Goal: Communication & Community: Answer question/provide support

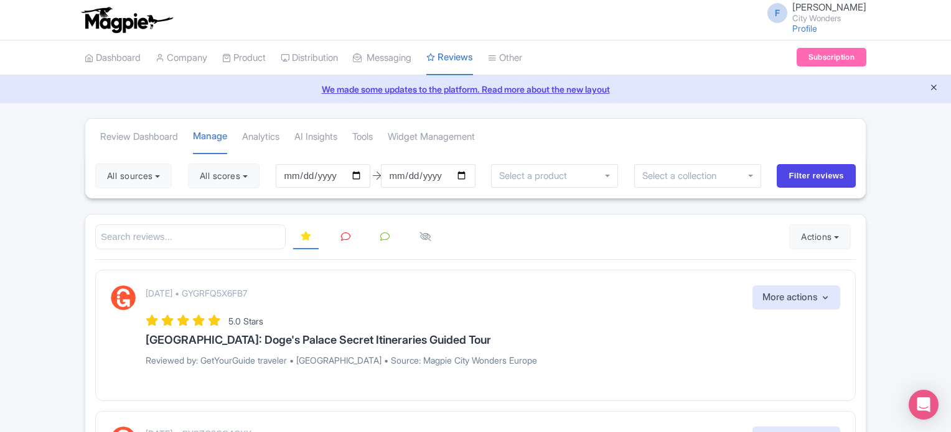
click at [934, 85] on icon "Close announcement" at bounding box center [933, 87] width 9 height 9
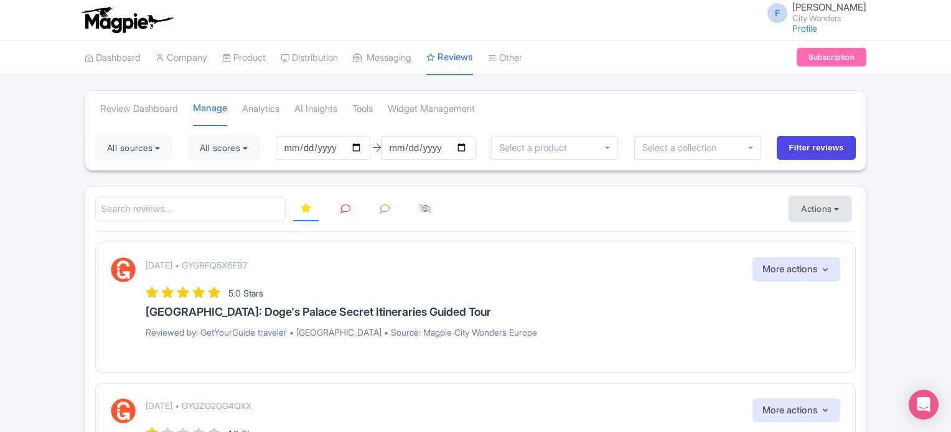
click at [806, 202] on button "Actions" at bounding box center [820, 209] width 62 height 25
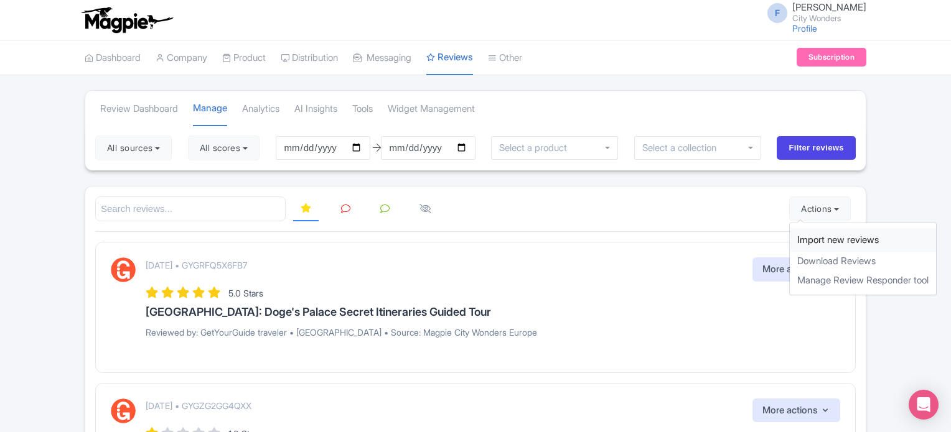
click at [818, 237] on link "Import new reviews" at bounding box center [862, 240] width 146 height 24
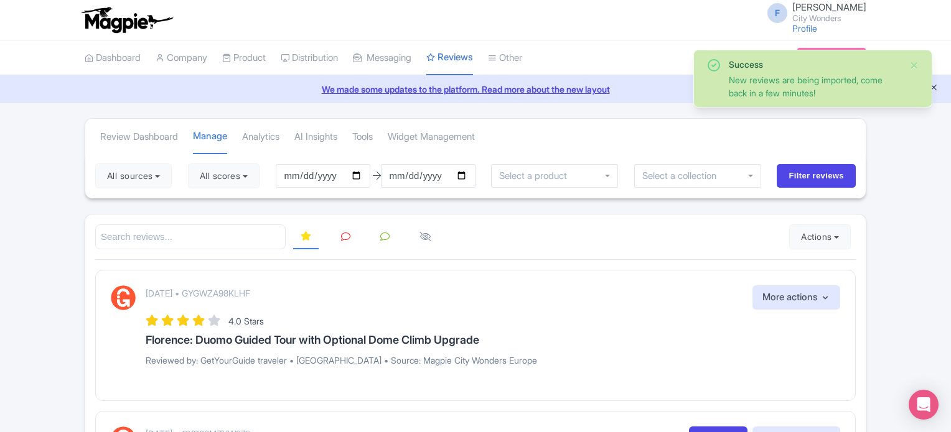
click at [936, 88] on icon "Close announcement" at bounding box center [933, 87] width 9 height 9
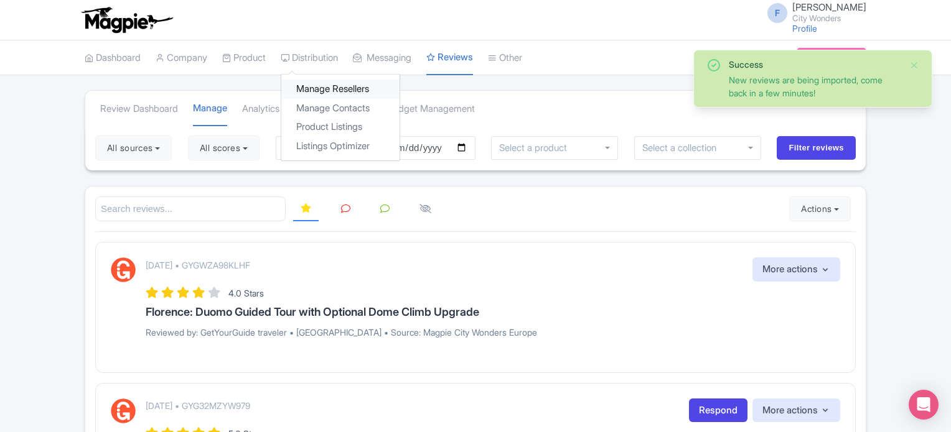
click at [322, 89] on link "Manage Resellers" at bounding box center [340, 89] width 118 height 19
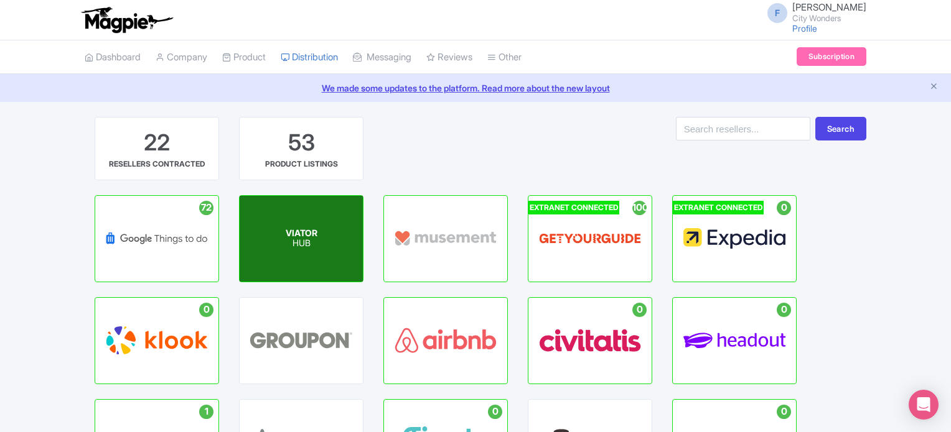
click at [296, 250] on div "VIATOR HUB" at bounding box center [301, 239] width 123 height 86
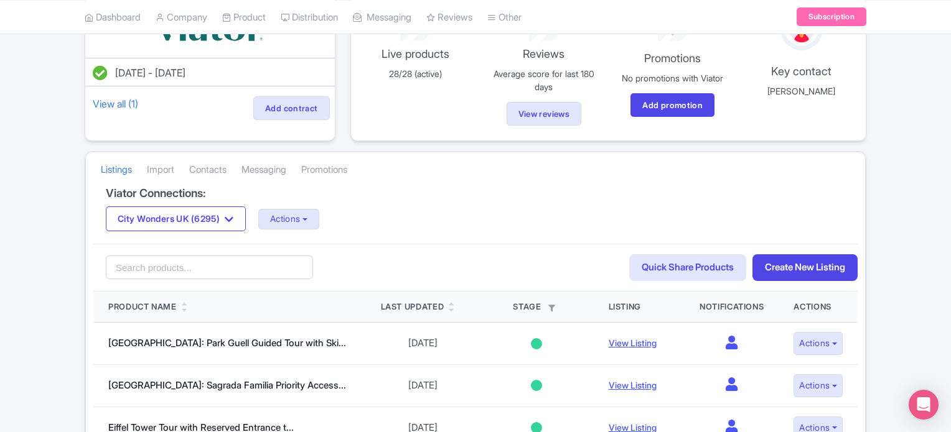
scroll to position [187, 0]
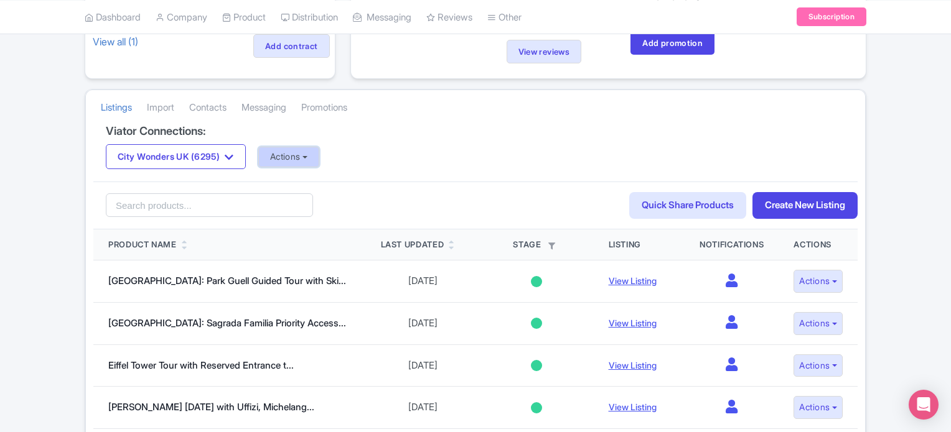
click at [294, 158] on button "Actions" at bounding box center [289, 157] width 62 height 21
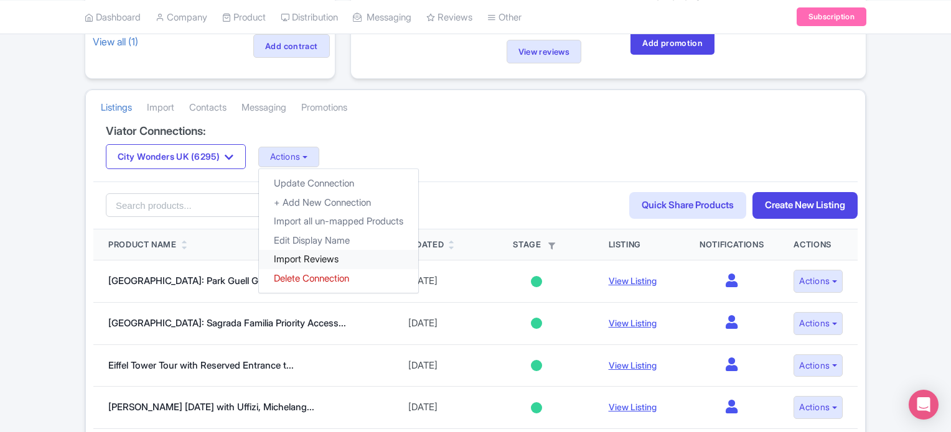
click at [309, 254] on link "Import Reviews" at bounding box center [338, 259] width 159 height 19
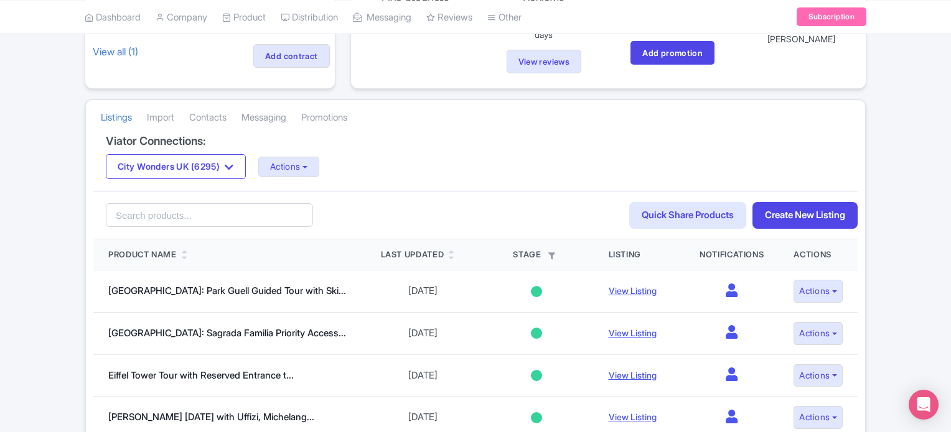
scroll to position [187, 0]
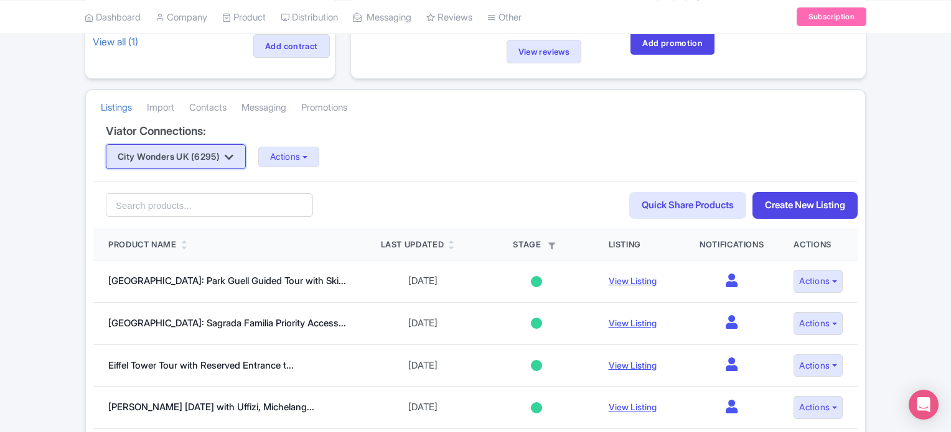
click at [233, 159] on icon "button" at bounding box center [229, 157] width 9 height 10
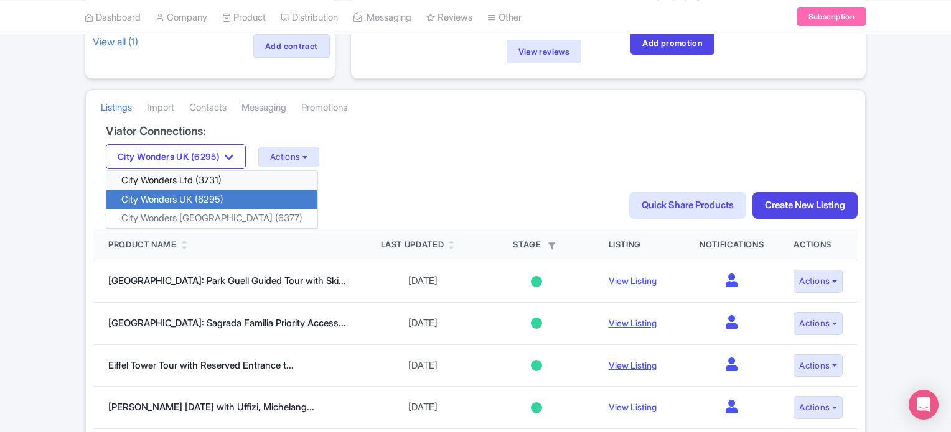
click at [188, 171] on link "City Wonders Ltd (3731)" at bounding box center [211, 180] width 211 height 19
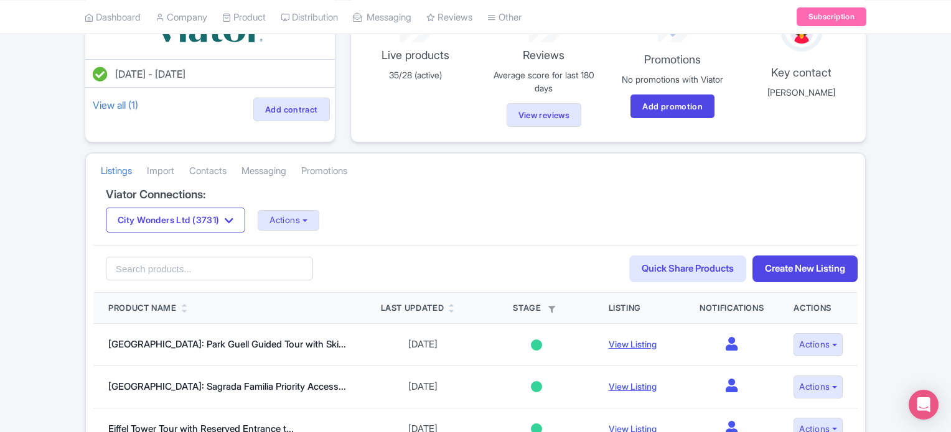
scroll to position [124, 0]
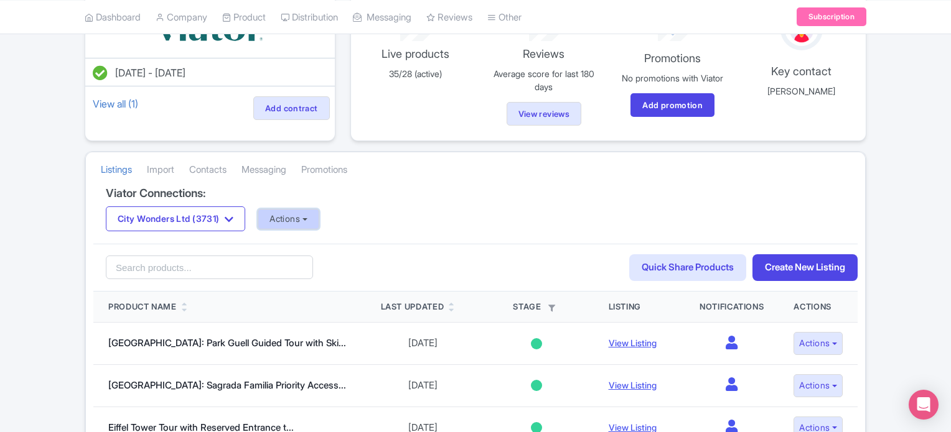
click at [289, 218] on button "Actions" at bounding box center [289, 219] width 62 height 21
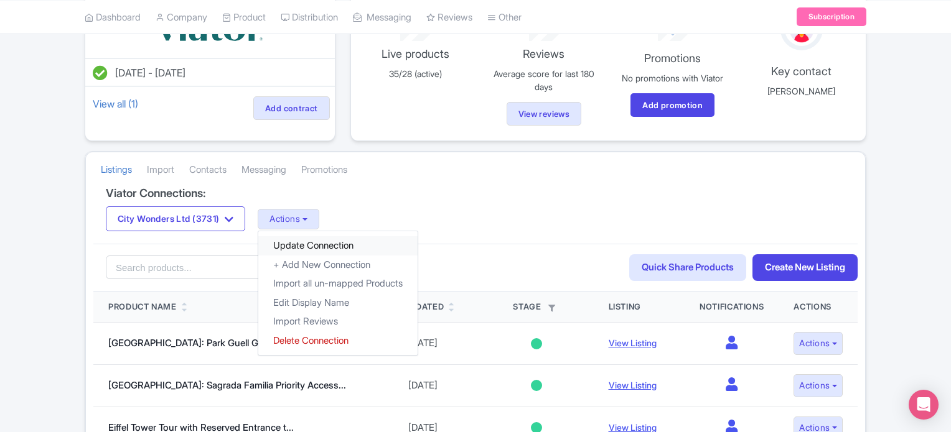
click at [297, 246] on link "Update Connection" at bounding box center [337, 245] width 159 height 19
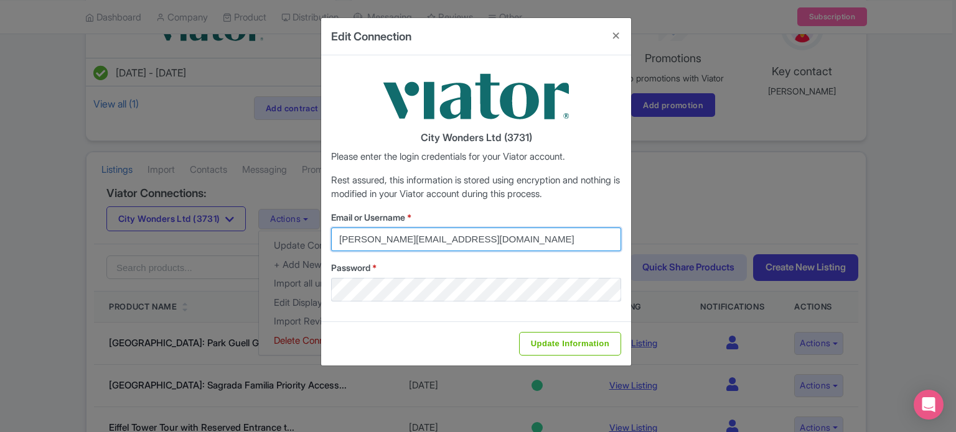
drag, startPoint x: 492, startPoint y: 179, endPoint x: 311, endPoint y: 187, distance: 181.2
click at [311, 187] on div "Edit Connection City Wonders Ltd (3731) Please enter the login credentials for …" at bounding box center [478, 216] width 956 height 432
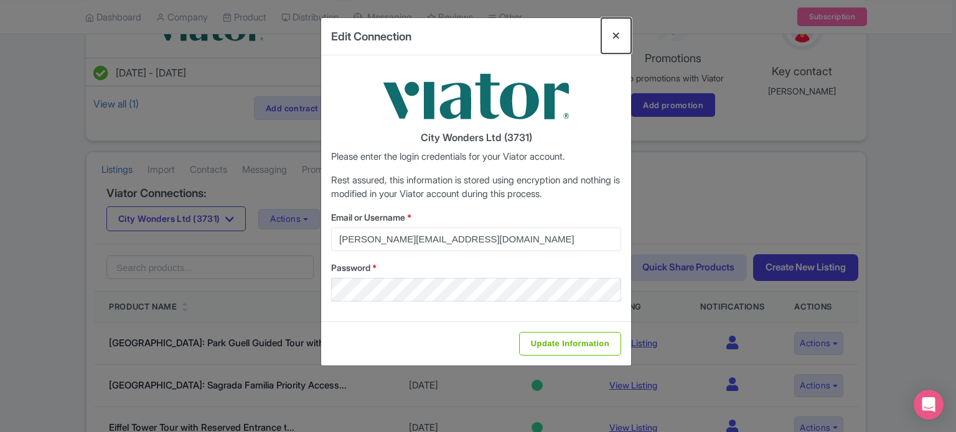
click at [616, 37] on button "Close" at bounding box center [616, 35] width 30 height 35
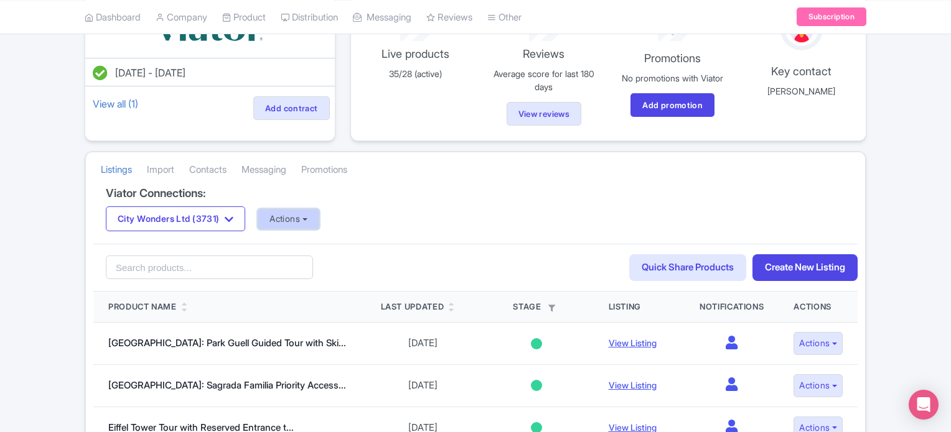
click at [314, 221] on button "Actions" at bounding box center [289, 219] width 62 height 21
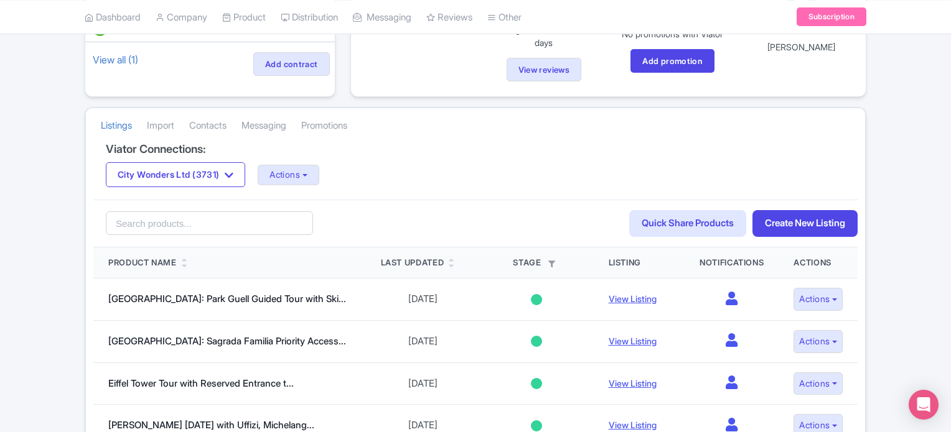
scroll to position [187, 0]
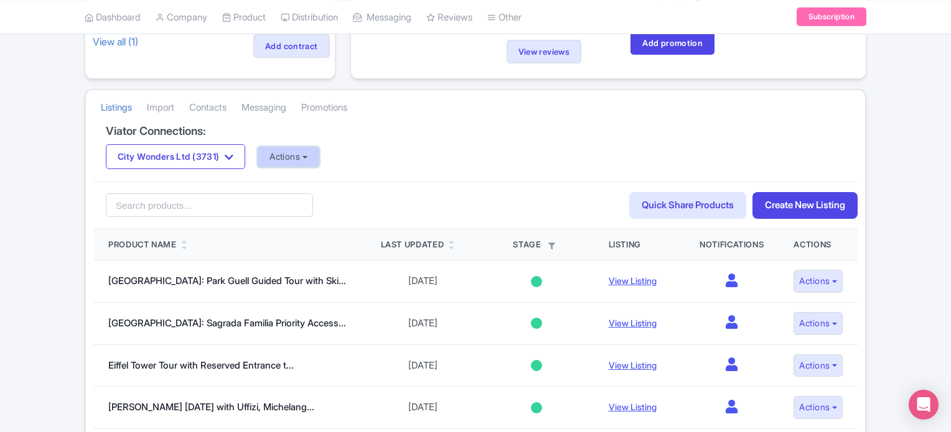
click at [286, 151] on button "Actions" at bounding box center [289, 157] width 62 height 21
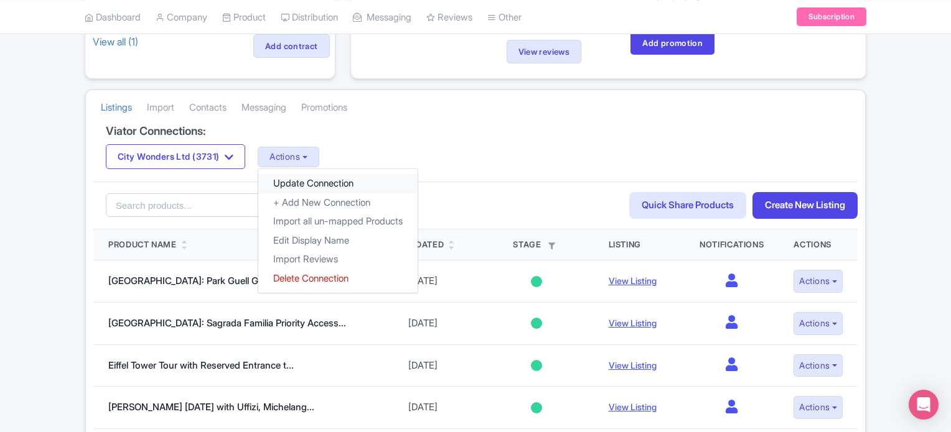
click at [330, 186] on link "Update Connection" at bounding box center [337, 183] width 159 height 19
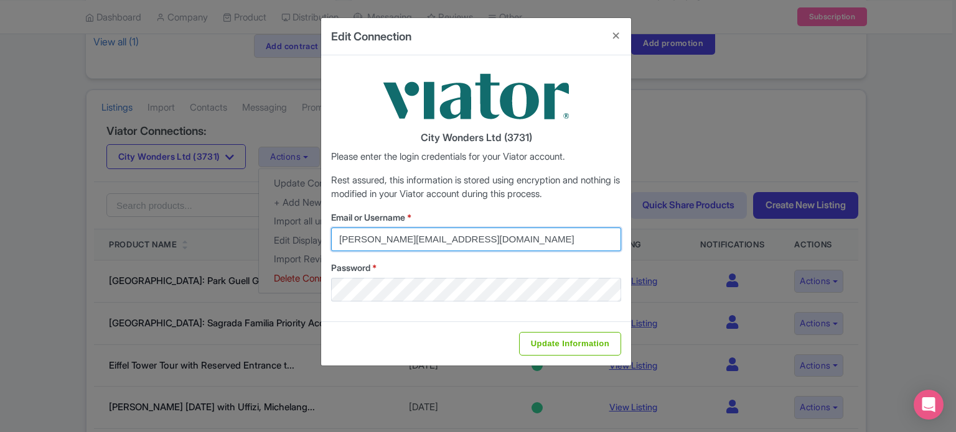
drag, startPoint x: 490, startPoint y: 243, endPoint x: 313, endPoint y: 246, distance: 177.3
click at [314, 246] on div "Edit Connection City Wonders Ltd (3731) Please enter the login credentials for …" at bounding box center [478, 216] width 956 height 432
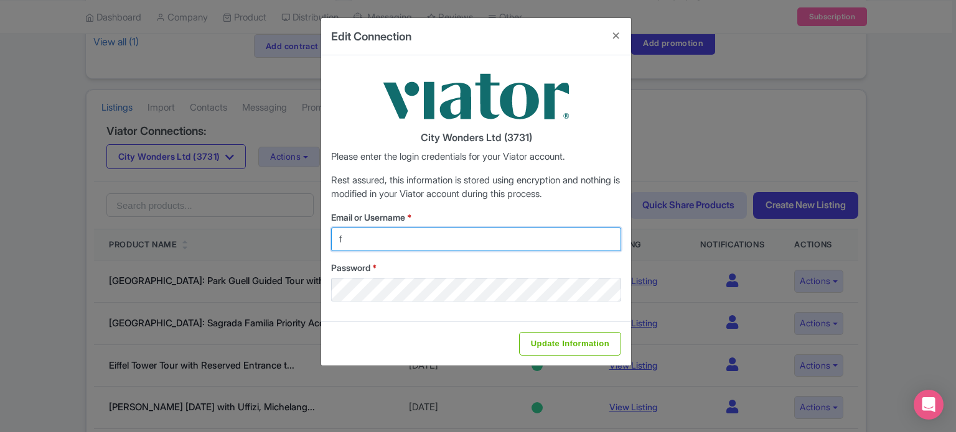
type input "federica.brocca@citywonders.com"
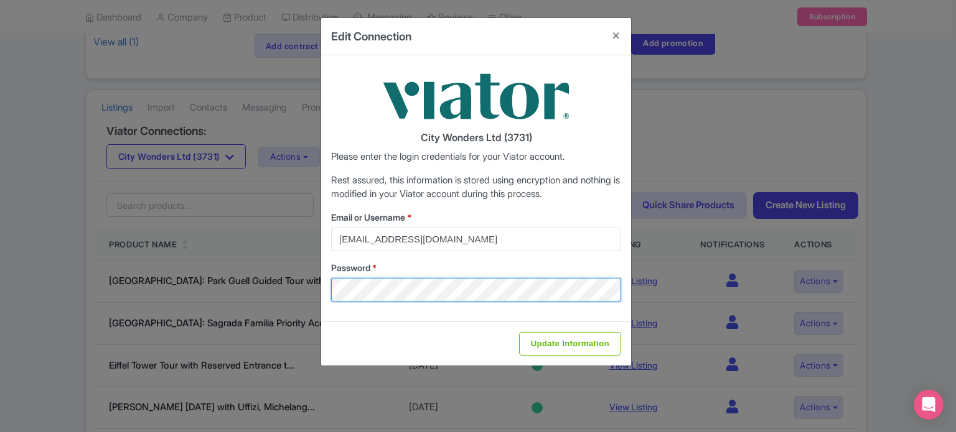
click at [296, 295] on div "Edit Connection City Wonders Ltd (3731) Please enter the login credentials for …" at bounding box center [478, 216] width 956 height 432
click at [281, 287] on div "Edit Connection City Wonders Ltd (3731) Please enter the login credentials for …" at bounding box center [478, 216] width 956 height 432
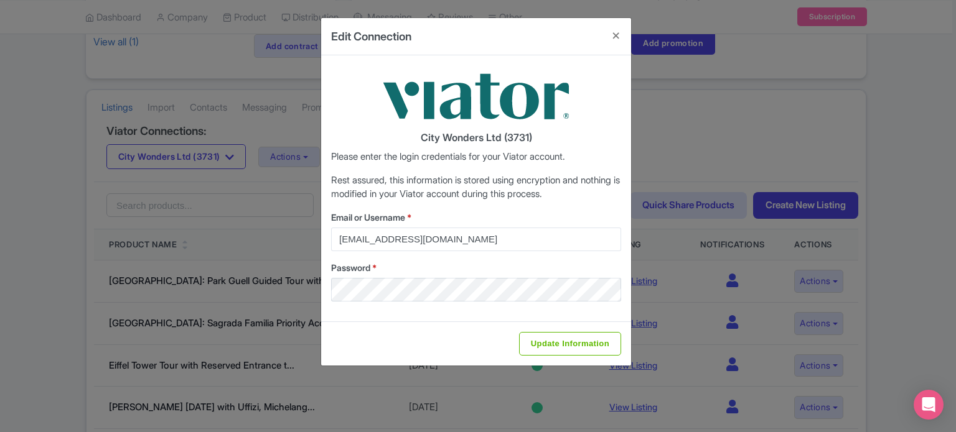
click at [348, 340] on div "Update Information" at bounding box center [476, 344] width 310 height 44
click at [556, 346] on input "Update Information" at bounding box center [570, 344] width 102 height 24
type input "Saving..."
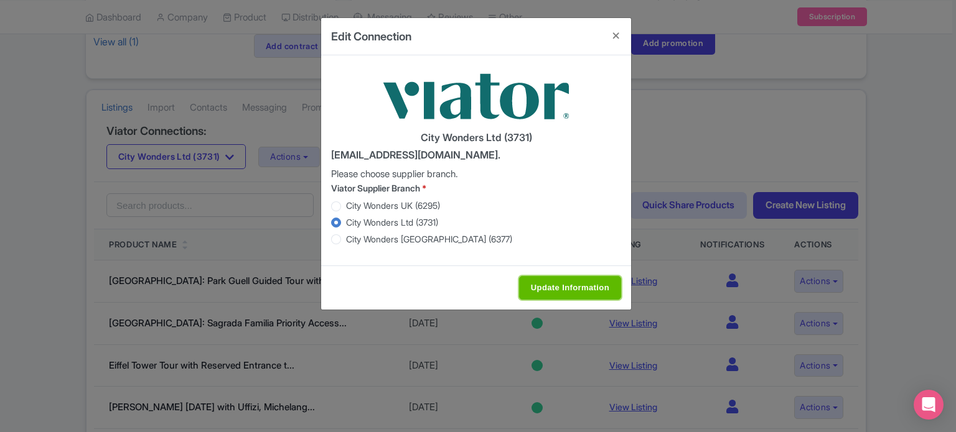
click at [542, 288] on input "Update Information" at bounding box center [570, 288] width 102 height 24
type input "Saving..."
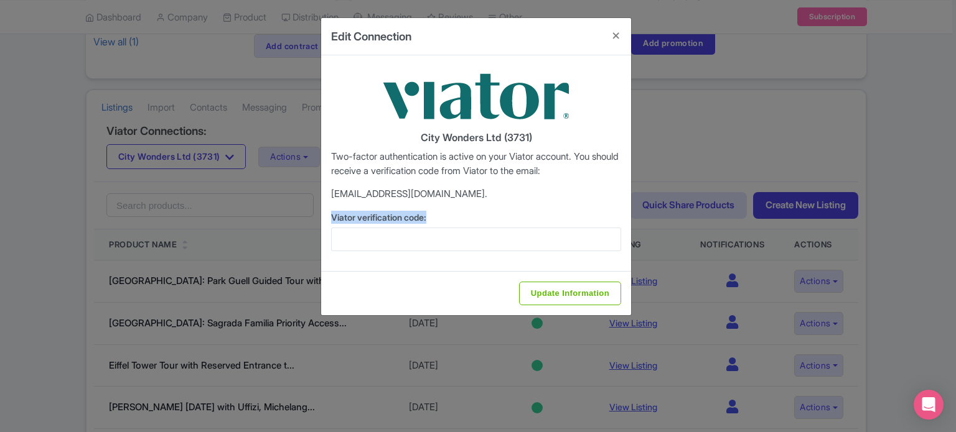
drag, startPoint x: 327, startPoint y: 220, endPoint x: 435, endPoint y: 220, distance: 108.9
click at [435, 220] on div "City Wonders Ltd (3731) Two-factor authentication is active on your Viator acco…" at bounding box center [476, 163] width 310 height 216
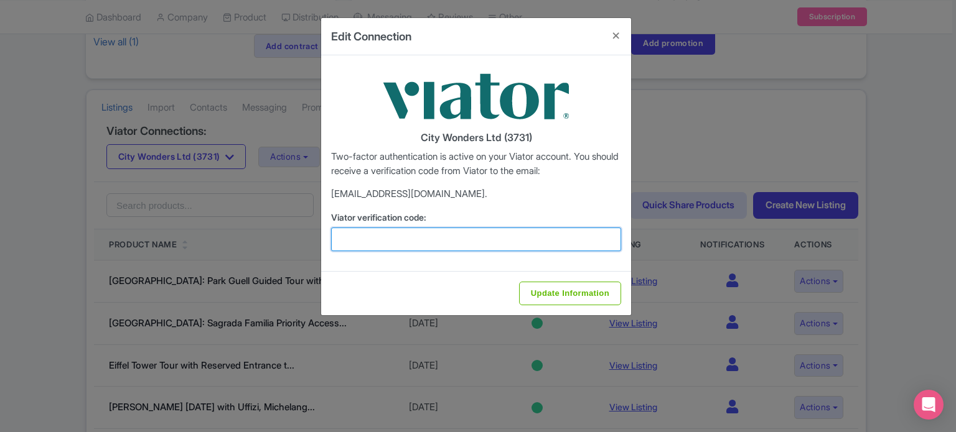
click at [529, 236] on input "Viator verification code:" at bounding box center [476, 240] width 290 height 24
paste input "664053"
type input "664053"
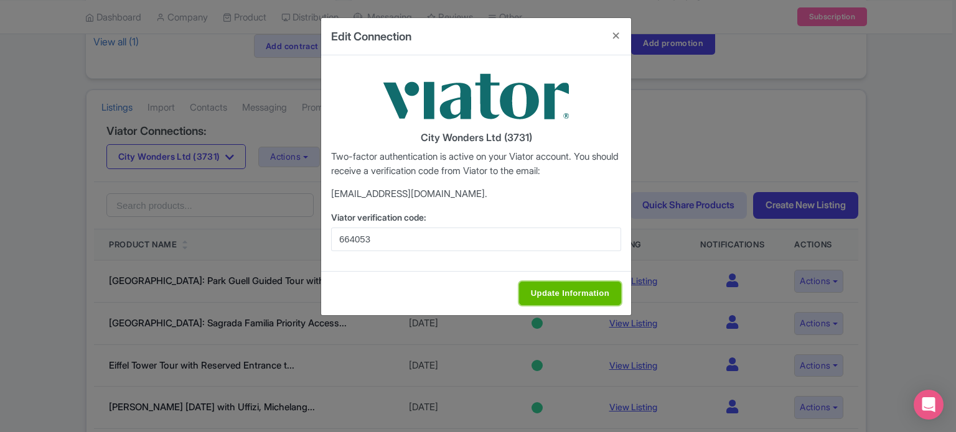
click at [563, 295] on input "Update Information" at bounding box center [570, 294] width 102 height 24
type input "Saving..."
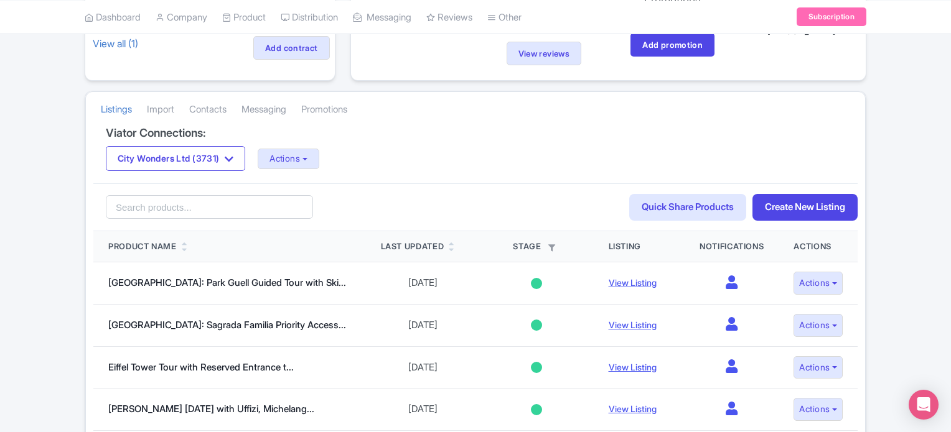
scroll to position [187, 0]
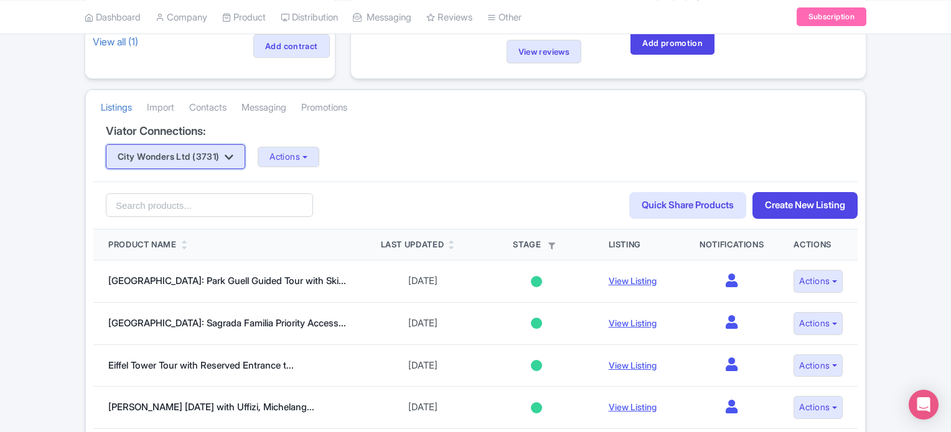
click at [202, 166] on button "City Wonders Ltd (3731)" at bounding box center [175, 156] width 139 height 25
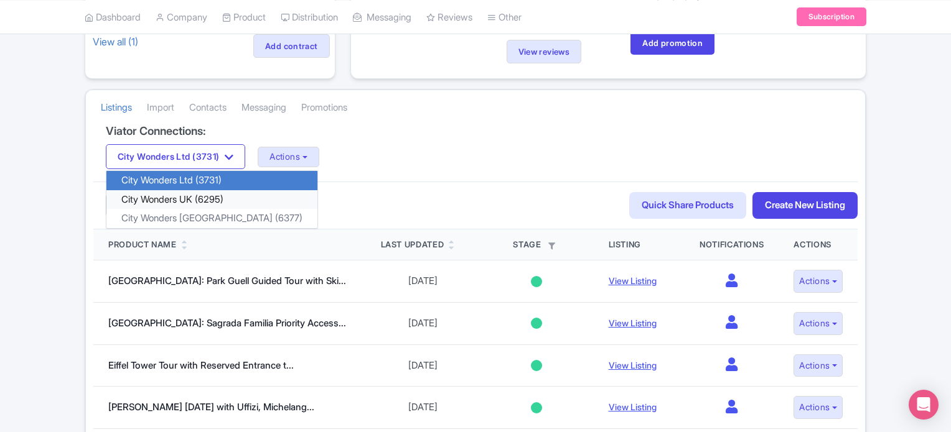
click at [202, 199] on link "City Wonders UK (6295)" at bounding box center [211, 199] width 211 height 19
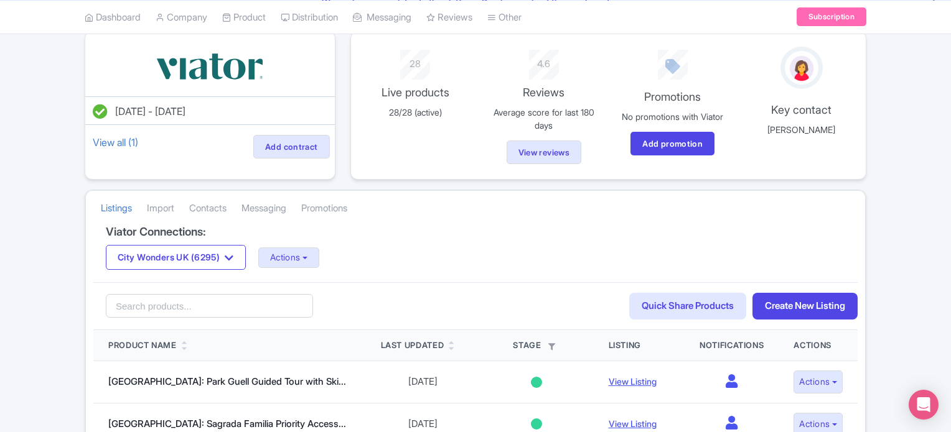
scroll to position [62, 0]
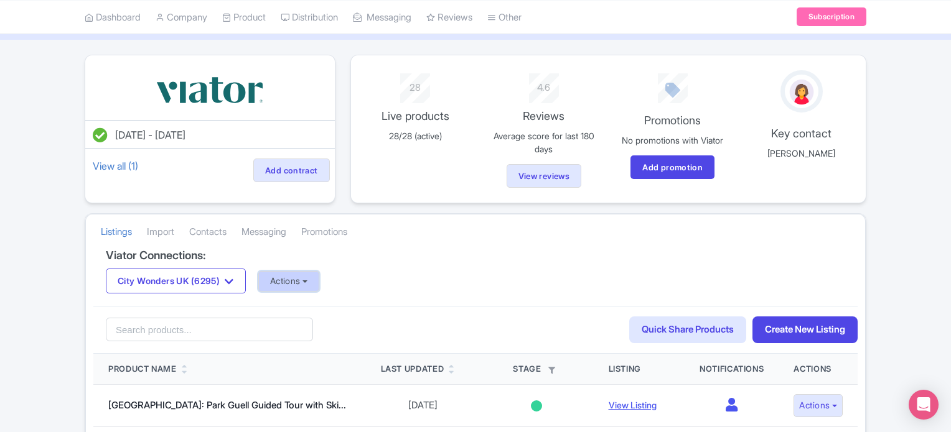
click at [305, 282] on button "Actions" at bounding box center [289, 281] width 62 height 21
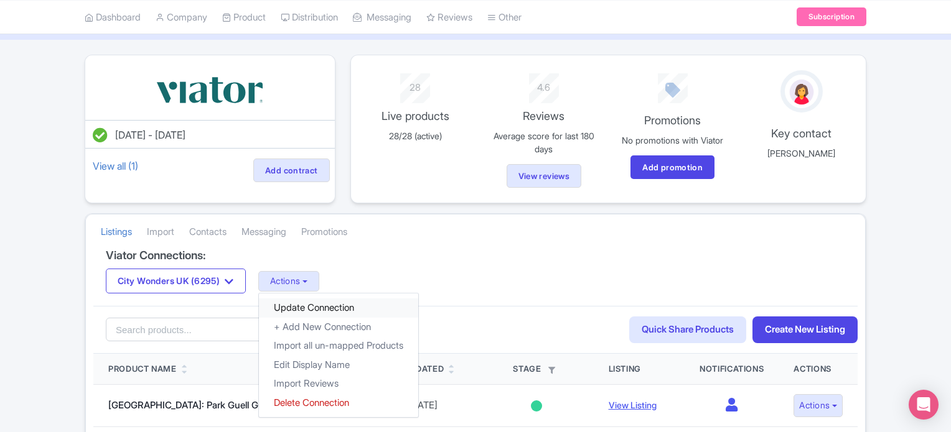
click at [319, 308] on link "Update Connection" at bounding box center [338, 308] width 159 height 19
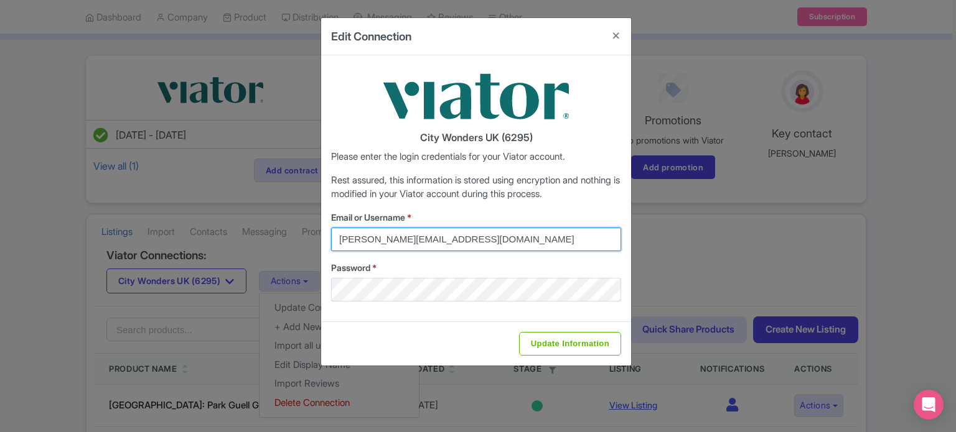
drag, startPoint x: 497, startPoint y: 236, endPoint x: 308, endPoint y: 236, distance: 189.1
click at [309, 236] on div "Edit Connection City Wonders UK (6295) Please enter the login credentials for y…" at bounding box center [478, 216] width 956 height 432
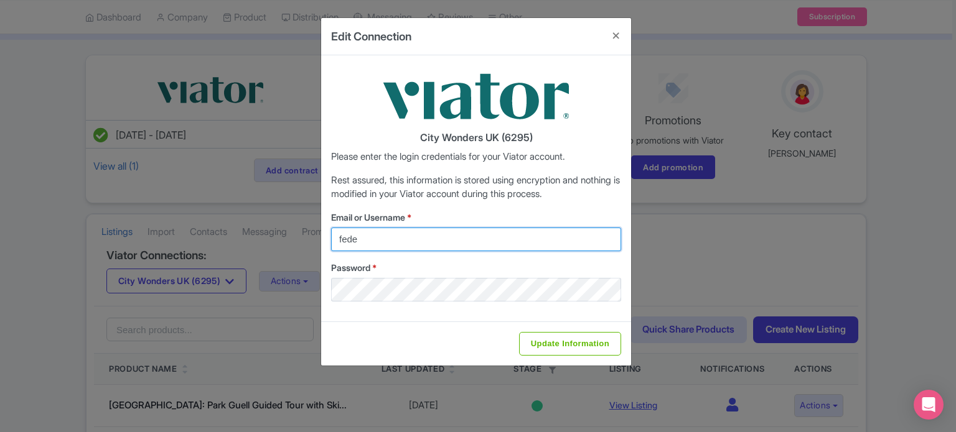
type input "federica.brocca@citywonders.com"
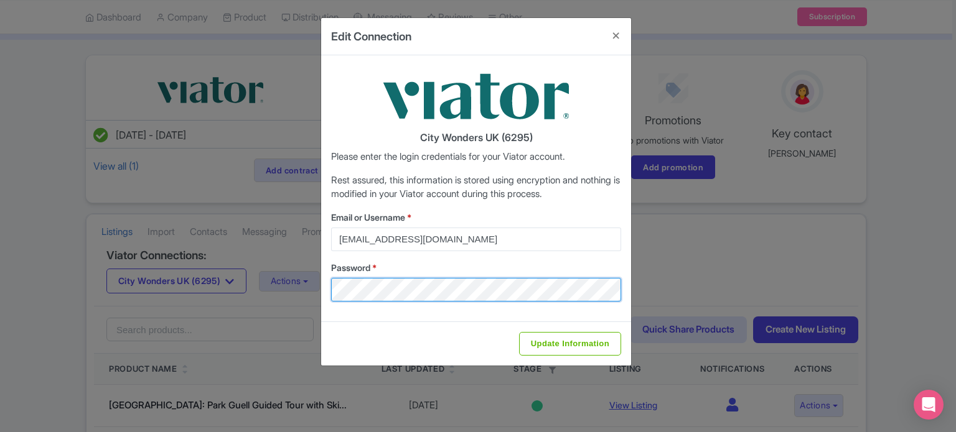
click at [282, 291] on div "Edit Connection City Wonders UK (6295) Please enter the login credentials for y…" at bounding box center [478, 216] width 956 height 432
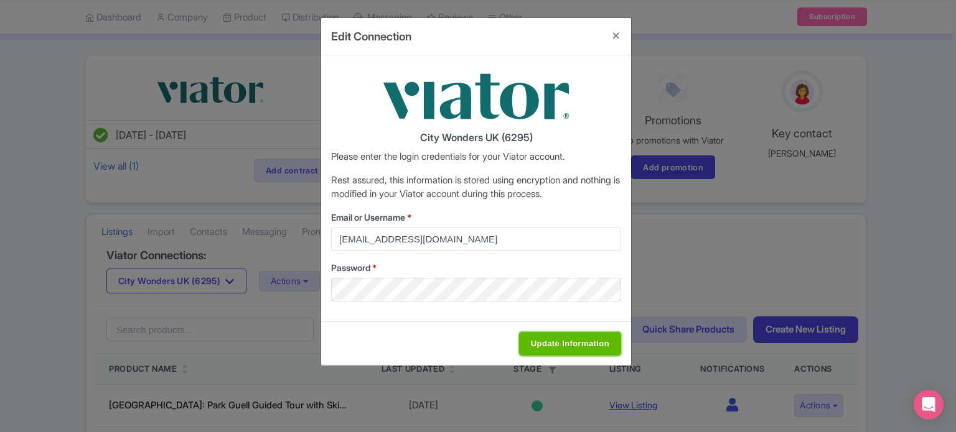
click at [582, 347] on input "Update Information" at bounding box center [570, 344] width 102 height 24
type input "Saving..."
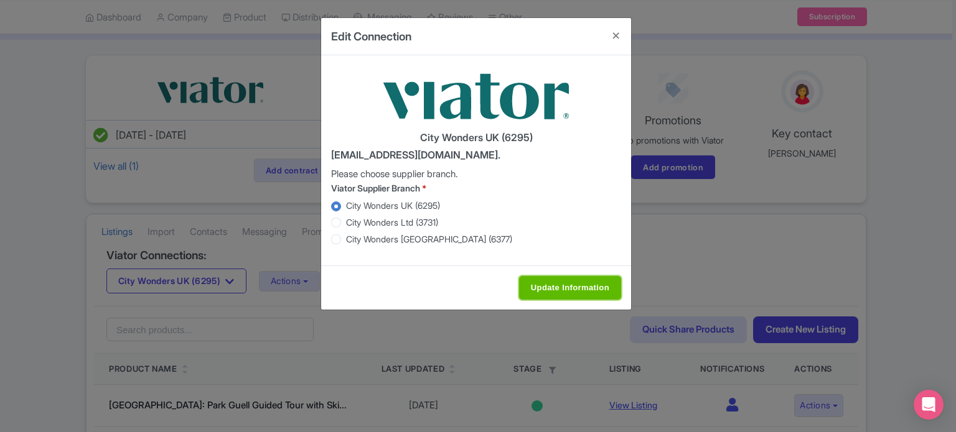
click at [557, 279] on input "Update Information" at bounding box center [570, 288] width 102 height 24
type input "Saving..."
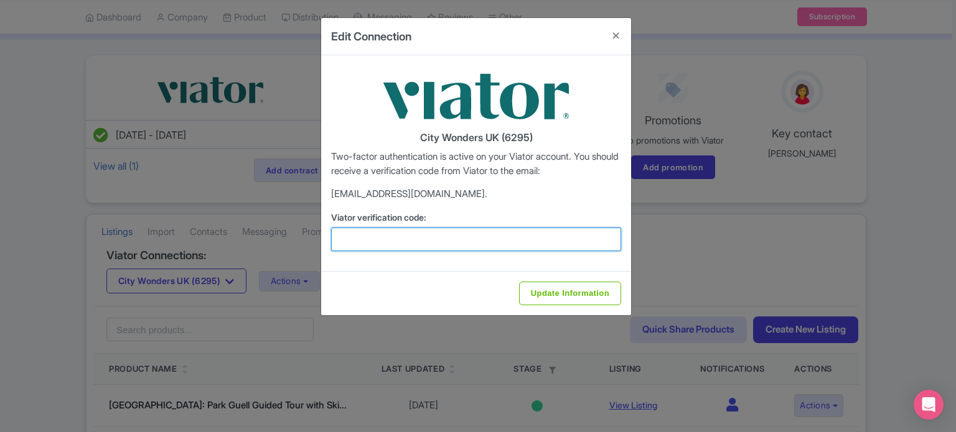
click at [462, 250] on input "Viator verification code:" at bounding box center [476, 240] width 290 height 24
click at [359, 233] on input "Viator verification code:" at bounding box center [476, 240] width 290 height 24
paste input "951436"
type input "951436"
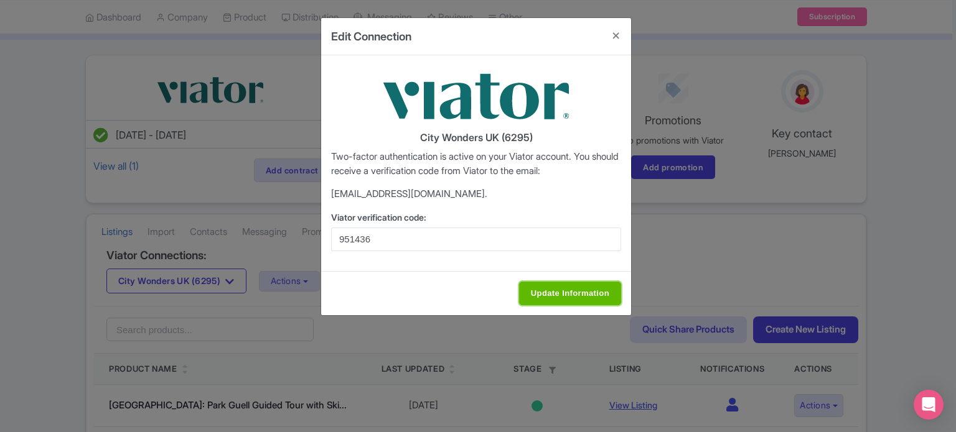
click at [607, 295] on input "Update Information" at bounding box center [570, 294] width 102 height 24
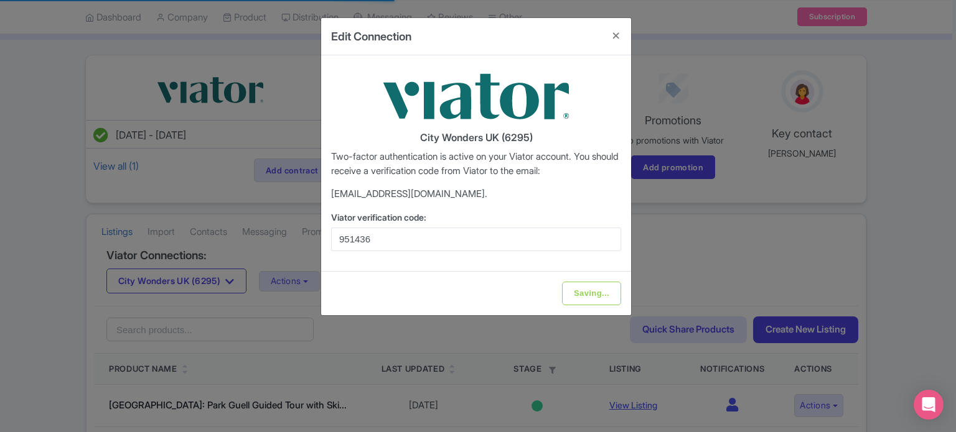
type input "Update Information"
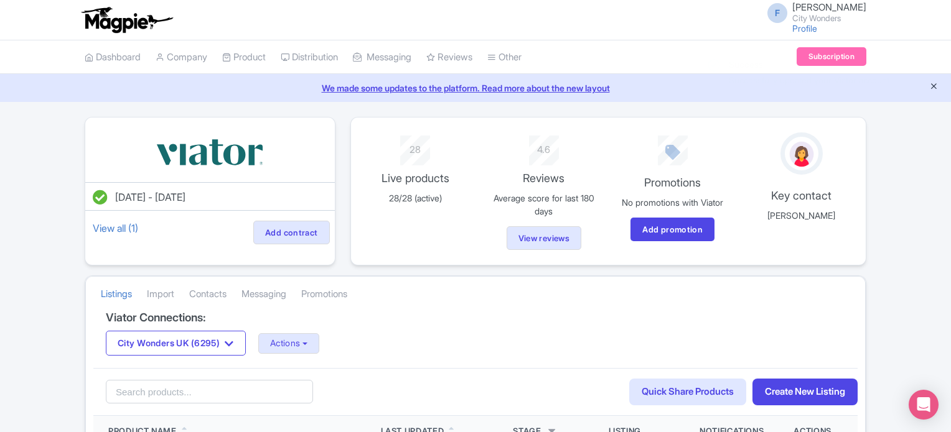
click at [933, 89] on icon "Close announcement" at bounding box center [933, 85] width 9 height 9
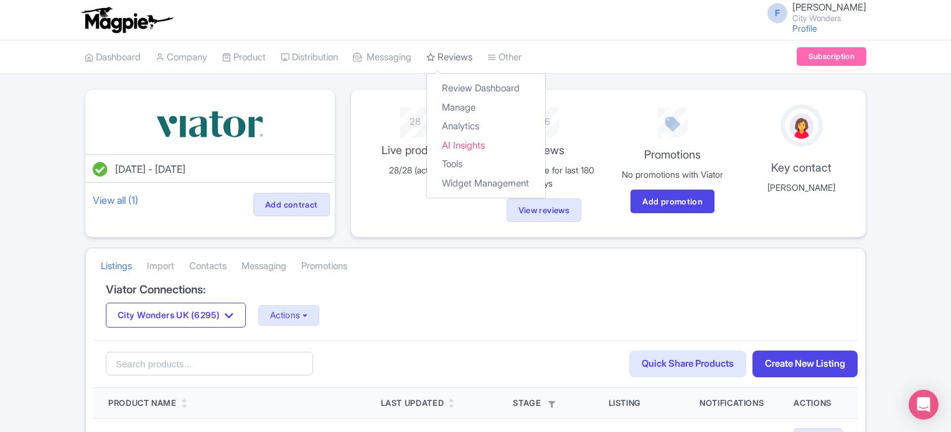
click at [472, 54] on link "Reviews" at bounding box center [449, 57] width 46 height 34
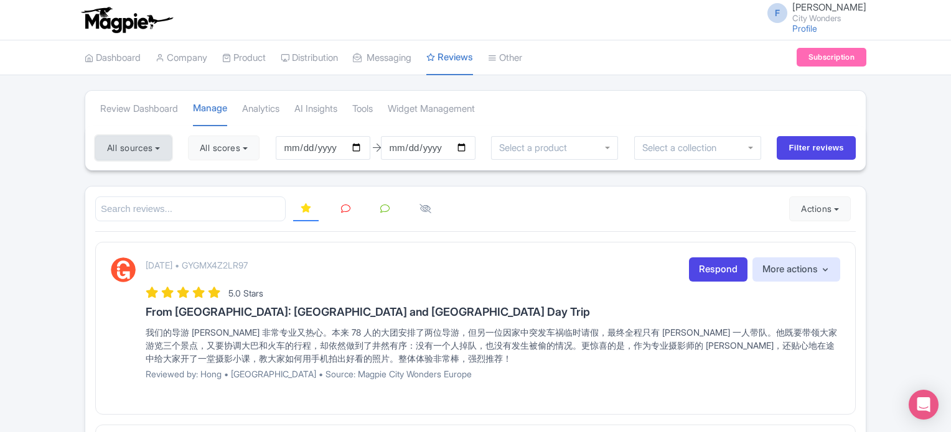
click at [131, 148] on button "All sources" at bounding box center [133, 148] width 77 height 25
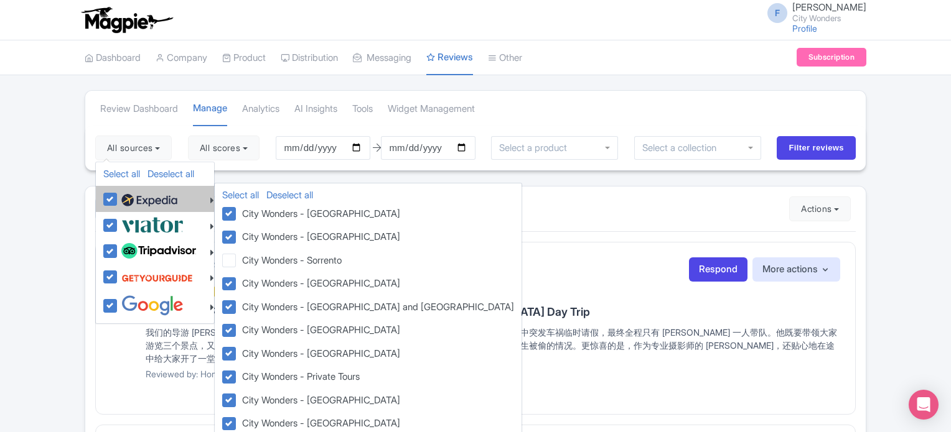
click at [118, 200] on label at bounding box center [147, 198] width 59 height 21
click at [118, 197] on input "checkbox" at bounding box center [122, 192] width 8 height 8
checkbox input "false"
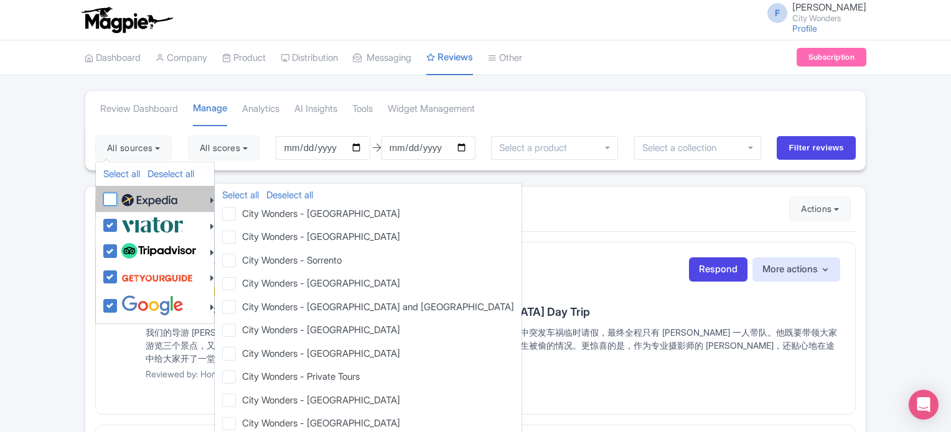
checkbox input "false"
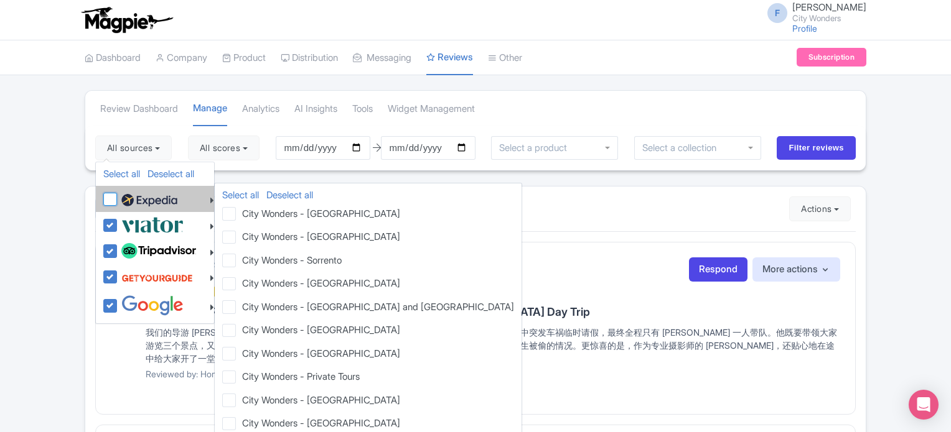
checkbox input "false"
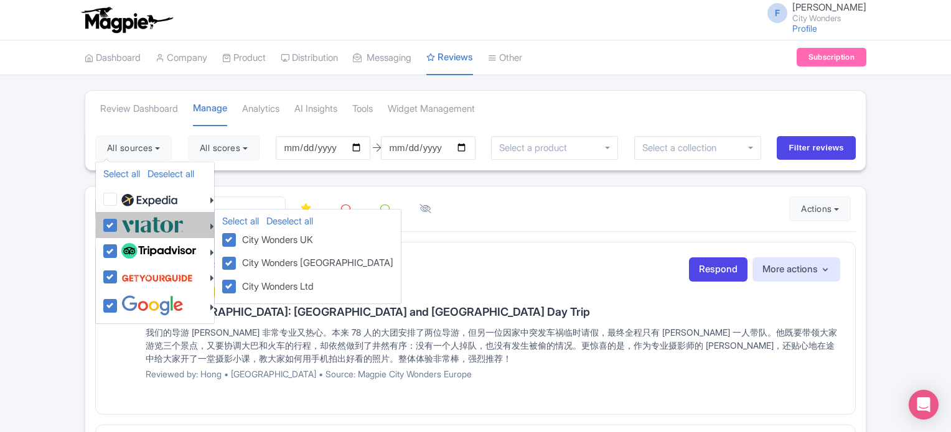
click at [106, 235] on li "Select all Deselect all City Wonders UK City Wonders USA City Wonders Ltd" at bounding box center [155, 225] width 118 height 26
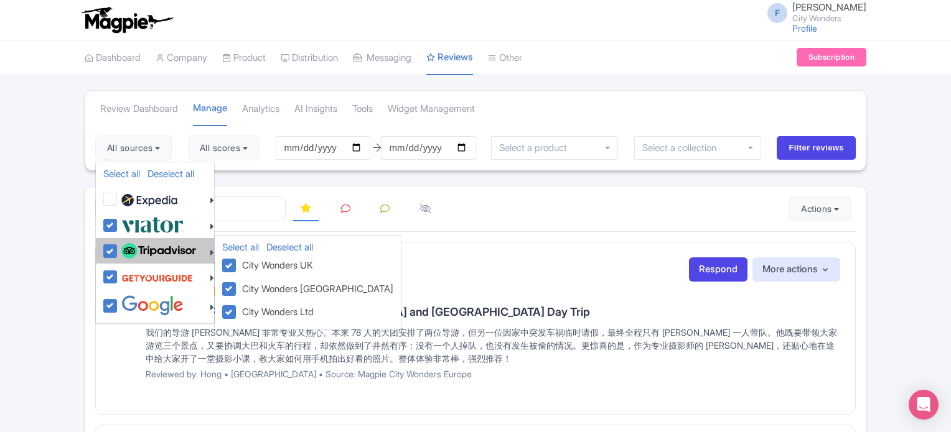
click at [118, 249] on label at bounding box center [157, 251] width 78 height 21
click at [118, 249] on input "checkbox" at bounding box center [122, 245] width 8 height 8
checkbox input "false"
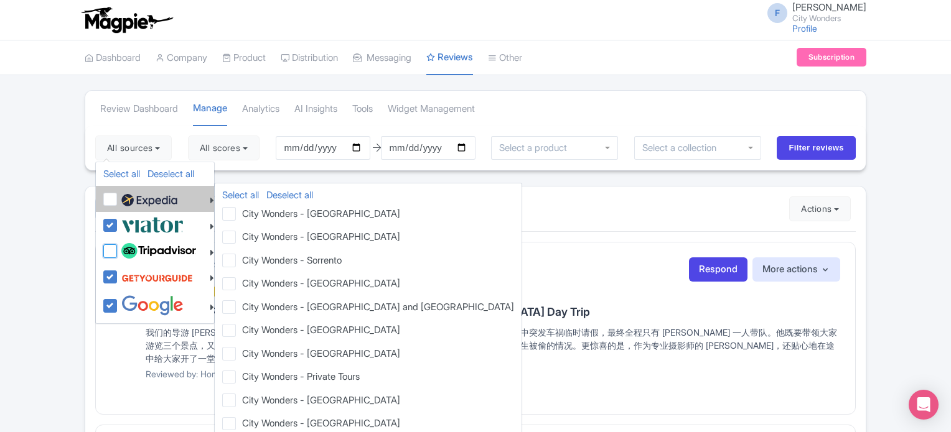
checkbox input "false"
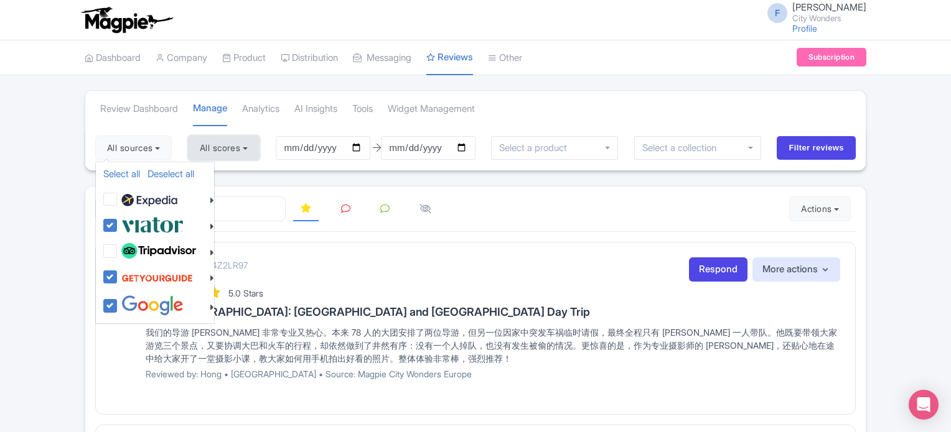
click at [227, 149] on button "All scores" at bounding box center [224, 148] width 72 height 25
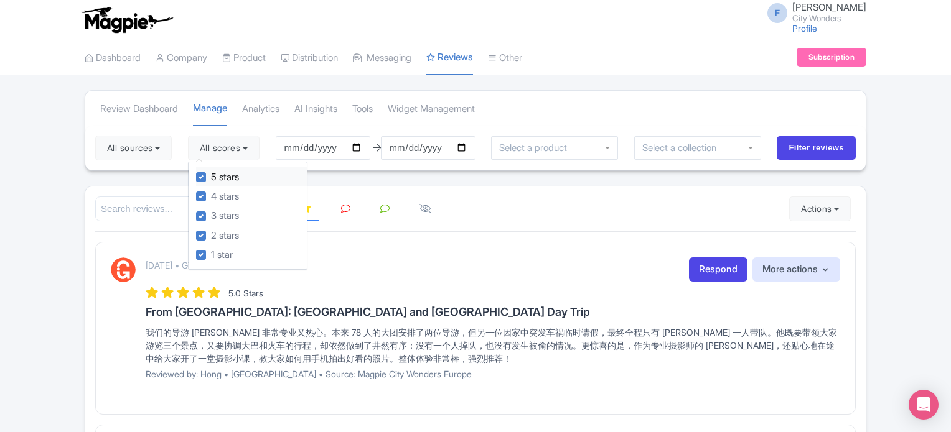
click at [211, 178] on label "5 stars" at bounding box center [225, 177] width 28 height 14
click at [211, 178] on input "5 stars" at bounding box center [215, 174] width 8 height 8
checkbox input "false"
click at [211, 195] on label "4 stars" at bounding box center [225, 197] width 28 height 14
click at [211, 195] on input "4 stars" at bounding box center [215, 193] width 8 height 8
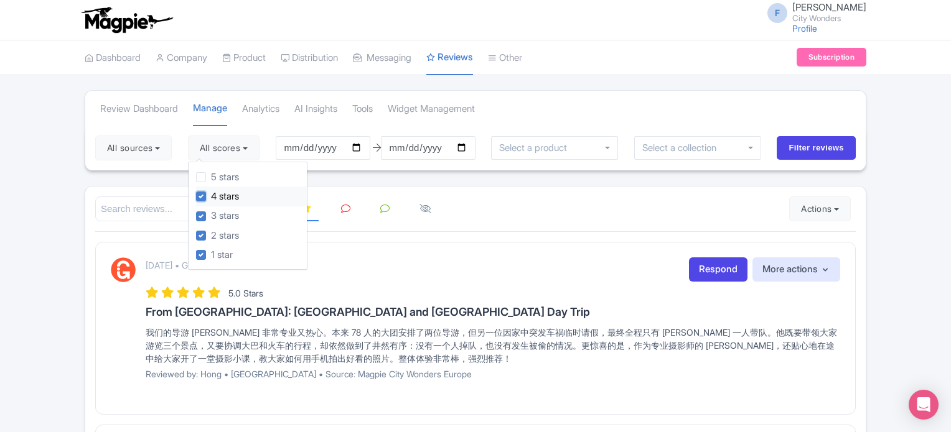
checkbox input "false"
click at [829, 151] on input "Filter reviews" at bounding box center [815, 148] width 79 height 24
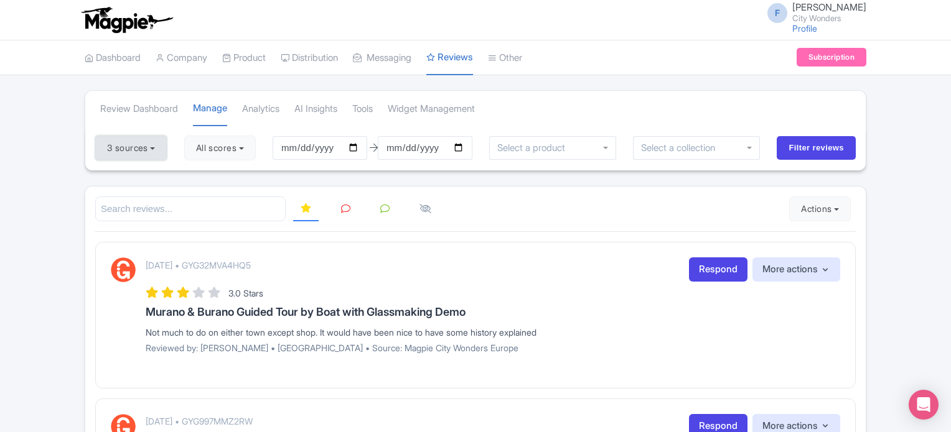
click at [112, 153] on button "3 sources" at bounding box center [131, 148] width 72 height 25
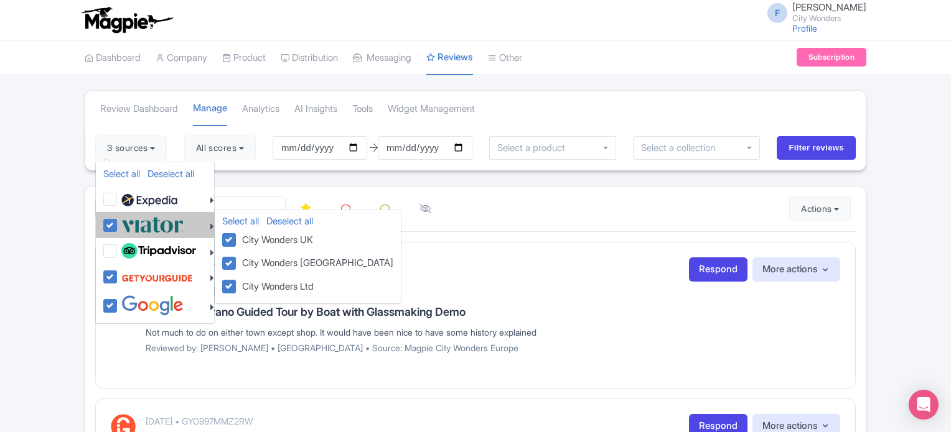
click at [118, 223] on label at bounding box center [150, 225] width 65 height 21
click at [118, 223] on input "checkbox" at bounding box center [122, 219] width 8 height 8
checkbox input "false"
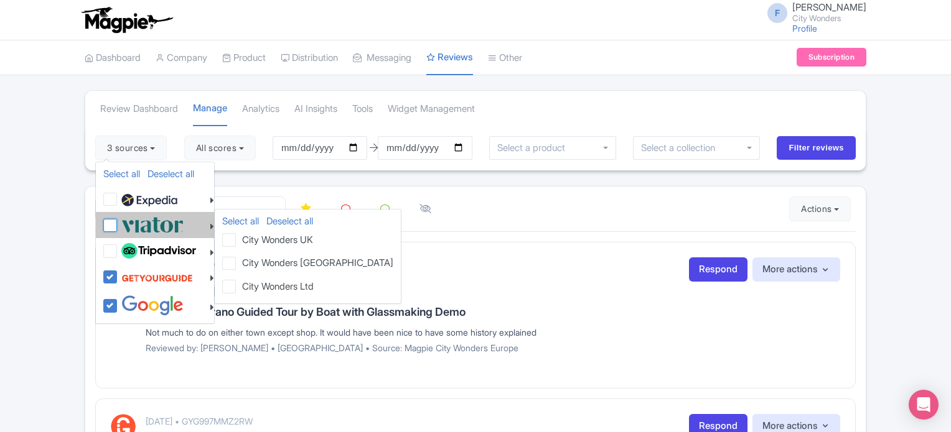
checkbox input "false"
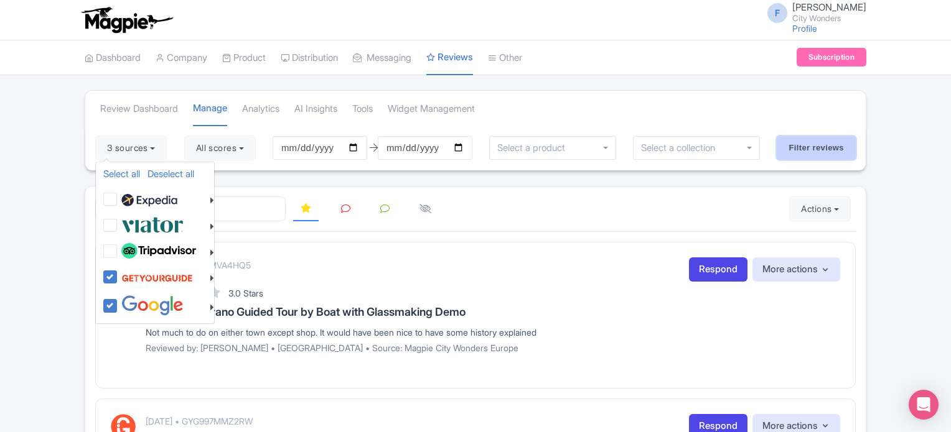
click at [834, 145] on input "Filter reviews" at bounding box center [815, 148] width 79 height 24
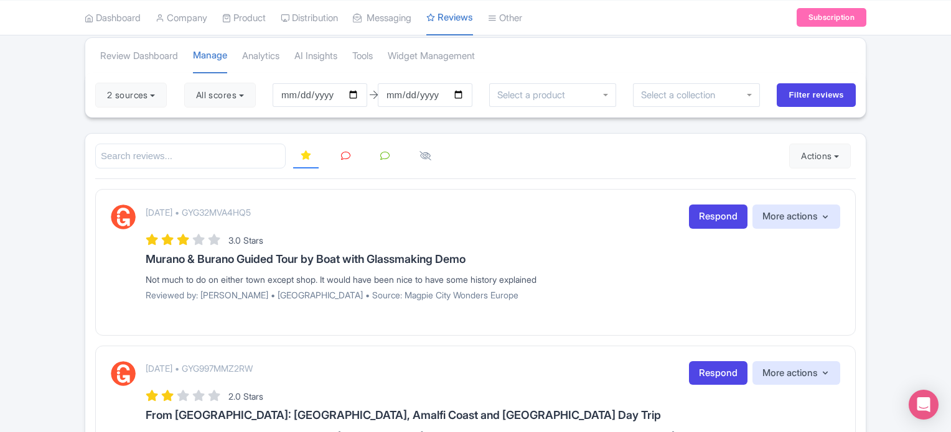
scroll to position [124, 0]
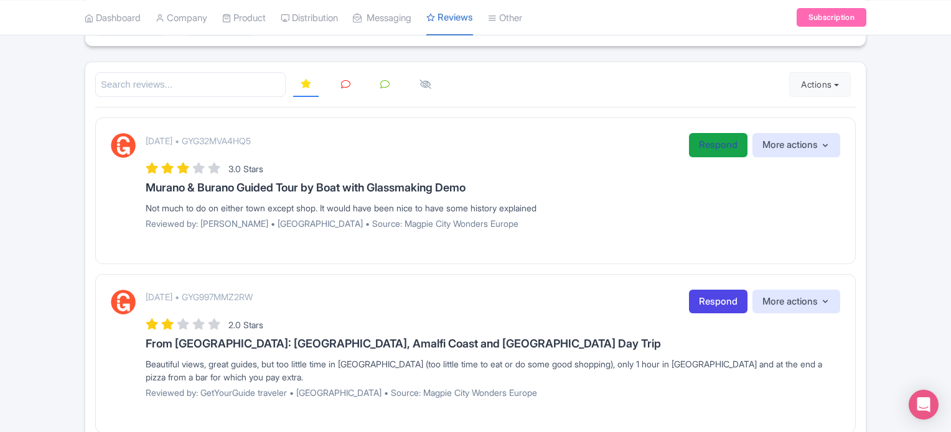
click at [699, 145] on link "Respond" at bounding box center [718, 145] width 58 height 24
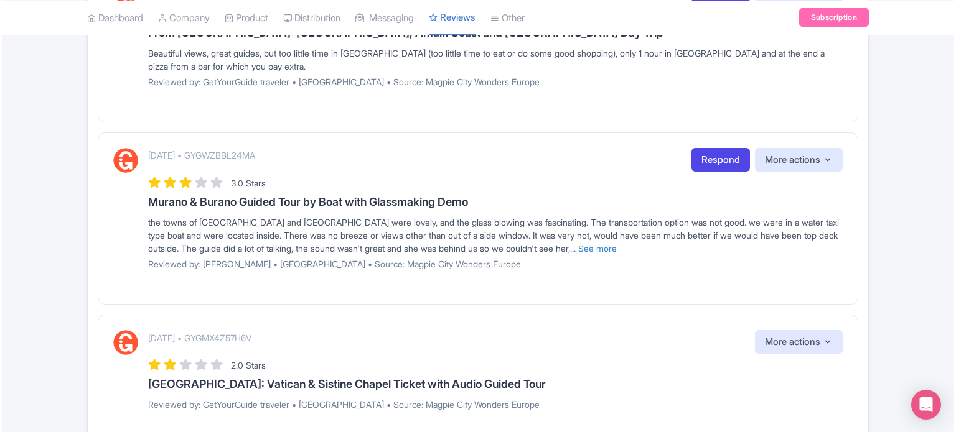
scroll to position [62, 0]
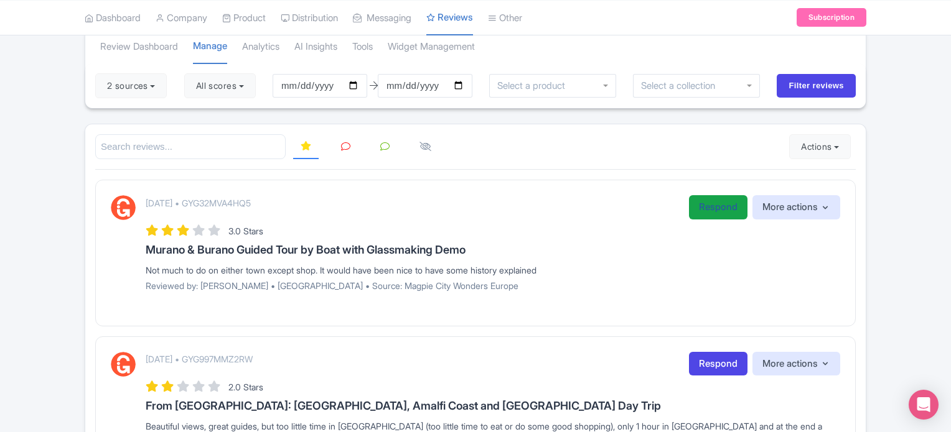
click at [697, 210] on link "Respond" at bounding box center [718, 207] width 58 height 24
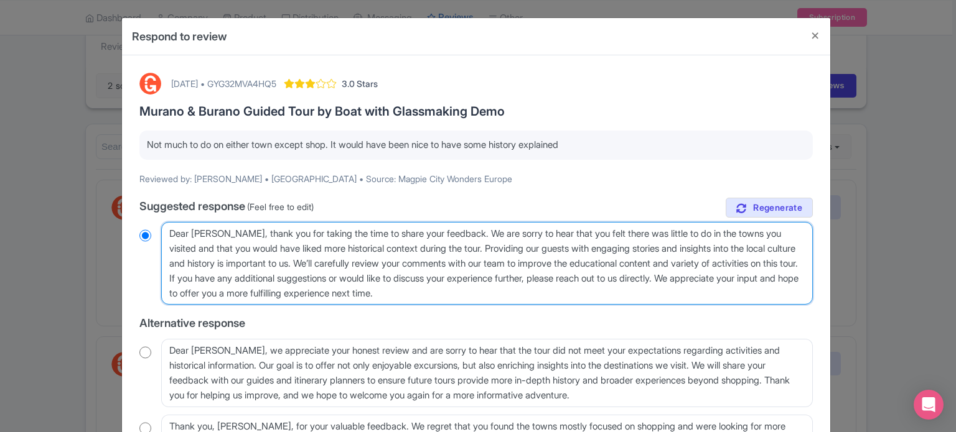
drag, startPoint x: 358, startPoint y: 264, endPoint x: 327, endPoint y: 266, distance: 31.2
click at [263, 276] on textarea "Dear [PERSON_NAME], thank you for taking the time to share your feedback. We ar…" at bounding box center [486, 263] width 651 height 83
click at [361, 261] on textarea "Dear Kathryn, thank you for taking the time to share your feedback. We are sorr…" at bounding box center [486, 263] width 651 height 83
drag, startPoint x: 350, startPoint y: 261, endPoint x: 258, endPoint y: 284, distance: 94.9
click at [258, 284] on textarea "Dear Kathryn, thank you for taking the time to share your feedback. We are sorr…" at bounding box center [486, 263] width 651 height 83
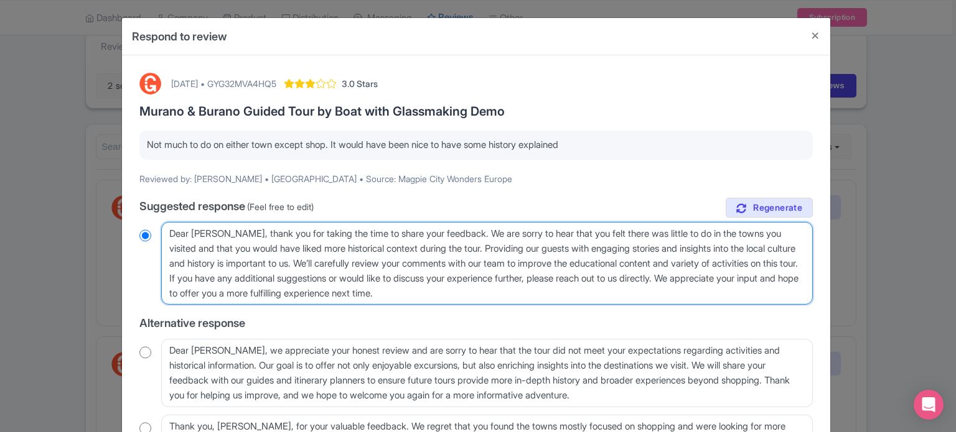
type textarea "Dear Kathryn, thank you for taking the time to share your feedback. We are sorr…"
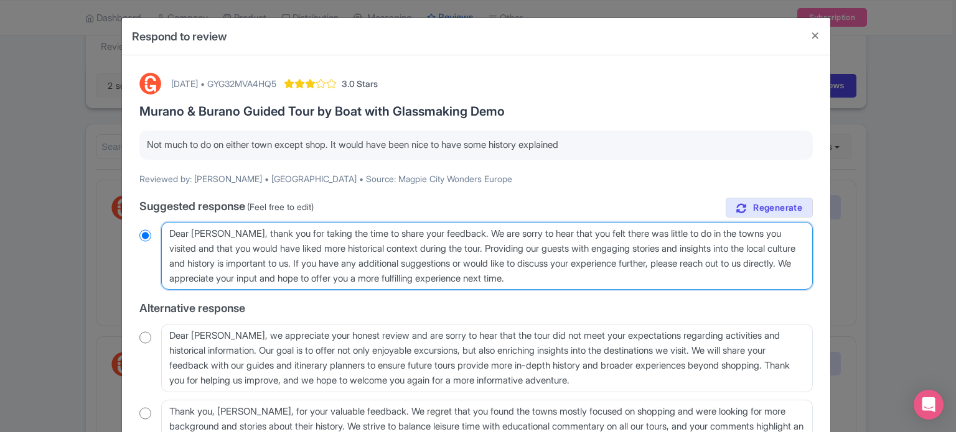
radio input "true"
type textarea "Dear Kathryn, thank you for taking the time to share your feedback. We are sorr…"
radio input "true"
type textarea "Dear Kathryn, thank you for taking the time to share your feedback. We are sorr…"
radio input "true"
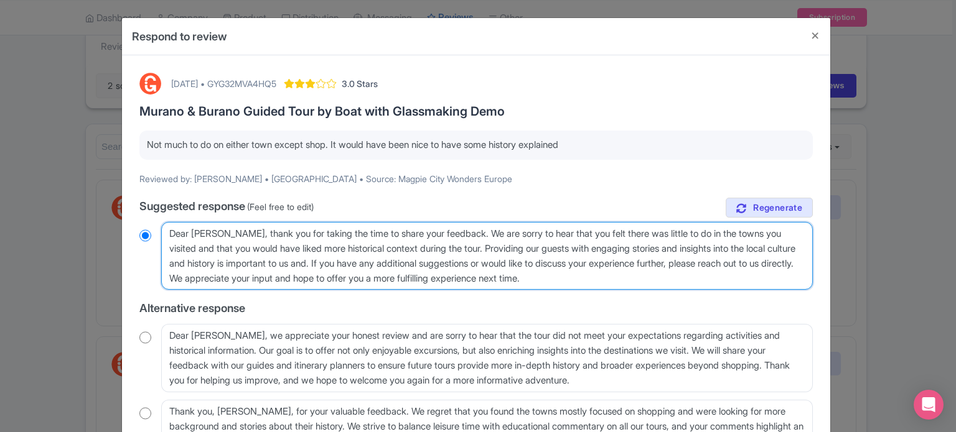
type textarea "Dear Kathryn, thank you for taking the time to share your feedback. We are sorr…"
radio input "true"
type textarea "Dear Kathryn, thank you for taking the time to share your feedback. We are sorr…"
radio input "true"
type textarea "Dear Kathryn, thank you for taking the time to share your feedback. We are sorr…"
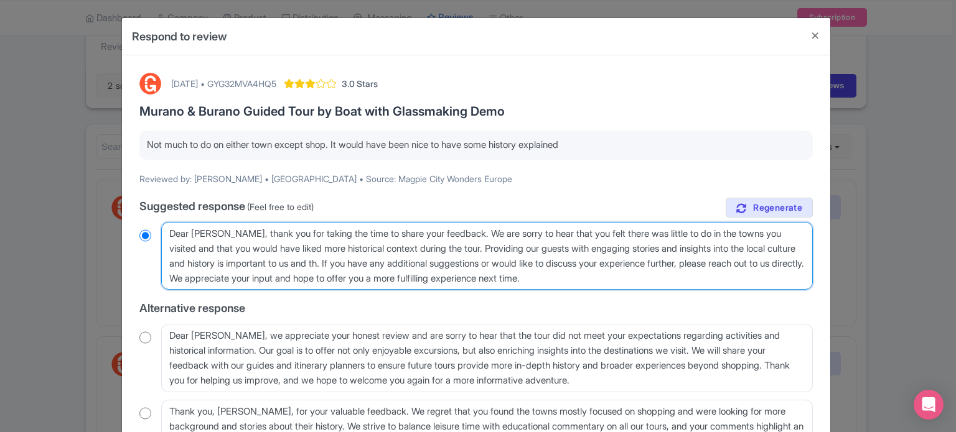
radio input "true"
type textarea "Dear Kathryn, thank you for taking the time to share your feedback. We are sorr…"
radio input "true"
type textarea "Dear Kathryn, thank you for taking the time to share your feedback. We are sorr…"
radio input "true"
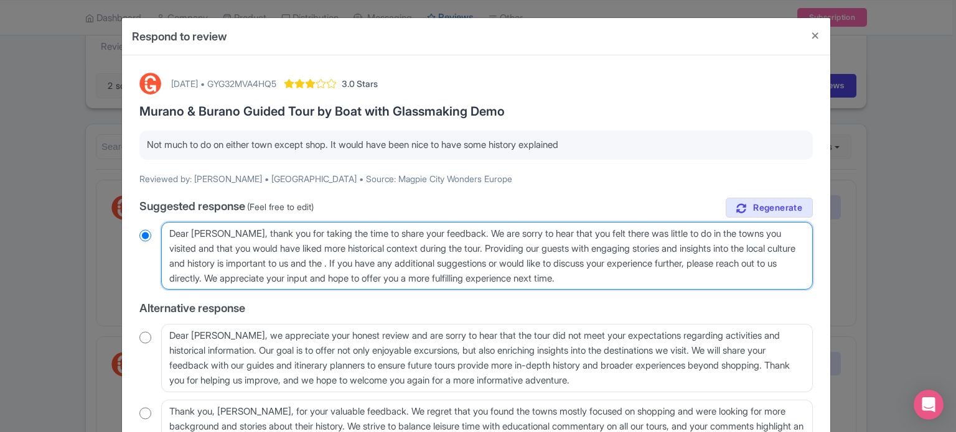
type textarea "Dear Kathryn, thank you for taking the time to share your feedback. We are sorr…"
radio input "true"
type textarea "Dear Kathryn, thank you for taking the time to share your feedback. We are sorr…"
radio input "true"
type textarea "Dear Kathryn, thank you for taking the time to share your feedback. We are sorr…"
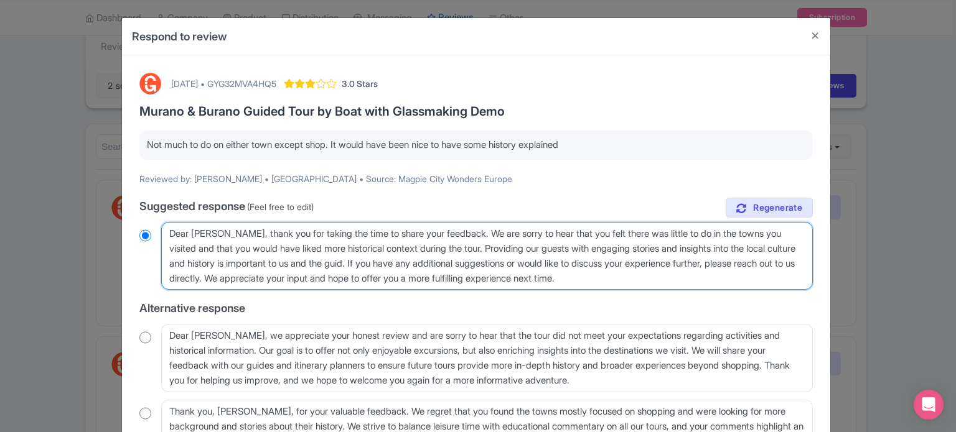
radio input "true"
type textarea "Dear Kathryn, thank you for taking the time to share your feedback. We are sorr…"
radio input "true"
type textarea "Dear Kathryn, thank you for taking the time to share your feedback. We are sorr…"
radio input "true"
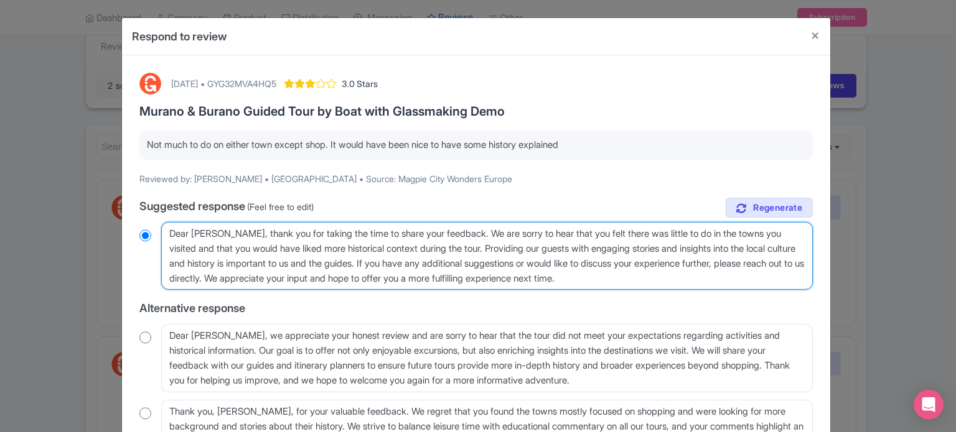
type textarea "Dear Kathryn, thank you for taking the time to share your feedback. We are sorr…"
radio input "true"
type textarea "Dear Kathryn, thank you for taking the time to share your feedback. We are sorr…"
radio input "true"
type textarea "Dear Kathryn, thank you for taking the time to share your feedback. We are sorr…"
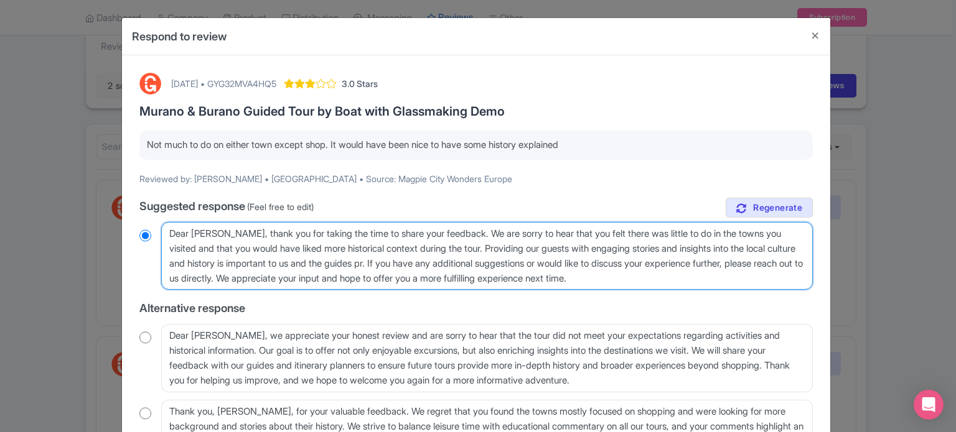
radio input "true"
type textarea "Dear Kathryn, thank you for taking the time to share your feedback. We are sorr…"
radio input "true"
type textarea "Dear Kathryn, thank you for taking the time to share your feedback. We are sorr…"
radio input "true"
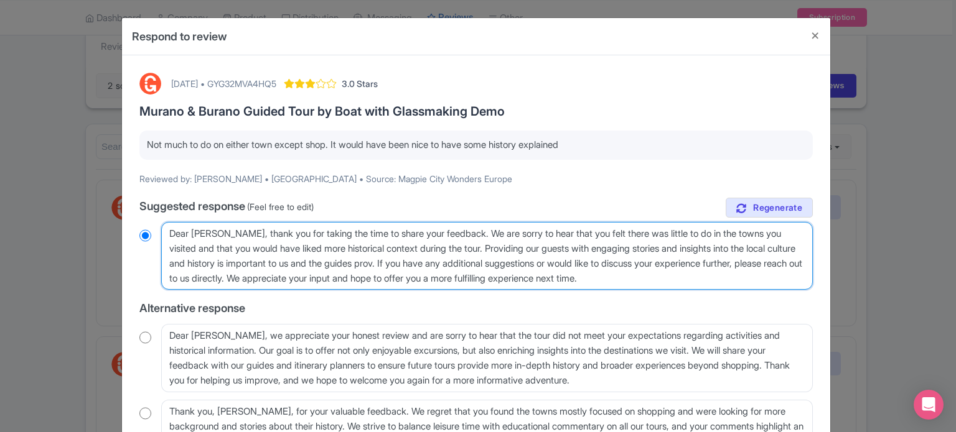
type textarea "Dear Kathryn, thank you for taking the time to share your feedback. We are sorr…"
radio input "true"
type textarea "Dear Kathryn, thank you for taking the time to share your feedback. We are sorr…"
radio input "true"
type textarea "Dear Kathryn, thank you for taking the time to share your feedback. We are sorr…"
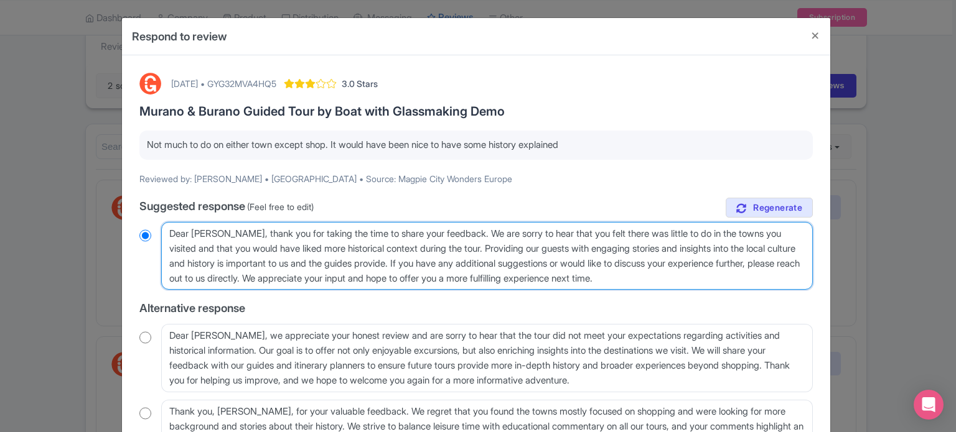
radio input "true"
type textarea "Dear Kathryn, thank you for taking the time to share your feedback. We are sorr…"
radio input "true"
type textarea "Dear Kathryn, thank you for taking the time to share your feedback. We are sorr…"
radio input "true"
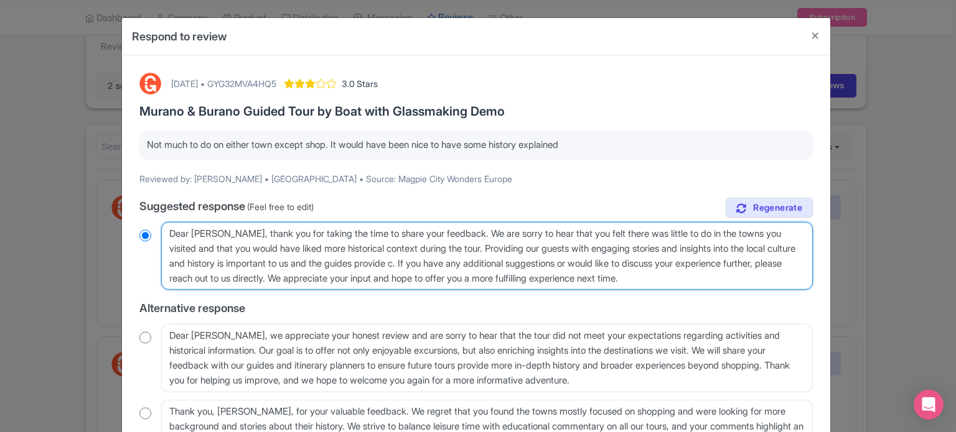
type textarea "Dear Kathryn, thank you for taking the time to share your feedback. We are sorr…"
radio input "true"
type textarea "Dear Kathryn, thank you for taking the time to share your feedback. We are sorr…"
radio input "true"
type textarea "Dear Kathryn, thank you for taking the time to share your feedback. We are sorr…"
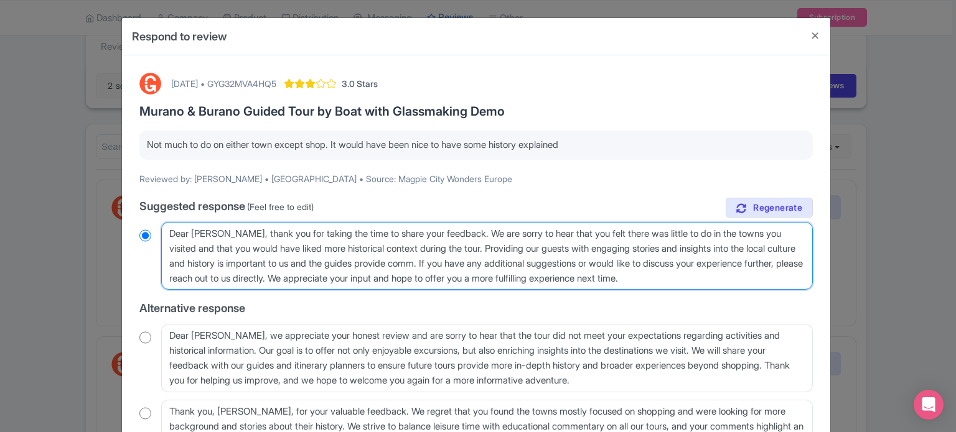
radio input "true"
type textarea "Dear Kathryn, thank you for taking the time to share your feedback. We are sorr…"
radio input "true"
type textarea "Dear Kathryn, thank you for taking the time to share your feedback. We are sorr…"
radio input "true"
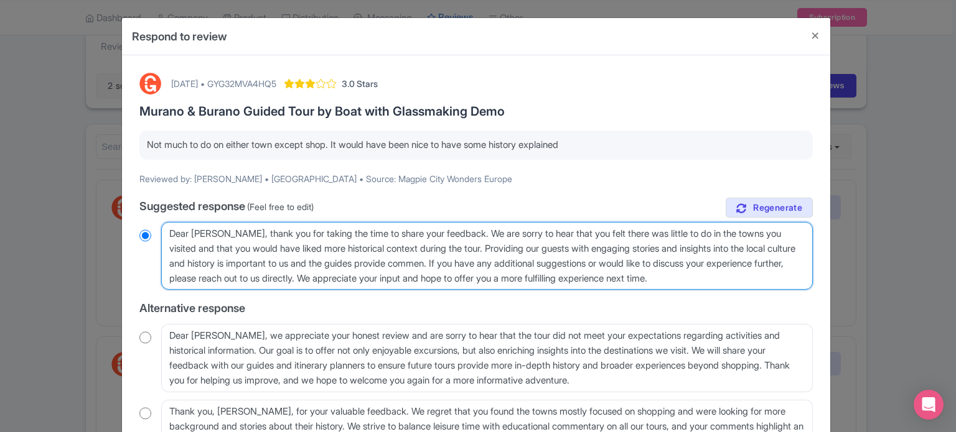
type textarea "Dear Kathryn, thank you for taking the time to share your feedback. We are sorr…"
radio input "true"
type textarea "Dear Kathryn, thank you for taking the time to share your feedback. We are sorr…"
radio input "true"
type textarea "Dear Kathryn, thank you for taking the time to share your feedback. We are sorr…"
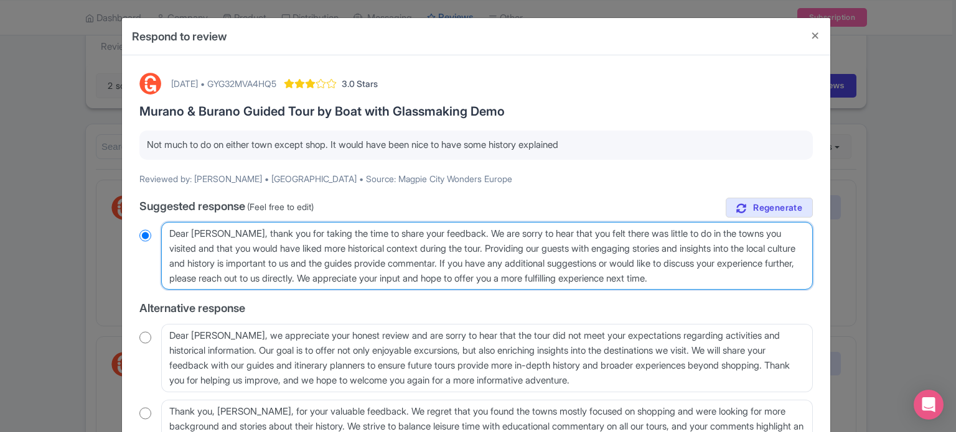
radio input "true"
type textarea "Dear Kathryn, thank you for taking the time to share your feedback. We are sorr…"
radio input "true"
type textarea "Dear Kathryn, thank you for taking the time to share your feedback. We are sorr…"
radio input "true"
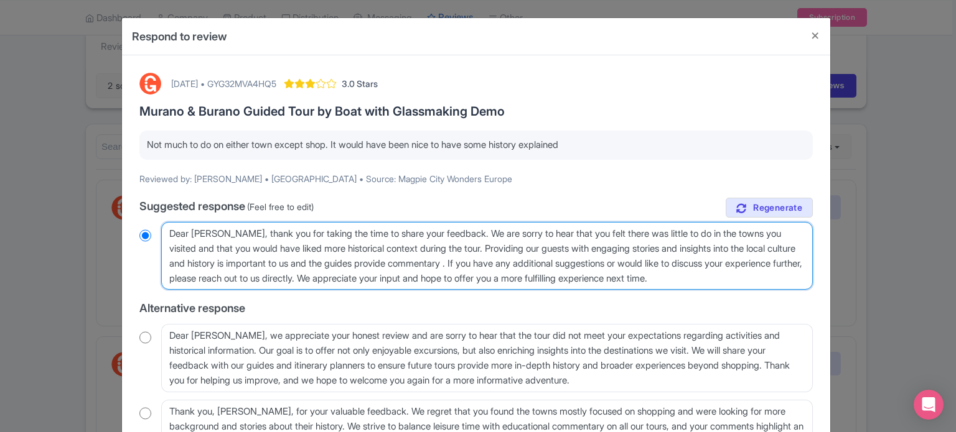
type textarea "Dear Kathryn, thank you for taking the time to share your feedback. We are sorr…"
radio input "true"
type textarea "Dear Kathryn, thank you for taking the time to share your feedback. We are sorr…"
radio input "true"
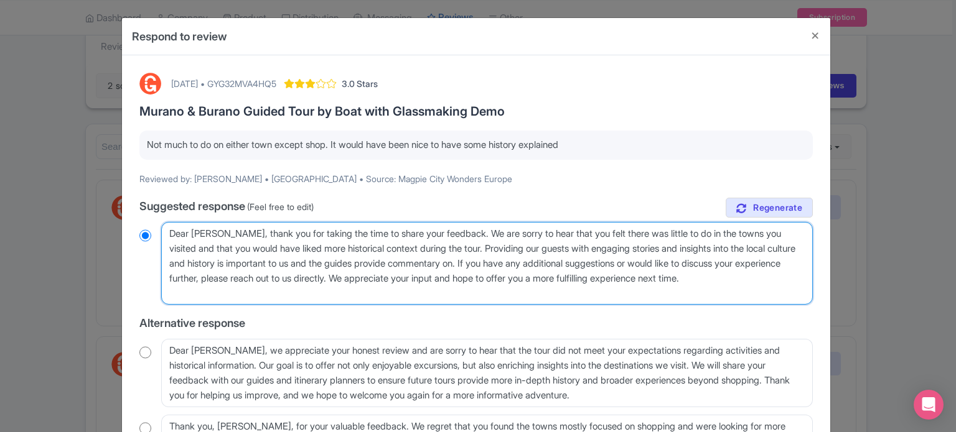
type textarea "Dear Kathryn, thank you for taking the time to share your feedback. We are sorr…"
radio input "true"
type textarea "Dear Kathryn, thank you for taking the time to share your feedback. We are sorr…"
radio input "true"
type textarea "Dear Kathryn, thank you for taking the time to share your feedback. We are sorr…"
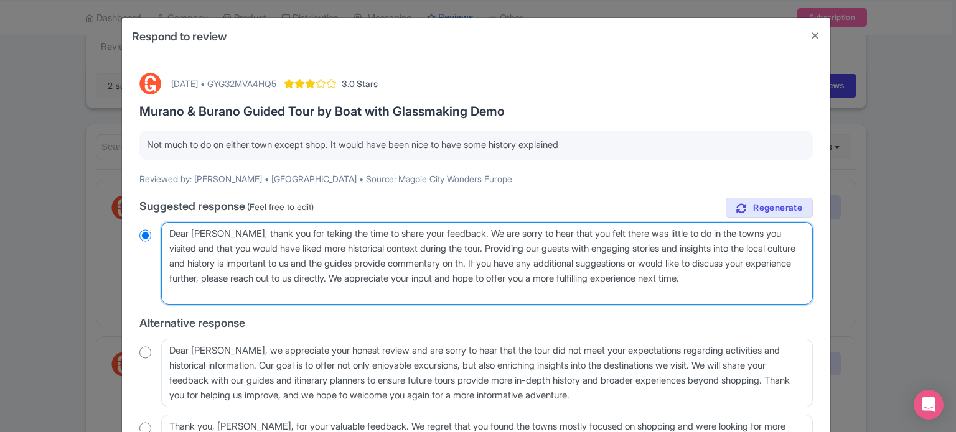
radio input "true"
type textarea "Dear Kathryn, thank you for taking the time to share your feedback. We are sorr…"
radio input "true"
type textarea "Dear Kathryn, thank you for taking the time to share your feedback. We are sorr…"
radio input "true"
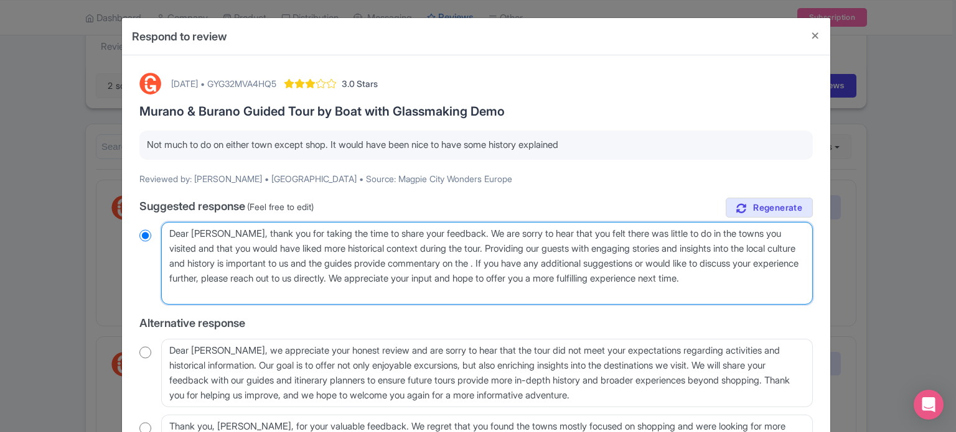
type textarea "Dear Kathryn, thank you for taking the time to share your feedback. We are sorr…"
radio input "true"
type textarea "Dear Kathryn, thank you for taking the time to share your feedback. We are sorr…"
radio input "true"
type textarea "Dear Kathryn, thank you for taking the time to share your feedback. We are sorr…"
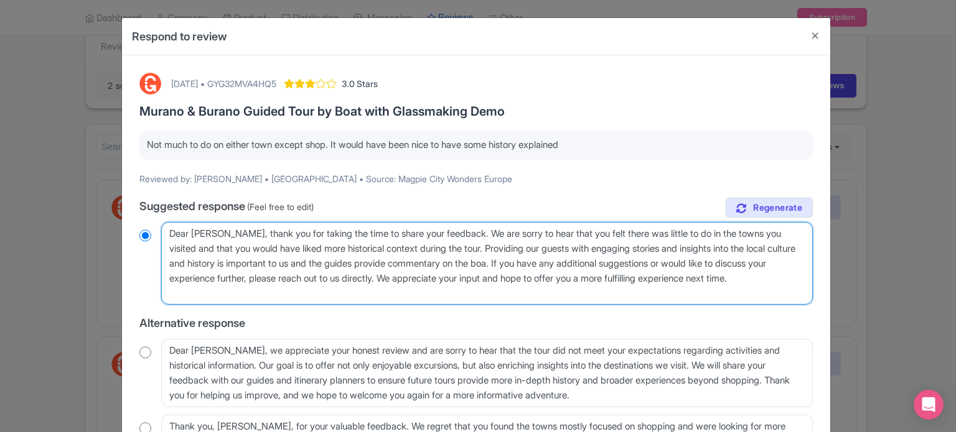
radio input "true"
type textarea "Dear Kathryn, thank you for taking the time to share your feedback. We are sorr…"
radio input "true"
type textarea "Dear Kathryn, thank you for taking the time to share your feedback. We are sorr…"
radio input "true"
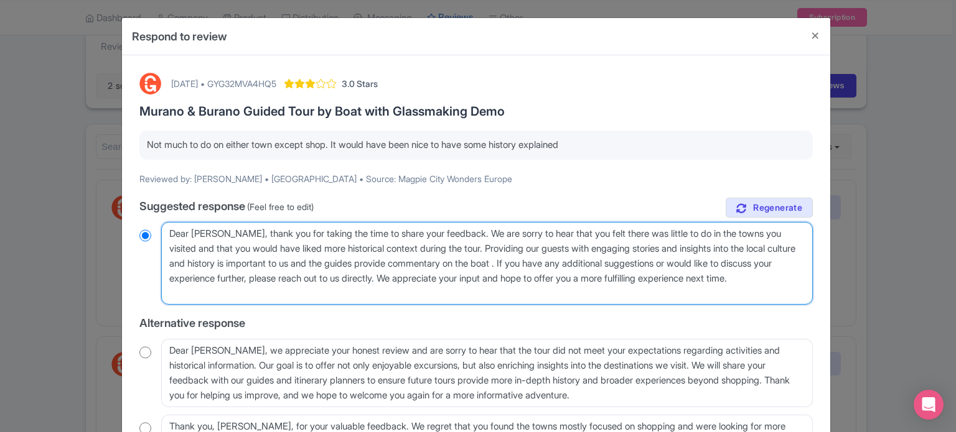
type textarea "Dear Kathryn, thank you for taking the time to share your feedback. We are sorr…"
radio input "true"
type textarea "Dear Kathryn, thank you for taking the time to share your feedback. We are sorr…"
radio input "true"
type textarea "Dear Kathryn, thank you for taking the time to share your feedback. We are sorr…"
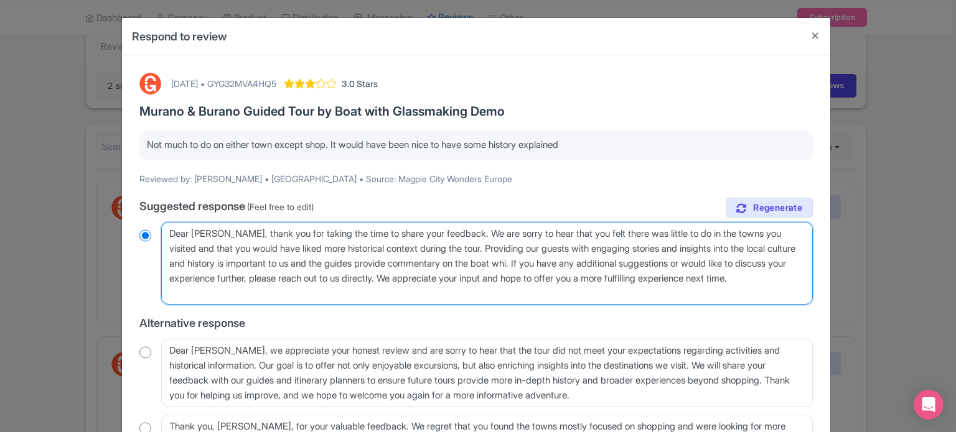
radio input "true"
type textarea "Dear Kathryn, thank you for taking the time to share your feedback. We are sorr…"
radio input "true"
type textarea "Dear Kathryn, thank you for taking the time to share your feedback. We are sorr…"
radio input "true"
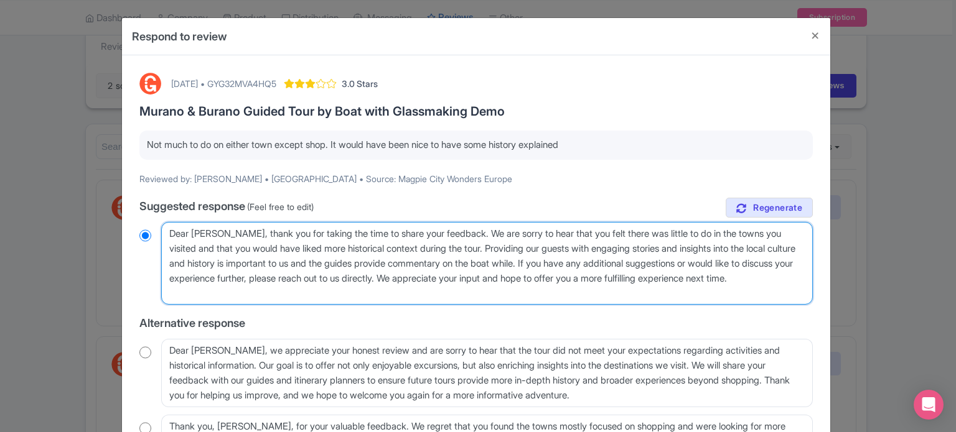
type textarea "Dear Kathryn, thank you for taking the time to share your feedback. We are sorr…"
radio input "true"
type textarea "Dear Kathryn, thank you for taking the time to share your feedback. We are sorr…"
radio input "true"
type textarea "Dear Kathryn, thank you for taking the time to share your feedback. We are sorr…"
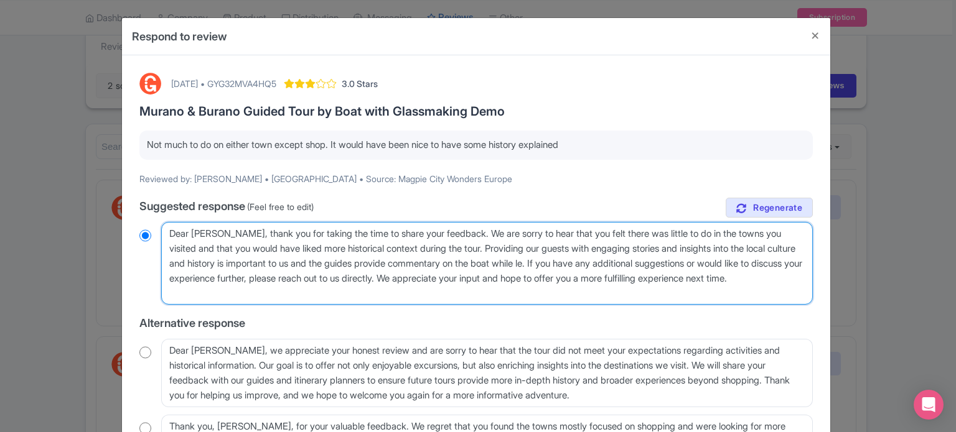
radio input "true"
type textarea "Dear Kathryn, thank you for taking the time to share your feedback. We are sorr…"
radio input "true"
type textarea "Dear Kathryn, thank you for taking the time to share your feedback. We are sorr…"
radio input "true"
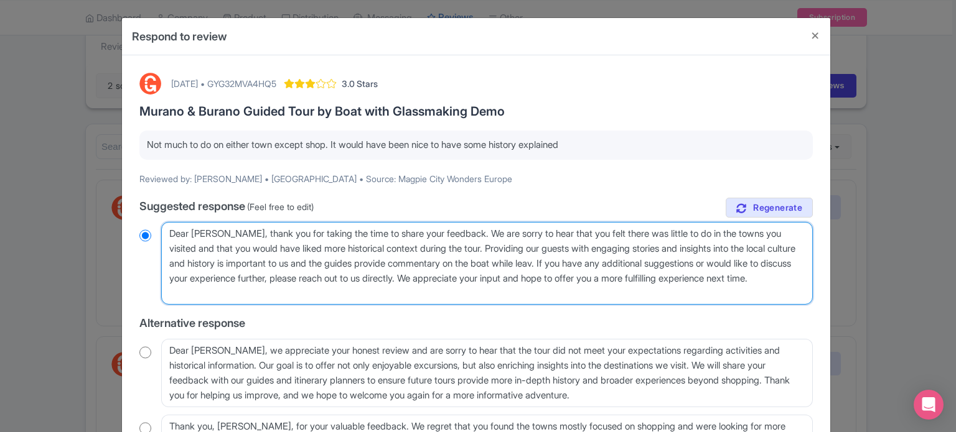
type textarea "Dear Kathryn, thank you for taking the time to share your feedback. We are sorr…"
radio input "true"
type textarea "Dear Kathryn, thank you for taking the time to share your feedback. We are sorr…"
radio input "true"
type textarea "Dear Kathryn, thank you for taking the time to share your feedback. We are sorr…"
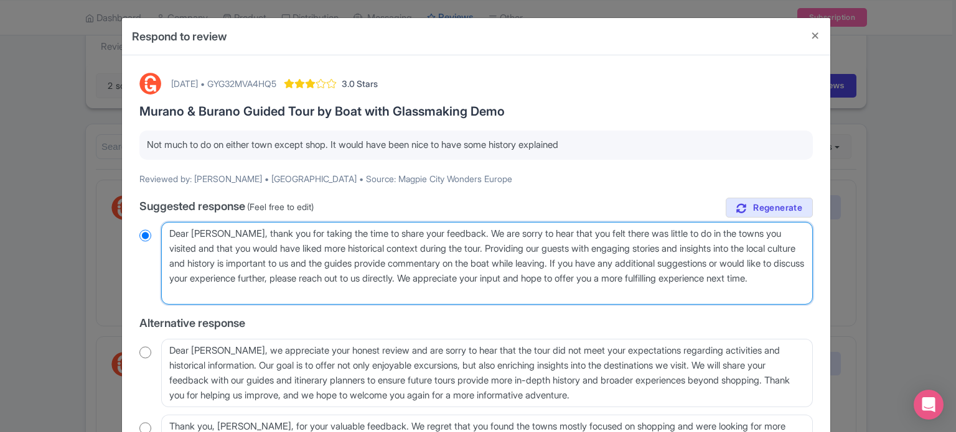
radio input "true"
type textarea "Dear Kathryn, thank you for taking the time to share your feedback. We are sorr…"
radio input "true"
type textarea "Dear Kathryn, thank you for taking the time to share your feedback. We are sorr…"
radio input "true"
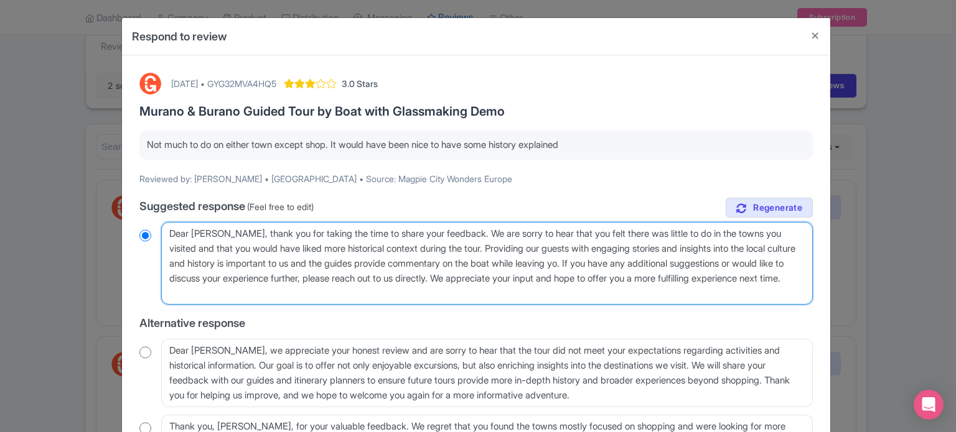
type textarea "Dear Kathryn, thank you for taking the time to share your feedback. We are sorr…"
radio input "true"
type textarea "Dear Kathryn, thank you for taking the time to share your feedback. We are sorr…"
radio input "true"
type textarea "Dear Kathryn, thank you for taking the time to share your feedback. We are sorr…"
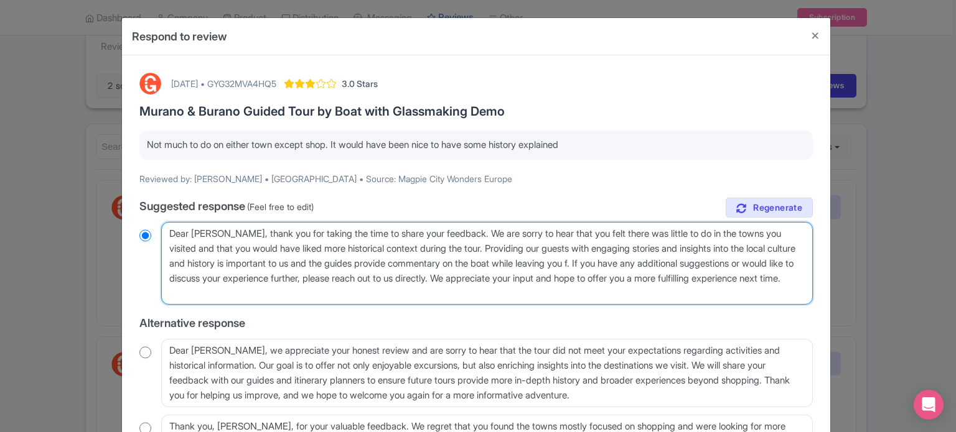
radio input "true"
type textarea "Dear Kathryn, thank you for taking the time to share your feedback. We are sorr…"
radio input "true"
type textarea "Dear Kathryn, thank you for taking the time to share your feedback. We are sorr…"
radio input "true"
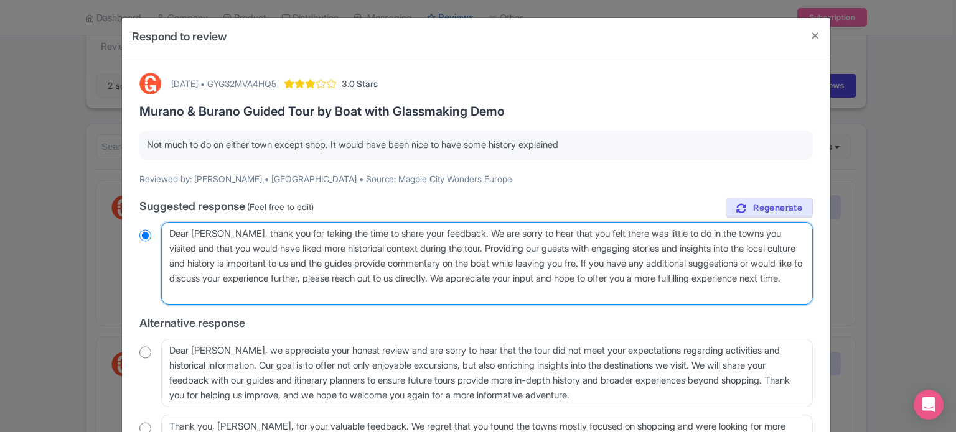
type textarea "Dear Kathryn, thank you for taking the time to share your feedback. We are sorr…"
radio input "true"
type textarea "Dear Kathryn, thank you for taking the time to share your feedback. We are sorr…"
radio input "true"
type textarea "Dear Kathryn, thank you for taking the time to share your feedback. We are sorr…"
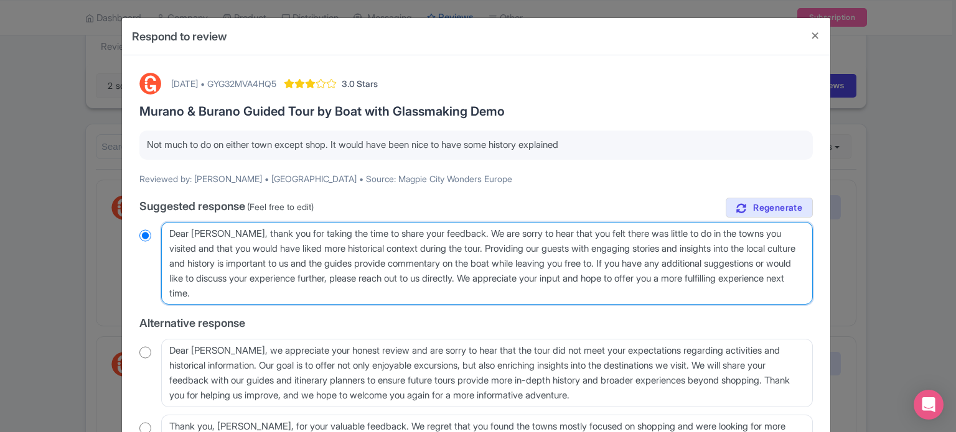
radio input "true"
type textarea "Dear Kathryn, thank you for taking the time to share your feedback. We are sorr…"
radio input "true"
type textarea "Dear Kathryn, thank you for taking the time to share your feedback. We are sorr…"
radio input "true"
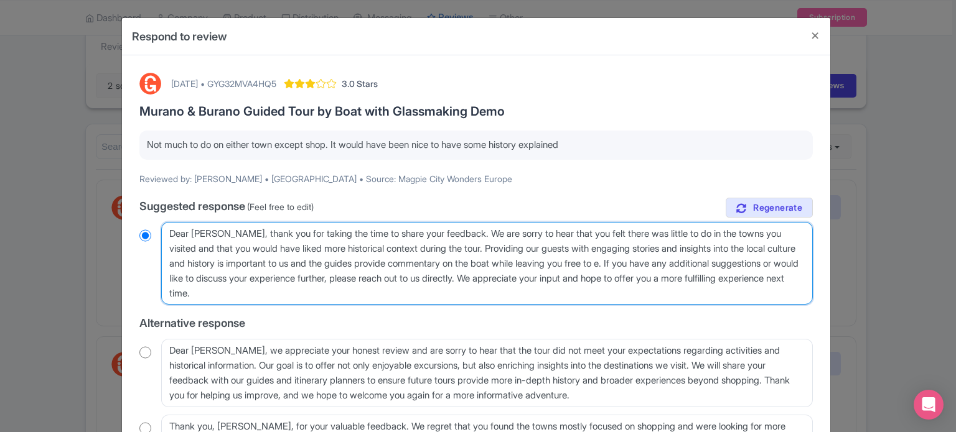
type textarea "Dear Kathryn, thank you for taking the time to share your feedback. We are sorr…"
radio input "true"
type textarea "Dear Kathryn, thank you for taking the time to share your feedback. We are sorr…"
radio input "true"
type textarea "Dear Kathryn, thank you for taking the time to share your feedback. We are sorr…"
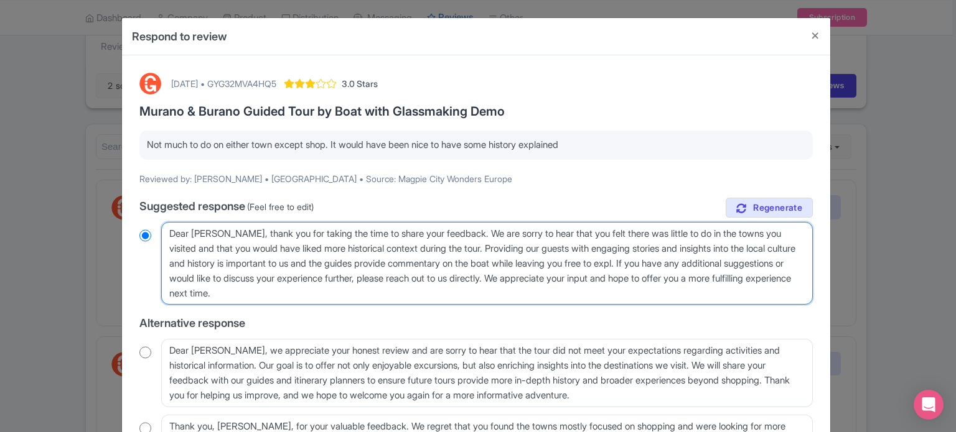
radio input "true"
type textarea "Dear Kathryn, thank you for taking the time to share your feedback. We are sorr…"
radio input "true"
type textarea "Dear Kathryn, thank you for taking the time to share your feedback. We are sorr…"
radio input "true"
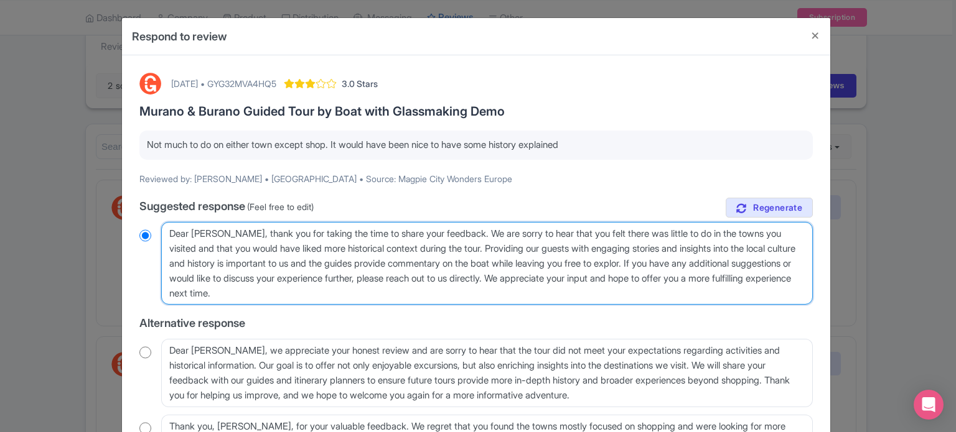
type textarea "Dear Kathryn, thank you for taking the time to share your feedback. We are sorr…"
radio input "true"
type textarea "Dear Kathryn, thank you for taking the time to share your feedback. We are sorr…"
radio input "true"
type textarea "Dear Kathryn, thank you for taking the time to share your feedback. We are sorr…"
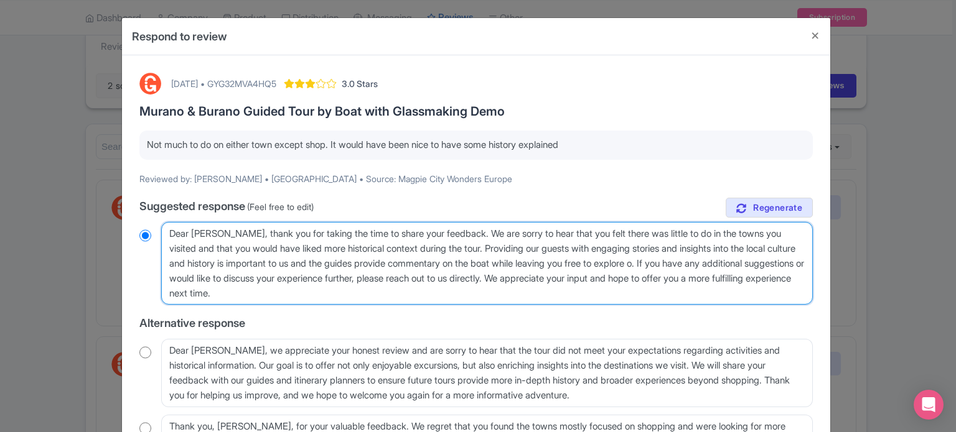
radio input "true"
type textarea "Dear Kathryn, thank you for taking the time to share your feedback. We are sorr…"
radio input "true"
type textarea "Dear Kathryn, thank you for taking the time to share your feedback. We are sorr…"
radio input "true"
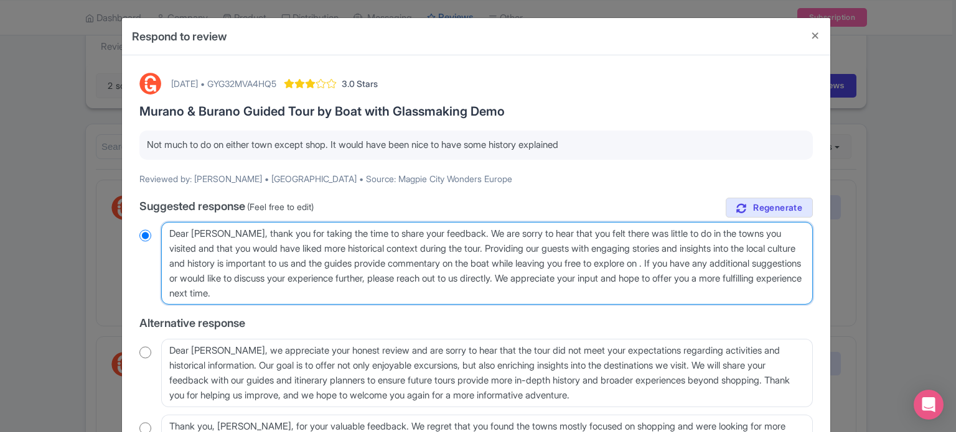
type textarea "Dear Kathryn, thank you for taking the time to share your feedback. We are sorr…"
radio input "true"
type textarea "Dear Kathryn, thank you for taking the time to share your feedback. We are sorr…"
radio input "true"
type textarea "Dear Kathryn, thank you for taking the time to share your feedback. We are sorr…"
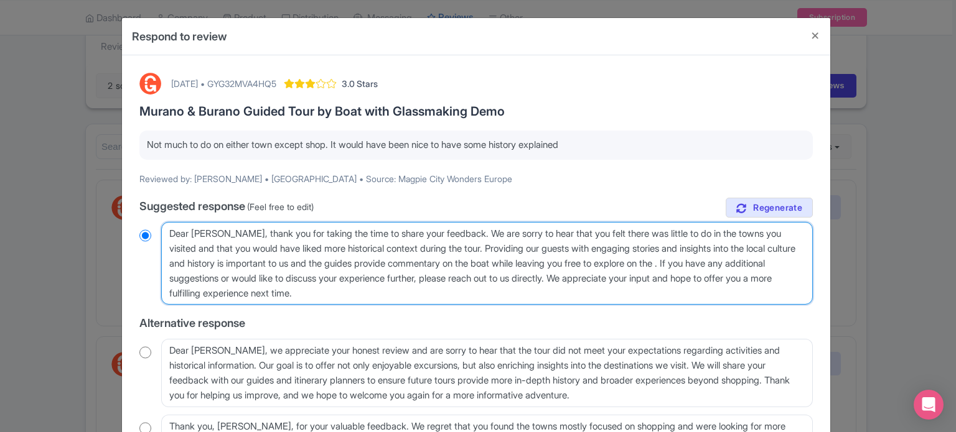
radio input "true"
type textarea "Dear Kathryn, thank you for taking the time to share your feedback. We are sorr…"
radio input "true"
type textarea "Dear Kathryn, thank you for taking the time to share your feedback. We are sorr…"
radio input "true"
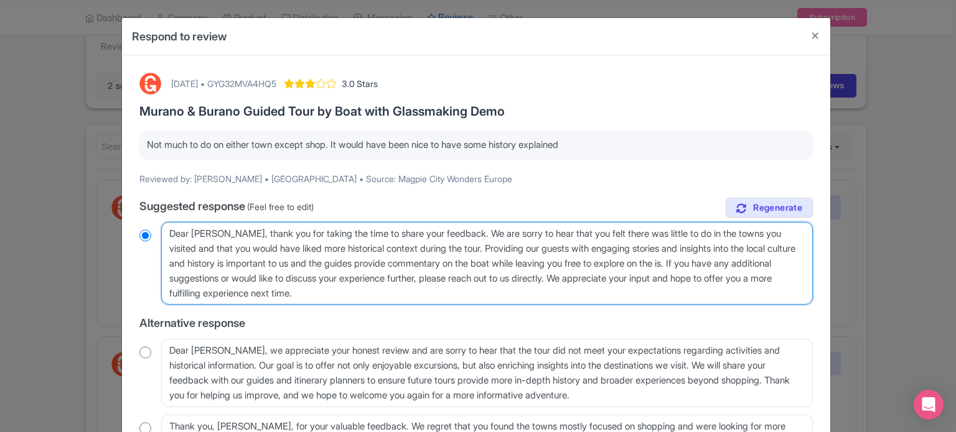
type textarea "Dear Kathryn, thank you for taking the time to share your feedback. We are sorr…"
radio input "true"
type textarea "Dear Kathryn, thank you for taking the time to share your feedback. We are sorr…"
radio input "true"
type textarea "Dear Kathryn, thank you for taking the time to share your feedback. We are sorr…"
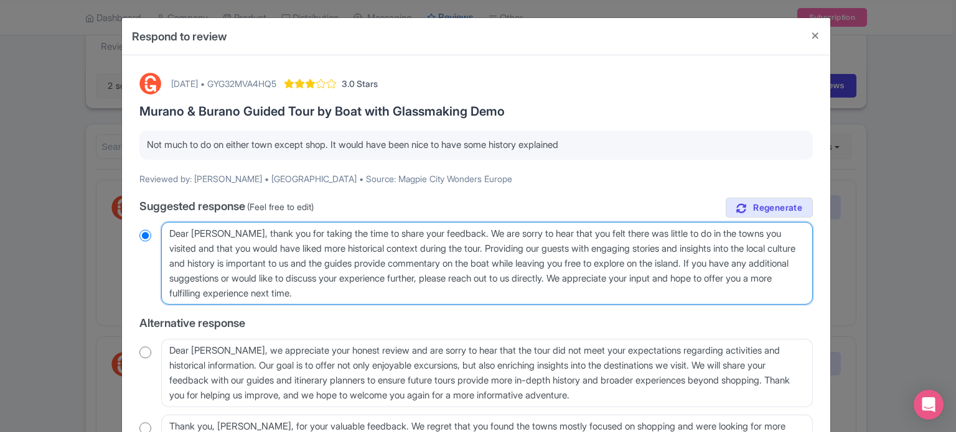
radio input "true"
type textarea "Dear Kathryn, thank you for taking the time to share your feedback. We are sorr…"
radio input "true"
type textarea "Dear Kathryn, thank you for taking the time to share your feedback. We are sorr…"
radio input "true"
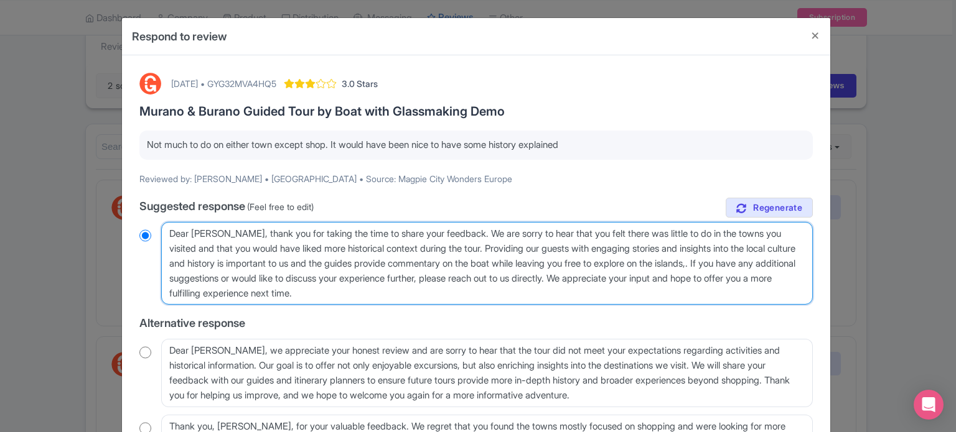
type textarea "Dear Kathryn, thank you for taking the time to share your feedback. We are sorr…"
radio input "true"
type textarea "Dear Kathryn, thank you for taking the time to share your feedback. We are sorr…"
radio input "true"
type textarea "Dear Kathryn, thank you for taking the time to share your feedback. We are sorr…"
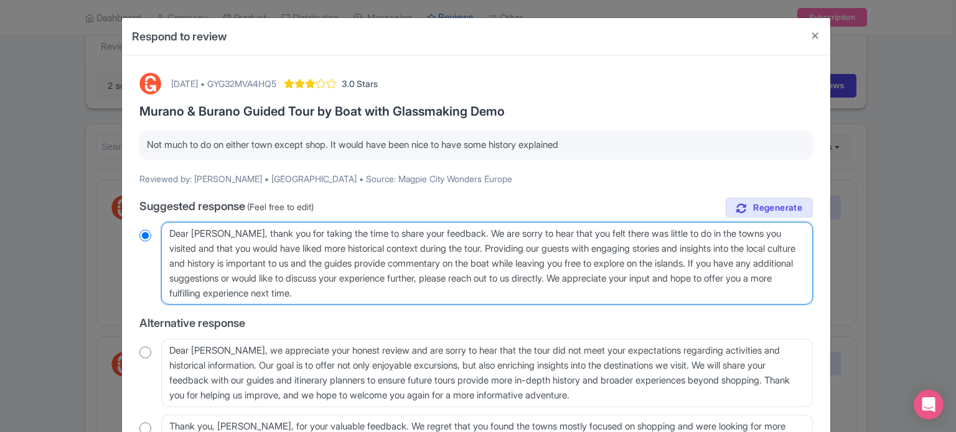
radio input "true"
drag, startPoint x: 618, startPoint y: 276, endPoint x: 687, endPoint y: 277, distance: 68.5
click at [687, 277] on textarea "Dear Kathryn, thank you for taking the time to share your feedback. We are sorr…" at bounding box center [486, 263] width 651 height 83
type textarea "Dear Kathryn, thank you for taking the time to share your feedback. We are sorr…"
radio input "true"
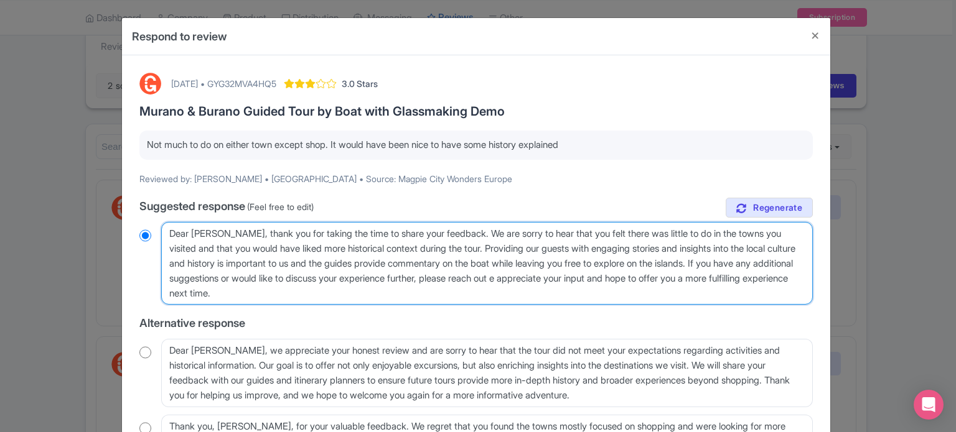
type textarea "Dear Kathryn, thank you for taking the time to share your feedback. We are sorr…"
radio input "true"
type textarea "Dear Kathryn, thank you for taking the time to share your feedback. We are sorr…"
radio input "true"
type textarea "Dear Kathryn, thank you for taking the time to share your feedback. We are sorr…"
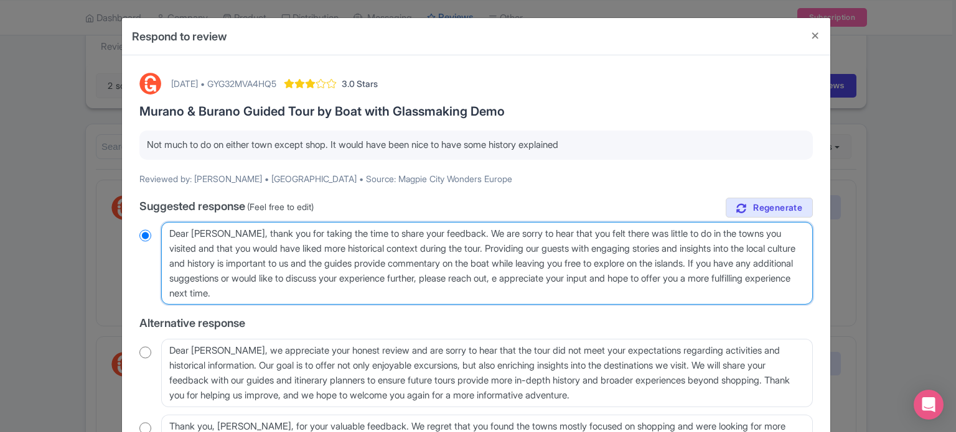
radio input "true"
type textarea "Dear Kathryn, thank you for taking the time to share your feedback. We are sorr…"
radio input "true"
click at [228, 292] on textarea "Dear Kathryn, thank you for taking the time to share your feedback. We are sorr…" at bounding box center [486, 263] width 651 height 83
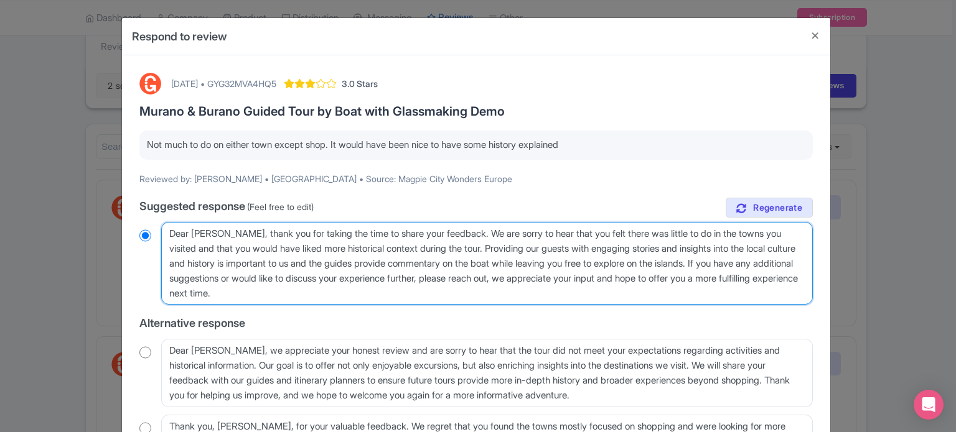
type textarea "Dear Kathryn, thank you for taking the time to share your feedback. We are sorr…"
radio input "true"
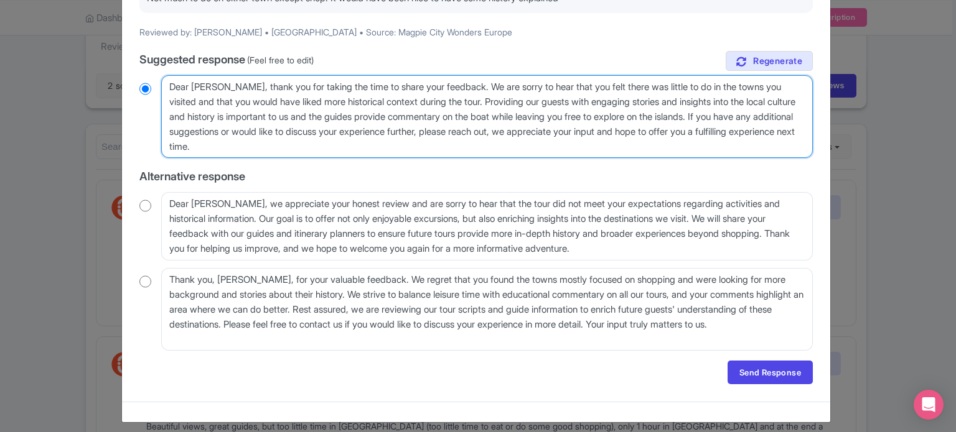
scroll to position [154, 0]
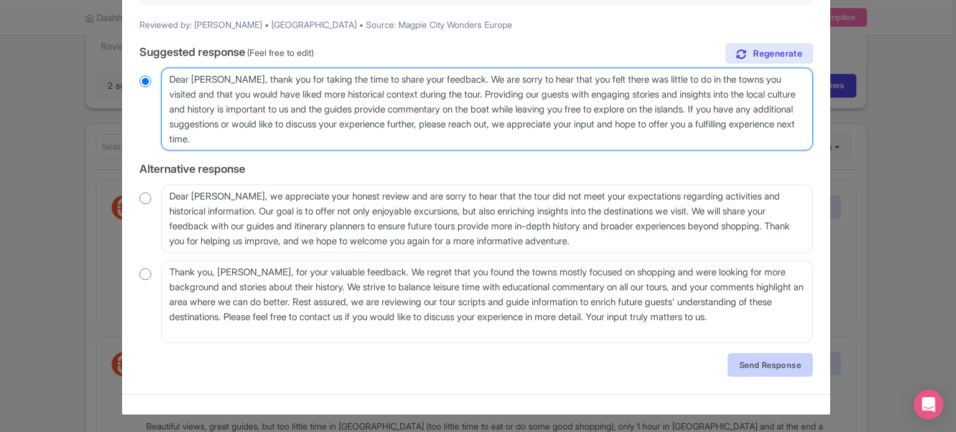
type textarea "Dear Kathryn, thank you for taking the time to share your feedback. We are sorr…"
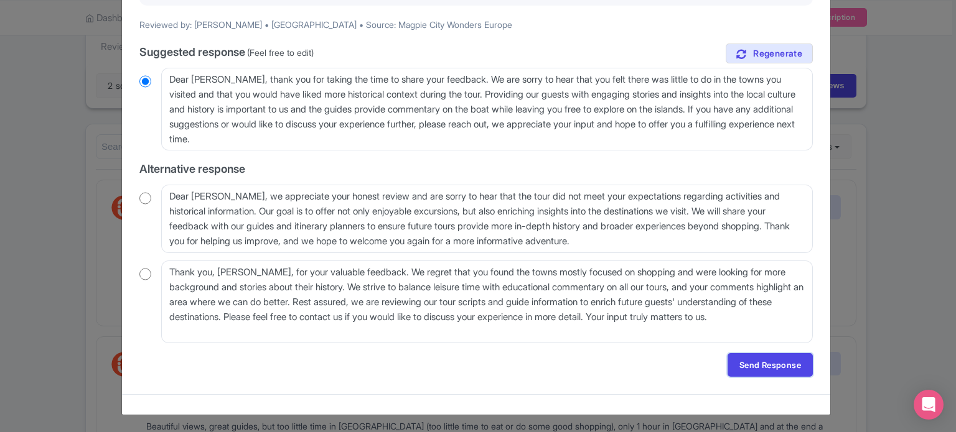
click at [778, 360] on link "Send Response" at bounding box center [769, 365] width 85 height 24
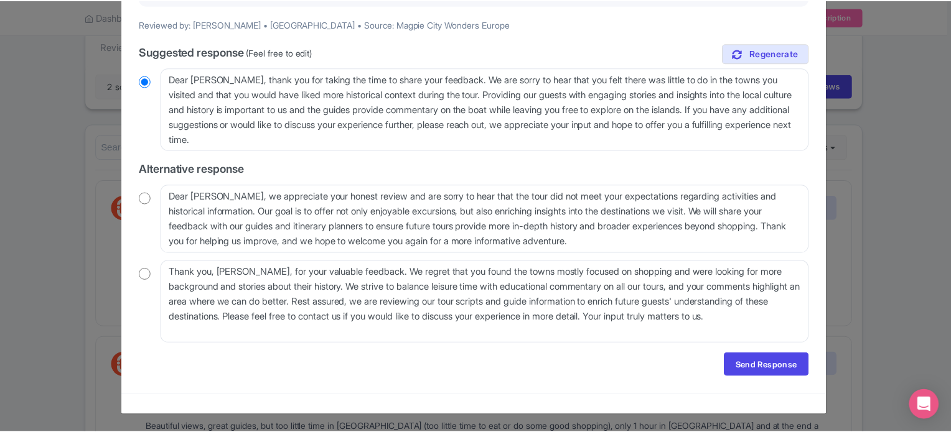
scroll to position [0, 0]
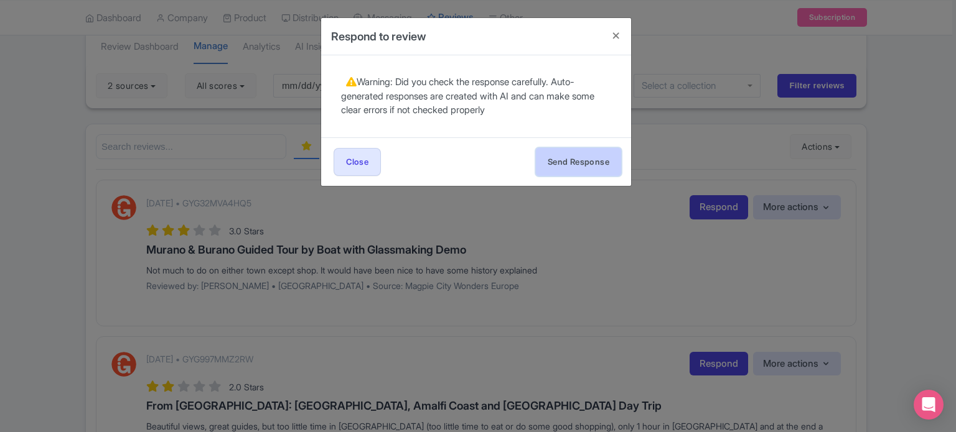
click at [570, 165] on button "Send Response" at bounding box center [578, 162] width 85 height 28
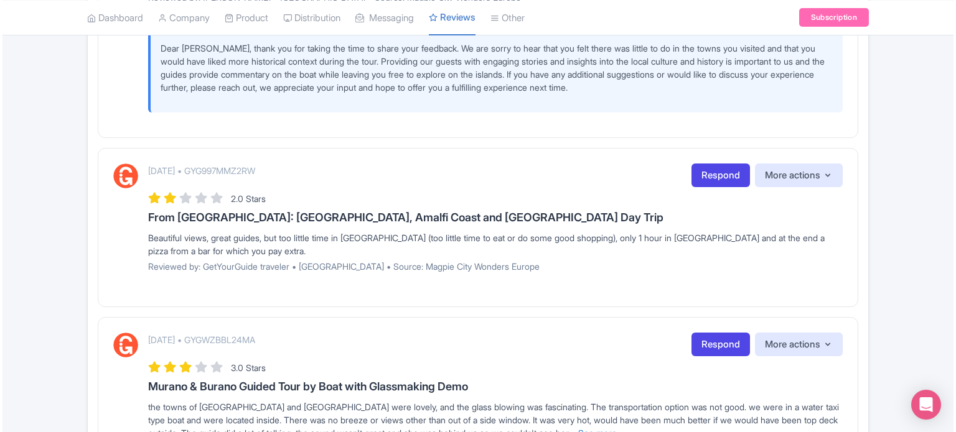
scroll to position [373, 0]
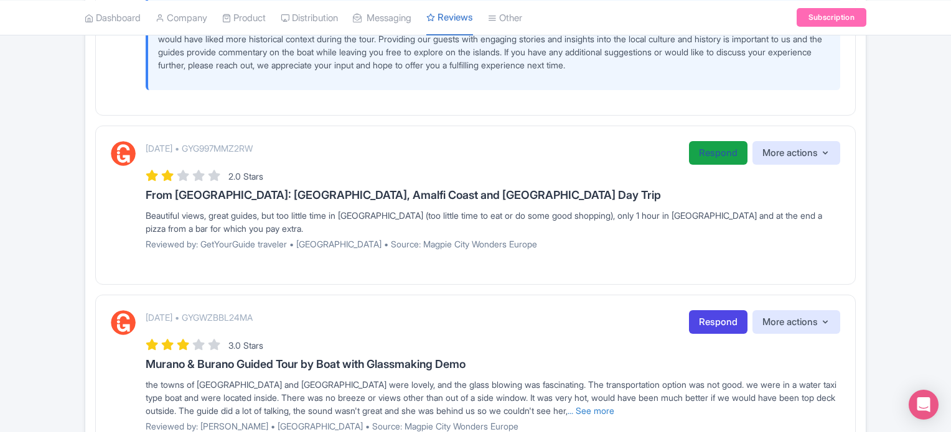
click at [703, 150] on link "Respond" at bounding box center [718, 153] width 58 height 24
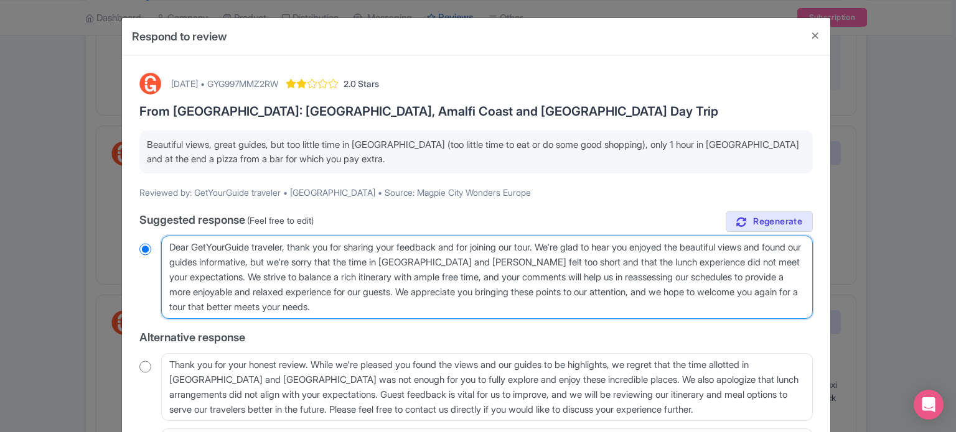
drag, startPoint x: 166, startPoint y: 244, endPoint x: 288, endPoint y: 243, distance: 121.9
click at [288, 243] on textarea "Dear GetYourGuide traveler, thank you for sharing your feedback and for joining…" at bounding box center [486, 277] width 651 height 83
type textarea "H, thank you for sharing your feedback and for joining our tour. We're glad to …"
radio input "true"
type textarea "He, thank you for sharing your feedback and for joining our tour. We're glad to…"
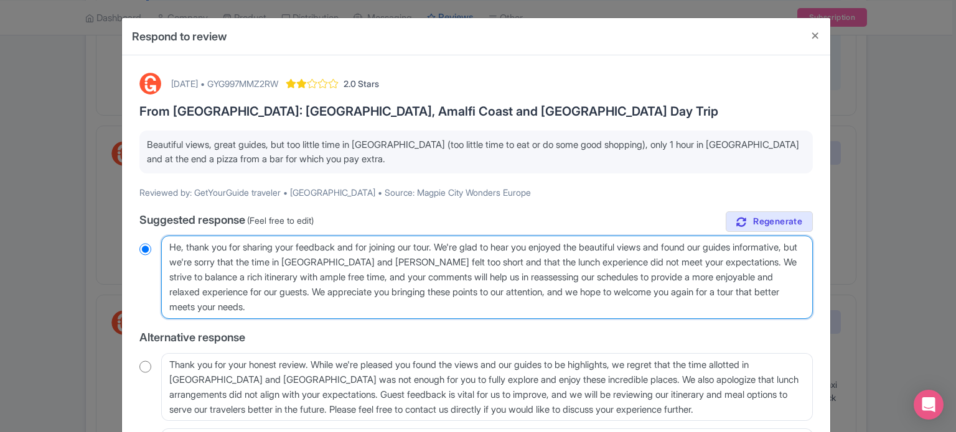
radio input "true"
type textarea "Hel, thank you for sharing your feedback and for joining our tour. We're glad t…"
radio input "true"
type textarea "Hell, thank you for sharing your feedback and for joining our tour. We're glad …"
radio input "true"
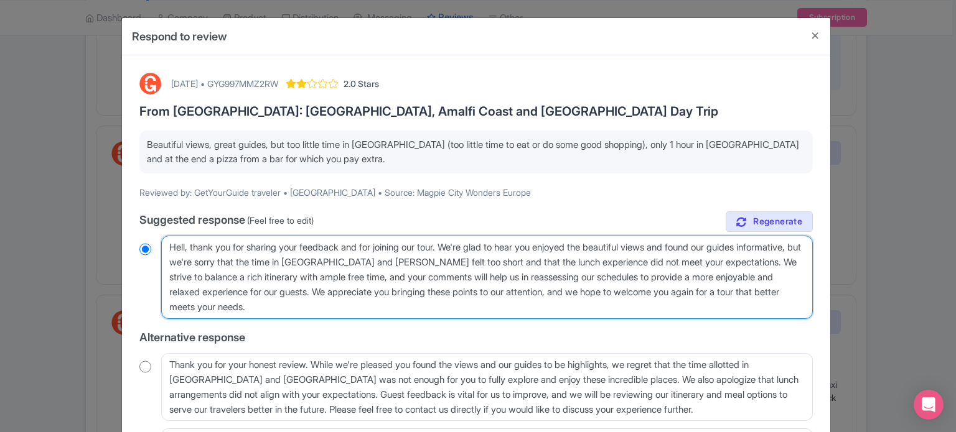
type textarea "Hello, thank you for sharing your feedback and for joining our tour. We're glad…"
radio input "true"
drag, startPoint x: 391, startPoint y: 305, endPoint x: 381, endPoint y: 286, distance: 22.0
click at [381, 286] on textarea "Dear GetYourGuide traveler, thank you for sharing your feedback and for joining…" at bounding box center [486, 277] width 651 height 83
type textarea "Hello, thank you for sharing your feedback and for joining our tour. We're glad…"
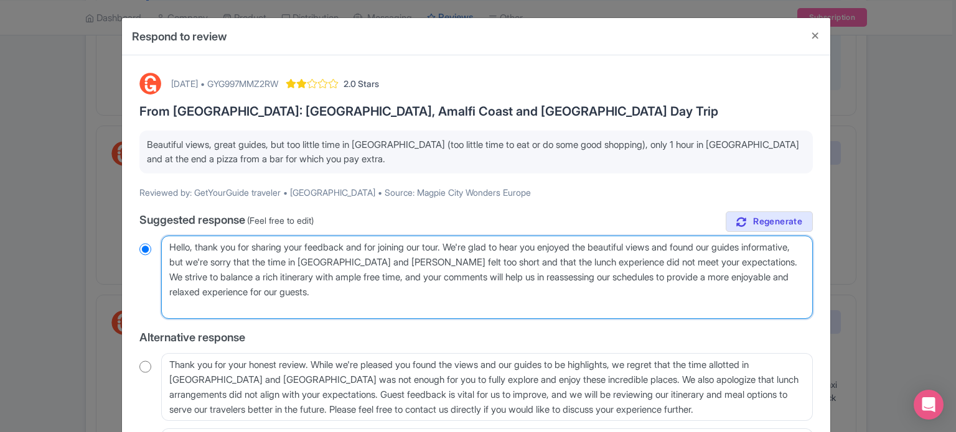
radio input "true"
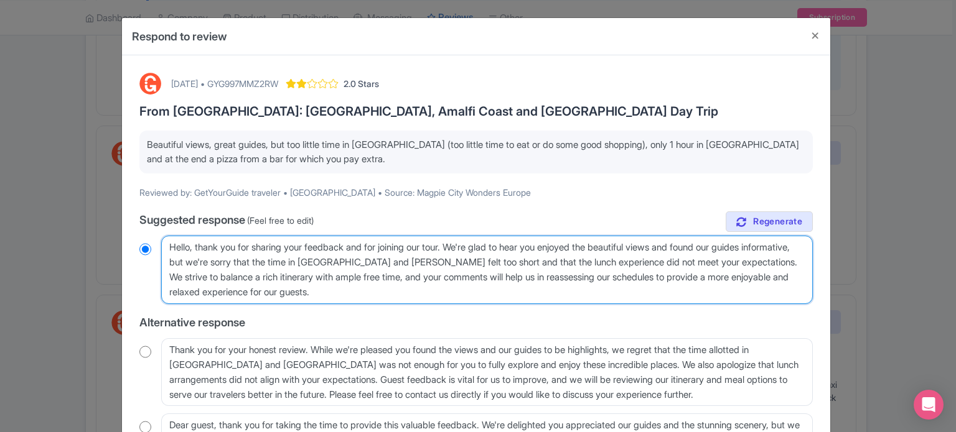
type textarea "Hello, thank you for sharing your feedback and for joining our tour. We're glad…"
radio input "true"
type textarea "Hello, thank you for sharing your feedback and for joining our tour. We're glad…"
radio input "true"
type textarea "Hello, thank you for sharing your feedback and for joining our tour. We're glad…"
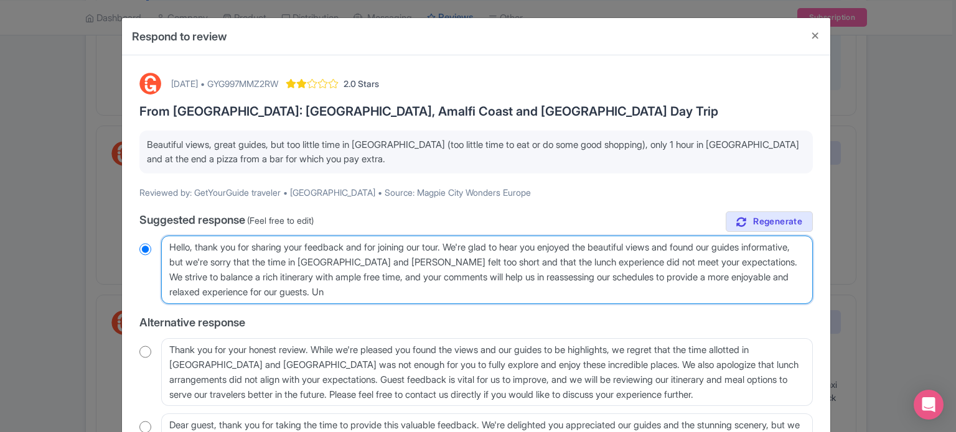
radio input "true"
type textarea "Hello, thank you for sharing your feedback and for joining our tour. We're glad…"
radio input "true"
type textarea "Hello, thank you for sharing your feedback and for joining our tour. We're glad…"
radio input "true"
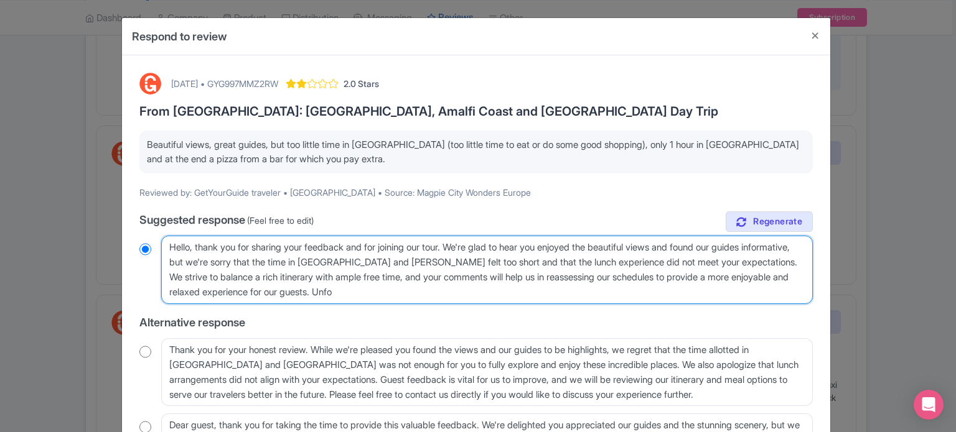
type textarea "Hello, thank you for sharing your feedback and for joining our tour. We're glad…"
radio input "true"
type textarea "Hello, thank you for sharing your feedback and for joining our tour. We're glad…"
radio input "true"
type textarea "Hello, thank you for sharing your feedback and for joining our tour. We're glad…"
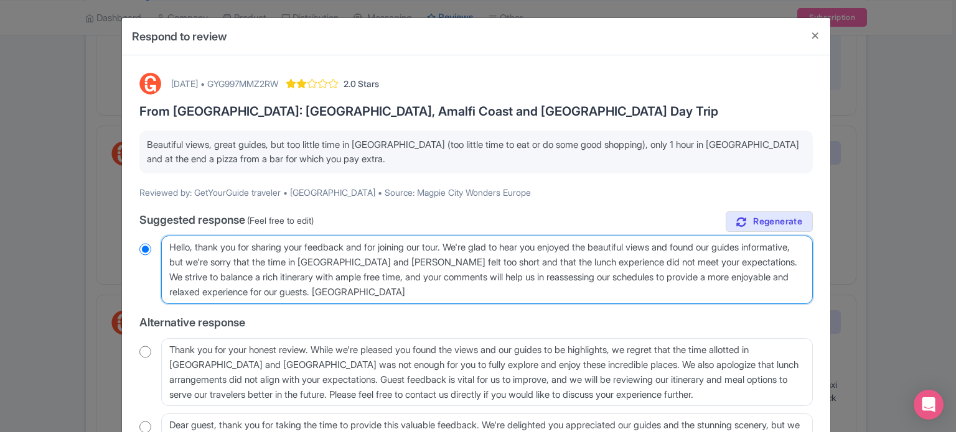
radio input "true"
type textarea "Hello, thank you for sharing your feedback and for joining our tour. We're glad…"
radio input "true"
type textarea "Hello, thank you for sharing your feedback and for joining our tour. We're glad…"
radio input "true"
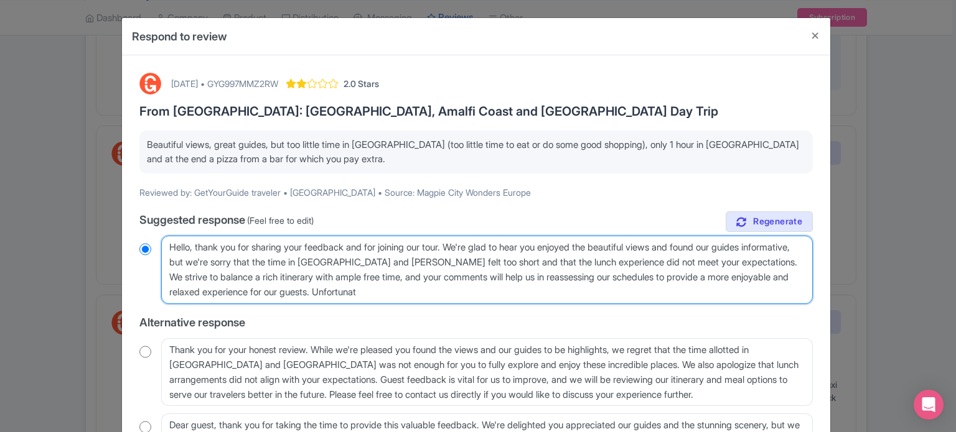
type textarea "Hello, thank you for sharing your feedback and for joining our tour. We're glad…"
radio input "true"
type textarea "Hello, thank you for sharing your feedback and for joining our tour. We're glad…"
radio input "true"
type textarea "Hello, thank you for sharing your feedback and for joining our tour. We're glad…"
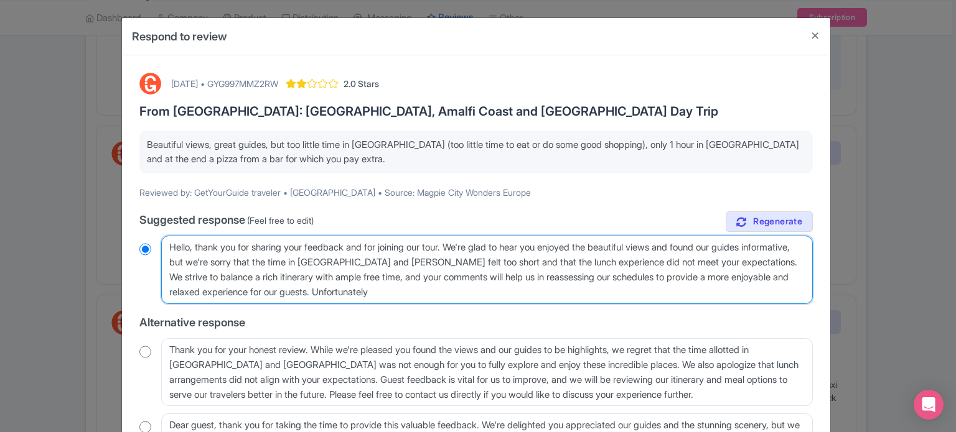
radio input "true"
type textarea "Hello, thank you for sharing your feedback and for joining our tour. We're glad…"
radio input "true"
type textarea "Hello, thank you for sharing your feedback and for joining our tour. We're glad…"
radio input "true"
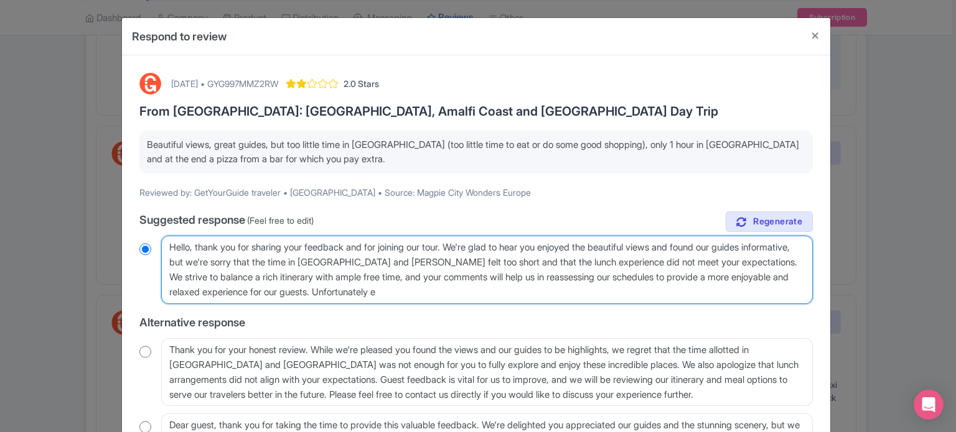
type textarea "Hello, thank you for sharing your feedback and for joining our tour. We're glad…"
radio input "true"
type textarea "Hello, thank you for sharing your feedback and for joining our tour. We're glad…"
radio input "true"
type textarea "Hello, thank you for sharing your feedback and for joining our tour. We're glad…"
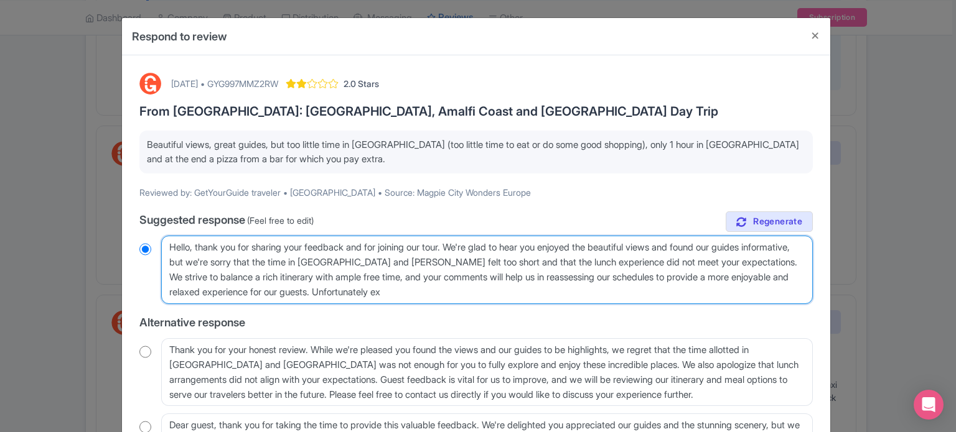
radio input "true"
type textarea "Hello, thank you for sharing your feedback and for joining our tour. We're glad…"
radio input "true"
type textarea "Hello, thank you for sharing your feedback and for joining our tour. We're glad…"
radio input "true"
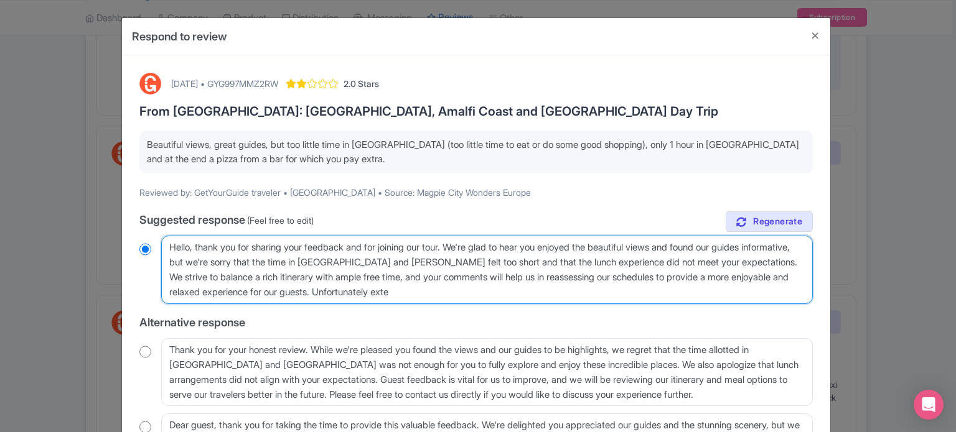
type textarea "Hello, thank you for sharing your feedback and for joining our tour. We're glad…"
radio input "true"
type textarea "Hello, thank you for sharing your feedback and for joining our tour. We're glad…"
radio input "true"
type textarea "Hello, thank you for sharing your feedback and for joining our tour. We're glad…"
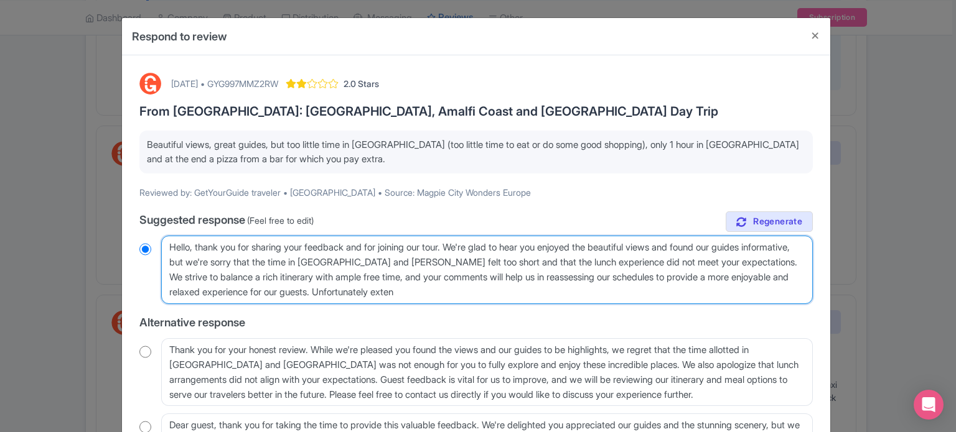
radio input "true"
type textarea "Hello, thank you for sharing your feedback and for joining our tour. We're glad…"
radio input "true"
type textarea "Hello, thank you for sharing your feedback and for joining our tour. We're glad…"
radio input "true"
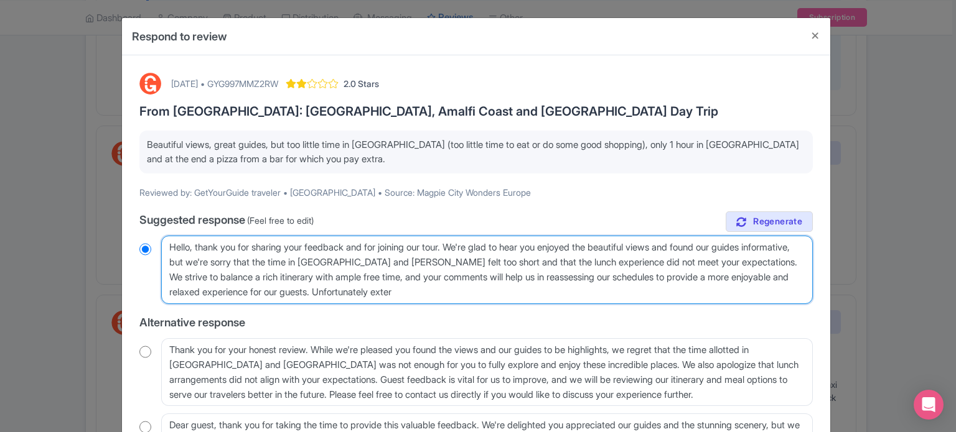
type textarea "Hello, thank you for sharing your feedback and for joining our tour. We're glad…"
radio input "true"
type textarea "Hello, thank you for sharing your feedback and for joining our tour. We're glad…"
radio input "true"
type textarea "Hello, thank you for sharing your feedback and for joining our tour. We're glad…"
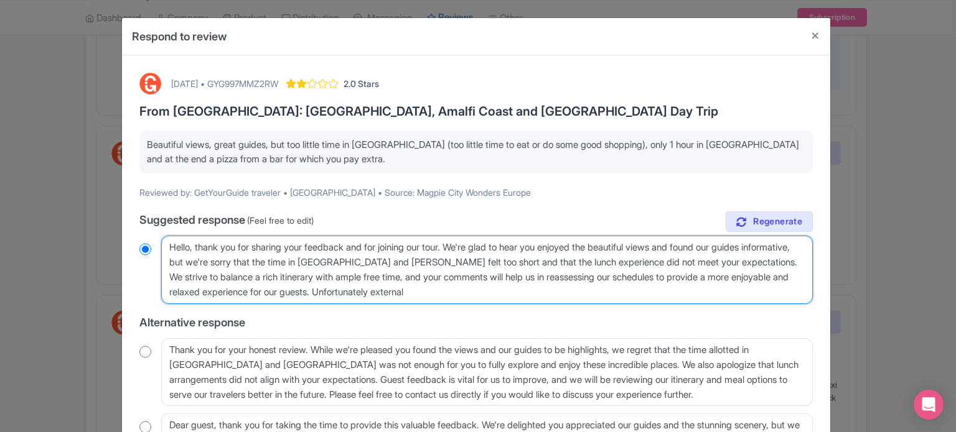
radio input "true"
type textarea "Hello, thank you for sharing your feedback and for joining our tour. We're glad…"
radio input "true"
type textarea "Hello, thank you for sharing your feedback and for joining our tour. We're glad…"
radio input "true"
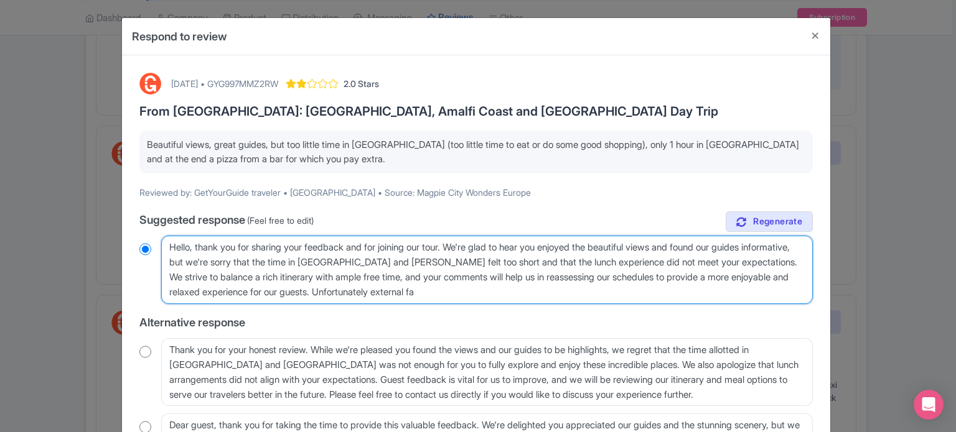
type textarea "Hello, thank you for sharing your feedback and for joining our tour. We're glad…"
radio input "true"
type textarea "Hello, thank you for sharing your feedback and for joining our tour. We're glad…"
radio input "true"
type textarea "Hello, thank you for sharing your feedback and for joining our tour. We're glad…"
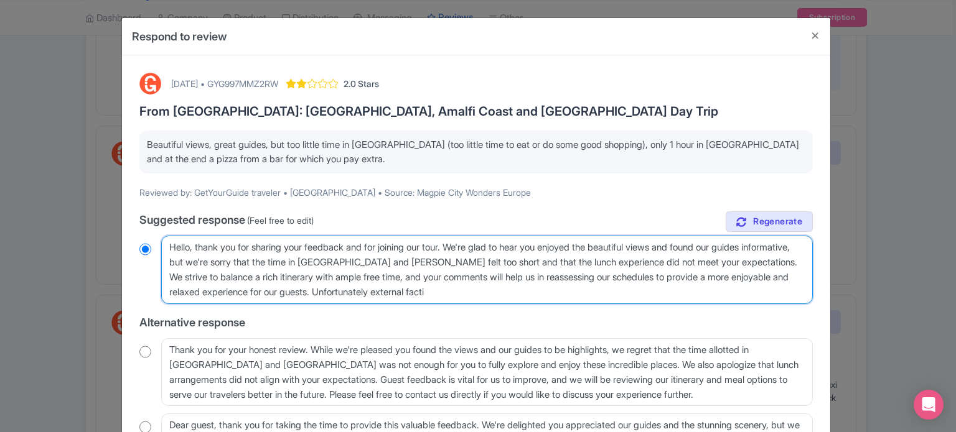
radio input "true"
type textarea "Hello, thank you for sharing your feedback and for joining our tour. We're glad…"
radio input "true"
type textarea "Hello, thank you for sharing your feedback and for joining our tour. We're glad…"
radio input "true"
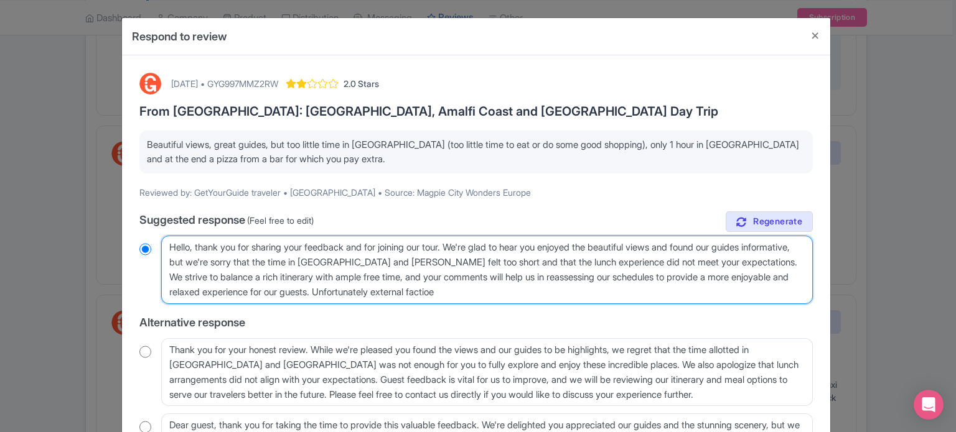
type textarea "Hello, thank you for sharing your feedback and for joining our tour. We're glad…"
radio input "true"
type textarea "Hello, thank you for sharing your feedback and for joining our tour. We're glad…"
radio input "true"
type textarea "Hello, thank you for sharing your feedback and for joining our tour. We're glad…"
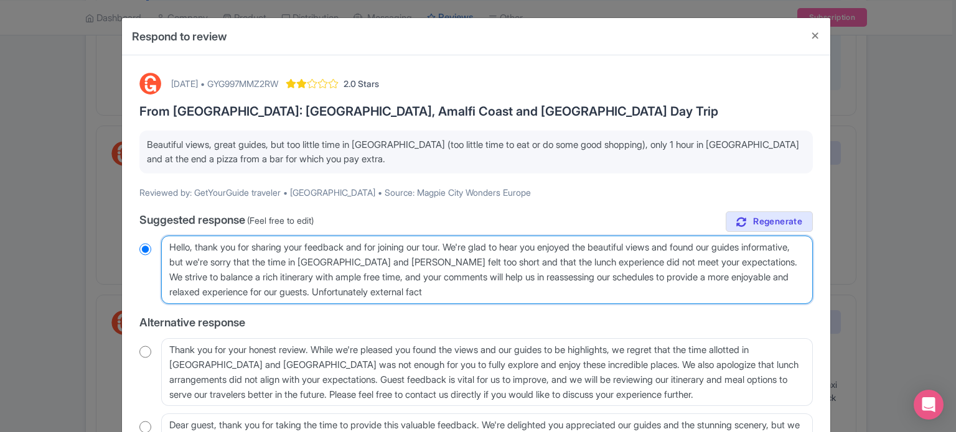
radio input "true"
type textarea "Hello, thank you for sharing your feedback and for joining our tour. We're glad…"
radio input "true"
type textarea "Hello, thank you for sharing your feedback and for joining our tour. We're glad…"
radio input "true"
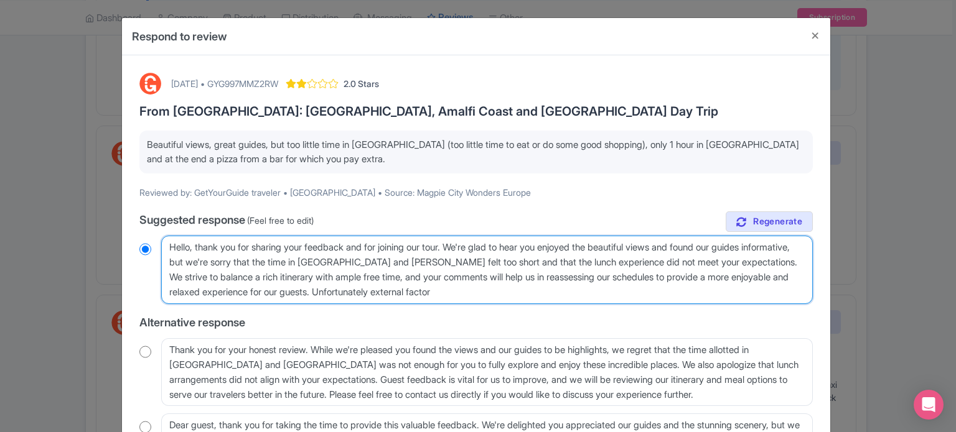
type textarea "Hello, thank you for sharing your feedback and for joining our tour. We're glad…"
radio input "true"
type textarea "Hello, thank you for sharing your feedback and for joining our tour. We're glad…"
radio input "true"
type textarea "Hello, thank you for sharing your feedback and for joining our tour. We're glad…"
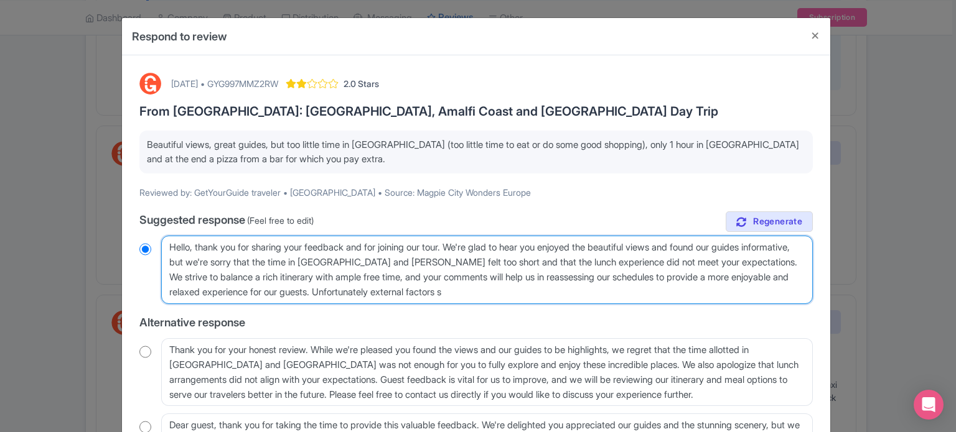
radio input "true"
type textarea "Hello, thank you for sharing your feedback and for joining our tour. We're glad…"
radio input "true"
type textarea "Hello, thank you for sharing your feedback and for joining our tour. We're glad…"
radio input "true"
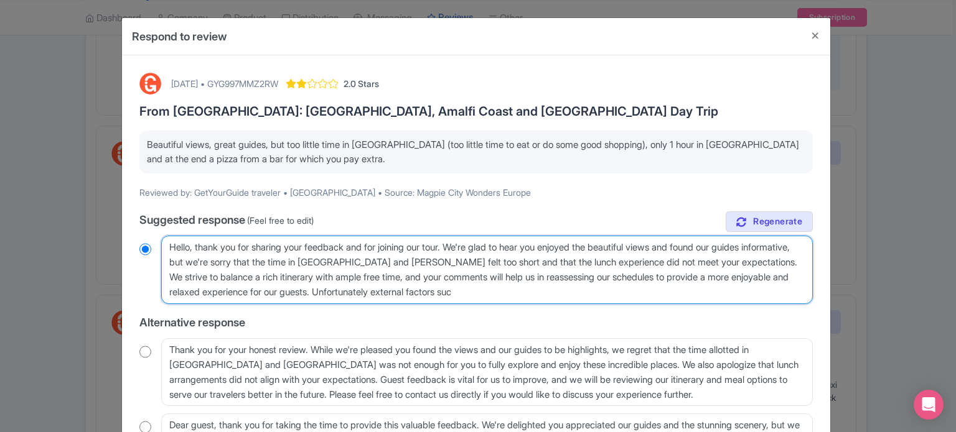
type textarea "Hello, thank you for sharing your feedback and for joining our tour. We're glad…"
radio input "true"
type textarea "Hello, thank you for sharing your feedback and for joining our tour. We're glad…"
radio input "true"
type textarea "Hello, thank you for sharing your feedback and for joining our tour. We're glad…"
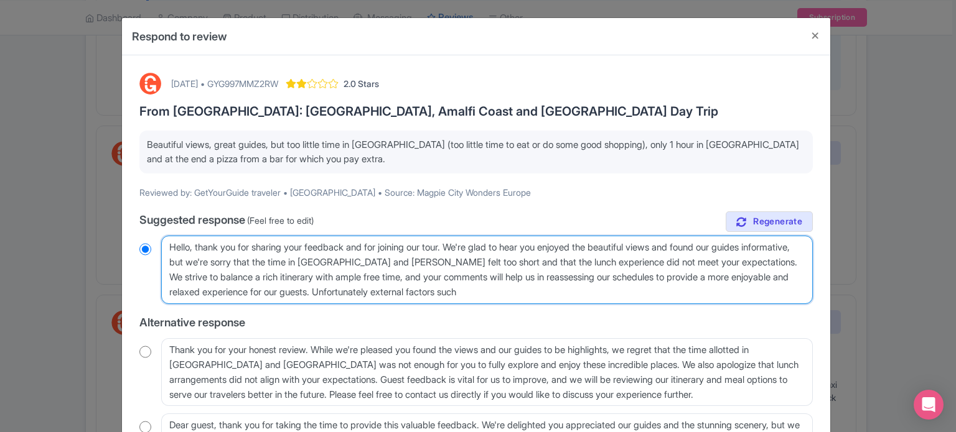
radio input "true"
type textarea "Hello, thank you for sharing your feedback and for joining our tour. We're glad…"
radio input "true"
type textarea "Hello, thank you for sharing your feedback and for joining our tour. We're glad…"
radio input "true"
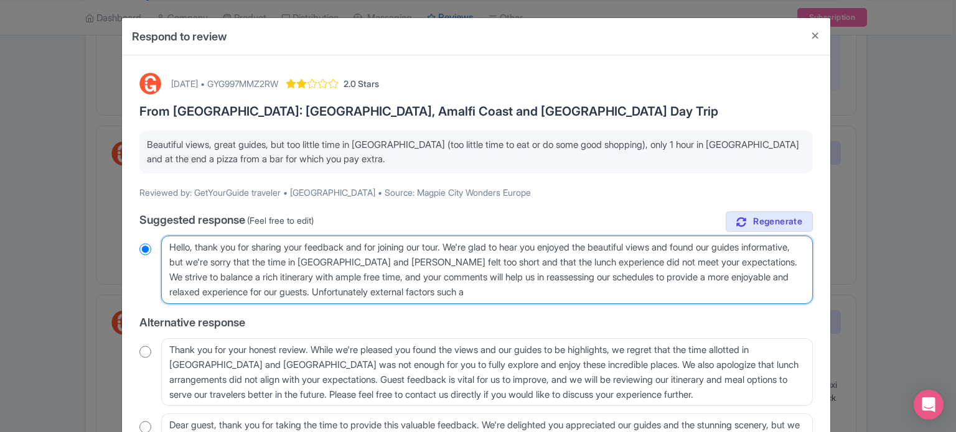
type textarea "Hello, thank you for sharing your feedback and for joining our tour. We're glad…"
radio input "true"
type textarea "Hello, thank you for sharing your feedback and for joining our tour. We're glad…"
radio input "true"
type textarea "Hello, thank you for sharing your feedback and for joining our tour. We're glad…"
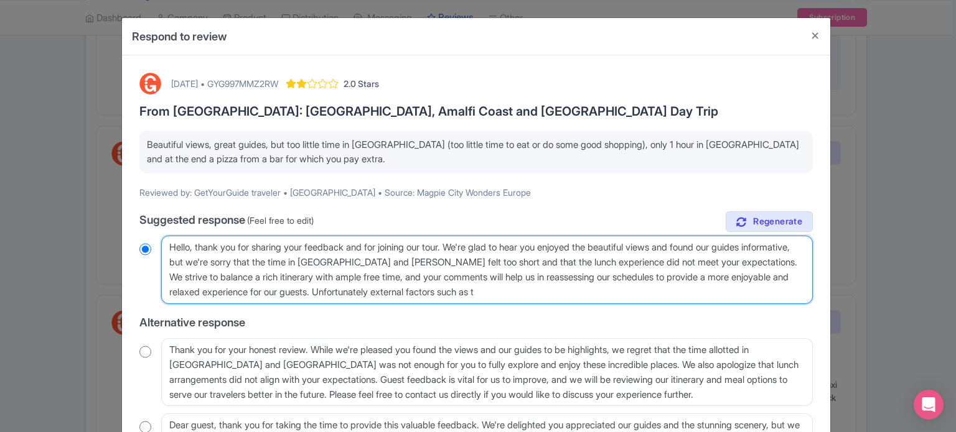
radio input "true"
type textarea "Hello, thank you for sharing your feedback and for joining our tour. We're glad…"
radio input "true"
type textarea "Hello, thank you for sharing your feedback and for joining our tour. We're glad…"
radio input "true"
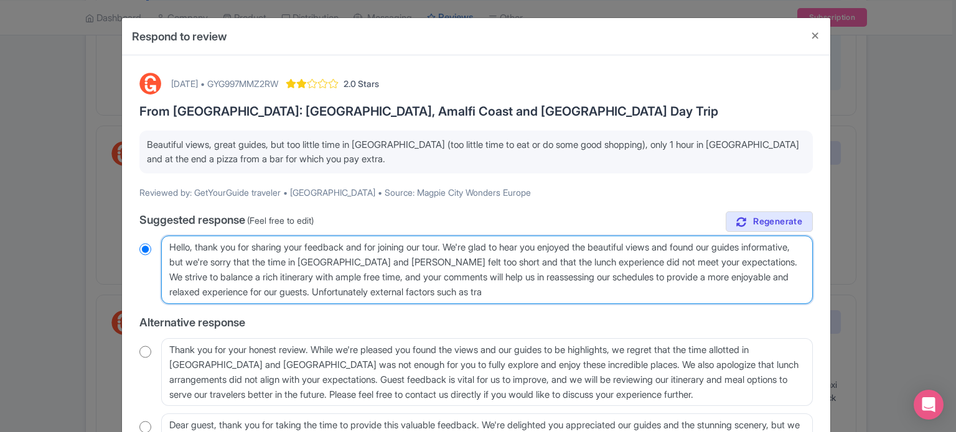
type textarea "Hello, thank you for sharing your feedback and for joining our tour. We're glad…"
radio input "true"
type textarea "Hello, thank you for sharing your feedback and for joining our tour. We're glad…"
radio input "true"
type textarea "Hello, thank you for sharing your feedback and for joining our tour. We're glad…"
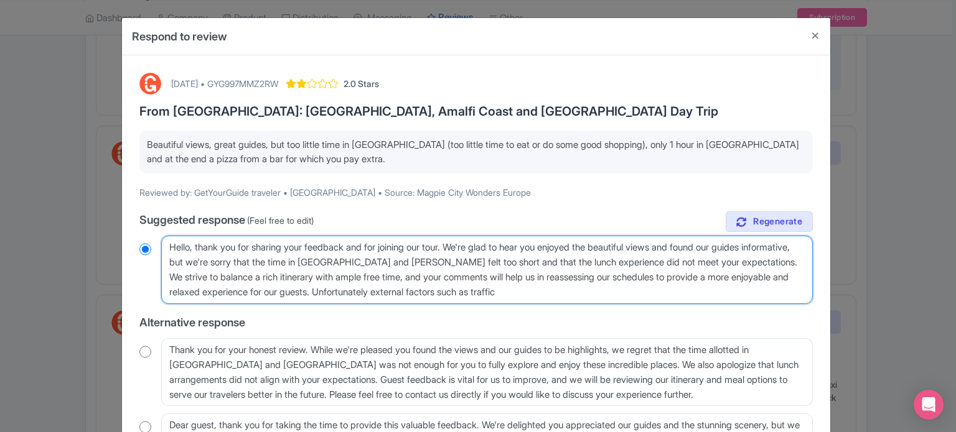
radio input "true"
type textarea "Hello, thank you for sharing your feedback and for joining our tour. We're glad…"
radio input "true"
type textarea "Hello, thank you for sharing your feedback and for joining our tour. We're glad…"
radio input "true"
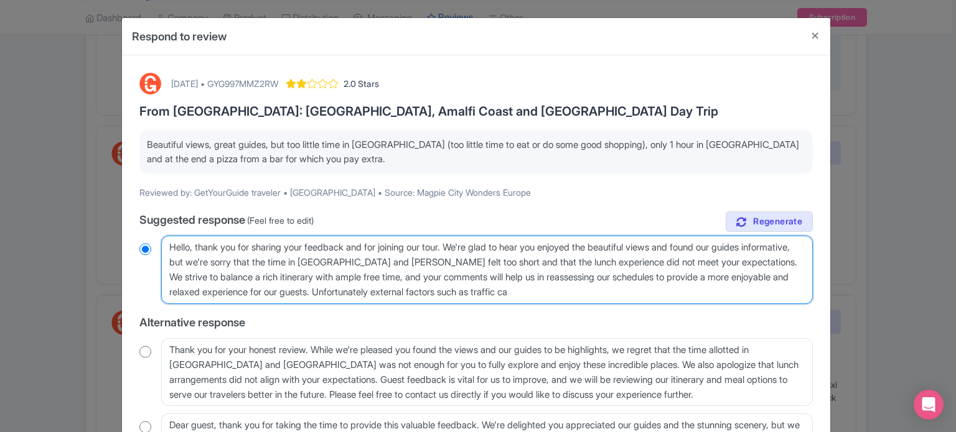
type textarea "Hello, thank you for sharing your feedback and for joining our tour. We're glad…"
radio input "true"
type textarea "Hello, thank you for sharing your feedback and for joining our tour. We're glad…"
radio input "true"
type textarea "Hello, thank you for sharing your feedback and for joining our tour. We're glad…"
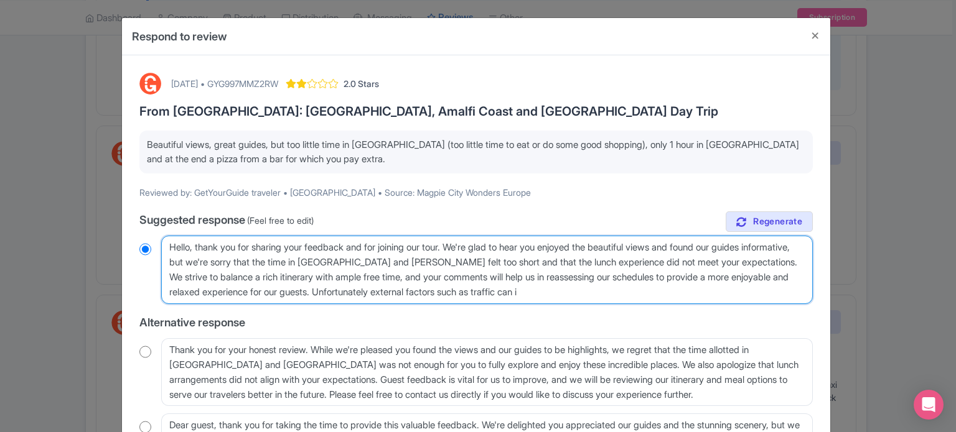
radio input "true"
type textarea "Hello, thank you for sharing your feedback and for joining our tour. We're glad…"
radio input "true"
type textarea "Hello, thank you for sharing your feedback and for joining our tour. We're glad…"
radio input "true"
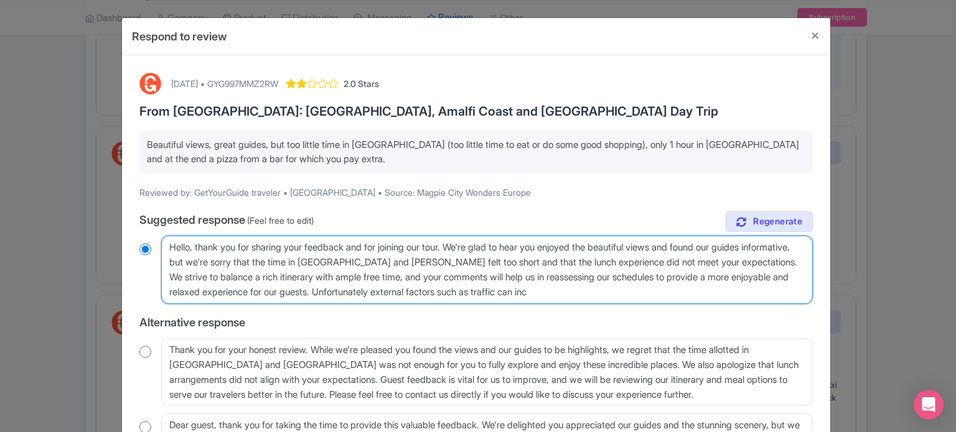
type textarea "Hello, thank you for sharing your feedback and for joining our tour. We're glad…"
radio input "true"
type textarea "Hello, thank you for sharing your feedback and for joining our tour. We're glad…"
radio input "true"
type textarea "Hello, thank you for sharing your feedback and for joining our tour. We're glad…"
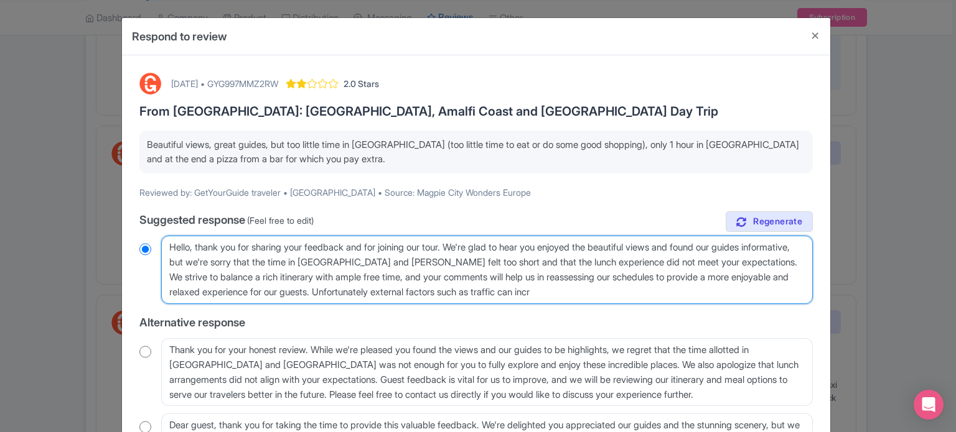
radio input "true"
type textarea "Hello, thank you for sharing your feedback and for joining our tour. We're glad…"
radio input "true"
type textarea "Hello, thank you for sharing your feedback and for joining our tour. We're glad…"
radio input "true"
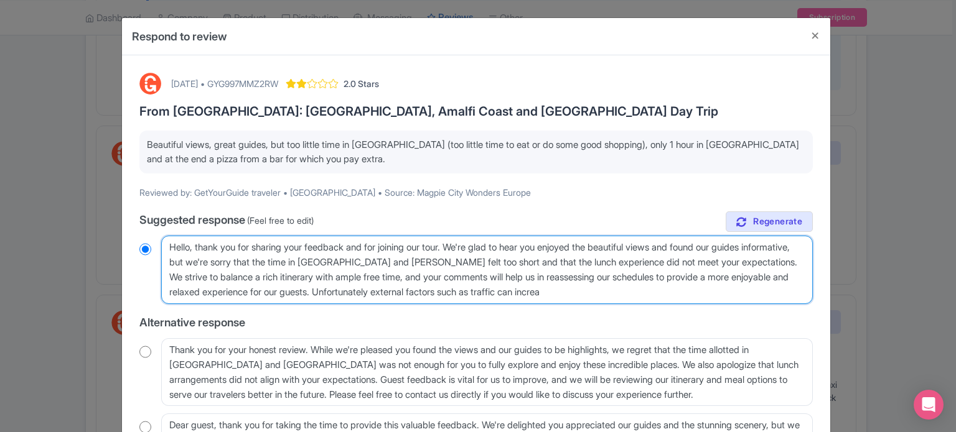
type textarea "Hello, thank you for sharing your feedback and for joining our tour. We're glad…"
radio input "true"
type textarea "Hello, thank you for sharing your feedback and for joining our tour. We're glad…"
radio input "true"
type textarea "Hello, thank you for sharing your feedback and for joining our tour. We're glad…"
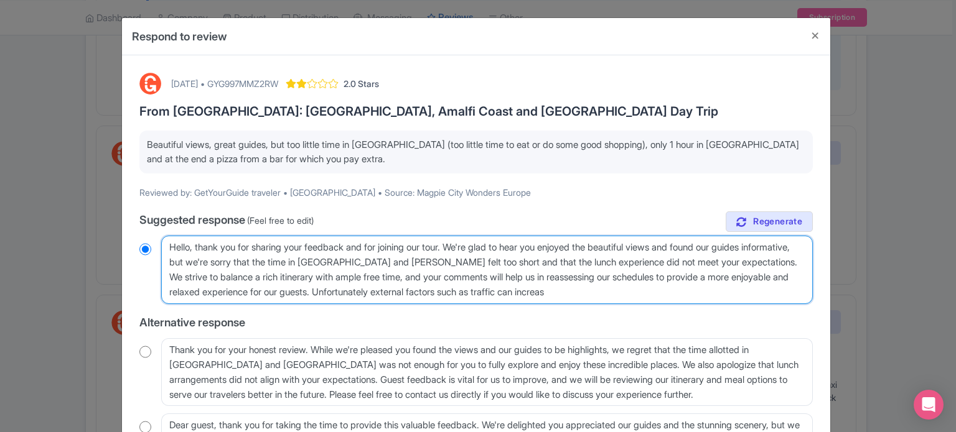
radio input "true"
type textarea "Hello, thank you for sharing your feedback and for joining our tour. We're glad…"
radio input "true"
type textarea "Hello, thank you for sharing your feedback and for joining our tour. We're glad…"
radio input "true"
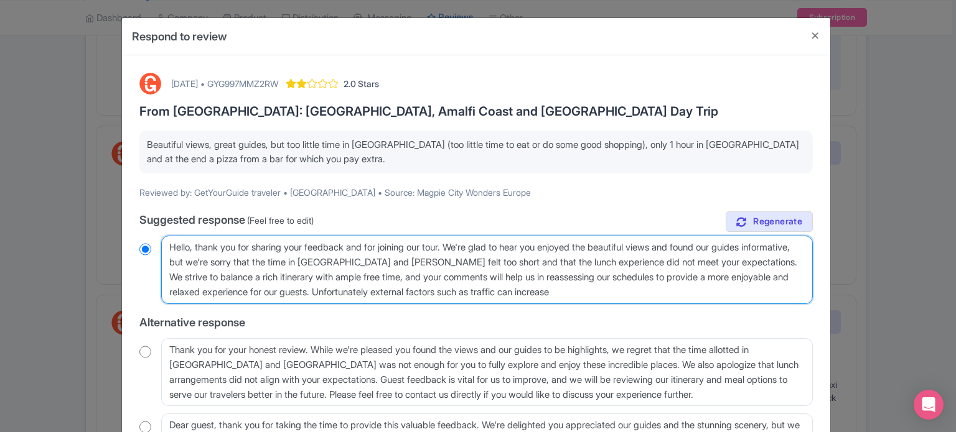
type textarea "Hello, thank you for sharing your feedback and for joining our tour. We're glad…"
radio input "true"
type textarea "Hello, thank you for sharing your feedback and for joining our tour. We're glad…"
radio input "true"
type textarea "Hello, thank you for sharing your feedback and for joining our tour. We're glad…"
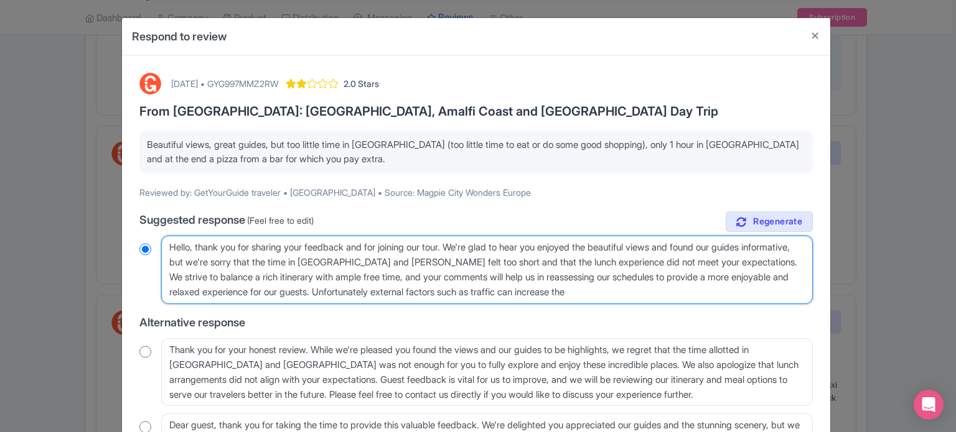
radio input "true"
type textarea "Hello, thank you for sharing your feedback and for joining our tour. We're glad…"
radio input "true"
type textarea "Hello, thank you for sharing your feedback and for joining our tour. We're glad…"
radio input "true"
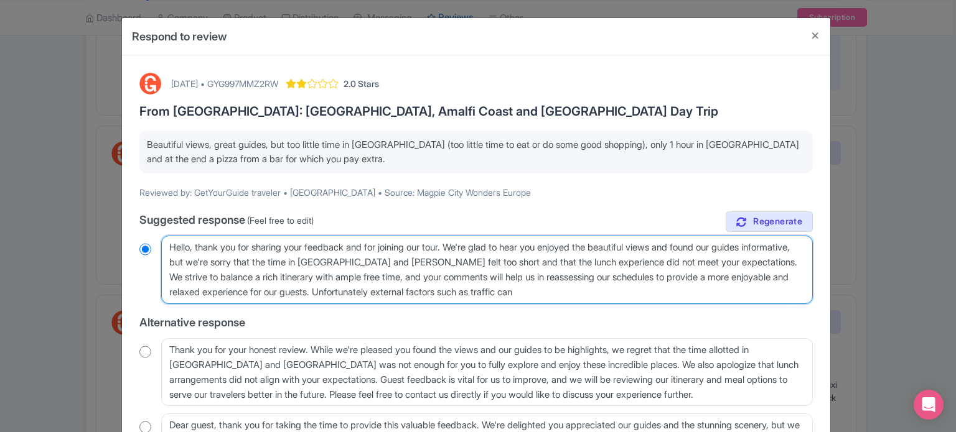
type textarea "Hello, thank you for sharing your feedback and for joining our tour. We're glad…"
radio input "true"
type textarea "Hello, thank you for sharing your feedback and for joining our tour. We're glad…"
radio input "true"
type textarea "Hello, thank you for sharing your feedback and for joining our tour. We're glad…"
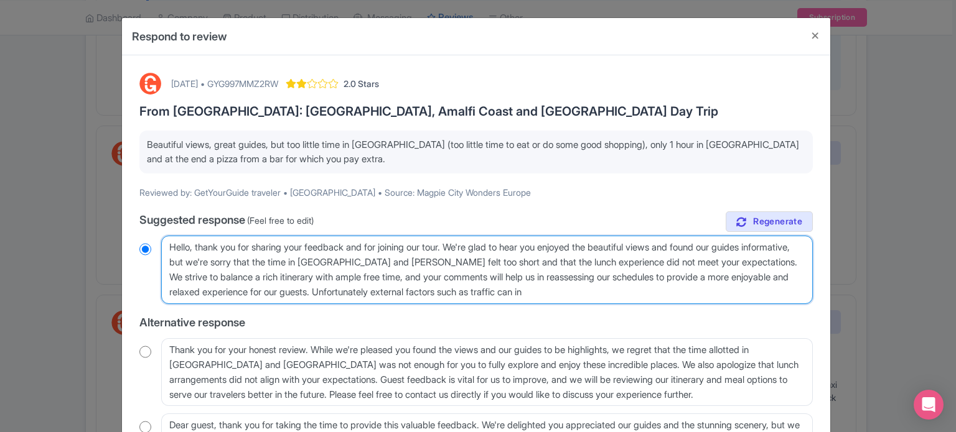
radio input "true"
type textarea "Hello, thank you for sharing your feedback and for joining our tour. We're glad…"
radio input "true"
type textarea "Hello, thank you for sharing your feedback and for joining our tour. We're glad…"
radio input "true"
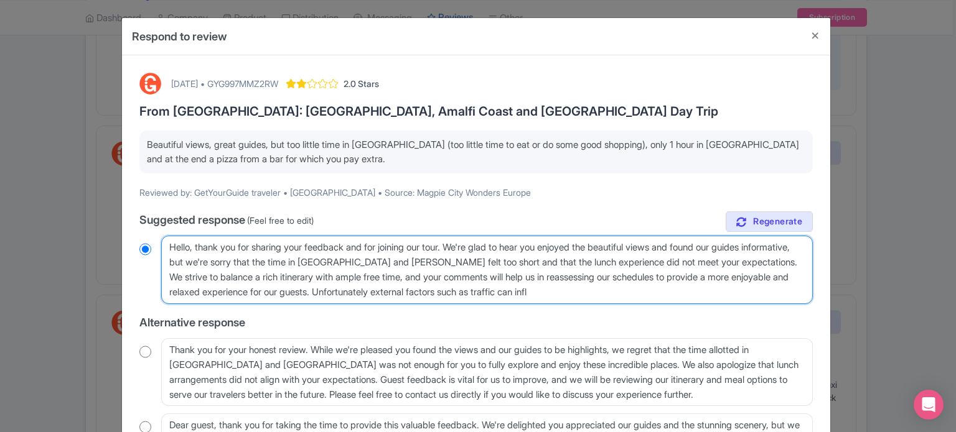
type textarea "Hello, thank you for sharing your feedback and for joining our tour. We're glad…"
radio input "true"
type textarea "Hello, thank you for sharing your feedback and for joining our tour. We're glad…"
radio input "true"
type textarea "Hello, thank you for sharing your feedback and for joining our tour. We're glad…"
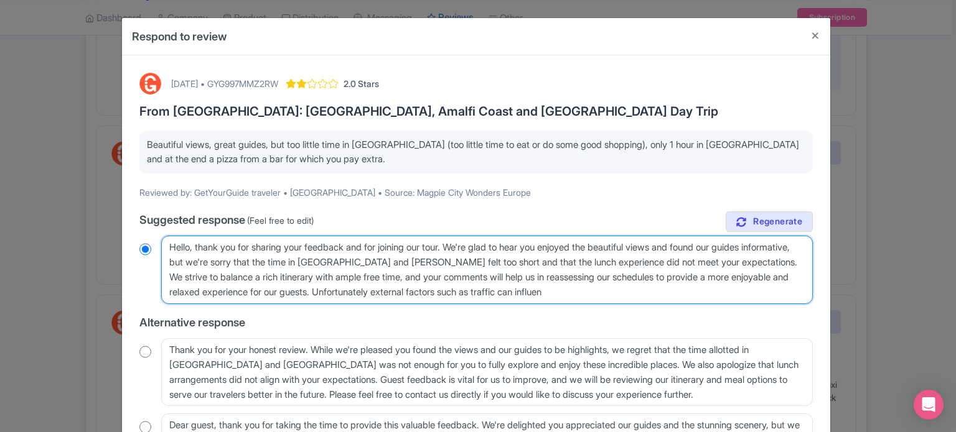
radio input "true"
type textarea "Hello, thank you for sharing your feedback and for joining our tour. We're glad…"
radio input "true"
type textarea "Hello, thank you for sharing your feedback and for joining our tour. We're glad…"
radio input "true"
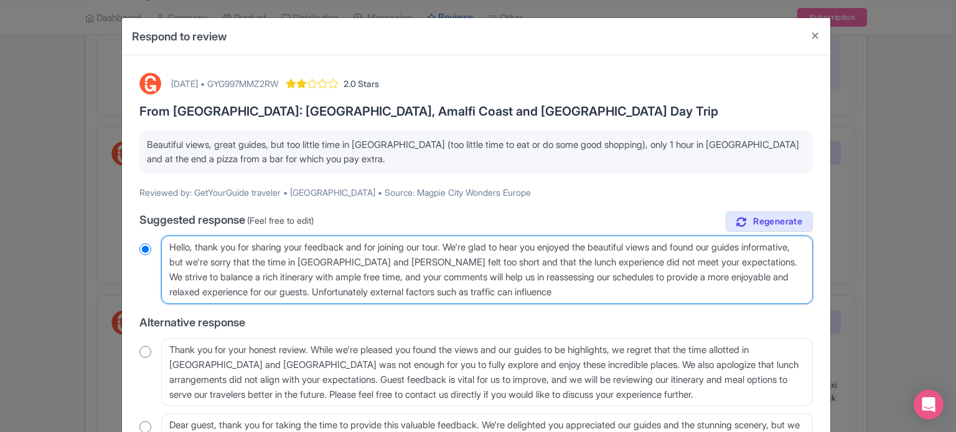
type textarea "Hello, thank you for sharing your feedback and for joining our tour. We're glad…"
radio input "true"
type textarea "Hello, thank you for sharing your feedback and for joining our tour. We're glad…"
radio input "true"
type textarea "Hello, thank you for sharing your feedback and for joining our tour. We're glad…"
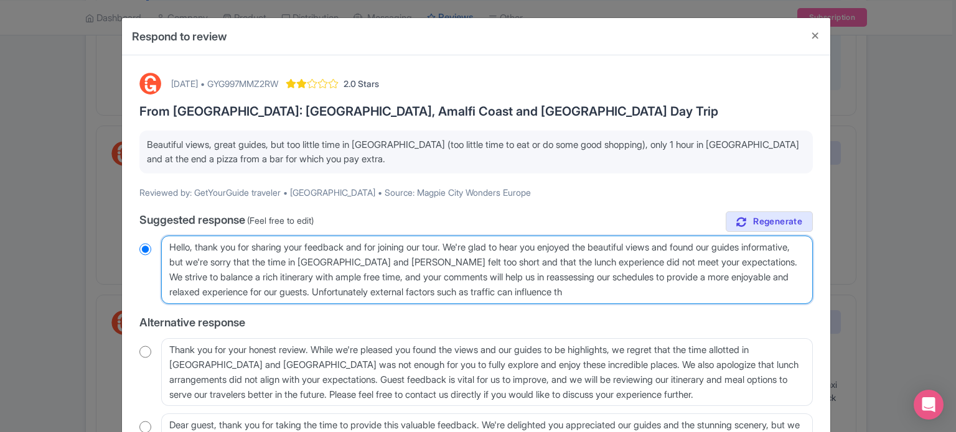
radio input "true"
type textarea "Hello, thank you for sharing your feedback and for joining our tour. We're glad…"
radio input "true"
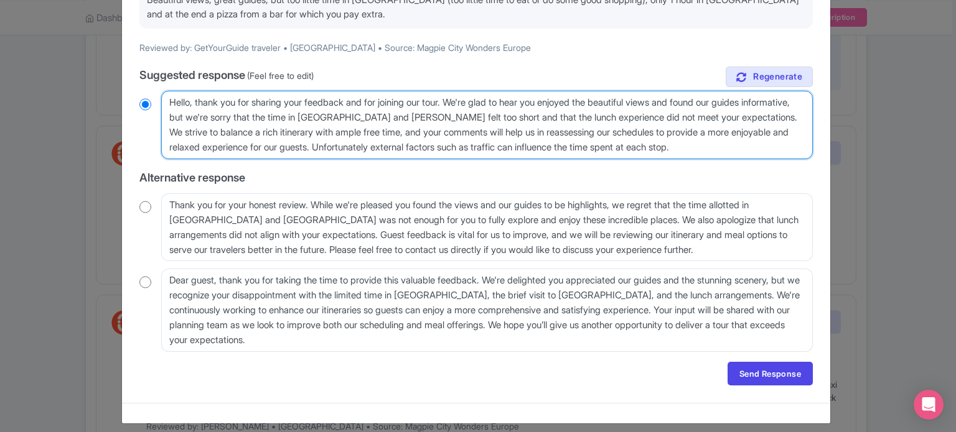
scroll to position [153, 0]
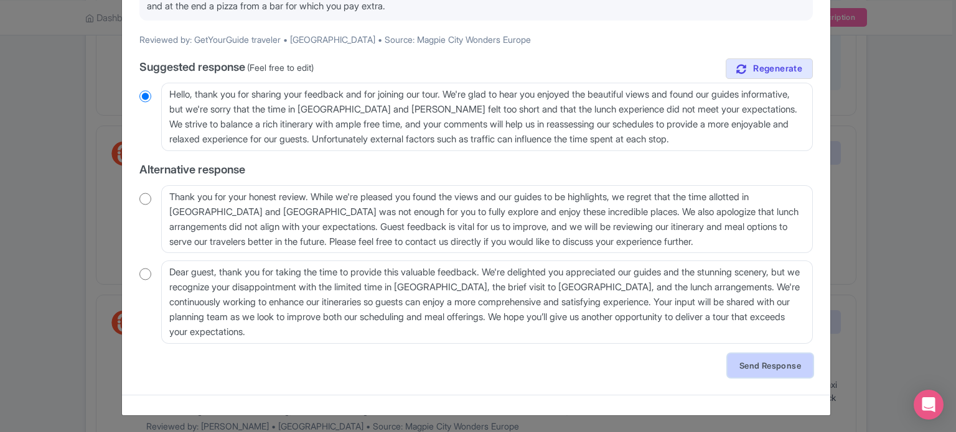
click at [754, 372] on link "Send Response" at bounding box center [769, 366] width 85 height 24
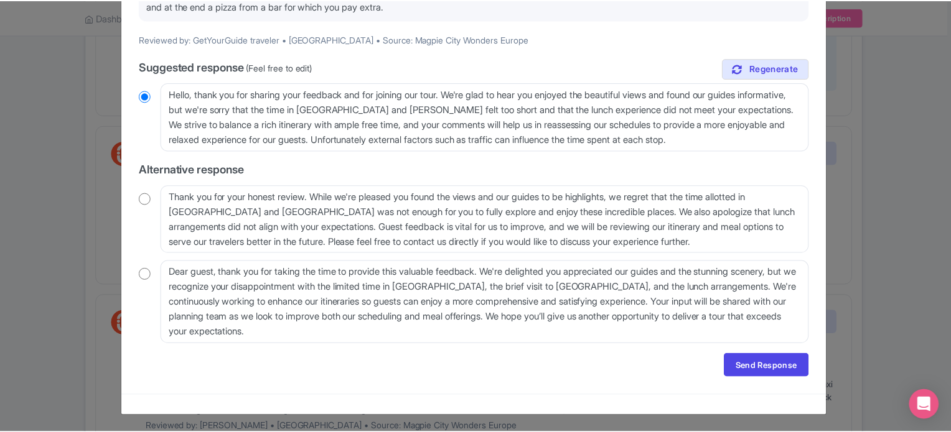
scroll to position [0, 0]
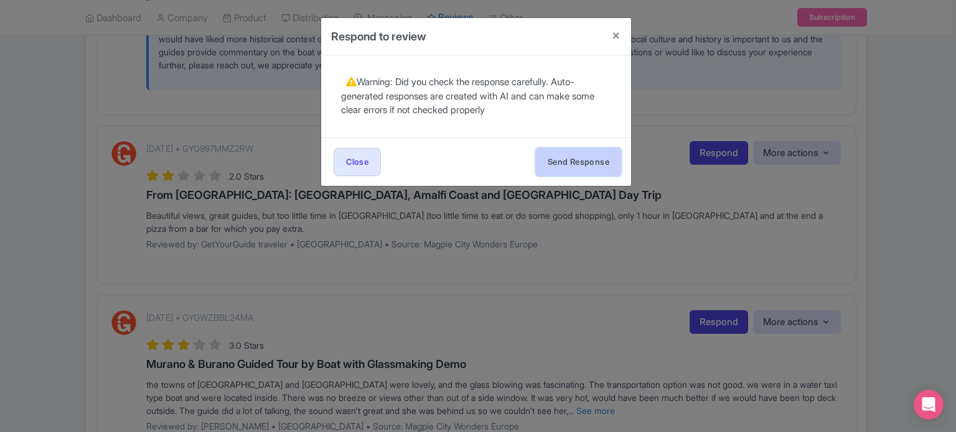
click at [547, 157] on button "Send Response" at bounding box center [578, 162] width 85 height 28
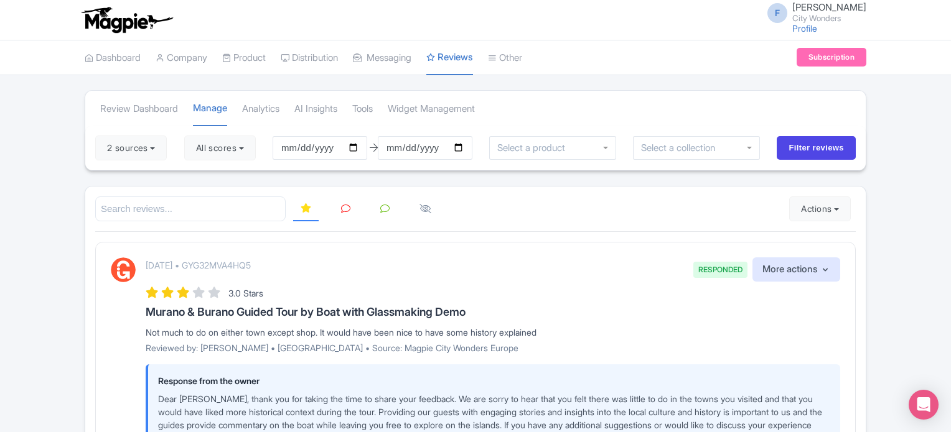
click at [346, 209] on icon at bounding box center [345, 208] width 9 height 9
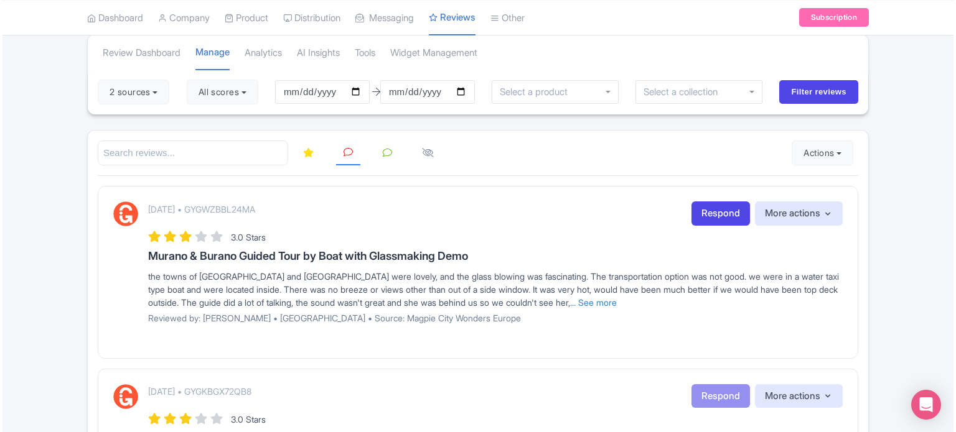
scroll to position [124, 0]
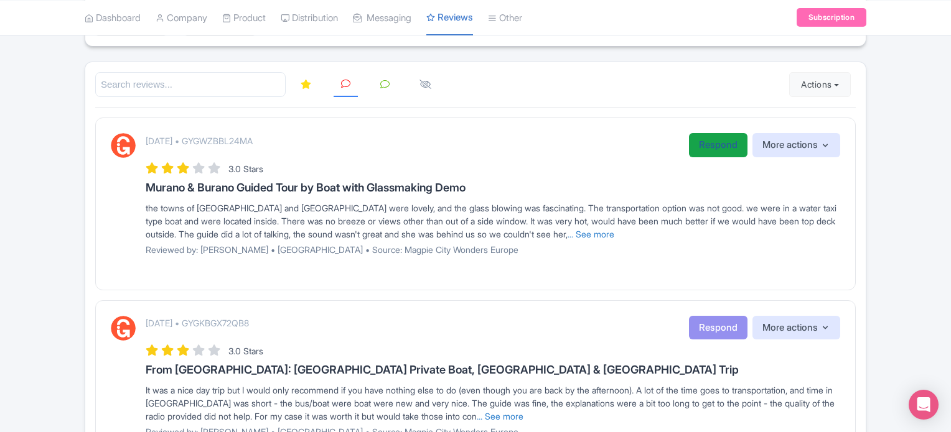
click at [720, 150] on link "Respond" at bounding box center [718, 145] width 58 height 24
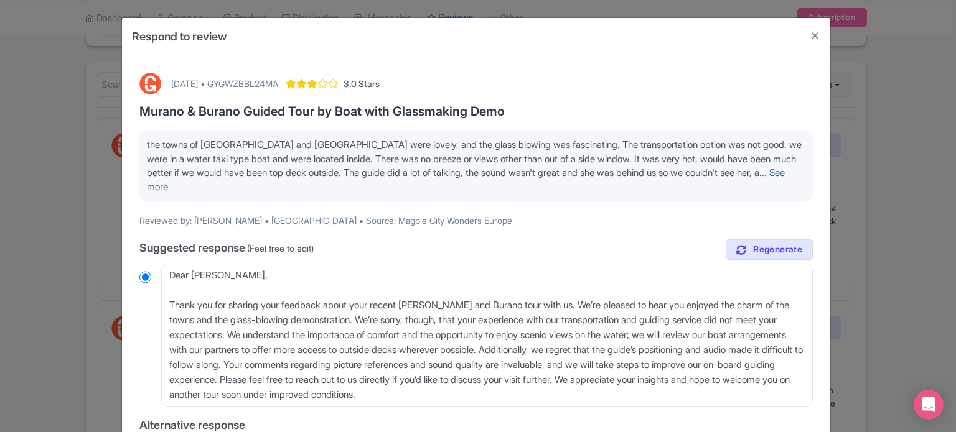
click at [778, 171] on link "... See more" at bounding box center [466, 180] width 638 height 26
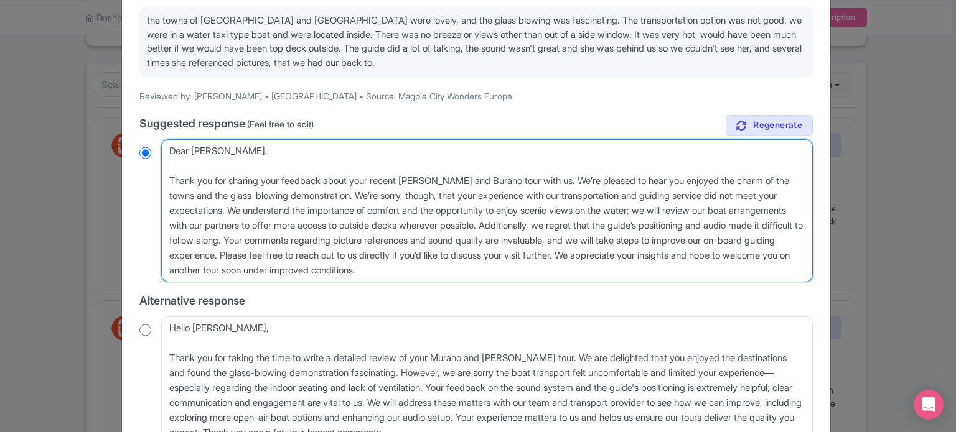
drag, startPoint x: 354, startPoint y: 256, endPoint x: 540, endPoint y: 264, distance: 186.2
click at [540, 264] on textarea "Dear [PERSON_NAME], Thank you for sharing your feedback about your recent [PERS…" at bounding box center [486, 210] width 651 height 143
type textarea "Dear [PERSON_NAME], Thank you for sharing your feedback about your recent [PERS…"
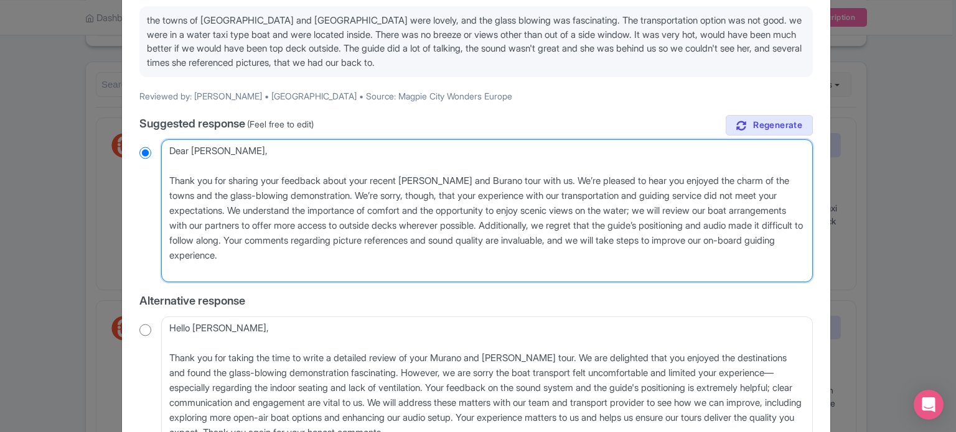
radio input "true"
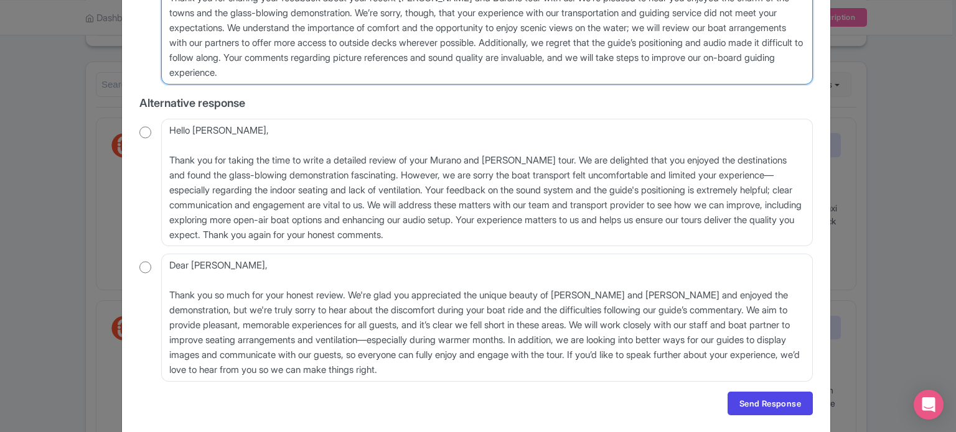
scroll to position [345, 0]
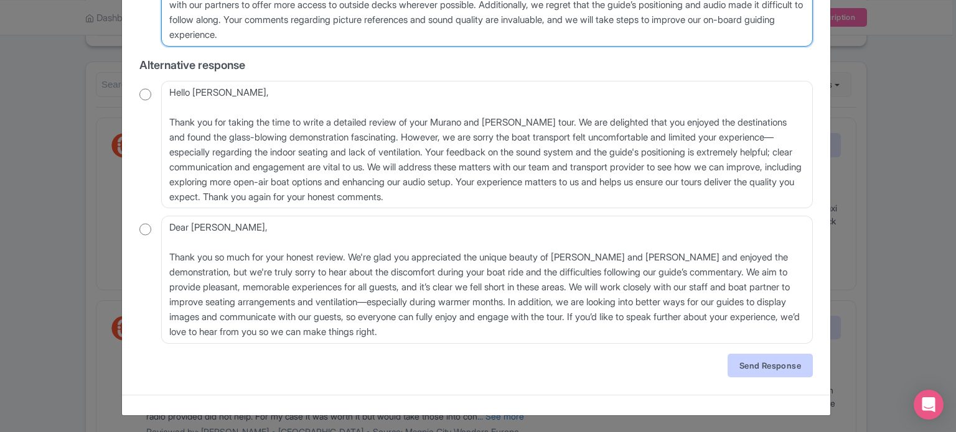
type textarea "Dear [PERSON_NAME], Thank you for sharing your feedback about your recent [PERS…"
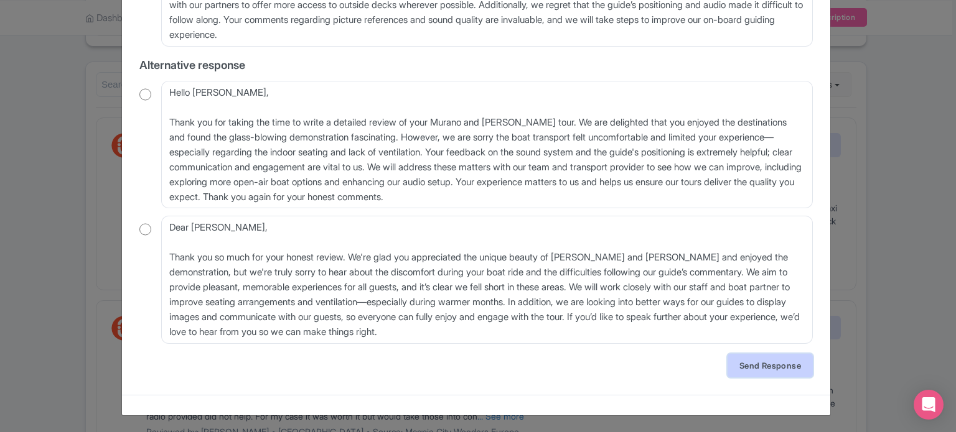
click at [774, 372] on link "Send Response" at bounding box center [769, 366] width 85 height 24
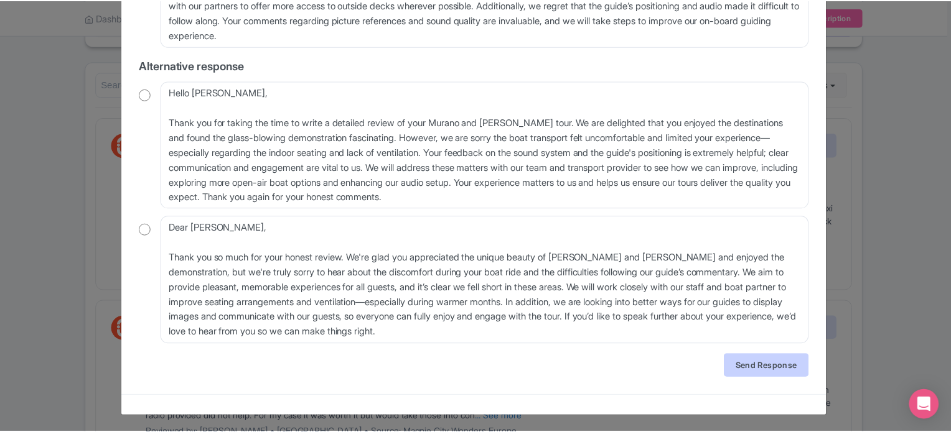
scroll to position [0, 0]
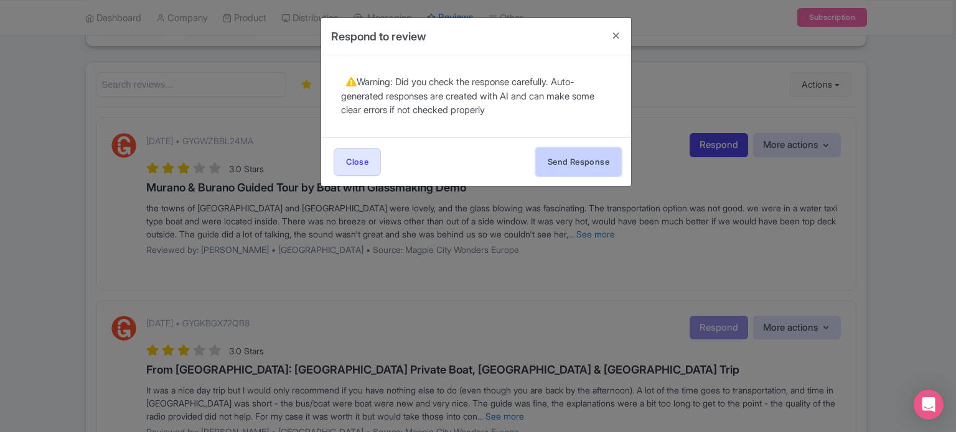
click at [603, 170] on button "Send Response" at bounding box center [578, 162] width 85 height 28
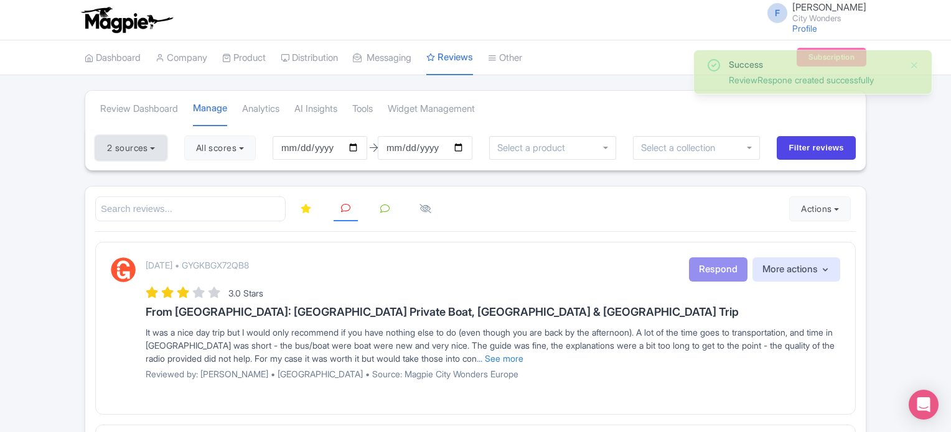
click at [153, 142] on button "2 sources" at bounding box center [131, 148] width 72 height 25
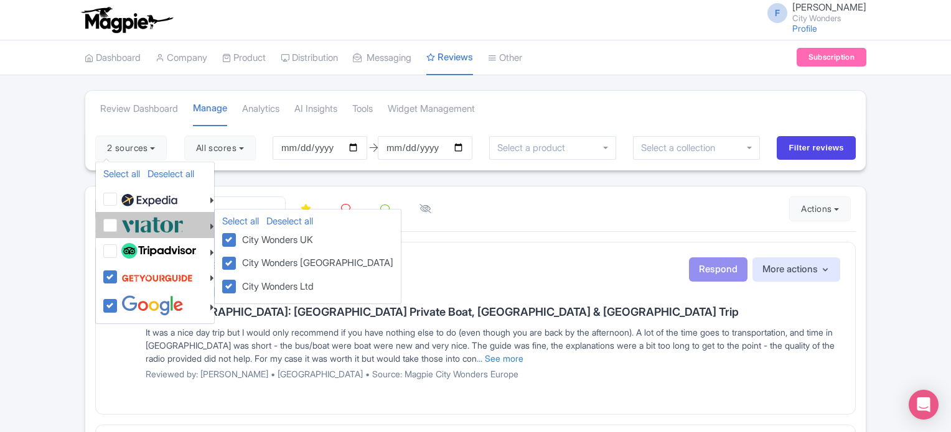
click at [118, 225] on label at bounding box center [150, 225] width 65 height 21
click at [118, 223] on input "checkbox" at bounding box center [122, 219] width 8 height 8
checkbox input "true"
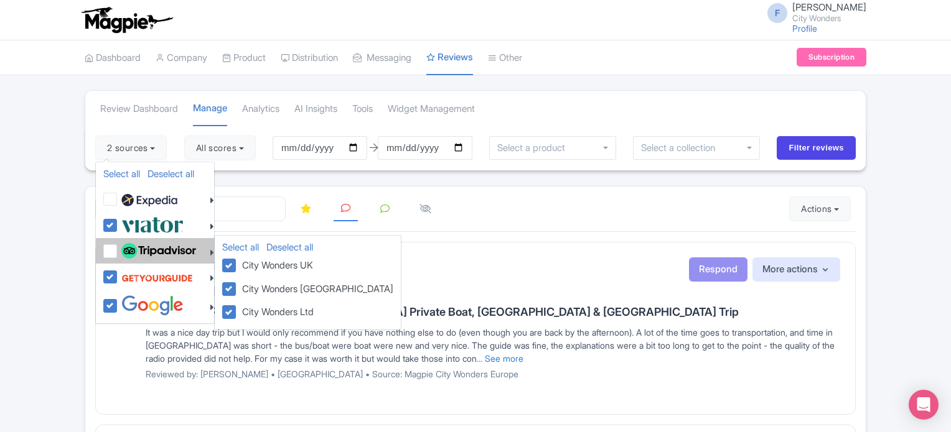
click at [118, 248] on label at bounding box center [157, 251] width 78 height 21
click at [118, 248] on input "checkbox" at bounding box center [122, 245] width 8 height 8
checkbox input "true"
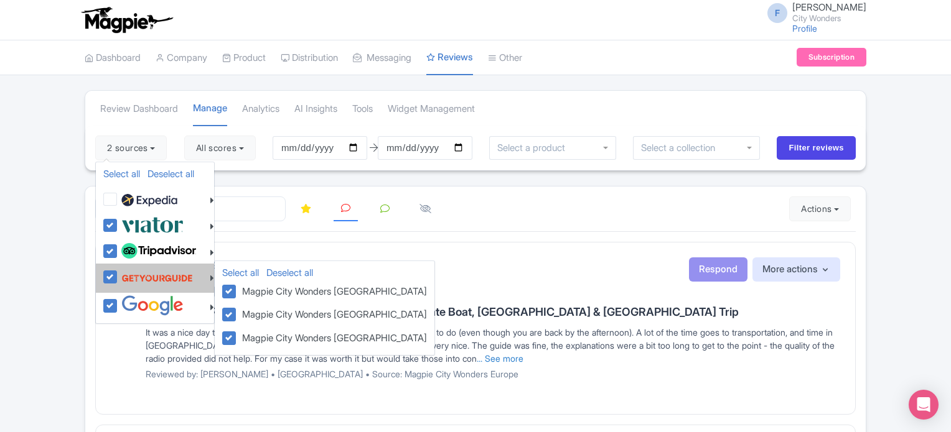
click at [118, 273] on label at bounding box center [155, 278] width 75 height 24
click at [118, 273] on input "checkbox" at bounding box center [122, 270] width 8 height 8
checkbox input "false"
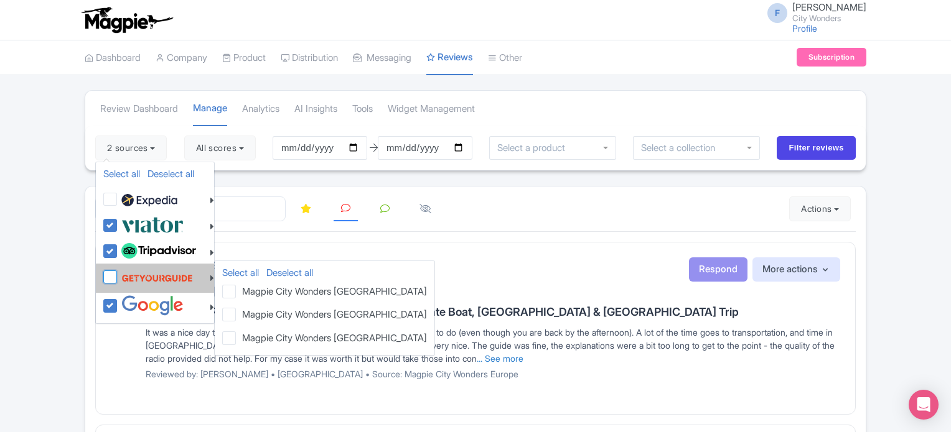
checkbox input "false"
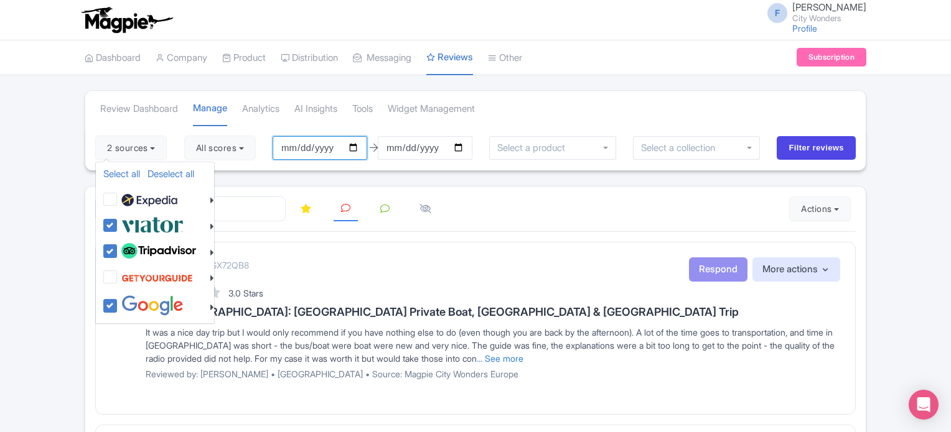
click at [362, 146] on input "[DATE]" at bounding box center [319, 148] width 95 height 24
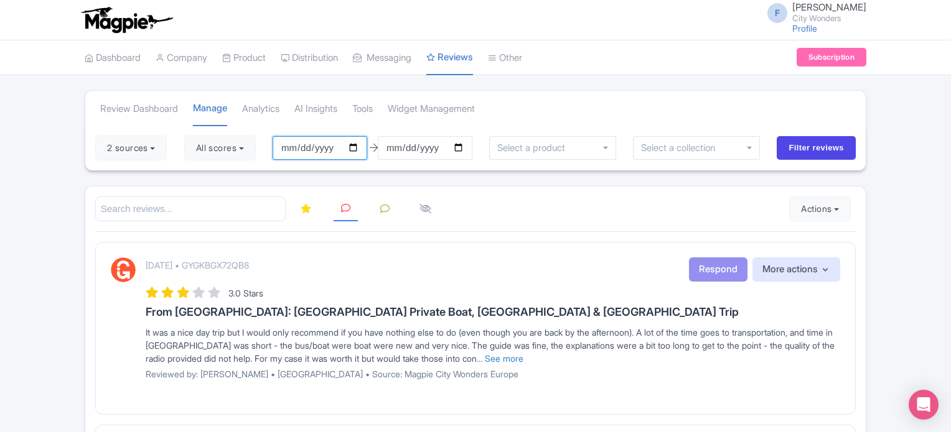
click at [353, 143] on input "[DATE]" at bounding box center [319, 148] width 95 height 24
type input "[DATE]"
click at [390, 167] on div "2 sources Select all Deselect all Select all Deselect all [GEOGRAPHIC_DATA] - […" at bounding box center [475, 148] width 780 height 45
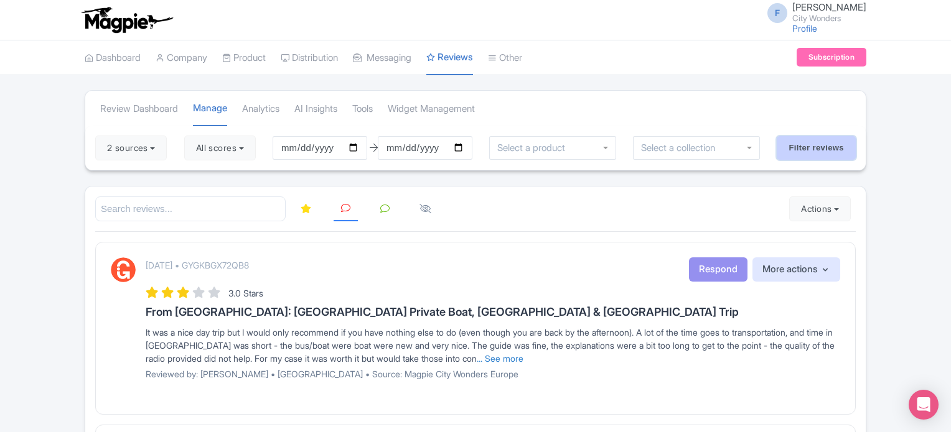
click at [806, 142] on input "Filter reviews" at bounding box center [815, 148] width 79 height 24
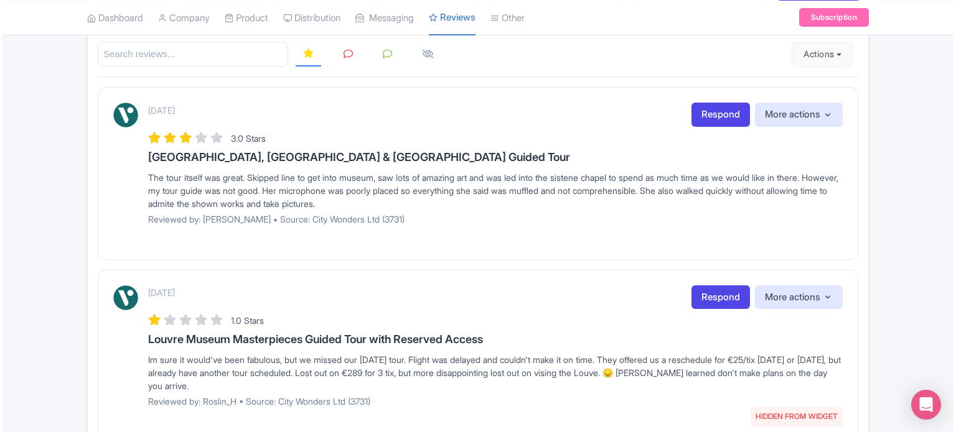
scroll to position [42, 0]
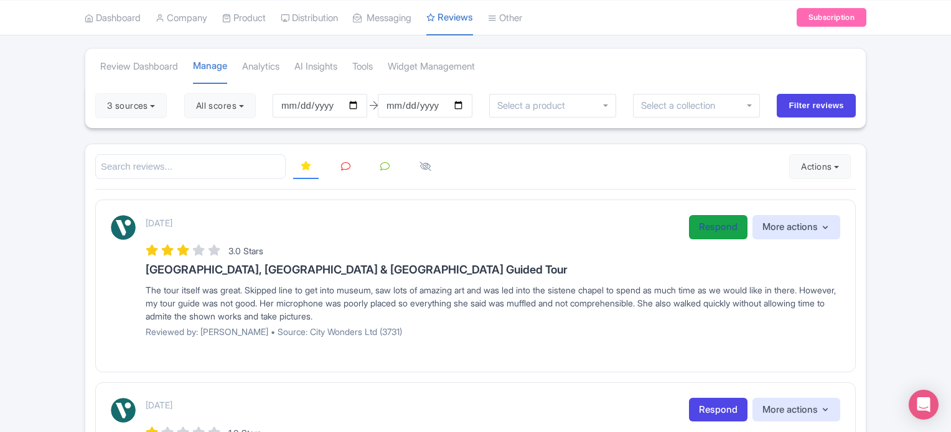
click at [711, 230] on link "Respond" at bounding box center [718, 227] width 58 height 24
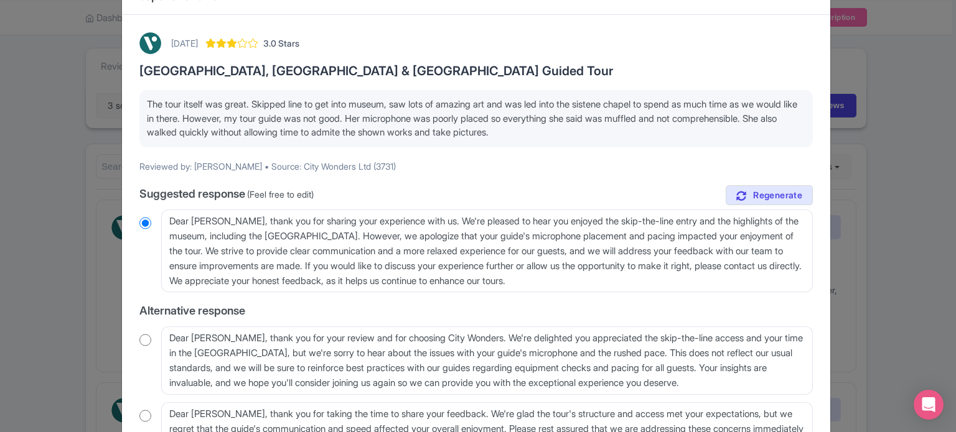
scroll to position [62, 0]
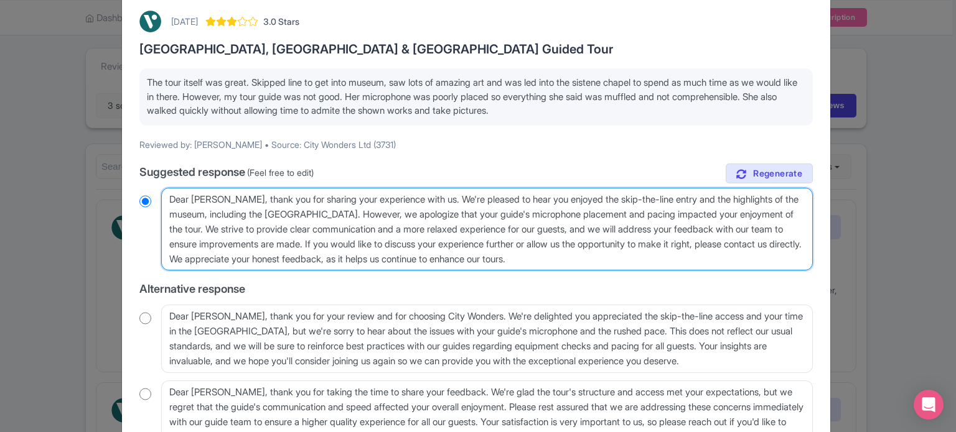
drag, startPoint x: 348, startPoint y: 246, endPoint x: 256, endPoint y: 256, distance: 92.6
click at [256, 256] on textarea "Dear [PERSON_NAME], thank you for sharing your experience with us. We're please…" at bounding box center [486, 229] width 651 height 83
type textarea "Dear [PERSON_NAME], thank you for sharing your experience with us. We're please…"
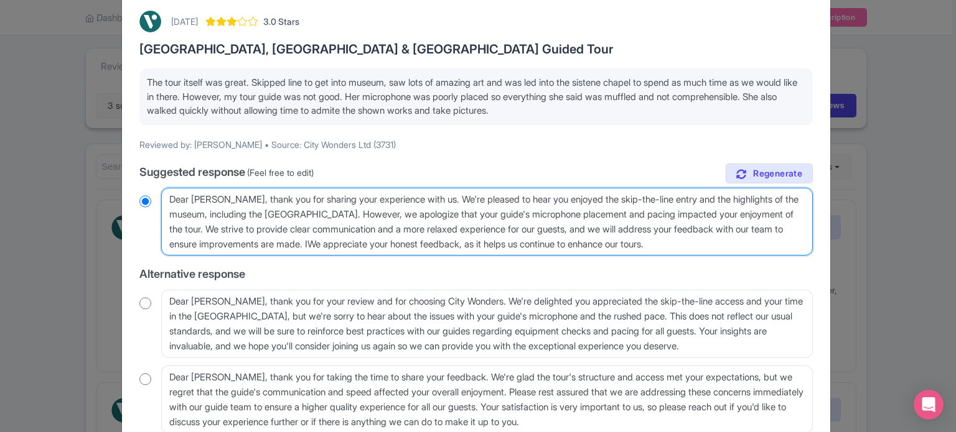
radio input "true"
type textarea "Dear [PERSON_NAME], thank you for sharing your experience with us. We're please…"
radio input "true"
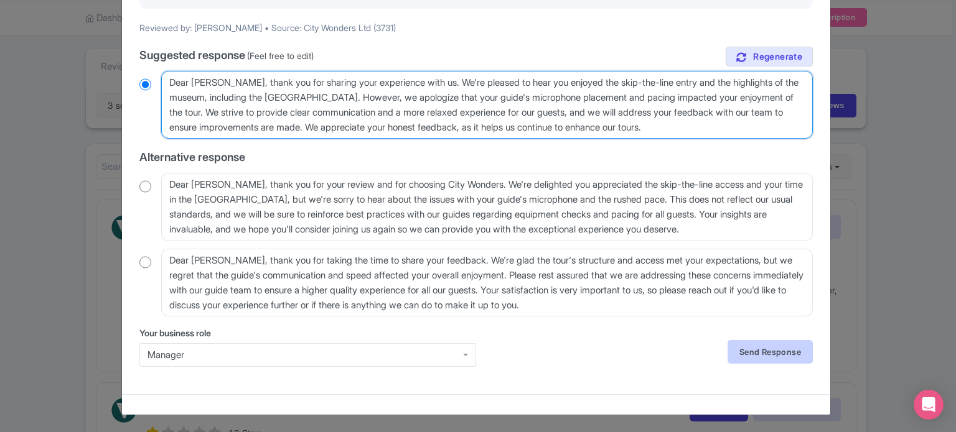
type textarea "Dear [PERSON_NAME], thank you for sharing your experience with us. We're please…"
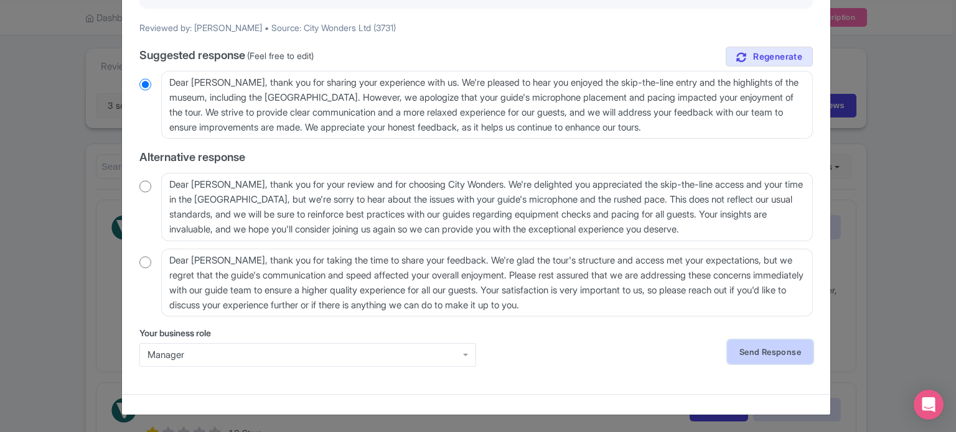
click at [754, 348] on link "Send Response" at bounding box center [769, 352] width 85 height 24
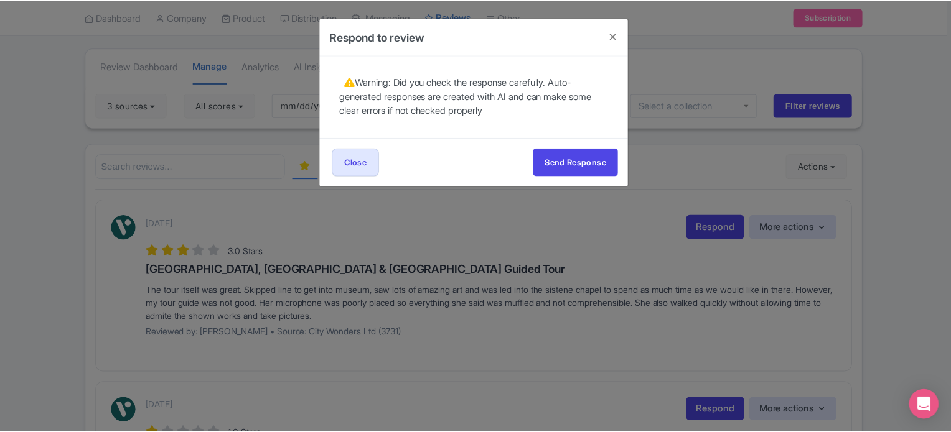
scroll to position [0, 0]
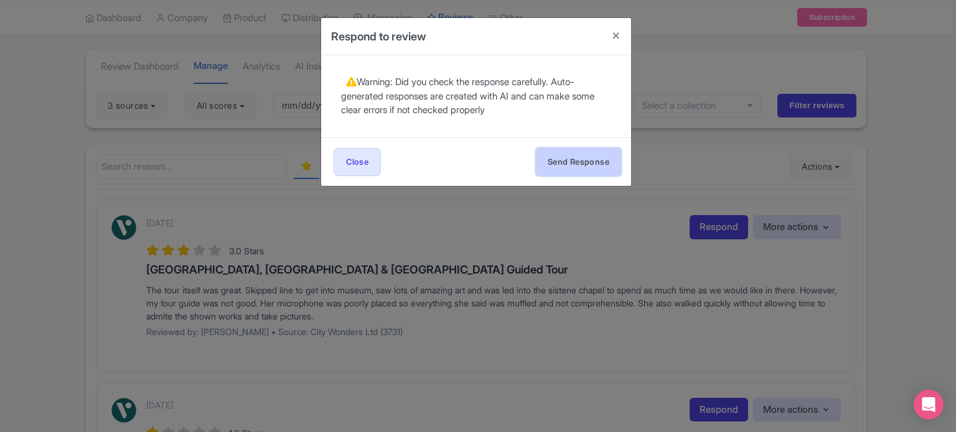
click at [581, 156] on button "Send Response" at bounding box center [578, 162] width 85 height 28
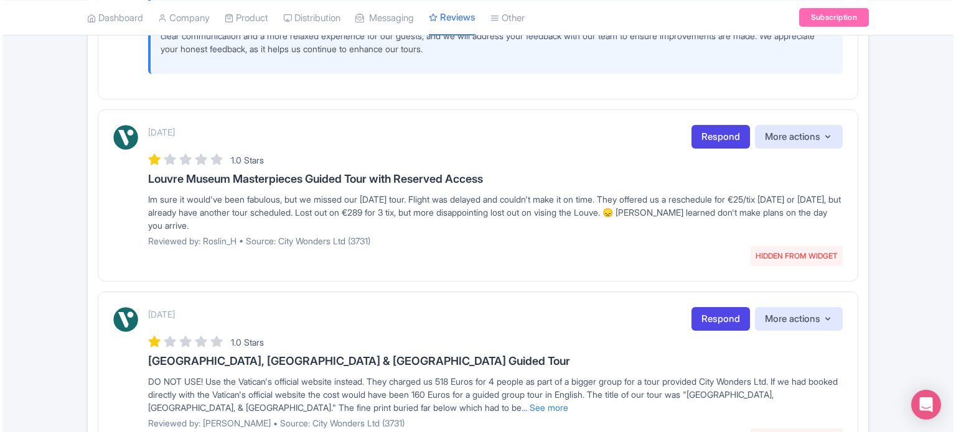
scroll to position [435, 0]
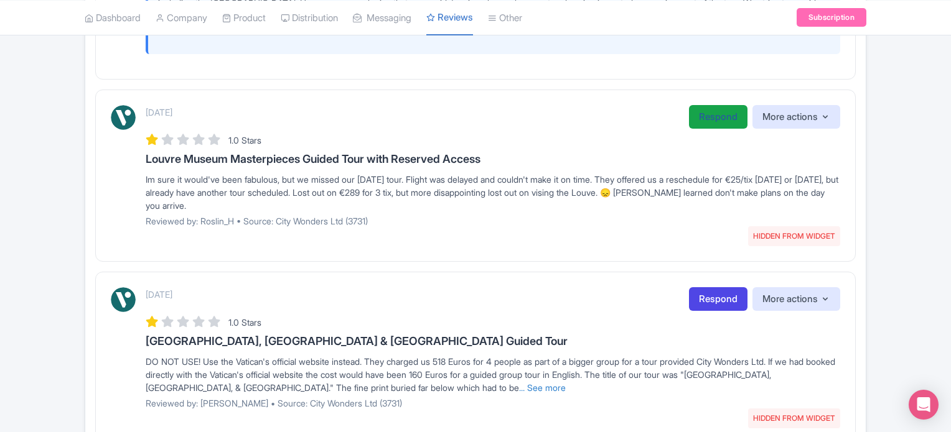
click at [699, 121] on link "Respond" at bounding box center [718, 117] width 58 height 24
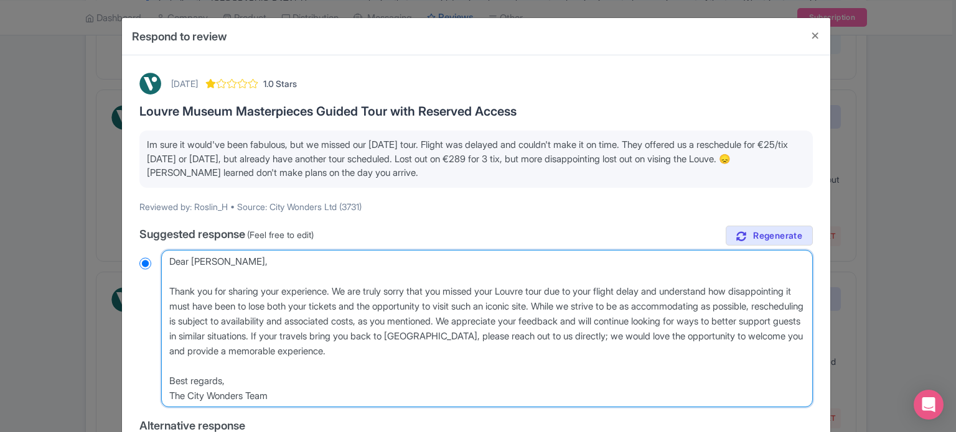
drag, startPoint x: 309, startPoint y: 305, endPoint x: 744, endPoint y: 343, distance: 437.1
click at [744, 343] on textarea "Dear Roslin_H, Thank you for sharing your experience. We are truly sorry that y…" at bounding box center [486, 329] width 651 height 158
type textarea "Dear Roslin_H, Thank you for sharing your experience. We are truly sorry that y…"
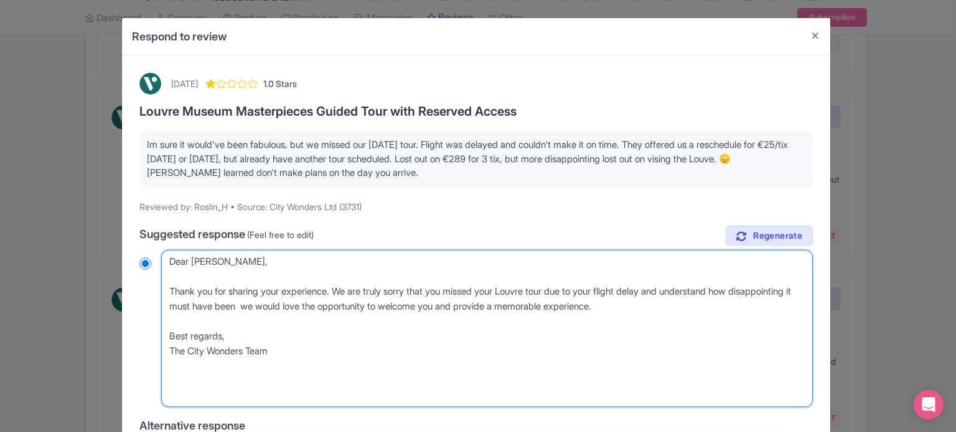
radio input "true"
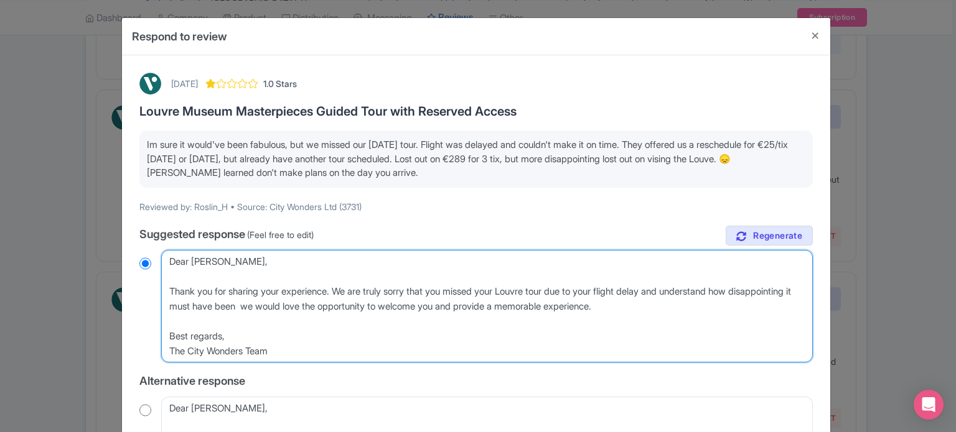
type textarea "Dear Roslin_H, Thank you for sharing your experience. We are truly sorry that y…"
radio input "true"
type textarea "Dear Roslin_H, Thank you for sharing your experience. We are truly sorry that y…"
radio input "true"
type textarea "Dear Roslin_H, Thank you for sharing your experience. We are truly sorry that y…"
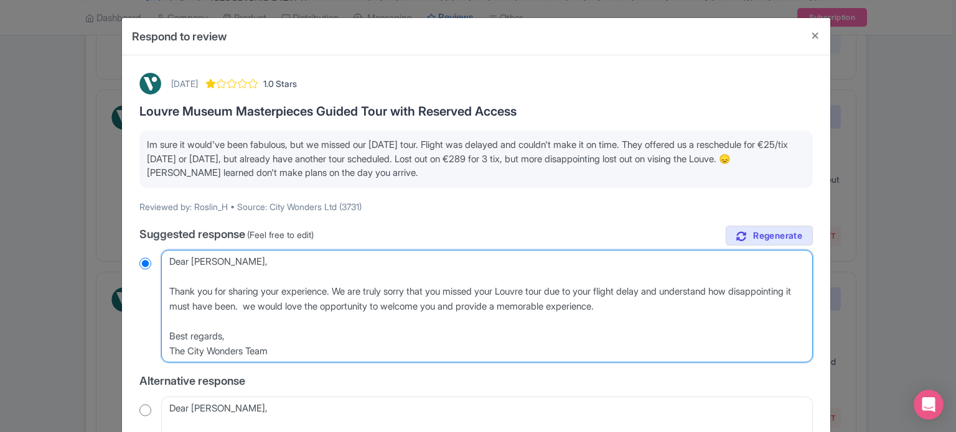
radio input "true"
type textarea "Dear Roslin_H, Thank you for sharing your experience. We are truly sorry that y…"
radio input "true"
type textarea "Dear Roslin_H, Thank you for sharing your experience. We are truly sorry that y…"
radio input "true"
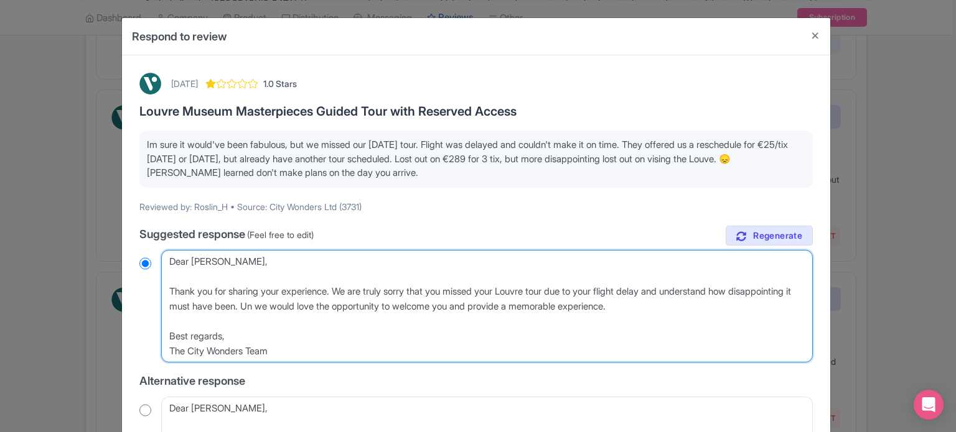
type textarea "Dear Roslin_H, Thank you for sharing your experience. We are truly sorry that y…"
radio input "true"
type textarea "Dear Roslin_H, Thank you for sharing your experience. We are truly sorry that y…"
radio input "true"
type textarea "Dear Roslin_H, Thank you for sharing your experience. We are truly sorry that y…"
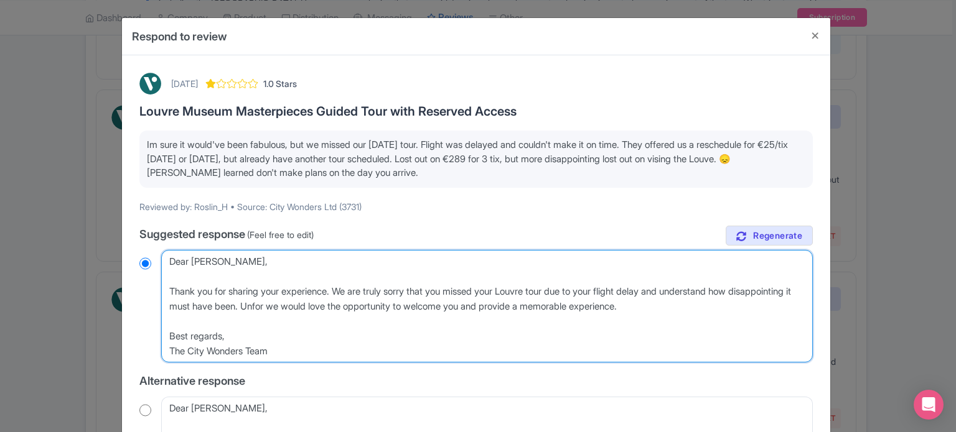
radio input "true"
type textarea "Dear Roslin_H, Thank you for sharing your experience. We are truly sorry that y…"
radio input "true"
type textarea "Dear Roslin_H, Thank you for sharing your experience. We are truly sorry that y…"
radio input "true"
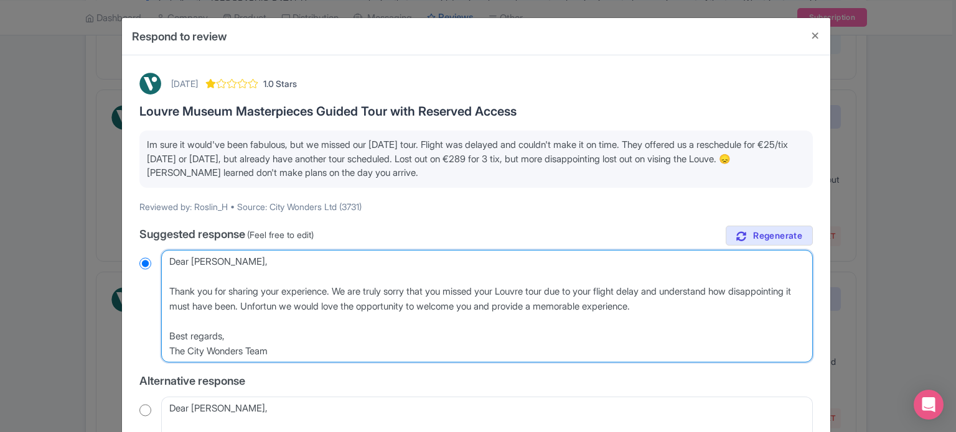
type textarea "Dear Roslin_H, Thank you for sharing your experience. We are truly sorry that y…"
radio input "true"
type textarea "Dear Roslin_H, Thank you for sharing your experience. We are truly sorry that y…"
radio input "true"
type textarea "Dear Roslin_H, Thank you for sharing your experience. We are truly sorry that y…"
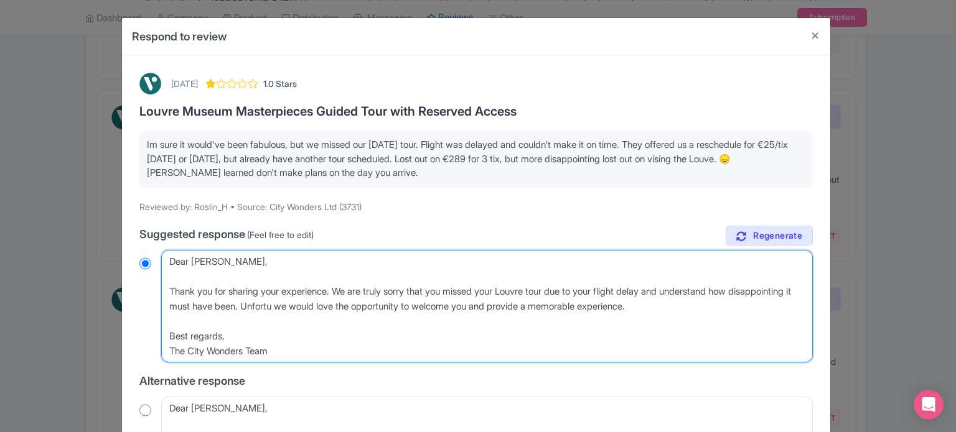
radio input "true"
type textarea "Dear Roslin_H, Thank you for sharing your experience. We are truly sorry that y…"
radio input "true"
type textarea "Dear Roslin_H, Thank you for sharing your experience. We are truly sorry that y…"
radio input "true"
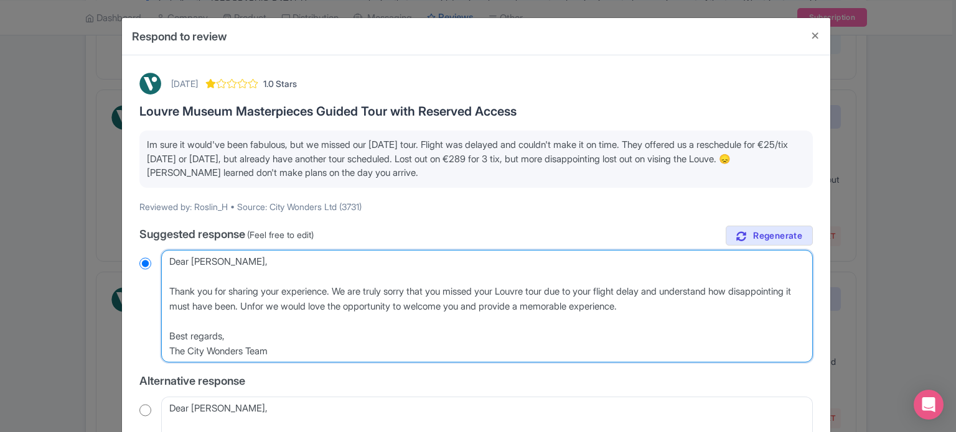
type textarea "Dear Roslin_H, Thank you for sharing your experience. We are truly sorry that y…"
radio input "true"
type textarea "Dear Roslin_H, Thank you for sharing your experience. We are truly sorry that y…"
radio input "true"
type textarea "Dear Roslin_H, Thank you for sharing your experience. We are truly sorry that y…"
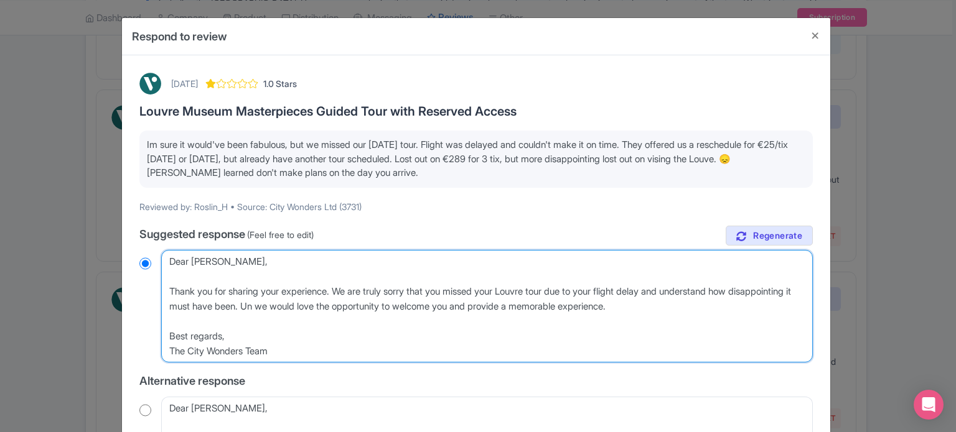
radio input "true"
type textarea "Dear Roslin_H, Thank you for sharing your experience. We are truly sorry that y…"
radio input "true"
type textarea "Dear Roslin_H, Thank you for sharing your experience. We are truly sorry that y…"
radio input "true"
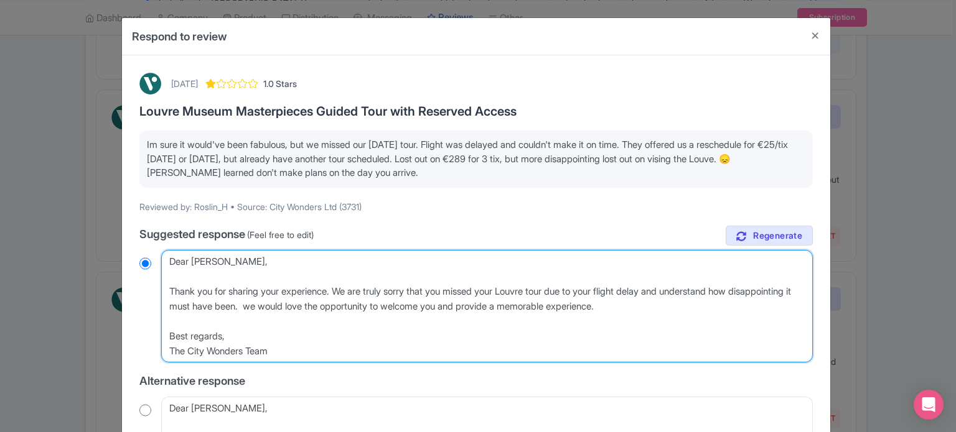
type textarea "Dear Roslin_H, Thank you for sharing your experience. We are truly sorry that y…"
radio input "true"
type textarea "Dear Roslin_H, Thank you for sharing your experience. We are truly sorry that y…"
radio input "true"
type textarea "Dear Roslin_H, Thank you for sharing your experience. We are truly sorry that y…"
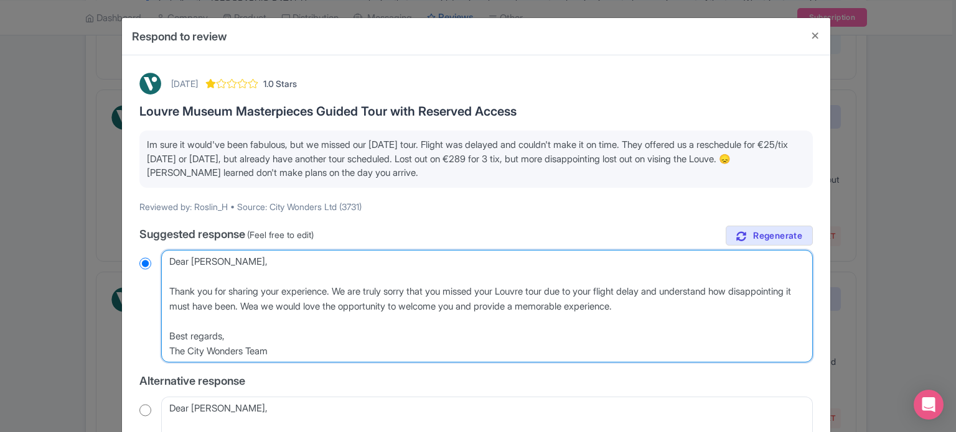
radio input "true"
type textarea "Dear Roslin_H, Thank you for sharing your experience. We are truly sorry that y…"
radio input "true"
type textarea "Dear Roslin_H, Thank you for sharing your experience. We are truly sorry that y…"
radio input "true"
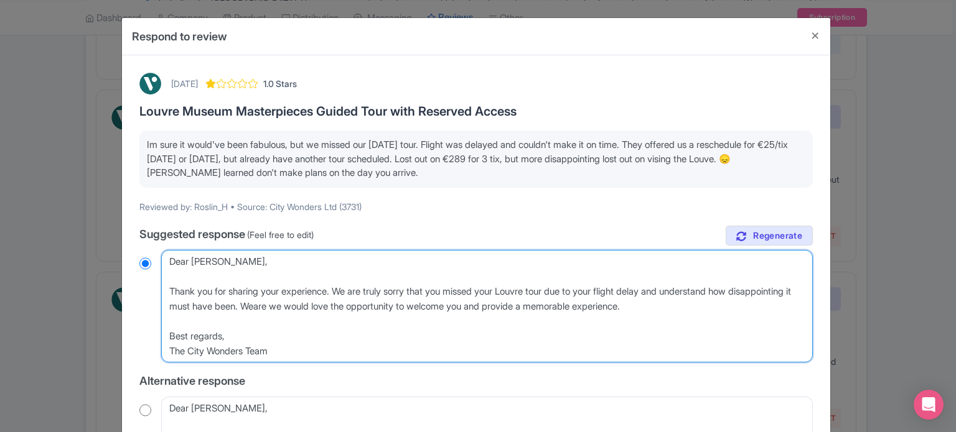
type textarea "Dear Roslin_H, Thank you for sharing your experience. We are truly sorry that y…"
radio input "true"
type textarea "Dear Roslin_H, Thank you for sharing your experience. We are truly sorry that y…"
radio input "true"
type textarea "Dear Roslin_H, Thank you for sharing your experience. We are truly sorry that y…"
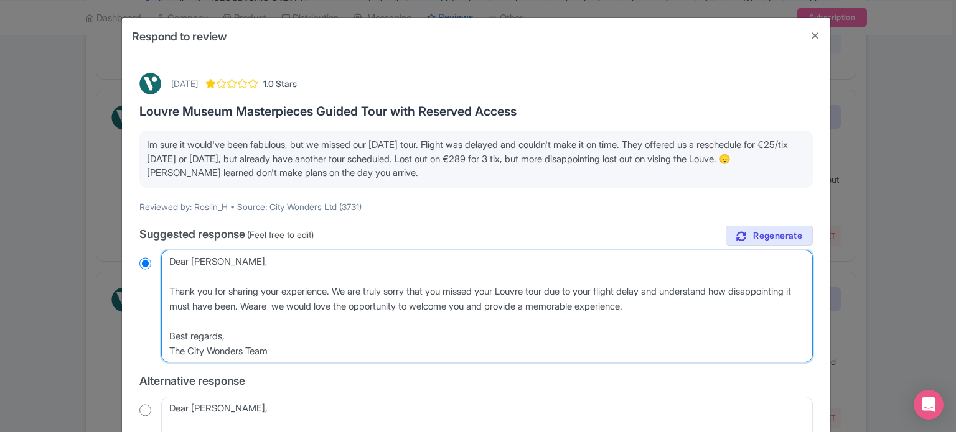
radio input "true"
type textarea "Dear Roslin_H, Thank you for sharing your experience. We are truly sorry that y…"
radio input "true"
type textarea "Dear Roslin_H, Thank you for sharing your experience. We are truly sorry that y…"
radio input "true"
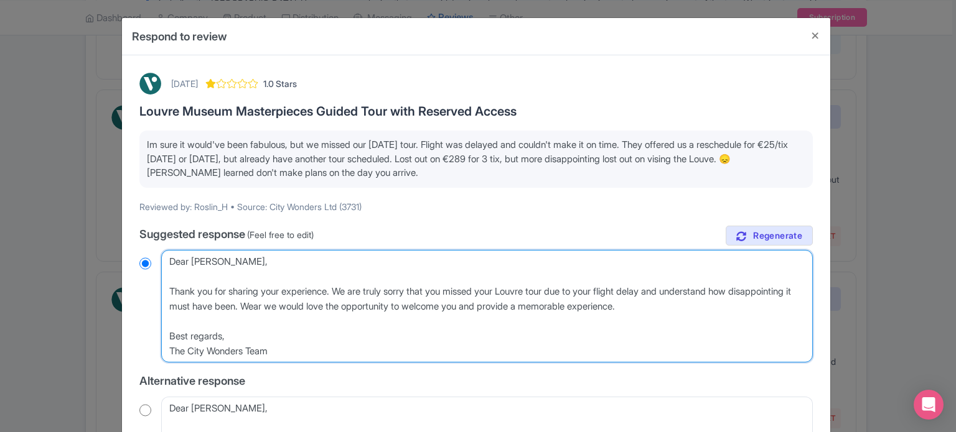
type textarea "Dear Roslin_H, Thank you for sharing your experience. We are truly sorry that y…"
radio input "true"
type textarea "Dear Roslin_H, Thank you for sharing your experience. We are truly sorry that y…"
radio input "true"
type textarea "Dear Roslin_H, Thank you for sharing your experience. We are truly sorry that y…"
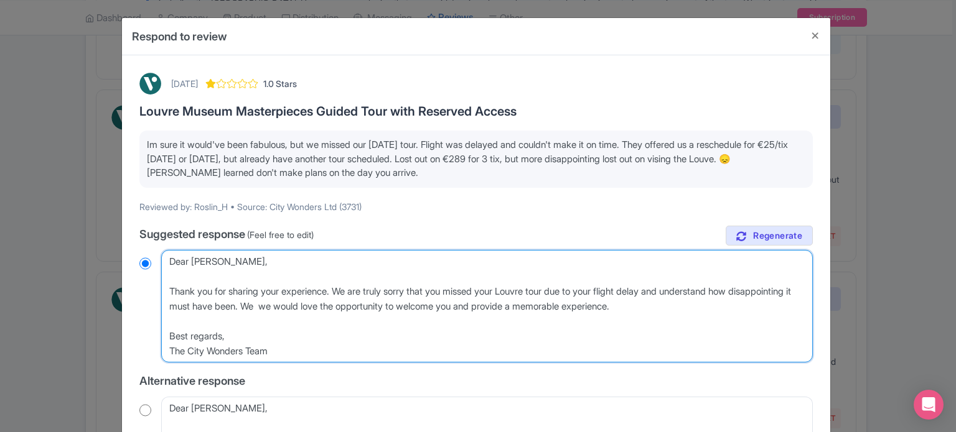
radio input "true"
type textarea "Dear Roslin_H, Thank you for sharing your experience. We are truly sorry that y…"
radio input "true"
type textarea "Dear Roslin_H, Thank you for sharing your experience. We are truly sorry that y…"
radio input "true"
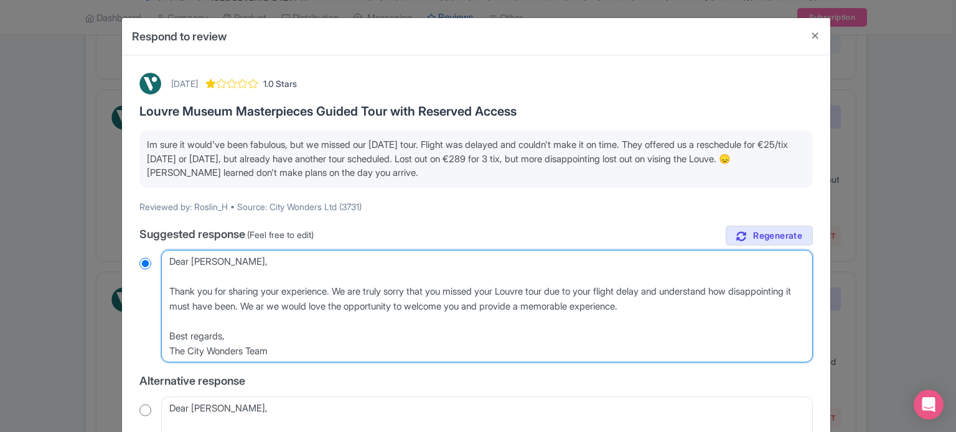
type textarea "Dear Roslin_H, Thank you for sharing your experience. We are truly sorry that y…"
radio input "true"
type textarea "Dear Roslin_H, Thank you for sharing your experience. We are truly sorry that y…"
radio input "true"
type textarea "Dear Roslin_H, Thank you for sharing your experience. We are truly sorry that y…"
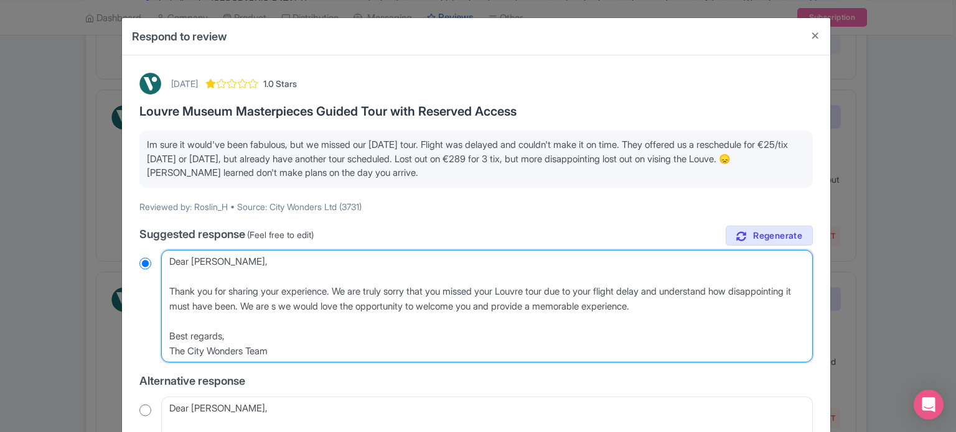
radio input "true"
type textarea "Dear Roslin_H, Thank you for sharing your experience. We are truly sorry that y…"
radio input "true"
type textarea "Dear Roslin_H, Thank you for sharing your experience. We are truly sorry that y…"
radio input "true"
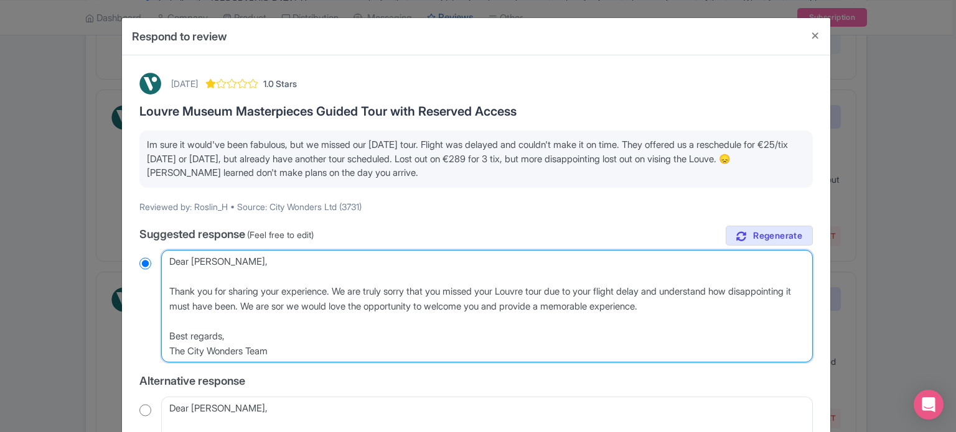
type textarea "Dear Roslin_H, Thank you for sharing your experience. We are truly sorry that y…"
radio input "true"
type textarea "Dear Roslin_H, Thank you for sharing your experience. We are truly sorry that y…"
radio input "true"
type textarea "Dear Roslin_H, Thank you for sharing your experience. We are truly sorry that y…"
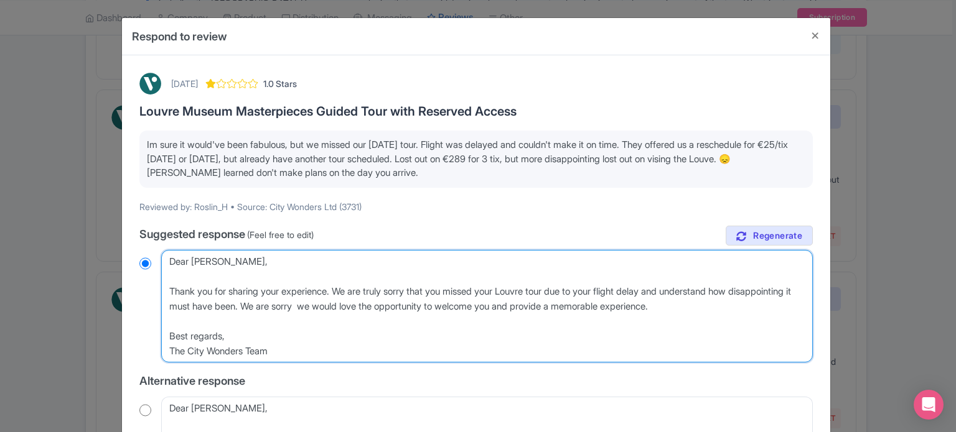
radio input "true"
type textarea "Dear Roslin_H, Thank you for sharing your experience. We are truly sorry that y…"
radio input "true"
type textarea "Dear Roslin_H, Thank you for sharing your experience. We are truly sorry that y…"
radio input "true"
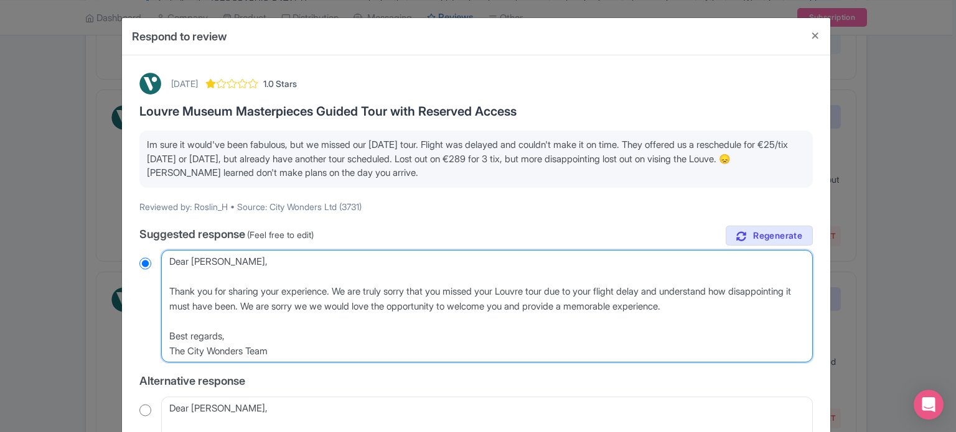
type textarea "Dear Roslin_H, Thank you for sharing your experience. We are truly sorry that y…"
radio input "true"
type textarea "Dear Roslin_H, Thank you for sharing your experience. We are truly sorry that y…"
radio input "true"
type textarea "Dear Roslin_H, Thank you for sharing your experience. We are truly sorry that y…"
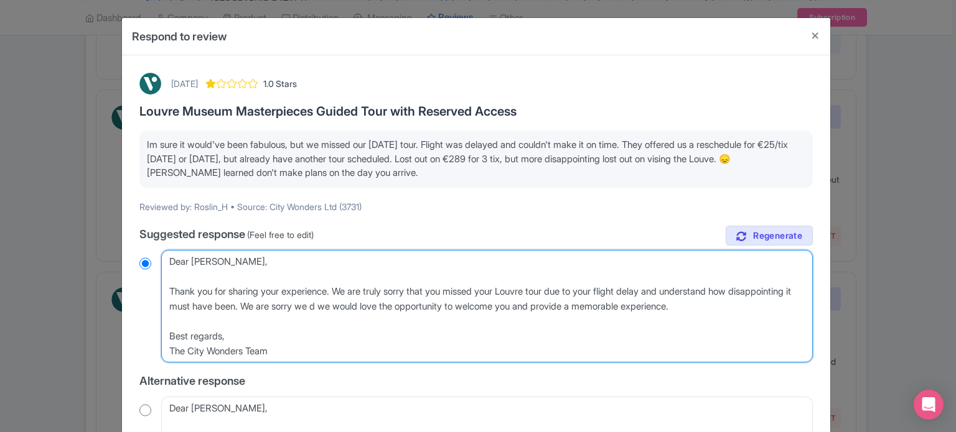
radio input "true"
type textarea "Dear Roslin_H, Thank you for sharing your experience. We are truly sorry that y…"
radio input "true"
type textarea "Dear Roslin_H, Thank you for sharing your experience. We are truly sorry that y…"
radio input "true"
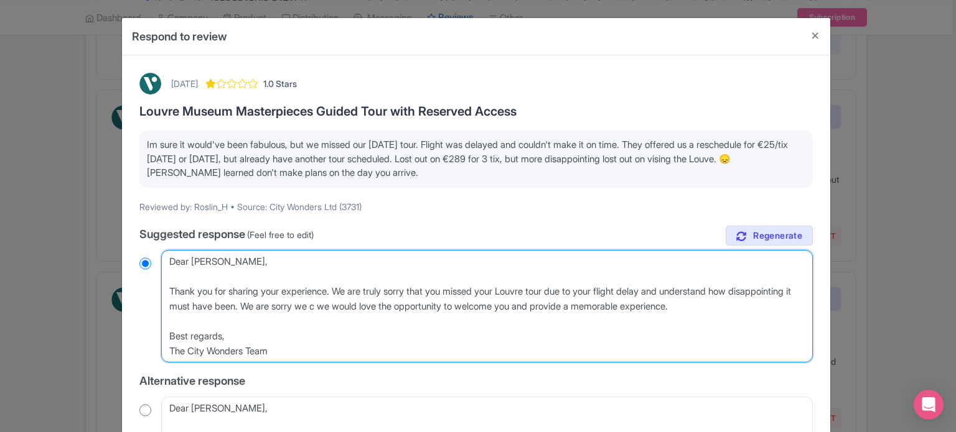
type textarea "Dear Roslin_H, Thank you for sharing your experience. We are truly sorry that y…"
radio input "true"
type textarea "Dear Roslin_H, Thank you for sharing your experience. We are truly sorry that y…"
radio input "true"
type textarea "Dear Roslin_H, Thank you for sharing your experience. We are truly sorry that y…"
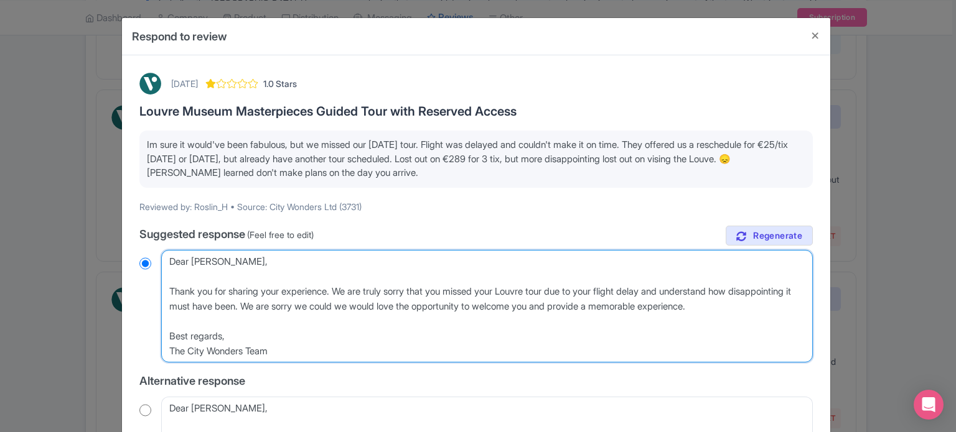
radio input "true"
type textarea "Dear Roslin_H, Thank you for sharing your experience. We are truly sorry that y…"
radio input "true"
type textarea "Dear Roslin_H, Thank you for sharing your experience. We are truly sorry that y…"
radio input "true"
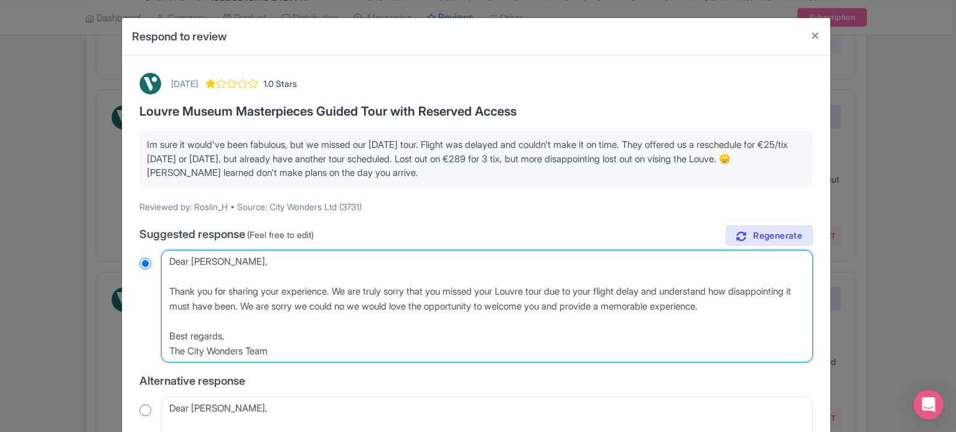
type textarea "Dear Roslin_H, Thank you for sharing your experience. We are truly sorry that y…"
radio input "true"
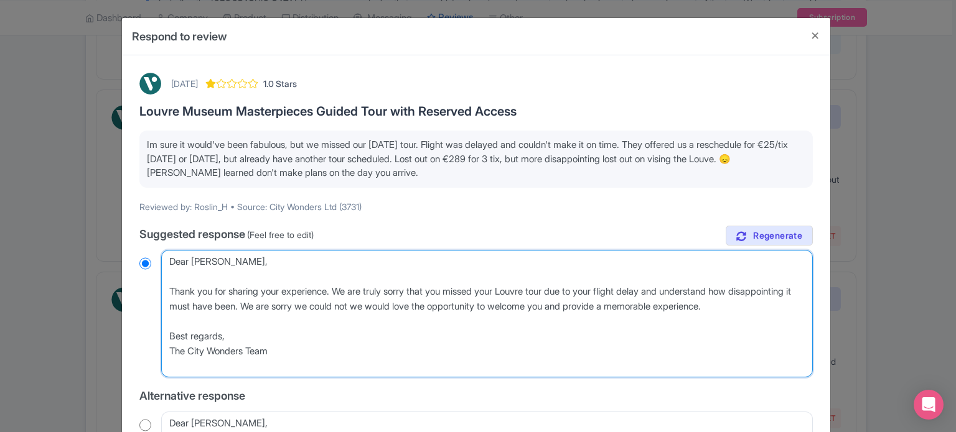
type textarea "Dear Roslin_H, Thank you for sharing your experience. We are truly sorry that y…"
radio input "true"
type textarea "Dear Roslin_H, Thank you for sharing your experience. We are truly sorry that y…"
radio input "true"
type textarea "Dear Roslin_H, Thank you for sharing your experience. We are truly sorry that y…"
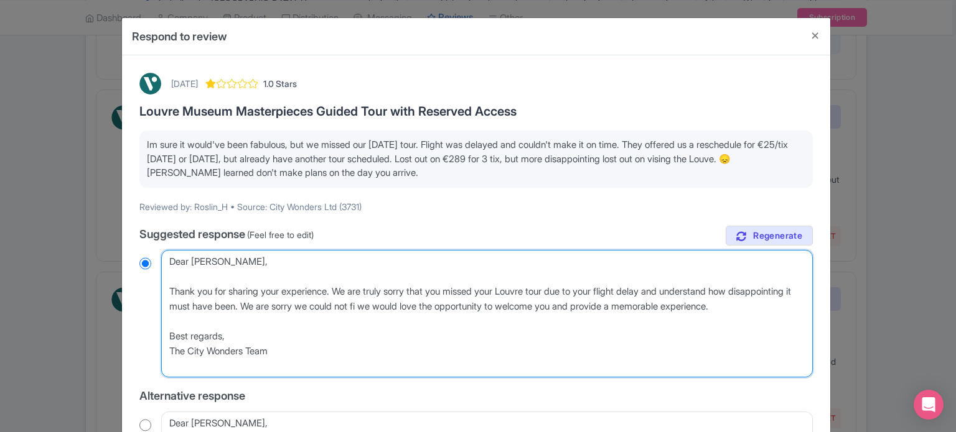
radio input "true"
type textarea "Dear Roslin_H, Thank you for sharing your experience. We are truly sorry that y…"
radio input "true"
type textarea "Dear Roslin_H, Thank you for sharing your experience. We are truly sorry that y…"
radio input "true"
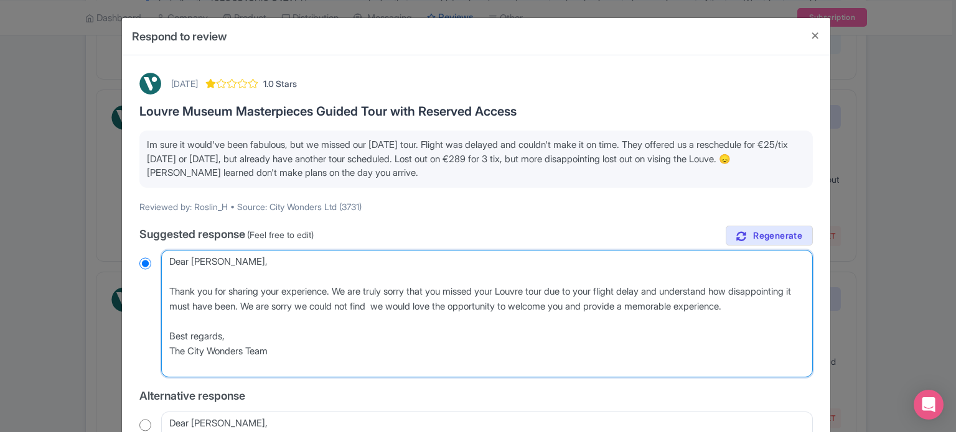
type textarea "Dear Roslin_H, Thank you for sharing your experience. We are truly sorry that y…"
radio input "true"
type textarea "Dear Roslin_H, Thank you for sharing your experience. We are truly sorry that y…"
radio input "true"
type textarea "Dear Roslin_H, Thank you for sharing your experience. We are truly sorry that y…"
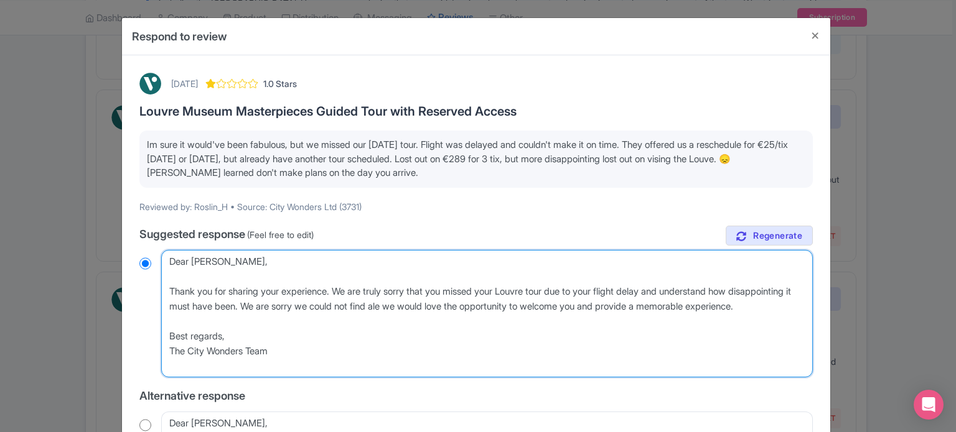
radio input "true"
type textarea "Dear Roslin_H, Thank you for sharing your experience. We are truly sorry that y…"
radio input "true"
type textarea "Dear Roslin_H, Thank you for sharing your experience. We are truly sorry that y…"
radio input "true"
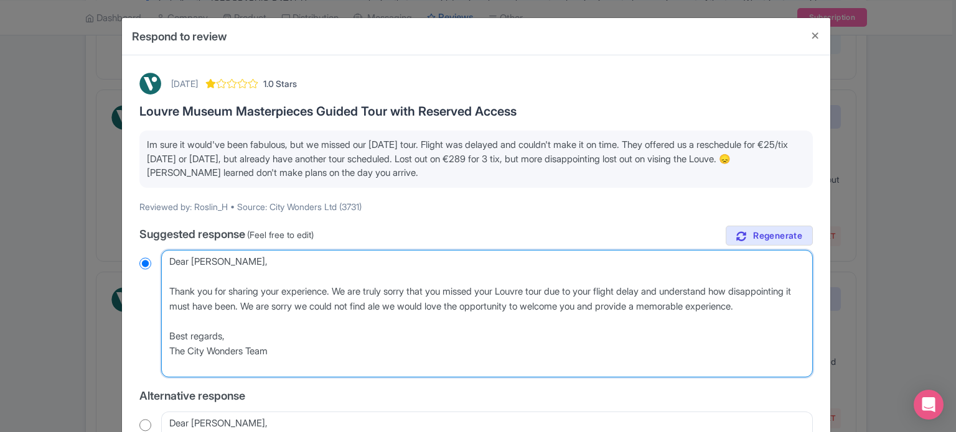
type textarea "Dear Roslin_H, Thank you for sharing your experience. We are truly sorry that y…"
radio input "true"
type textarea "Dear Roslin_H, Thank you for sharing your experience. We are truly sorry that y…"
radio input "true"
type textarea "Dear Roslin_H, Thank you for sharing your experience. We are truly sorry that y…"
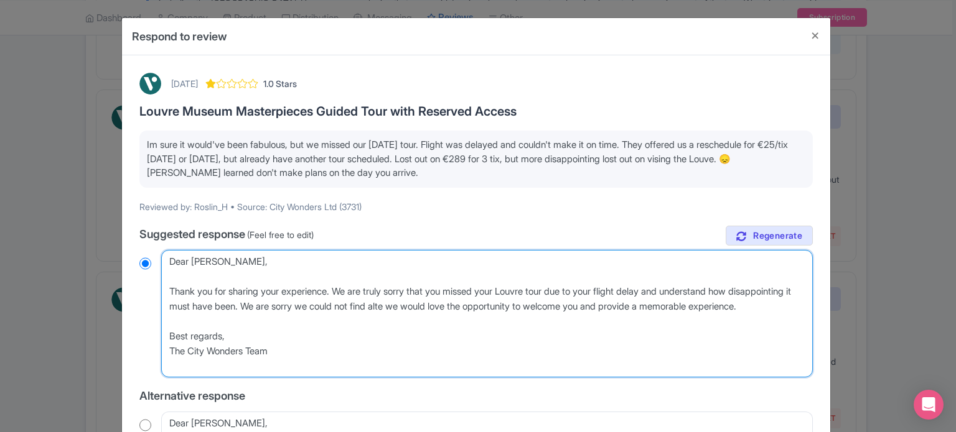
radio input "true"
type textarea "Dear Roslin_H, Thank you for sharing your experience. We are truly sorry that y…"
radio input "true"
type textarea "Dear Roslin_H, Thank you for sharing your experience. We are truly sorry that y…"
radio input "true"
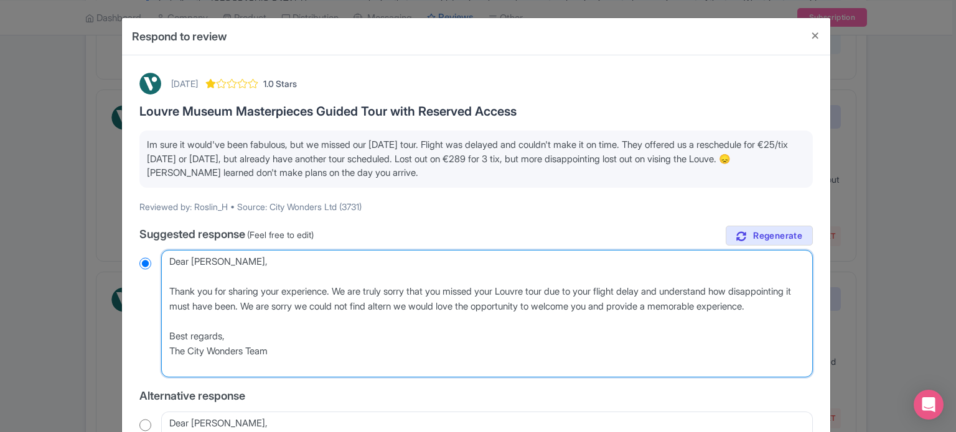
type textarea "Dear Roslin_H, Thank you for sharing your experience. We are truly sorry that y…"
radio input "true"
type textarea "Dear Roslin_H, Thank you for sharing your experience. We are truly sorry that y…"
radio input "true"
type textarea "Dear Roslin_H, Thank you for sharing your experience. We are truly sorry that y…"
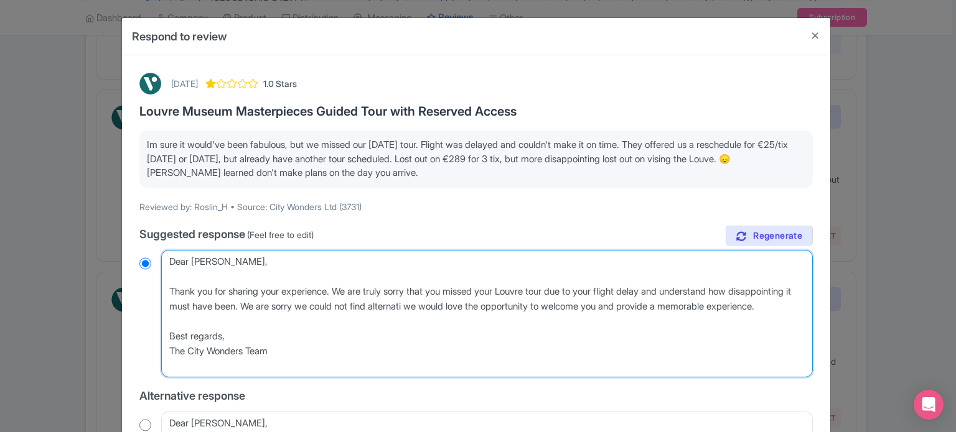
radio input "true"
type textarea "Dear Roslin_H, Thank you for sharing your experience. We are truly sorry that y…"
radio input "true"
type textarea "Dear Roslin_H, Thank you for sharing your experience. We are truly sorry that y…"
radio input "true"
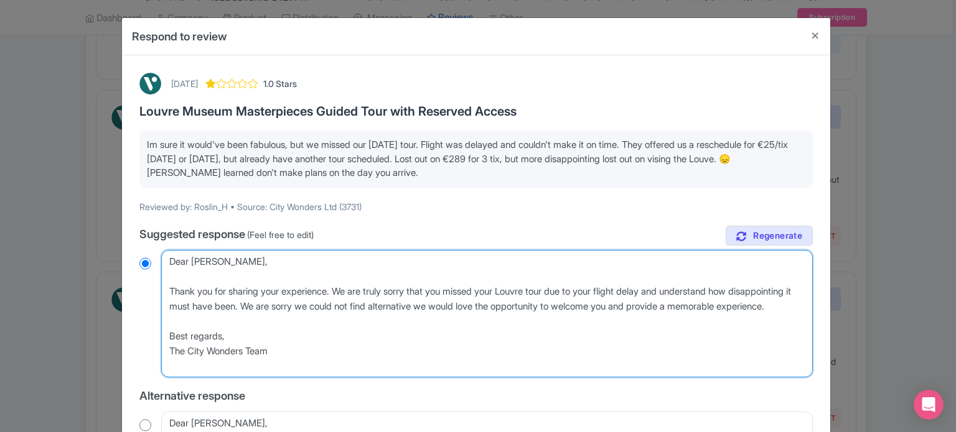
type textarea "Dear Roslin_H, Thank you for sharing your experience. We are truly sorry that y…"
radio input "true"
type textarea "Dear Roslin_H, Thank you for sharing your experience. We are truly sorry that y…"
radio input "true"
type textarea "Dear Roslin_H, Thank you for sharing your experience. We are truly sorry that y…"
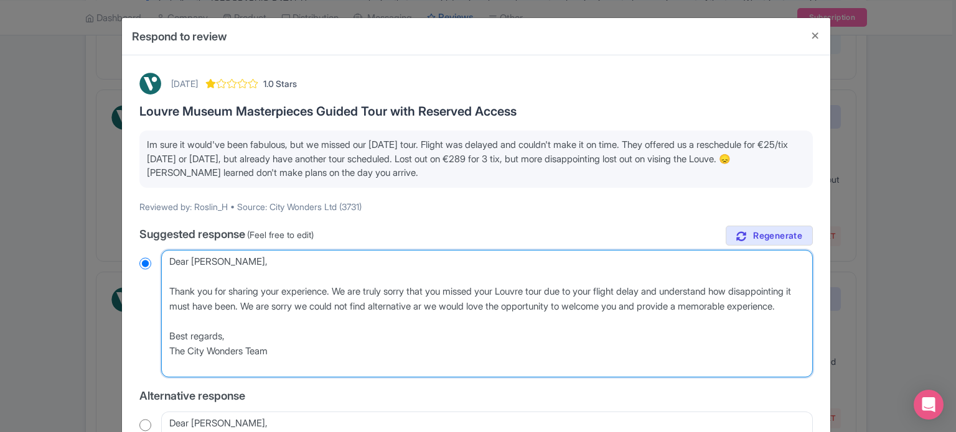
radio input "true"
type textarea "Dear Roslin_H, Thank you for sharing your experience. We are truly sorry that y…"
radio input "true"
type textarea "Dear Roslin_H, Thank you for sharing your experience. We are truly sorry that y…"
radio input "true"
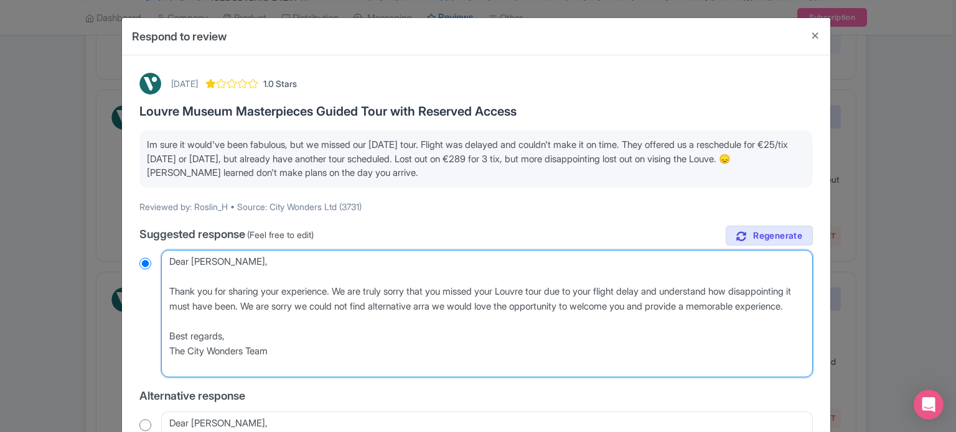
type textarea "Dear Roslin_H, Thank you for sharing your experience. We are truly sorry that y…"
radio input "true"
type textarea "Dear Roslin_H, Thank you for sharing your experience. We are truly sorry that y…"
radio input "true"
type textarea "Dear Roslin_H, Thank you for sharing your experience. We are truly sorry that y…"
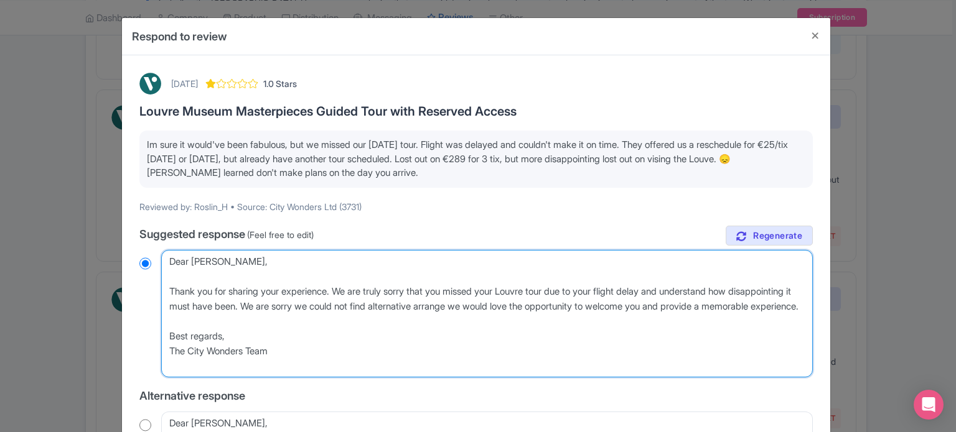
radio input "true"
type textarea "Dear Roslin_H, Thank you for sharing your experience. We are truly sorry that y…"
radio input "true"
type textarea "Dear Roslin_H, Thank you for sharing your experience. We are truly sorry that y…"
radio input "true"
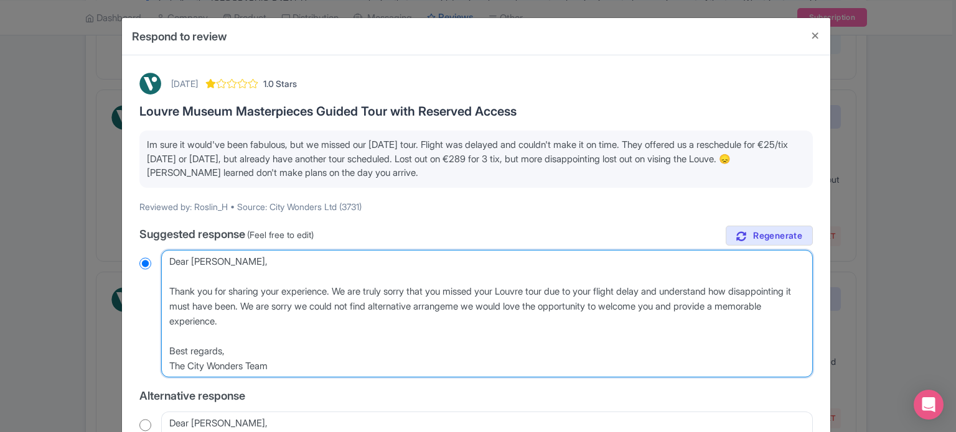
type textarea "Dear Roslin_H, Thank you for sharing your experience. We are truly sorry that y…"
radio input "true"
type textarea "Dear Roslin_H, Thank you for sharing your experience. We are truly sorry that y…"
radio input "true"
type textarea "Dear Roslin_H, Thank you for sharing your experience. We are truly sorry that y…"
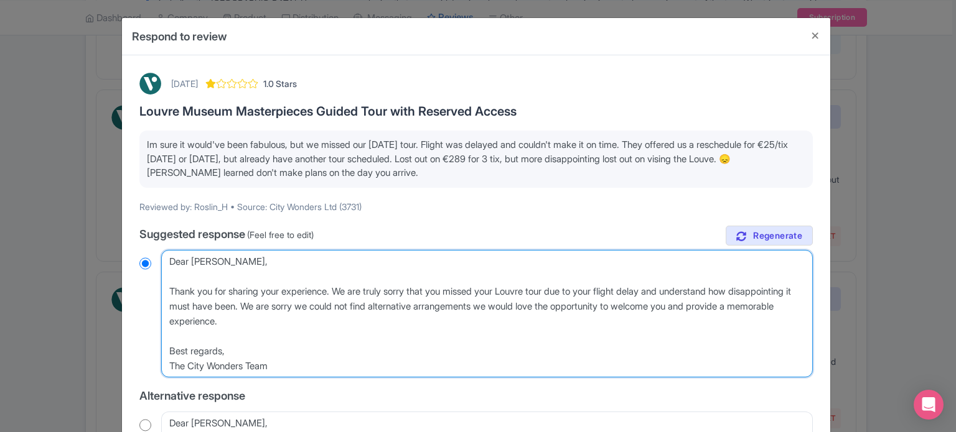
radio input "true"
type textarea "Dear Roslin_H, Thank you for sharing your experience. We are truly sorry that y…"
radio input "true"
click at [572, 307] on textarea "Dear Roslin_H, Thank you for sharing your experience. We are truly sorry that y…" at bounding box center [486, 314] width 651 height 128
type textarea "Dear Roslin_H, Thank you for sharing your experience. We are truly sorry that y…"
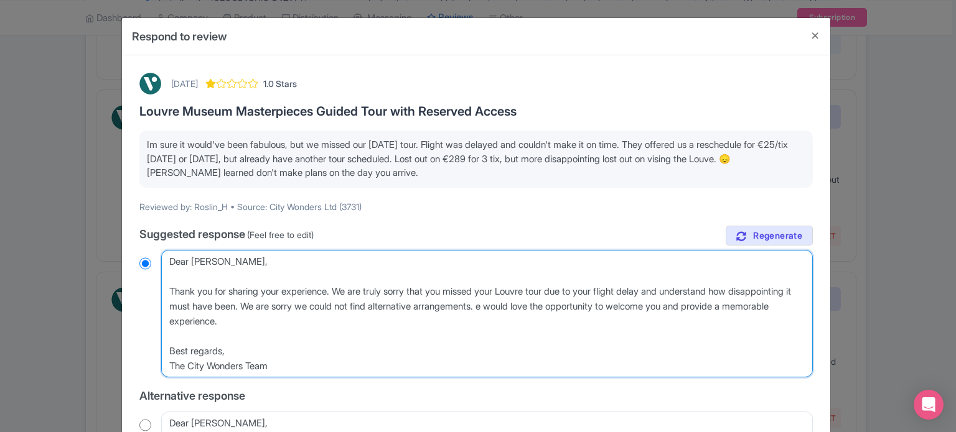
radio input "true"
type textarea "Dear Roslin_H, Thank you for sharing your experience. We are truly sorry that y…"
radio input "true"
click at [310, 318] on textarea "Dear Roslin_H, Thank you for sharing your experience. We are truly sorry that y…" at bounding box center [486, 314] width 651 height 128
type textarea "Dear Roslin_H, Thank you for sharing your experience. We are truly sorry that y…"
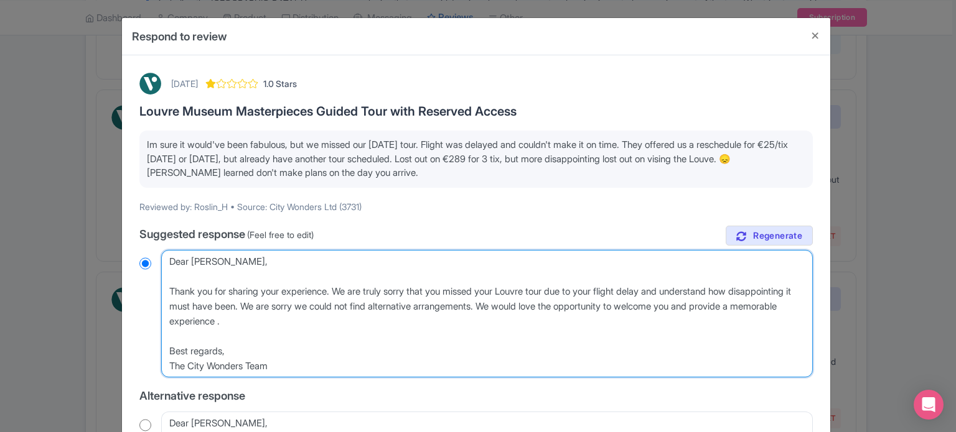
radio input "true"
type textarea "Dear Roslin_H, Thank you for sharing your experience. We are truly sorry that y…"
radio input "true"
type textarea "Dear Roslin_H, Thank you for sharing your experience. We are truly sorry that y…"
radio input "true"
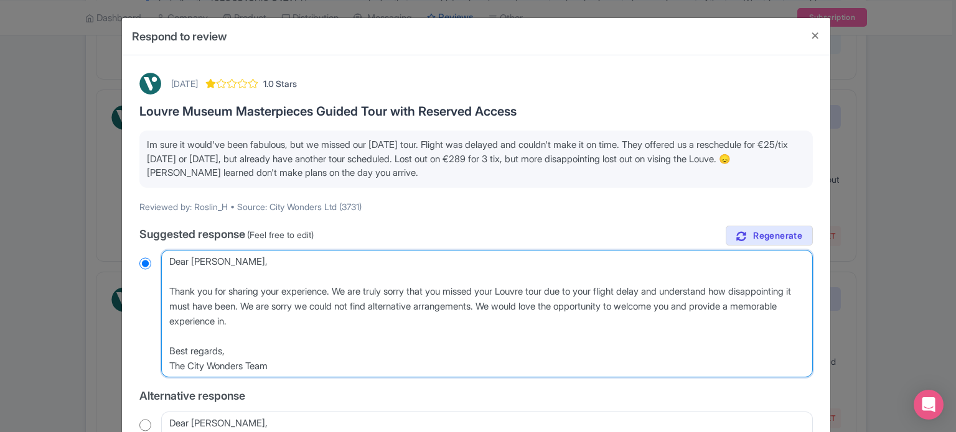
type textarea "Dear Roslin_H, Thank you for sharing your experience. We are truly sorry that y…"
radio input "true"
type textarea "Dear Roslin_H, Thank you for sharing your experience. We are truly sorry that y…"
radio input "true"
type textarea "Dear Roslin_H, Thank you for sharing your experience. We are truly sorry that y…"
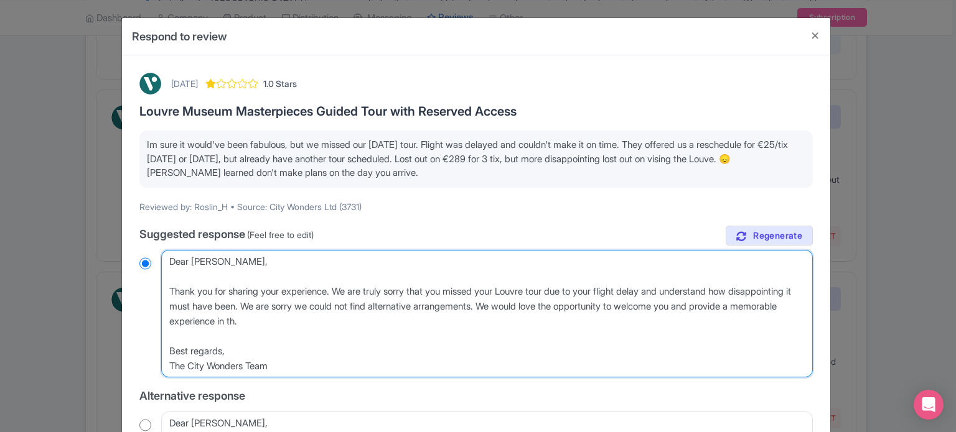
radio input "true"
type textarea "Dear Roslin_H, Thank you for sharing your experience. We are truly sorry that y…"
radio input "true"
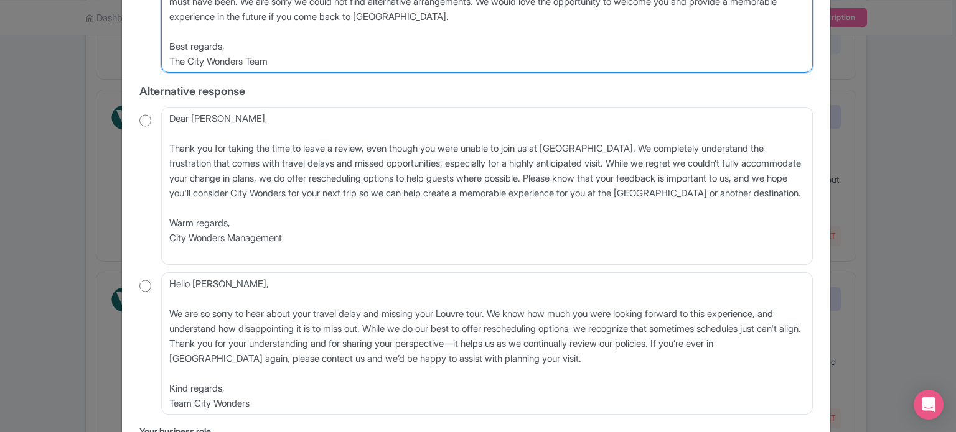
scroll to position [403, 0]
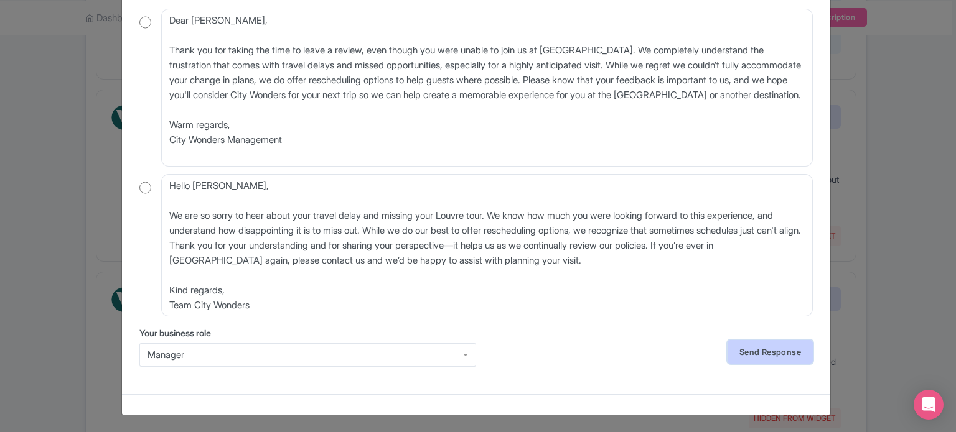
click at [747, 350] on link "Send Response" at bounding box center [769, 352] width 85 height 24
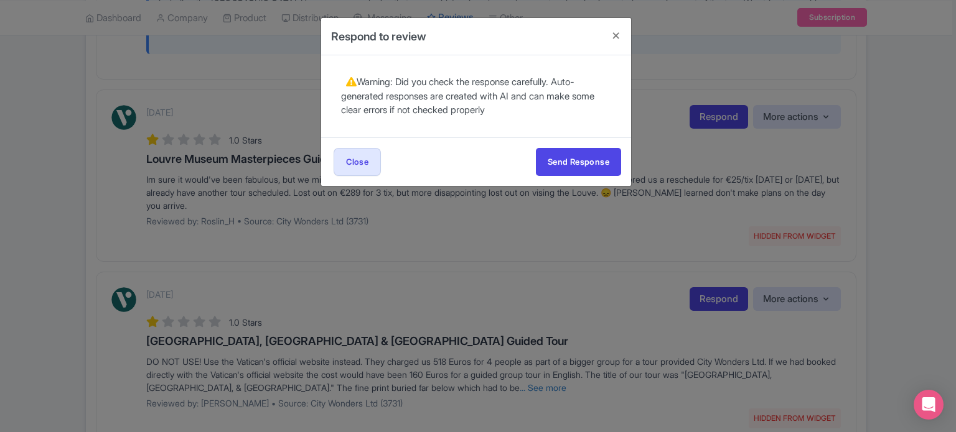
scroll to position [0, 0]
click at [590, 161] on button "Send Response" at bounding box center [578, 162] width 85 height 28
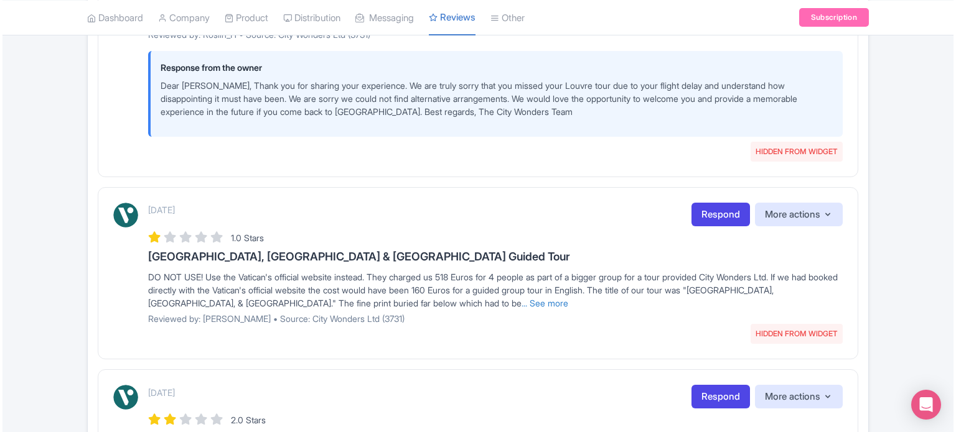
scroll to position [746, 0]
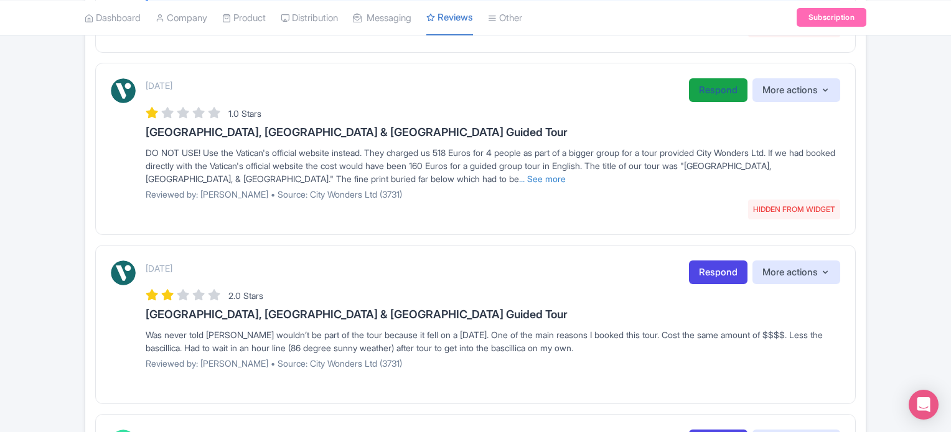
click at [717, 94] on link "Respond" at bounding box center [718, 90] width 58 height 24
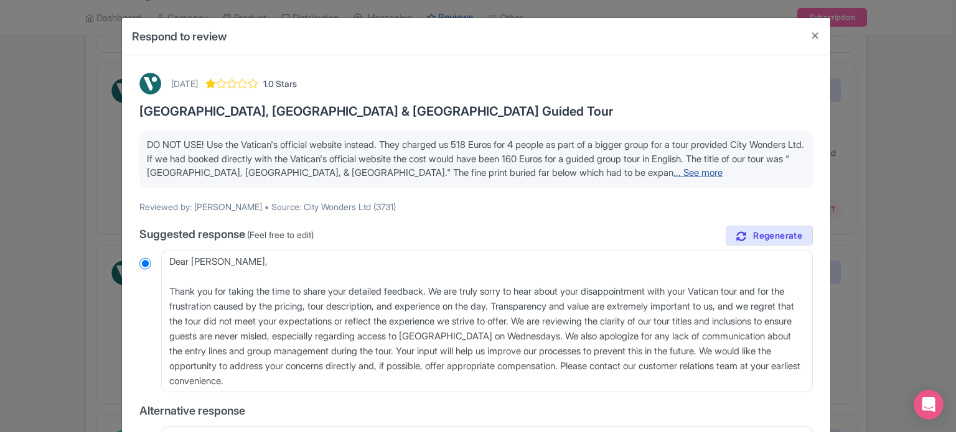
click at [722, 172] on link "... See more" at bounding box center [697, 173] width 49 height 12
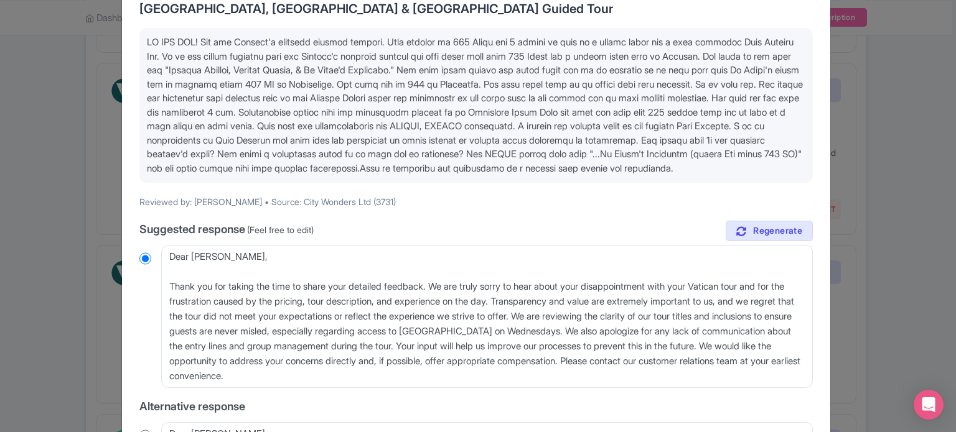
scroll to position [124, 0]
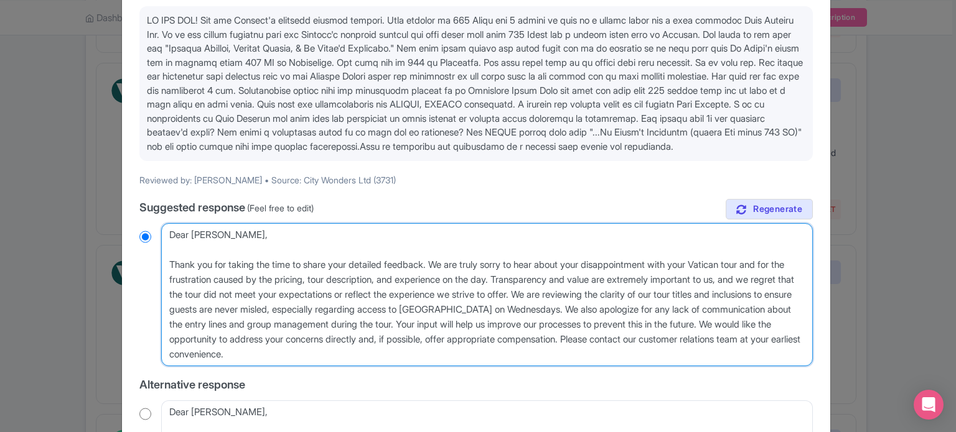
click at [164, 279] on textarea "Dear Maryssa_P, Thank you for taking the time to share your detailed feedback. …" at bounding box center [486, 294] width 651 height 143
type textarea "Dear Maryssa_P, Thank you for taking the time to share your detailed feedback. …"
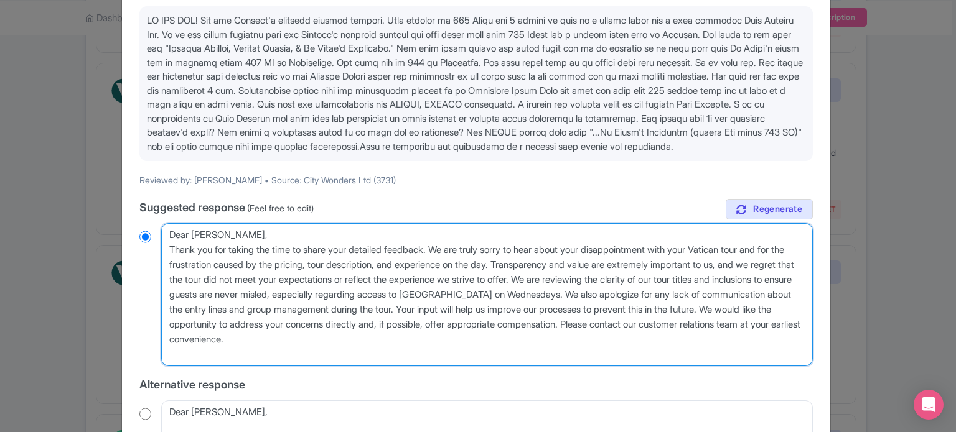
radio input "true"
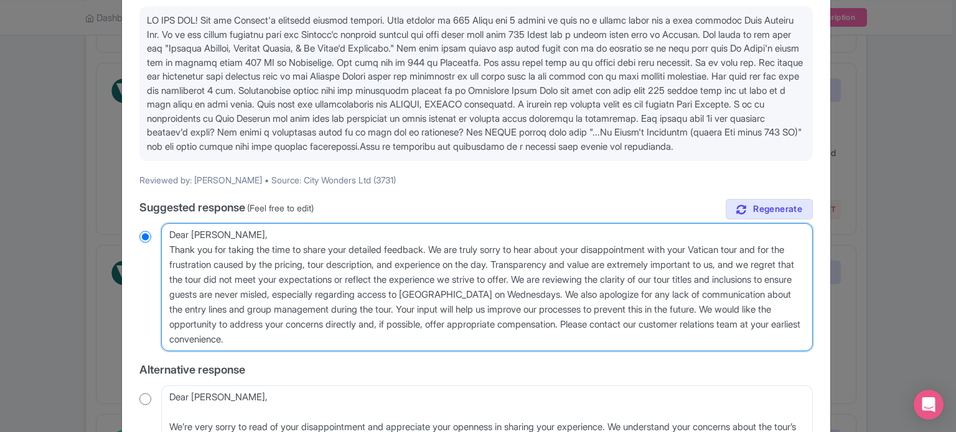
drag, startPoint x: 542, startPoint y: 278, endPoint x: 597, endPoint y: 291, distance: 56.7
click at [597, 291] on textarea "Dear Maryssa_P, Thank you for taking the time to share your detailed feedback. …" at bounding box center [486, 287] width 651 height 128
type textarea "Dear Maryssa_P, Thank you for taking the time to share your detailed feedback. …"
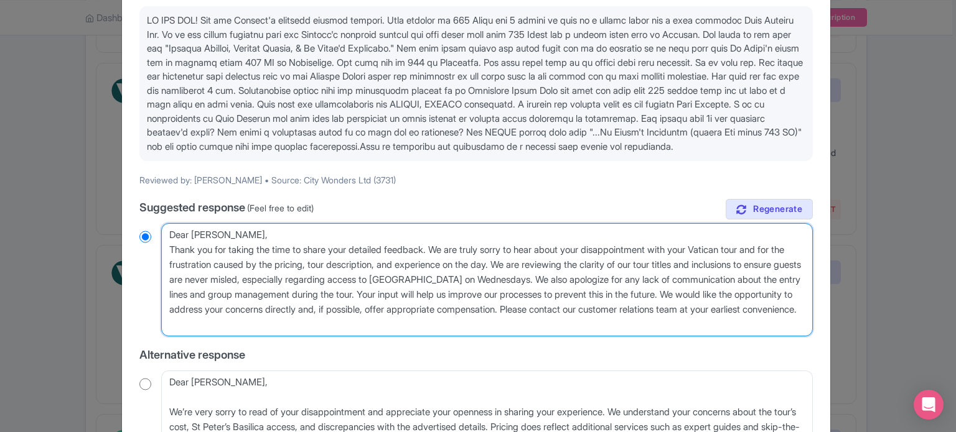
radio input "true"
type textarea "Dear Maryssa_P, Thank you for taking the time to share your detailed feedback. …"
radio input "true"
type textarea "Dear Maryssa_P, Thank you for taking the time to share your detailed feedback. …"
radio input "true"
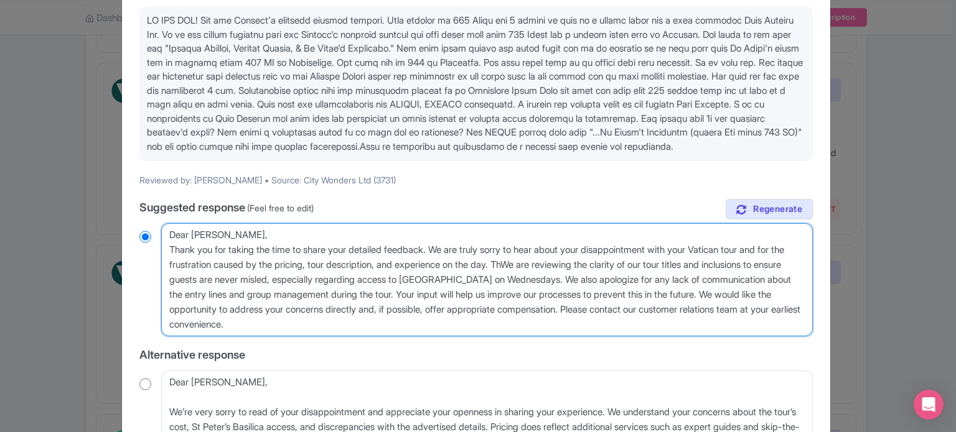
type textarea "Dear Maryssa_P, Thank you for taking the time to share your detailed feedback. …"
radio input "true"
type textarea "Dear Maryssa_P, Thank you for taking the time to share your detailed feedback. …"
radio input "true"
type textarea "Dear Maryssa_P, Thank you for taking the time to share your detailed feedback. …"
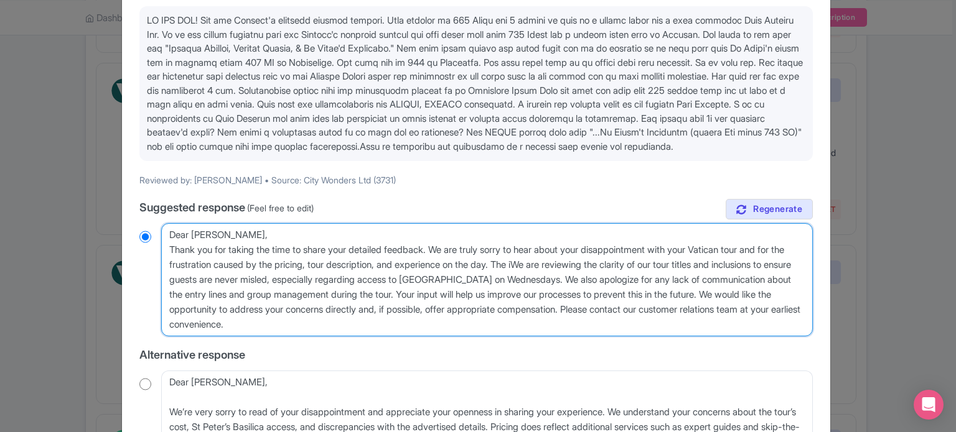
radio input "true"
type textarea "Dear Maryssa_P, Thank you for taking the time to share your detailed feedback. …"
radio input "true"
type textarea "Dear Maryssa_P, Thank you for taking the time to share your detailed feedback. …"
radio input "true"
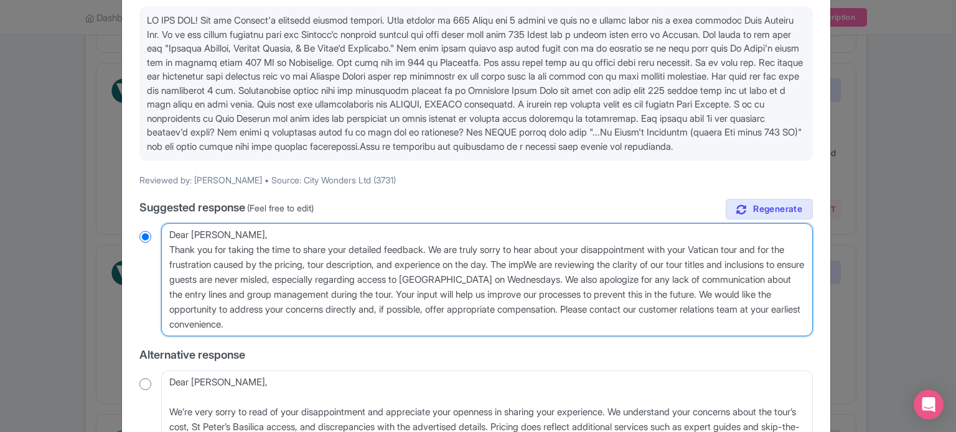
type textarea "Dear Maryssa_P, Thank you for taking the time to share your detailed feedback. …"
radio input "true"
type textarea "Dear Maryssa_P, Thank you for taking the time to share your detailed feedback. …"
radio input "true"
type textarea "Dear Maryssa_P, Thank you for taking the time to share your detailed feedback. …"
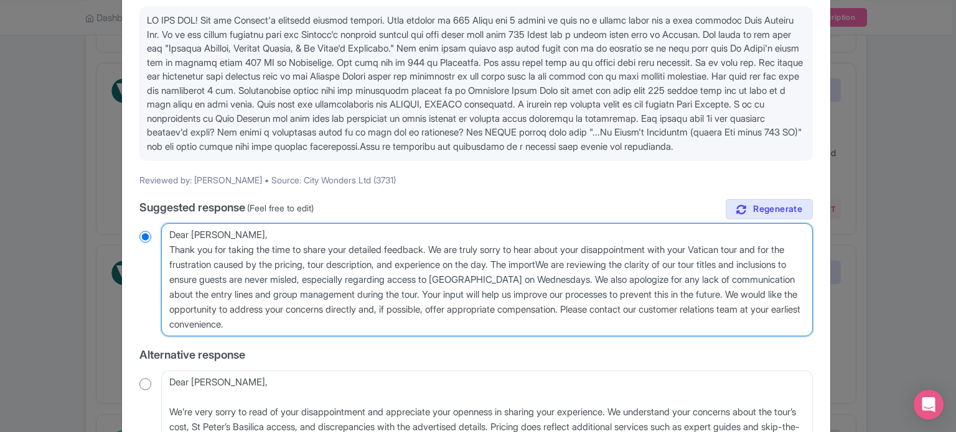
radio input "true"
type textarea "Dear Maryssa_P, Thank you for taking the time to share your detailed feedback. …"
radio input "true"
type textarea "Dear Maryssa_P, Thank you for taking the time to share your detailed feedback. …"
radio input "true"
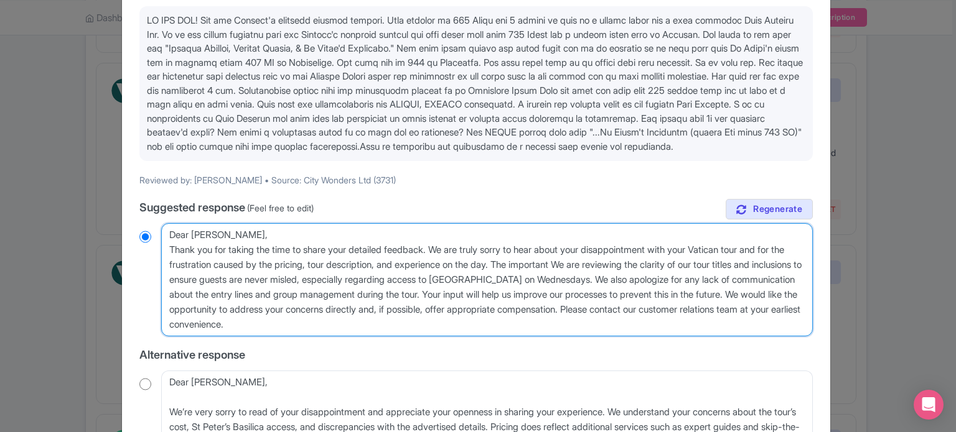
type textarea "Dear Maryssa_P, Thank you for taking the time to share your detailed feedback. …"
radio input "true"
type textarea "Dear Maryssa_P, Thank you for taking the time to share your detailed feedback. …"
radio input "true"
type textarea "Dear Maryssa_P, Thank you for taking the time to share your detailed feedback. …"
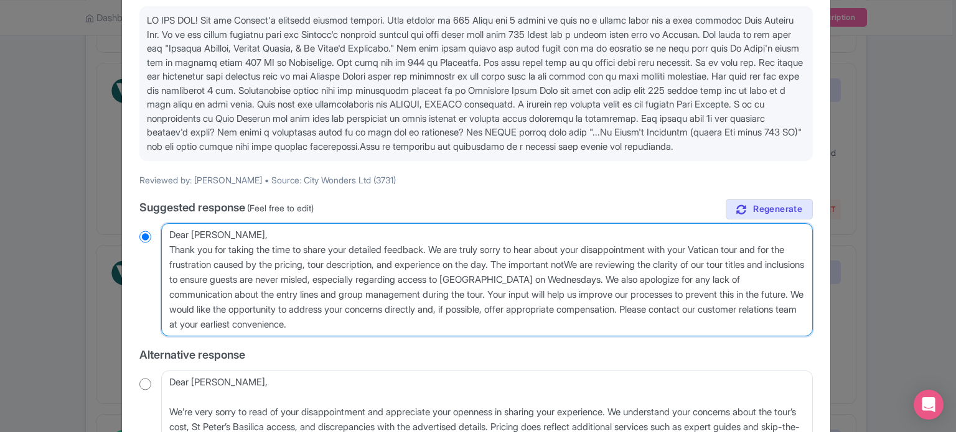
radio input "true"
type textarea "Dear Maryssa_P, Thank you for taking the time to share your detailed feedback. …"
radio input "true"
type textarea "Dear Maryssa_P, Thank you for taking the time to share your detailed feedback. …"
radio input "true"
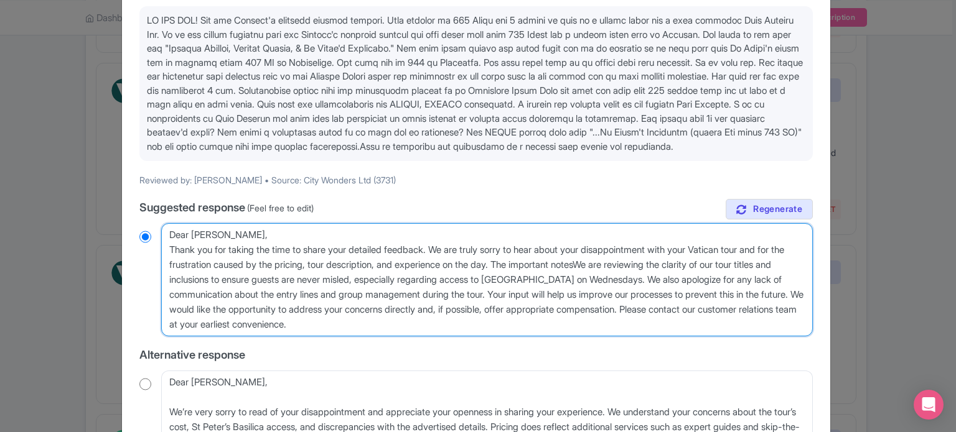
type textarea "Dear Maryssa_P, Thank you for taking the time to share your detailed feedback. …"
radio input "true"
type textarea "Dear Maryssa_P, Thank you for taking the time to share your detailed feedback. …"
radio input "true"
type textarea "Dear Maryssa_P, Thank you for taking the time to share your detailed feedback. …"
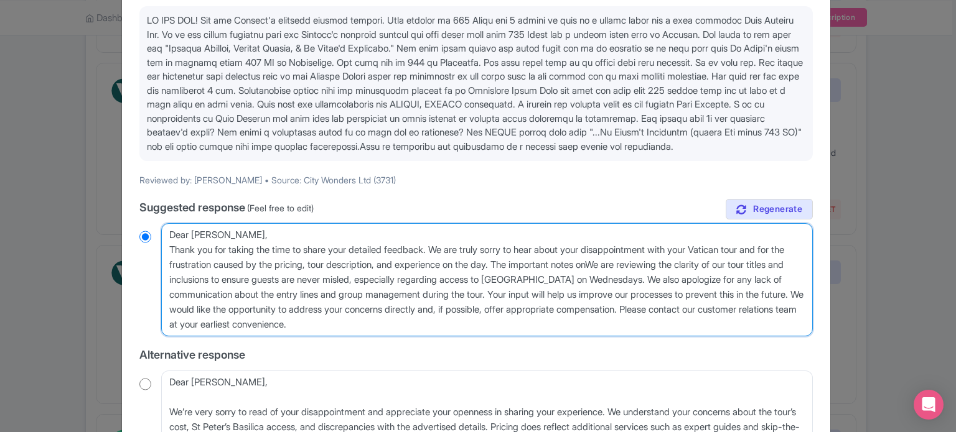
radio input "true"
type textarea "Dear Maryssa_P, Thank you for taking the time to share your detailed feedback. …"
radio input "true"
type textarea "Dear Maryssa_P, Thank you for taking the time to share your detailed feedback. …"
radio input "true"
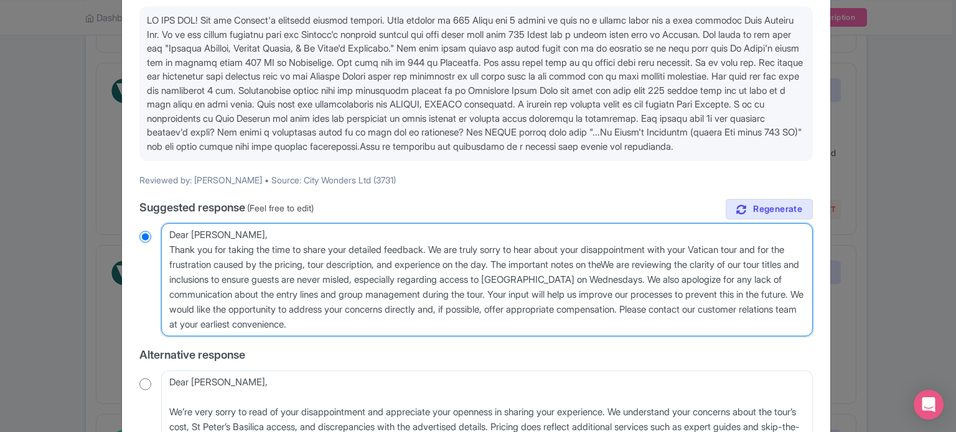
type textarea "Dear Maryssa_P, Thank you for taking the time to share your detailed feedback. …"
radio input "true"
type textarea "Dear Maryssa_P, Thank you for taking the time to share your detailed feedback. …"
radio input "true"
type textarea "Dear Maryssa_P, Thank you for taking the time to share your detailed feedback. …"
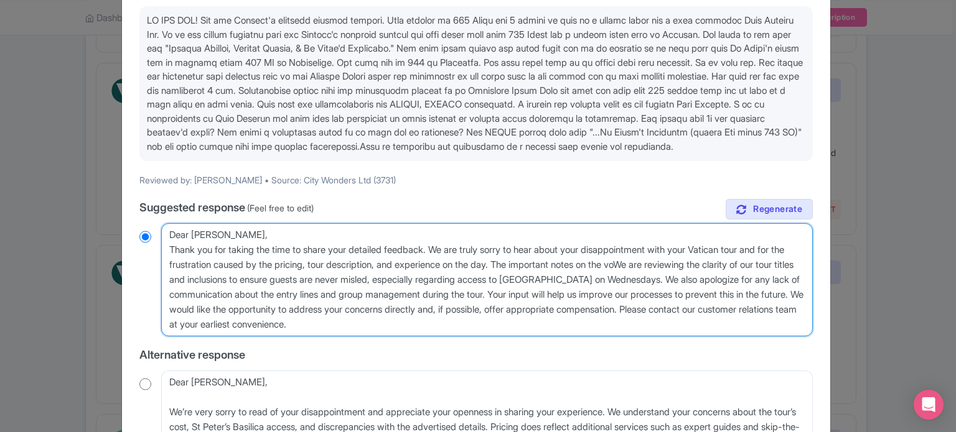
radio input "true"
type textarea "Dear Maryssa_P, Thank you for taking the time to share your detailed feedback. …"
radio input "true"
type textarea "Dear Maryssa_P, Thank you for taking the time to share your detailed feedback. …"
radio input "true"
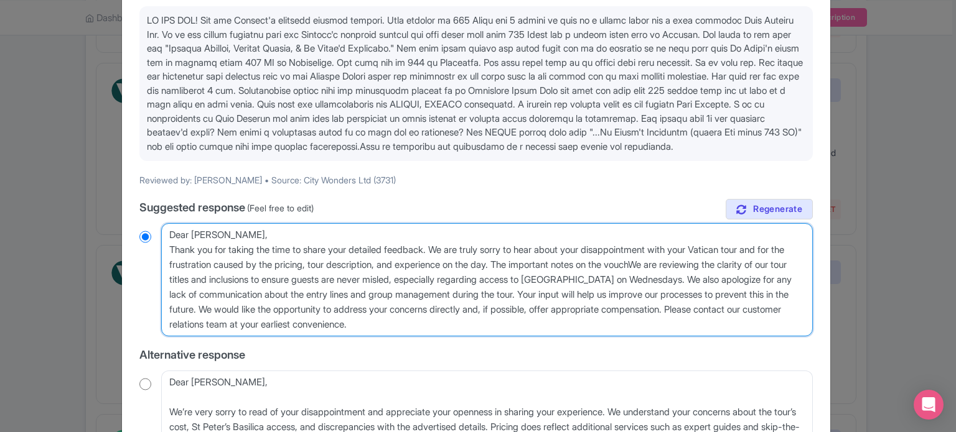
type textarea "Dear Maryssa_P, Thank you for taking the time to share your detailed feedback. …"
radio input "true"
type textarea "Dear Maryssa_P, Thank you for taking the time to share your detailed feedback. …"
radio input "true"
type textarea "Dear Maryssa_P, Thank you for taking the time to share your detailed feedback. …"
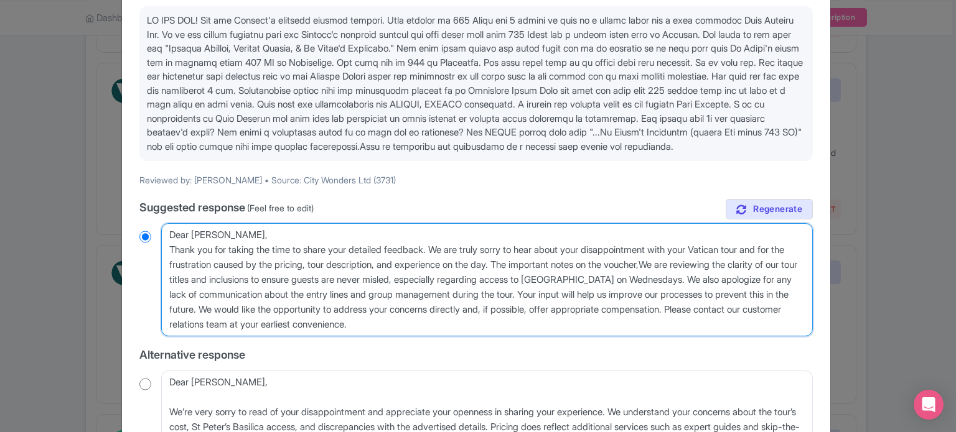
radio input "true"
type textarea "Dear Maryssa_P, Thank you for taking the time to share your detailed feedback. …"
radio input "true"
type textarea "Dear Maryssa_P, Thank you for taking the time to share your detailed feedback. …"
radio input "true"
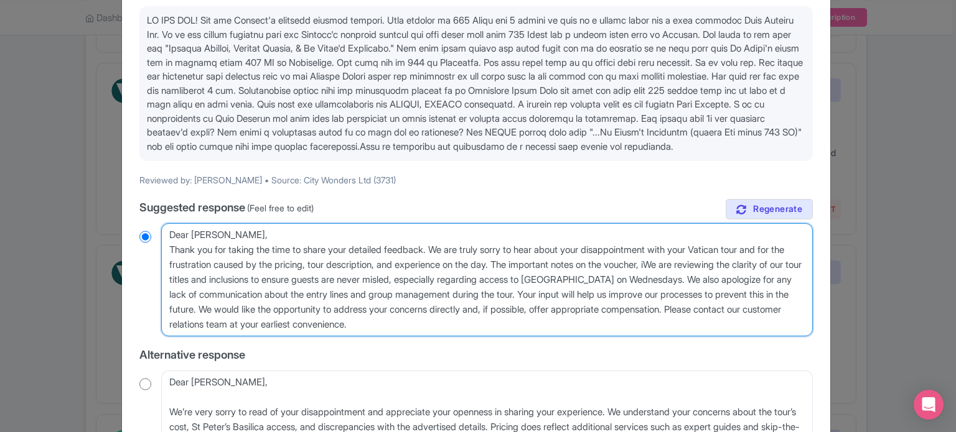
type textarea "Dear Maryssa_P, Thank you for taking the time to share your detailed feedback. …"
radio input "true"
type textarea "Dear Maryssa_P, Thank you for taking the time to share your detailed feedback. …"
radio input "true"
type textarea "Dear Maryssa_P, Thank you for taking the time to share your detailed feedback. …"
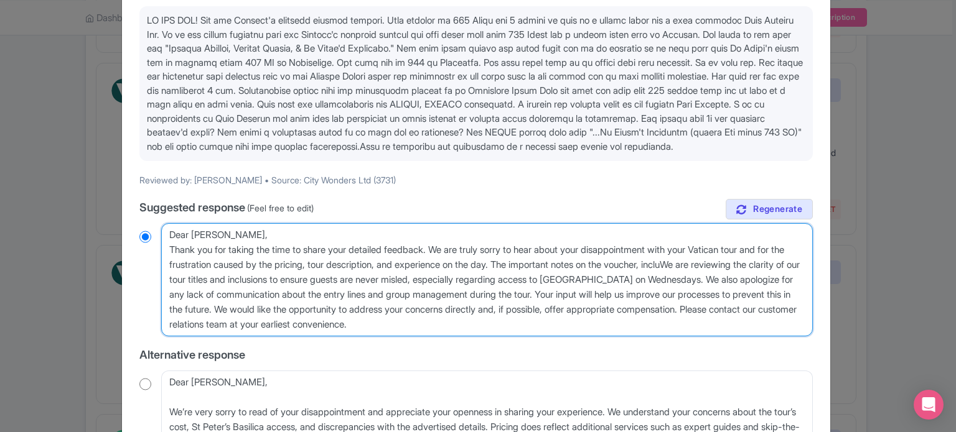
radio input "true"
type textarea "Dear Maryssa_P, Thank you for taking the time to share your detailed feedback. …"
radio input "true"
type textarea "Dear Maryssa_P, Thank you for taking the time to share your detailed feedback. …"
radio input "true"
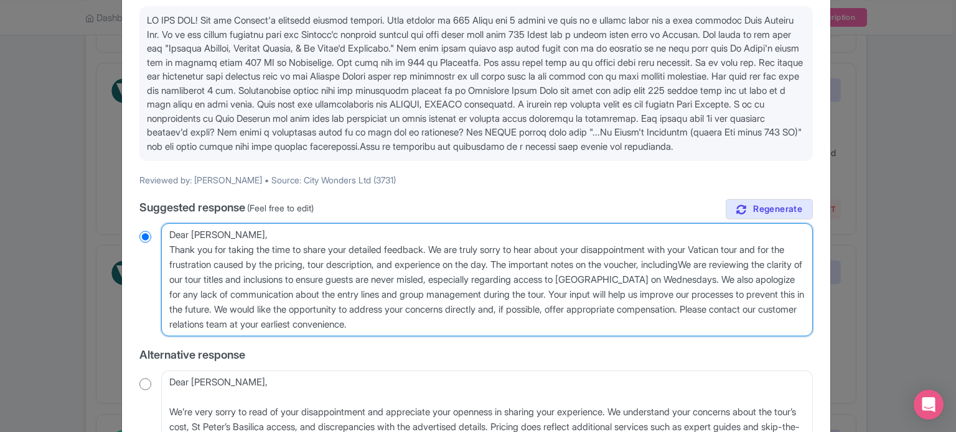
type textarea "Dear Maryssa_P, Thank you for taking the time to share your detailed feedback. …"
radio input "true"
type textarea "Dear Maryssa_P, Thank you for taking the time to share your detailed feedback. …"
radio input "true"
type textarea "Dear Maryssa_P, Thank you for taking the time to share your detailed feedback. …"
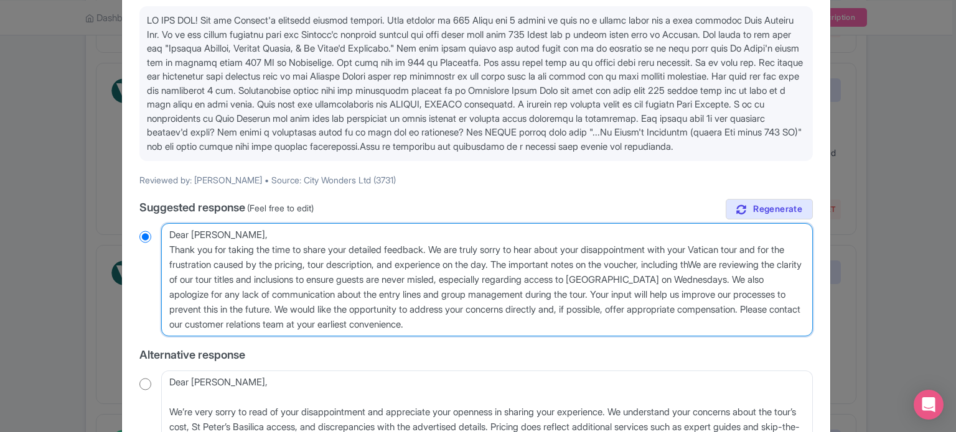
radio input "true"
type textarea "Dear Maryssa_P, Thank you for taking the time to share your detailed feedback. …"
radio input "true"
type textarea "Dear Maryssa_P, Thank you for taking the time to share your detailed feedback. …"
radio input "true"
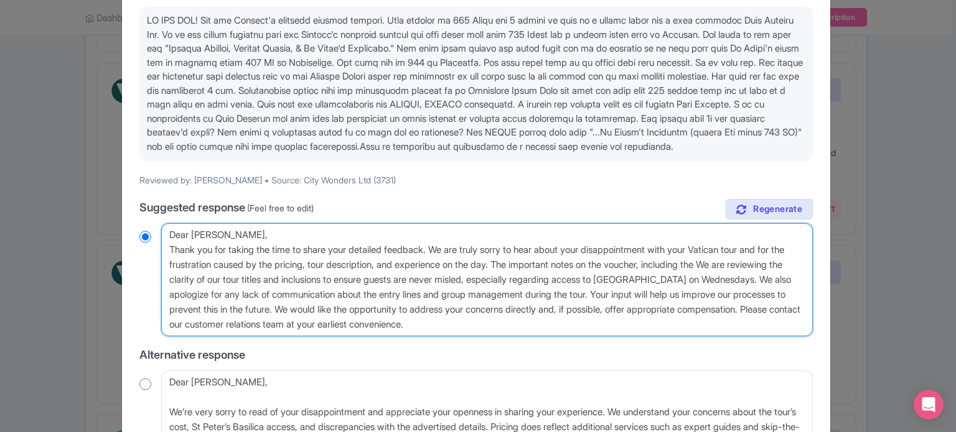
type textarea "Dear Maryssa_P, Thank you for taking the time to share your detailed feedback. …"
radio input "true"
type textarea "Dear Maryssa_P, Thank you for taking the time to share your detailed feedback. …"
radio input "true"
type textarea "Dear Maryssa_P, Thank you for taking the time to share your detailed feedback. …"
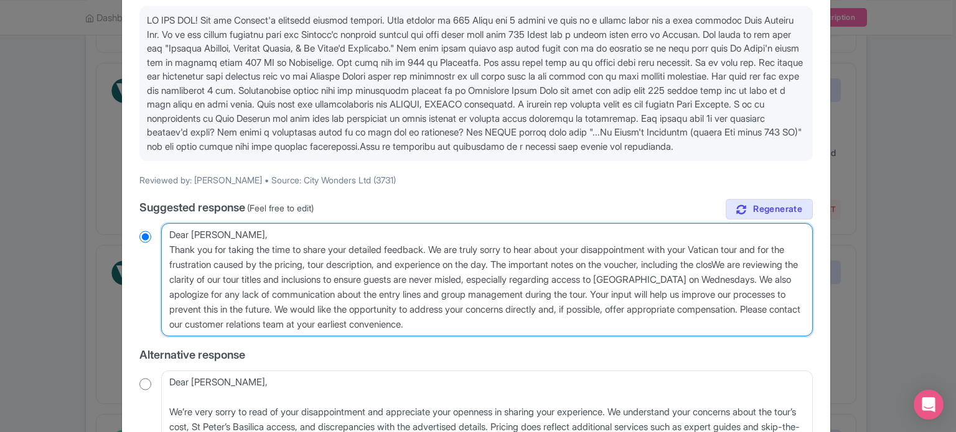
radio input "true"
type textarea "Dear Maryssa_P, Thank you for taking the time to share your detailed feedback. …"
radio input "true"
type textarea "Dear Maryssa_P, Thank you for taking the time to share your detailed feedback. …"
radio input "true"
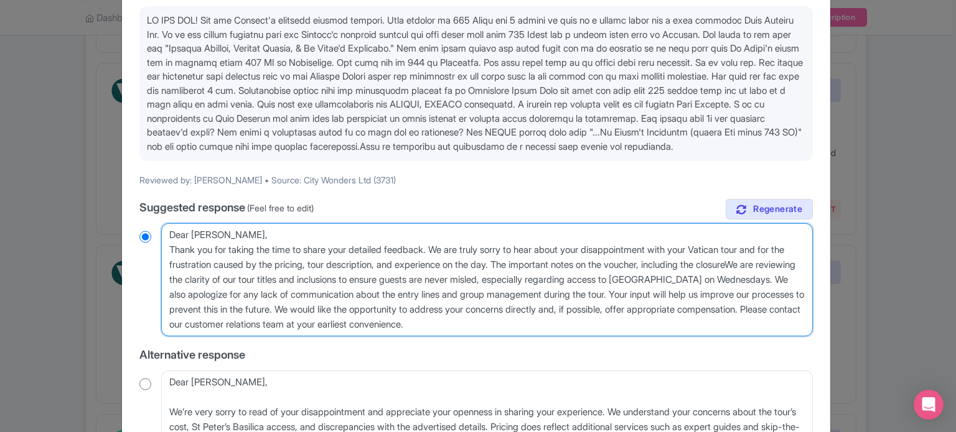
type textarea "Dear Maryssa_P, Thank you for taking the time to share your detailed feedback. …"
radio input "true"
type textarea "Dear Maryssa_P, Thank you for taking the time to share your detailed feedback. …"
radio input "true"
type textarea "Dear Maryssa_P, Thank you for taking the time to share your detailed feedback. …"
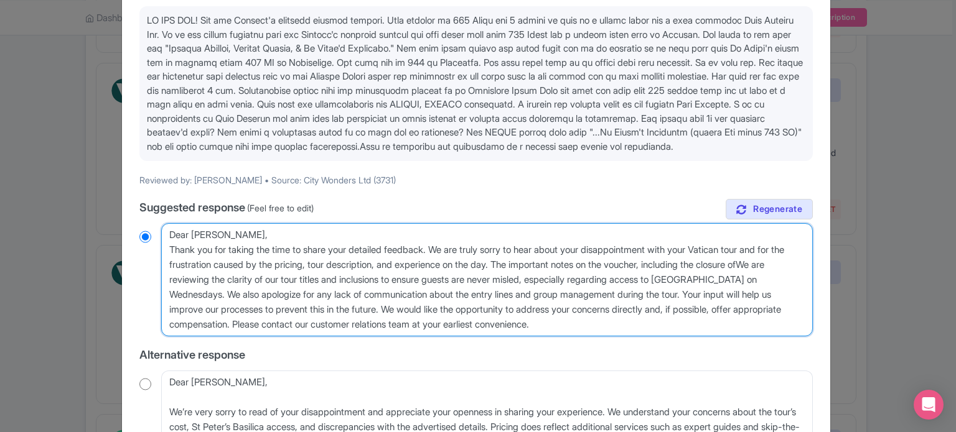
radio input "true"
type textarea "Dear Maryssa_P, Thank you for taking the time to share your detailed feedback. …"
radio input "true"
type textarea "Dear Maryssa_P, Thank you for taking the time to share your detailed feedback. …"
radio input "true"
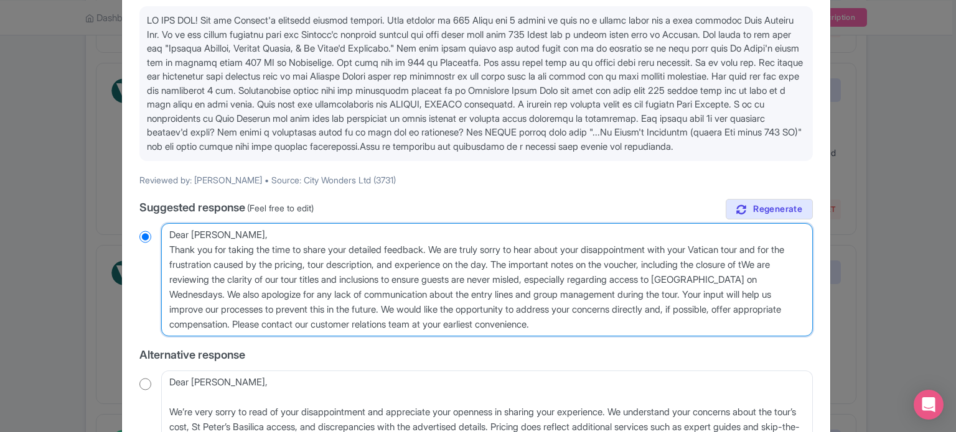
type textarea "Dear Maryssa_P, Thank you for taking the time to share your detailed feedback. …"
radio input "true"
type textarea "Dear Maryssa_P, Thank you for taking the time to share your detailed feedback. …"
radio input "true"
type textarea "Dear Maryssa_P, Thank you for taking the time to share your detailed feedback. …"
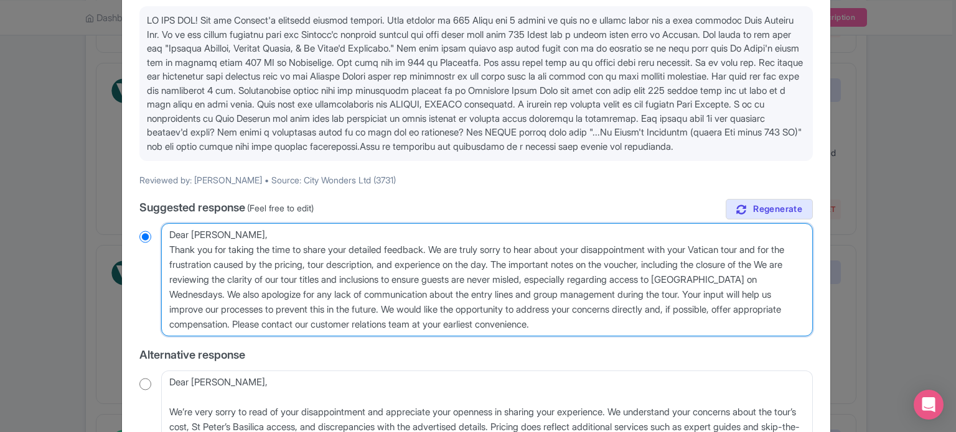
radio input "true"
type textarea "Dear Maryssa_P, Thank you for taking the time to share your detailed feedback. …"
radio input "true"
type textarea "Dear Maryssa_P, Thank you for taking the time to share your detailed feedback. …"
radio input "true"
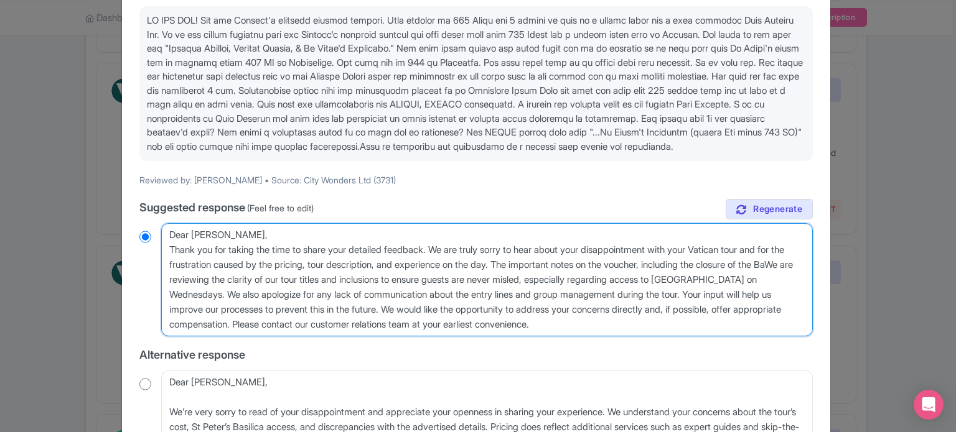
type textarea "Dear Maryssa_P, Thank you for taking the time to share your detailed feedback. …"
radio input "true"
type textarea "Dear Maryssa_P, Thank you for taking the time to share your detailed feedback. …"
radio input "true"
type textarea "Dear Maryssa_P, Thank you for taking the time to share your detailed feedback. …"
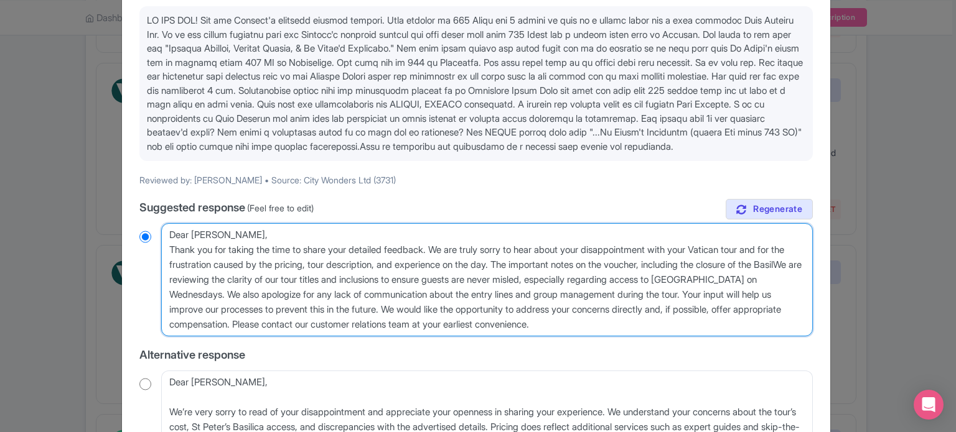
radio input "true"
type textarea "Dear Maryssa_P, Thank you for taking the time to share your detailed feedback. …"
radio input "true"
type textarea "Dear Maryssa_P, Thank you for taking the time to share your detailed feedback. …"
radio input "true"
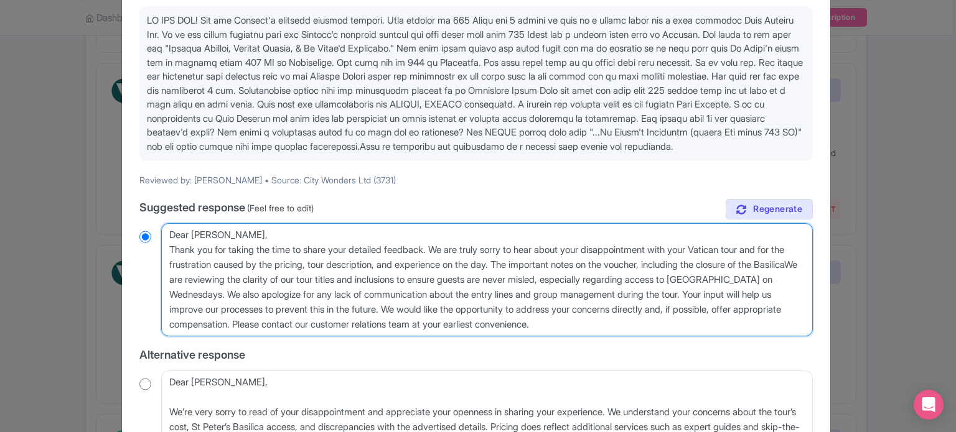
type textarea "Dear Maryssa_P, Thank you for taking the time to share your detailed feedback. …"
radio input "true"
type textarea "Dear Maryssa_P, Thank you for taking the time to share your detailed feedback. …"
radio input "true"
type textarea "Dear Maryssa_P, Thank you for taking the time to share your detailed feedback. …"
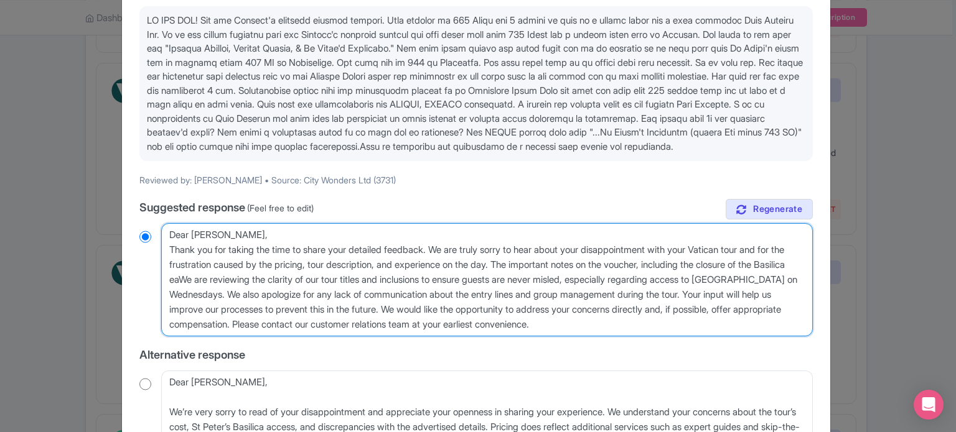
radio input "true"
type textarea "Dear Maryssa_P, Thank you for taking the time to share your detailed feedback. …"
radio input "true"
type textarea "Dear Maryssa_P, Thank you for taking the time to share your detailed feedback. …"
radio input "true"
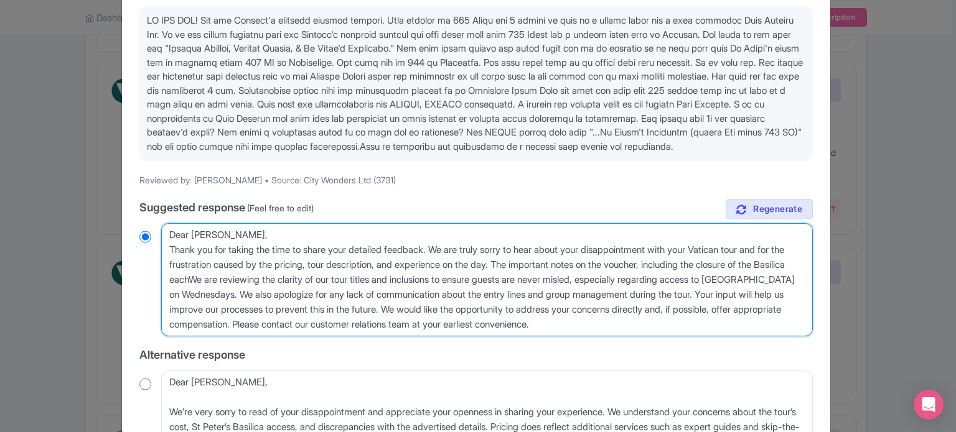
type textarea "Dear Maryssa_P, Thank you for taking the time to share your detailed feedback. …"
radio input "true"
type textarea "Dear Maryssa_P, Thank you for taking the time to share your detailed feedback. …"
radio input "true"
type textarea "Dear Maryssa_P, Thank you for taking the time to share your detailed feedback. …"
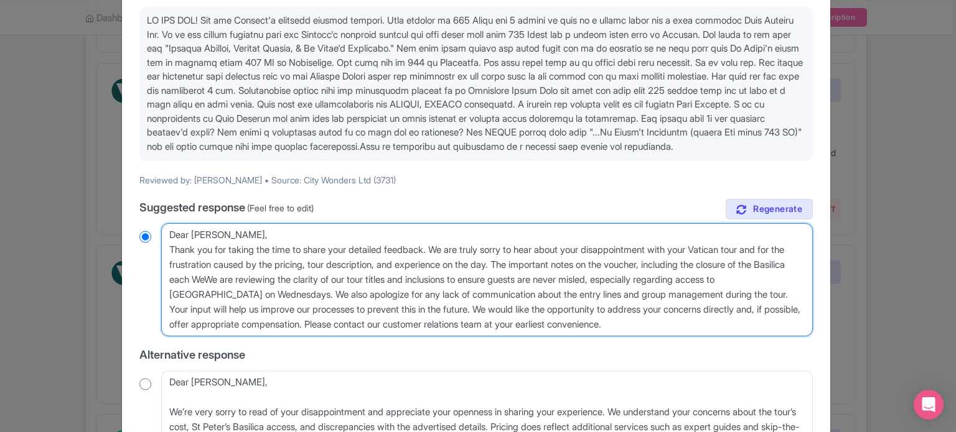
radio input "true"
type textarea "Dear Maryssa_P, Thank you for taking the time to share your detailed feedback. …"
radio input "true"
type textarea "Dear Maryssa_P, Thank you for taking the time to share your detailed feedback. …"
radio input "true"
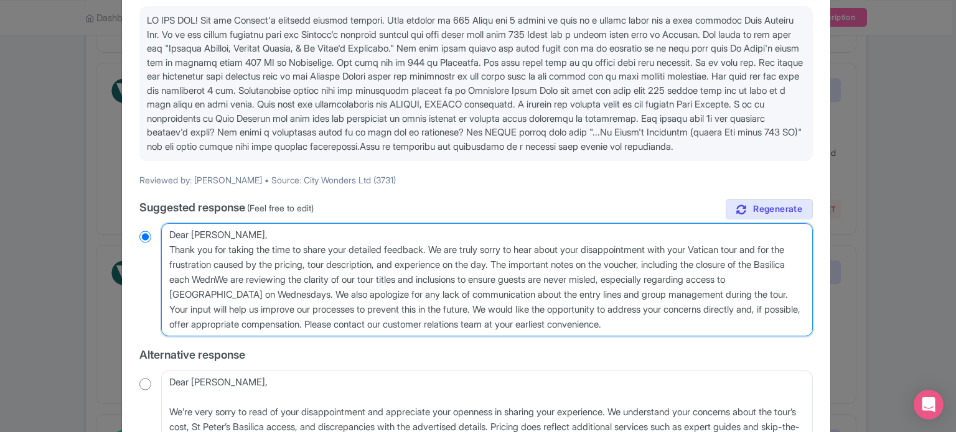
type textarea "Dear Maryssa_P, Thank you for taking the time to share your detailed feedback. …"
radio input "true"
type textarea "Dear Maryssa_P, Thank you for taking the time to share your detailed feedback. …"
radio input "true"
type textarea "Dear Maryssa_P, Thank you for taking the time to share your detailed feedback. …"
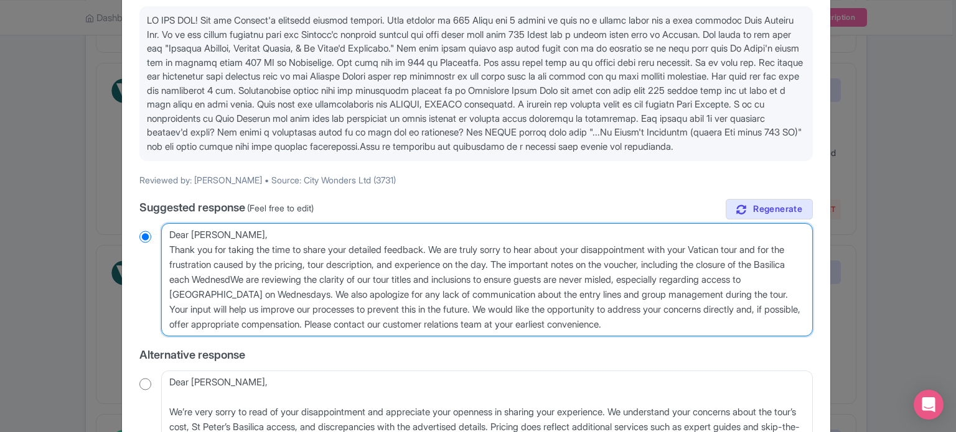
radio input "true"
type textarea "Dear Maryssa_P, Thank you for taking the time to share your detailed feedback. …"
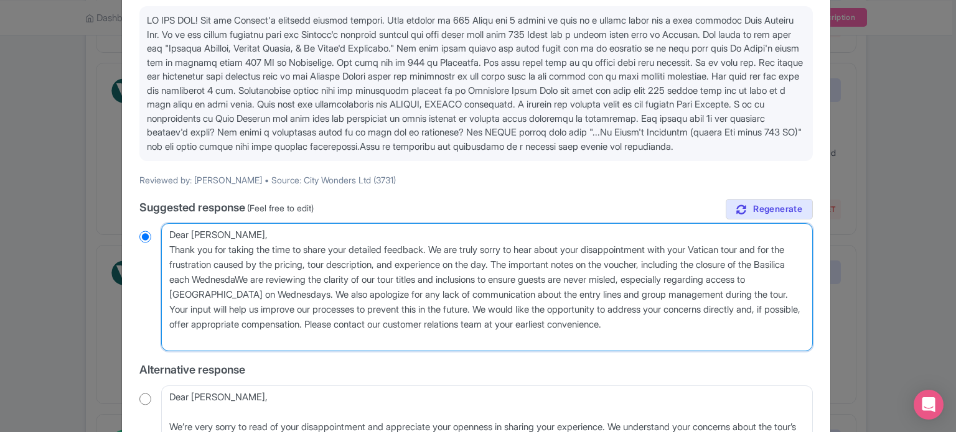
radio input "true"
type textarea "Dear Maryssa_P, Thank you for taking the time to share your detailed feedback. …"
radio input "true"
type textarea "Dear Maryssa_P, Thank you for taking the time to share your detailed feedback. …"
radio input "true"
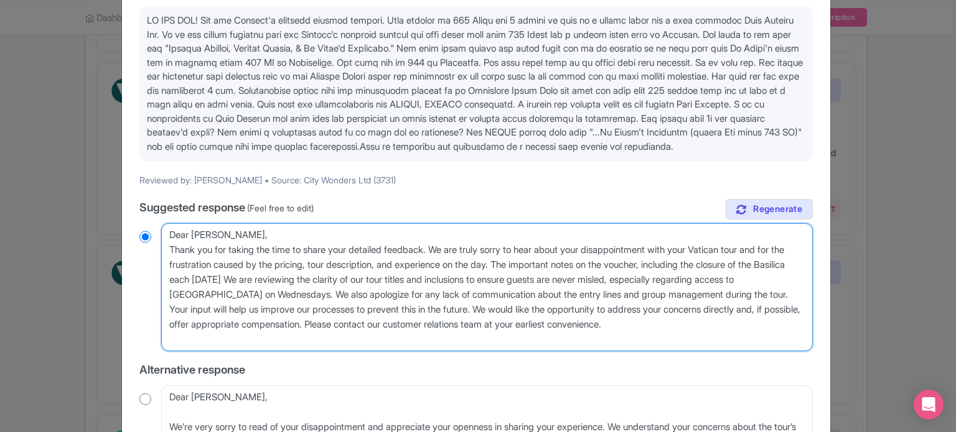
type textarea "Dear Maryssa_P, Thank you for taking the time to share your detailed feedback. …"
radio input "true"
type textarea "Dear Maryssa_P, Thank you for taking the time to share your detailed feedback. …"
radio input "true"
type textarea "Dear Maryssa_P, Thank you for taking the time to share your detailed feedback. …"
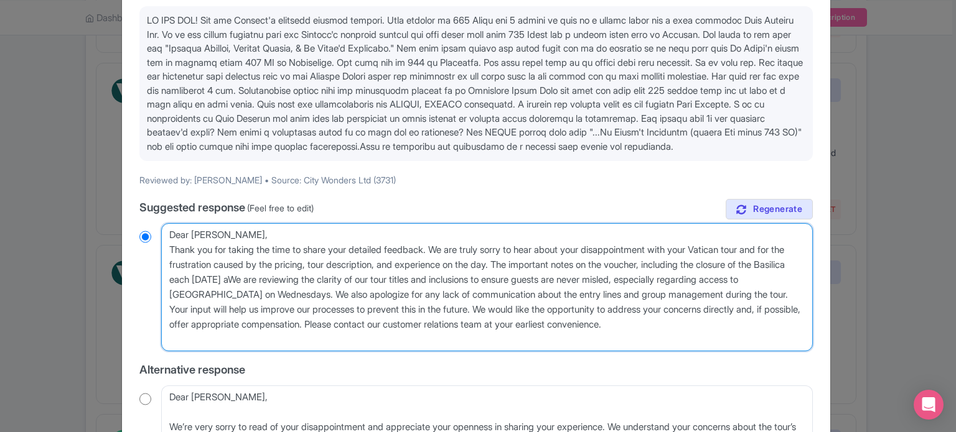
radio input "true"
type textarea "Dear Maryssa_P, Thank you for taking the time to share your detailed feedback. …"
radio input "true"
type textarea "Dear Maryssa_P, Thank you for taking the time to share your detailed feedback. …"
radio input "true"
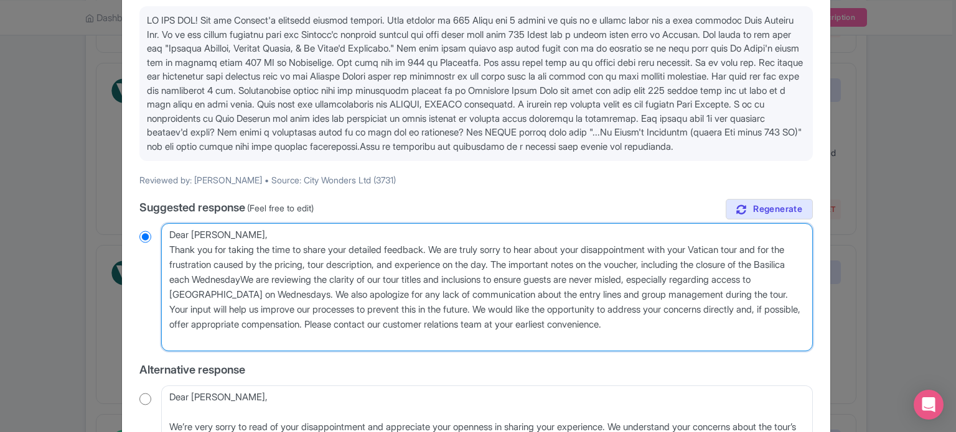
type textarea "Dear Maryssa_P, Thank you for taking the time to share your detailed feedback. …"
radio input "true"
type textarea "Dear Maryssa_P, Thank you for taking the time to share your detailed feedback. …"
radio input "true"
type textarea "Dear Maryssa_P, Thank you for taking the time to share your detailed feedback. …"
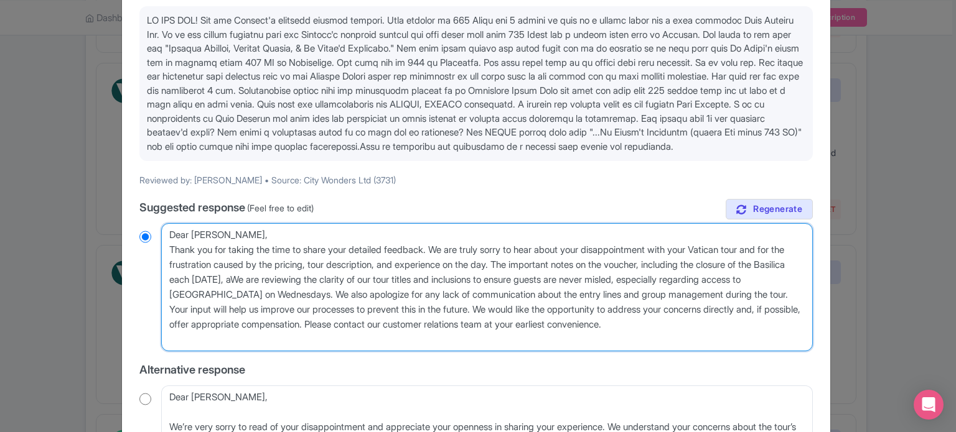
radio input "true"
type textarea "Dear Maryssa_P, Thank you for taking the time to share your detailed feedback. …"
radio input "true"
type textarea "Dear Maryssa_P, Thank you for taking the time to share your detailed feedback. …"
radio input "true"
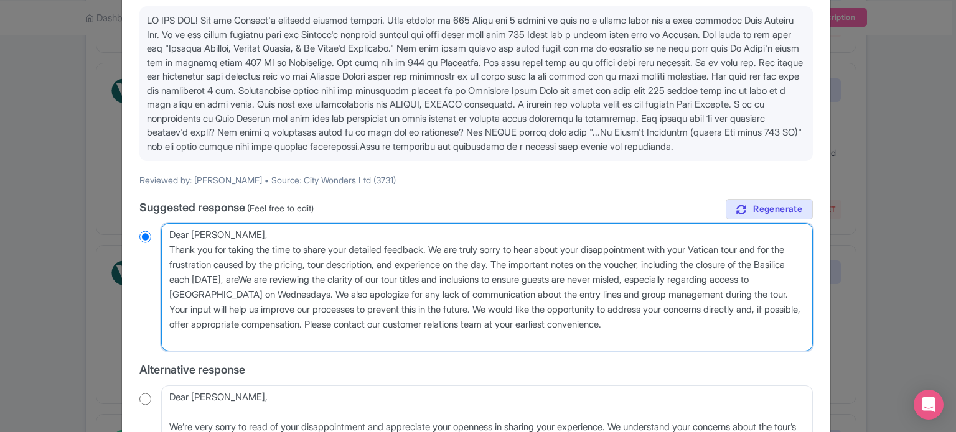
type textarea "Dear Maryssa_P, Thank you for taking the time to share your detailed feedback. …"
radio input "true"
type textarea "Dear Maryssa_P, Thank you for taking the time to share your detailed feedback. …"
radio input "true"
type textarea "Dear Maryssa_P, Thank you for taking the time to share your detailed feedback. …"
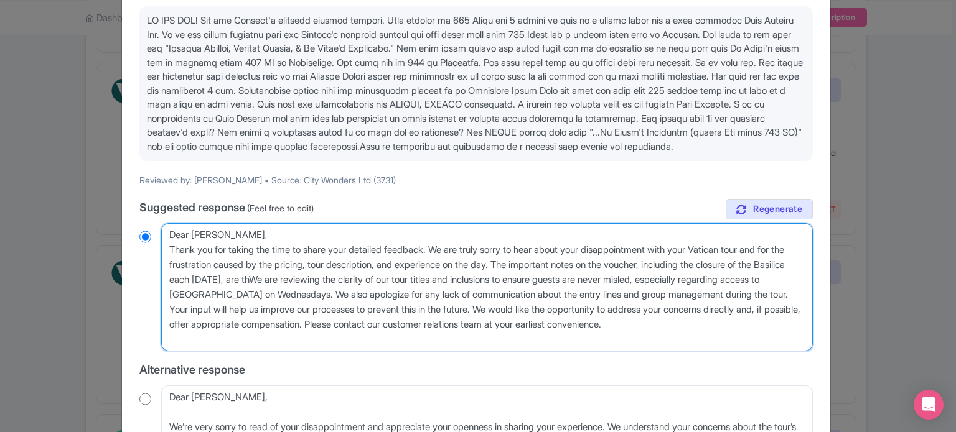
radio input "true"
type textarea "Dear Maryssa_P, Thank you for taking the time to share your detailed feedback. …"
radio input "true"
type textarea "Dear Maryssa_P, Thank you for taking the time to share your detailed feedback. …"
radio input "true"
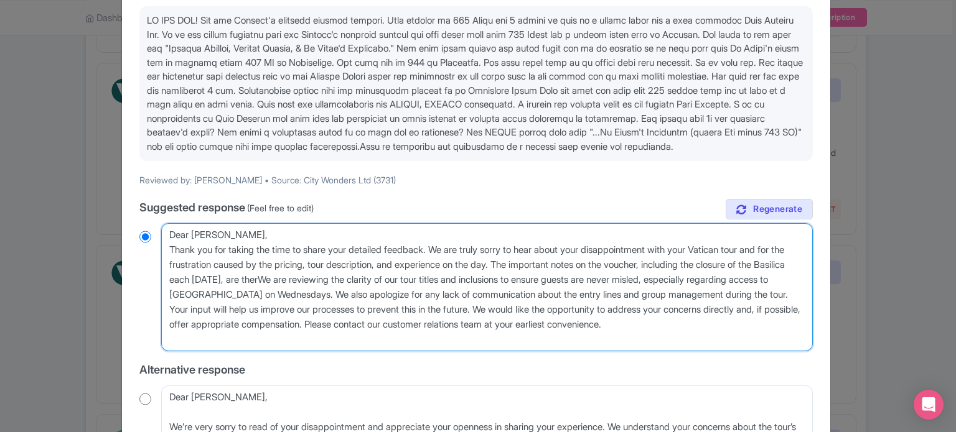
type textarea "Dear Maryssa_P, Thank you for taking the time to share your detailed feedback. …"
radio input "true"
type textarea "Dear Maryssa_P, Thank you for taking the time to share your detailed feedback. …"
radio input "true"
type textarea "Dear Maryssa_P, Thank you for taking the time to share your detailed feedback. …"
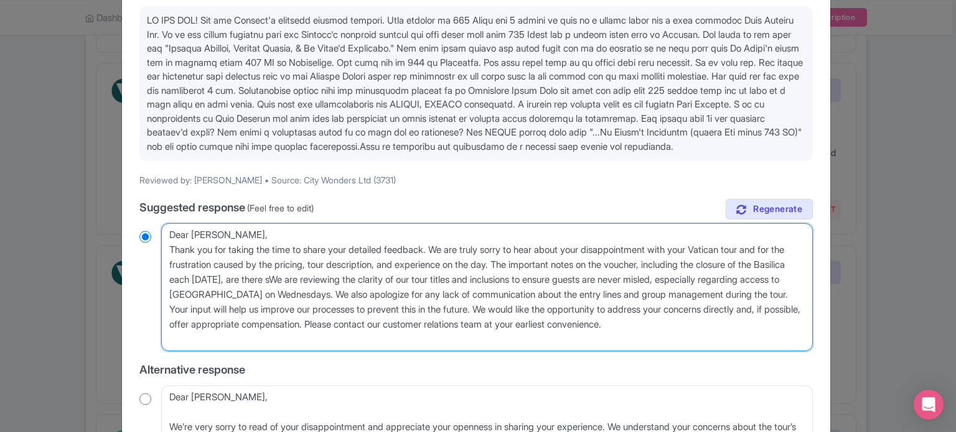
radio input "true"
type textarea "Dear Maryssa_P, Thank you for taking the time to share your detailed feedback. …"
radio input "true"
type textarea "Dear Maryssa_P, Thank you for taking the time to share your detailed feedback. …"
radio input "true"
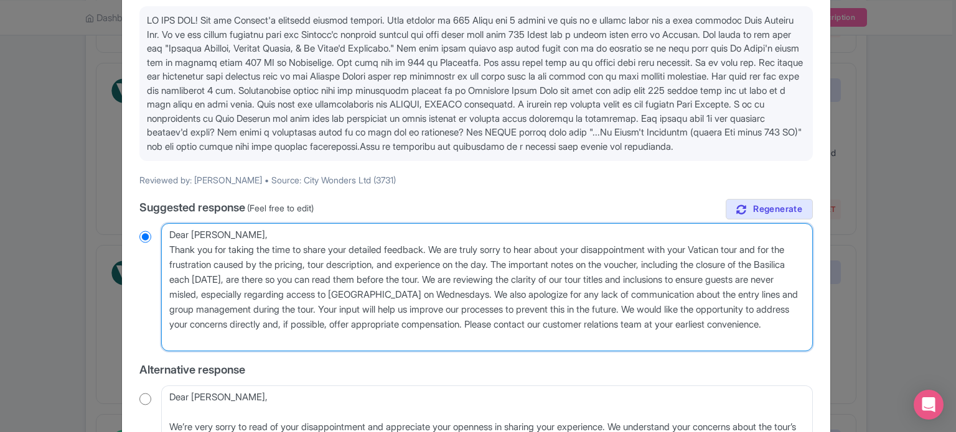
drag, startPoint x: 602, startPoint y: 310, endPoint x: 523, endPoint y: 291, distance: 81.9
click at [523, 291] on textarea "Dear Maryssa_P, Thank you for taking the time to share your detailed feedback. …" at bounding box center [486, 287] width 651 height 128
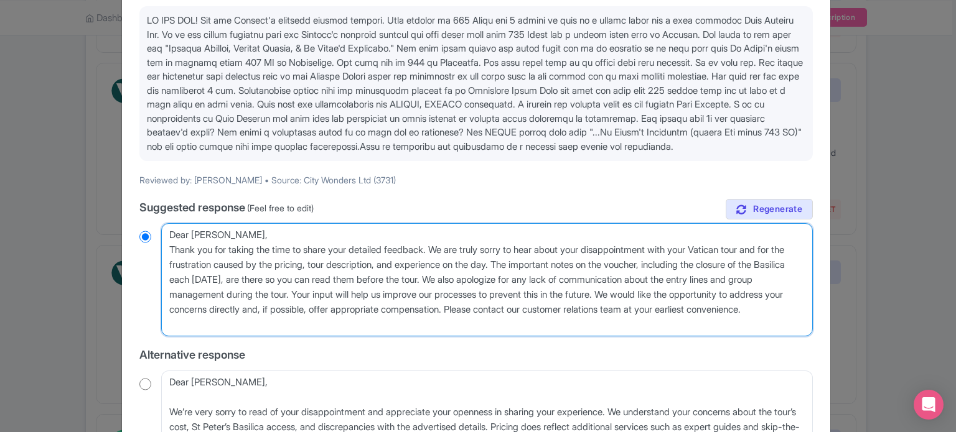
click at [304, 294] on textarea "Dear Maryssa_P, Thank you for taking the time to share your detailed feedback. …" at bounding box center [486, 279] width 651 height 113
click at [305, 296] on textarea "Dear Maryssa_P, Thank you for taking the time to share your detailed feedback. …" at bounding box center [486, 279] width 651 height 113
click at [666, 292] on textarea "Dear Maryssa_P, Thank you for taking the time to share your detailed feedback. …" at bounding box center [486, 279] width 651 height 113
click at [509, 306] on textarea "Dear Maryssa_P, Thank you for taking the time to share your detailed feedback. …" at bounding box center [486, 279] width 651 height 113
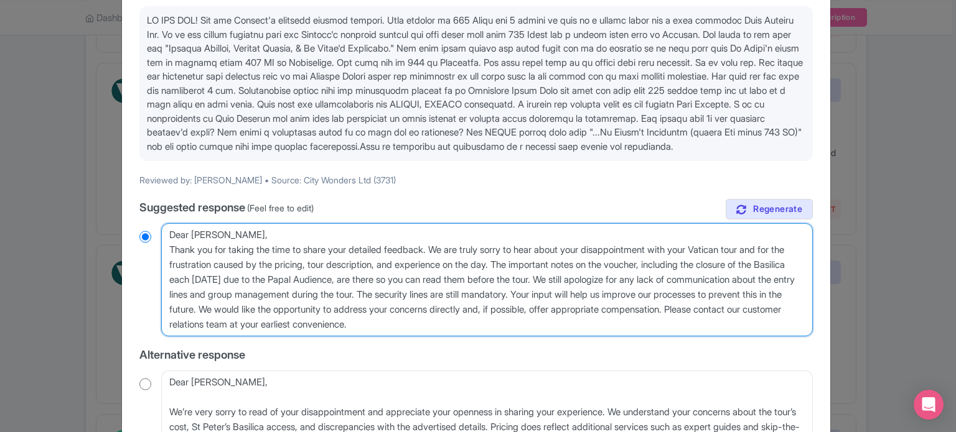
click at [635, 290] on textarea "Dear Maryssa_P, Thank you for taking the time to share your detailed feedback. …" at bounding box center [486, 279] width 651 height 113
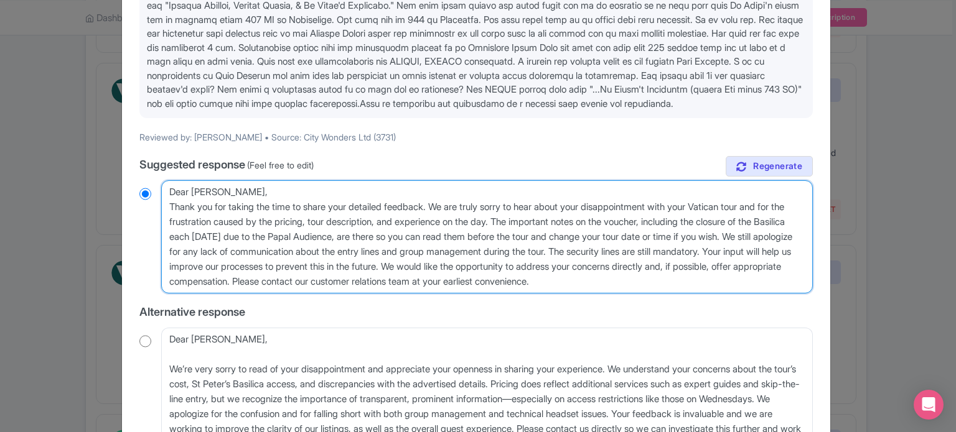
scroll to position [187, 0]
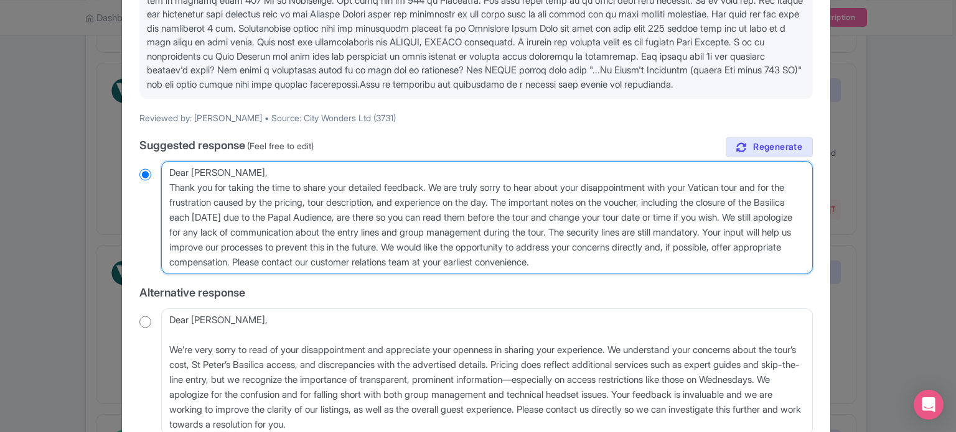
click at [435, 259] on textarea "Dear Maryssa_P, Thank you for taking the time to share your detailed feedback. …" at bounding box center [486, 217] width 651 height 113
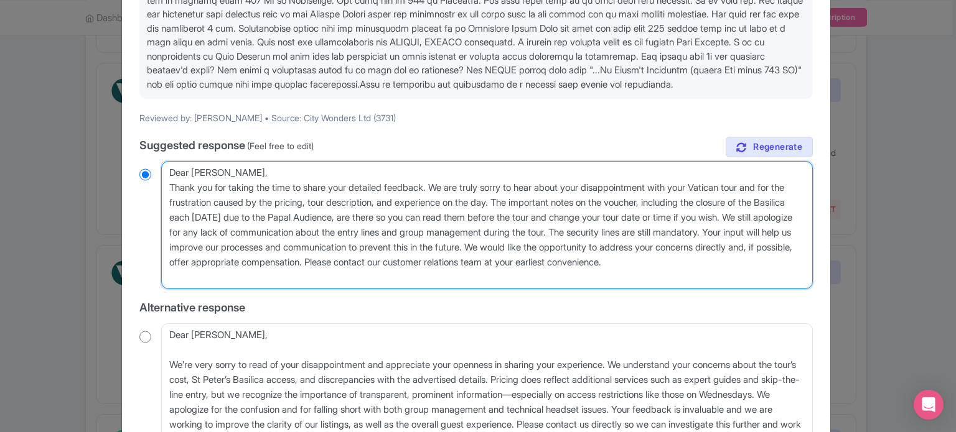
drag, startPoint x: 501, startPoint y: 293, endPoint x: 654, endPoint y: 259, distance: 156.7
click at [654, 259] on textarea "Dear Maryssa_P, Thank you for taking the time to share your detailed feedback. …" at bounding box center [486, 225] width 651 height 128
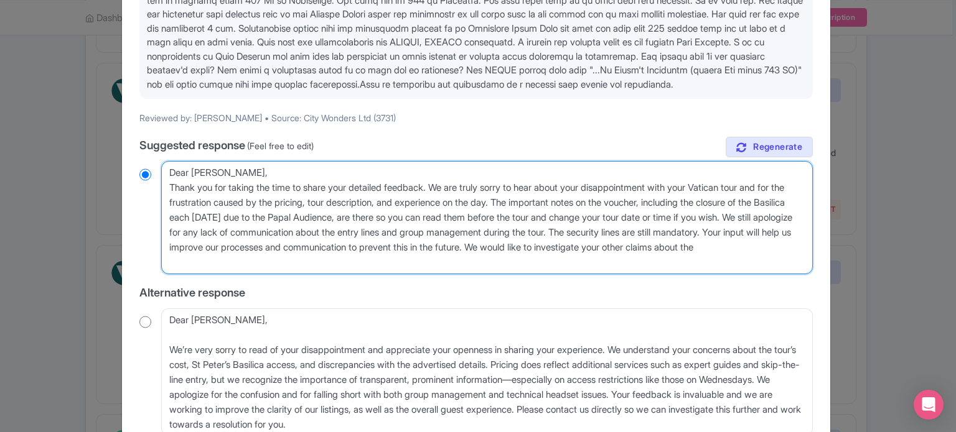
click at [424, 232] on textarea "Dear Maryssa_P, Thank you for taking the time to share your detailed feedback. …" at bounding box center [486, 217] width 651 height 113
click at [560, 216] on textarea "Dear Maryssa_P, Thank you for taking the time to share your detailed feedback. …" at bounding box center [486, 217] width 651 height 113
click at [266, 231] on textarea "Dear Maryssa_P, Thank you for taking the time to share your detailed feedback. …" at bounding box center [486, 217] width 651 height 113
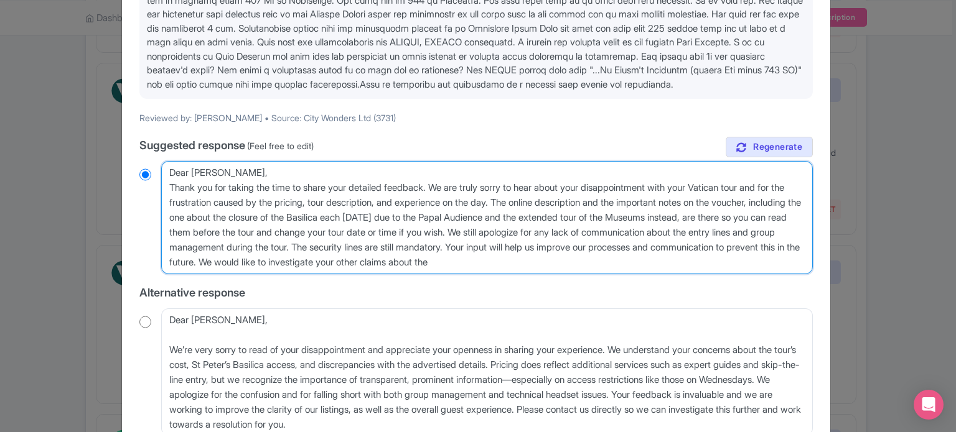
click at [728, 274] on textarea "Dear Maryssa_P, Thank you for taking the time to share your detailed feedback. …" at bounding box center [486, 217] width 651 height 113
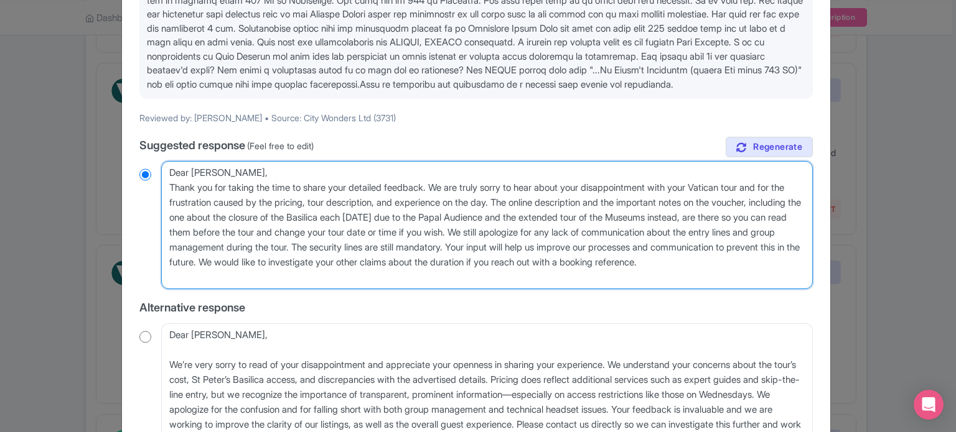
drag, startPoint x: 674, startPoint y: 259, endPoint x: 483, endPoint y: 271, distance: 191.3
click at [483, 271] on textarea "Dear Maryssa_P, Thank you for taking the time to share your detailed feedback. …" at bounding box center [486, 225] width 651 height 128
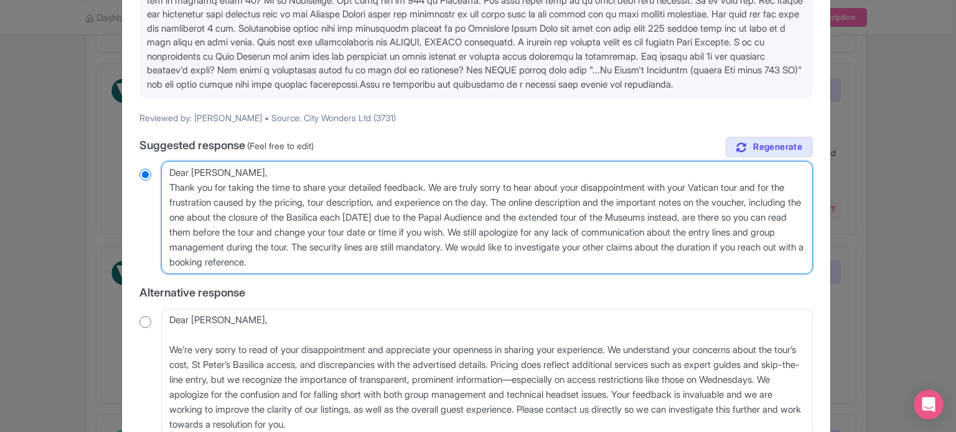
click at [535, 272] on textarea "Dear Maryssa_P, Thank you for taking the time to share your detailed feedback. …" at bounding box center [486, 217] width 651 height 113
paste textarea "Your input will help us improve our processes and communication to prevent this…"
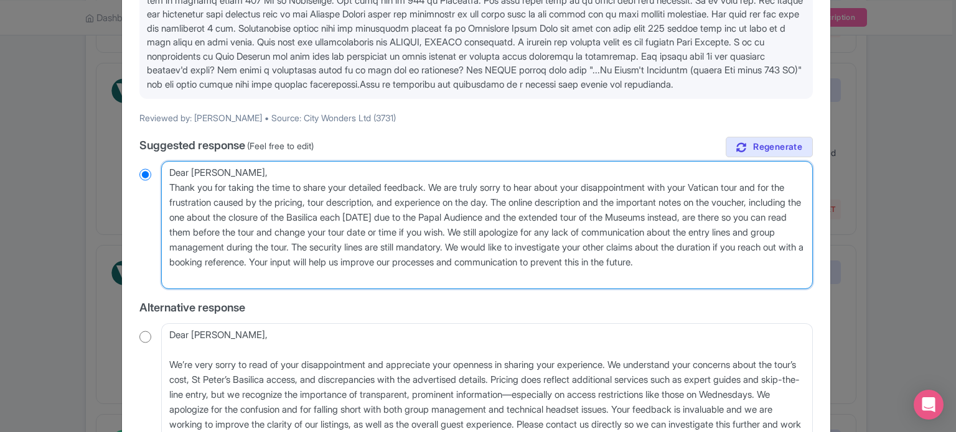
click at [241, 273] on textarea "Dear Maryssa_P, Thank you for taking the time to share your detailed feedback. …" at bounding box center [486, 225] width 651 height 128
click at [190, 273] on textarea "Dear Maryssa_P, Thank you for taking the time to share your detailed feedback. …" at bounding box center [486, 225] width 651 height 128
click at [259, 274] on textarea "Dear Maryssa_P, Thank you for taking the time to share your detailed feedback. …" at bounding box center [486, 225] width 651 height 128
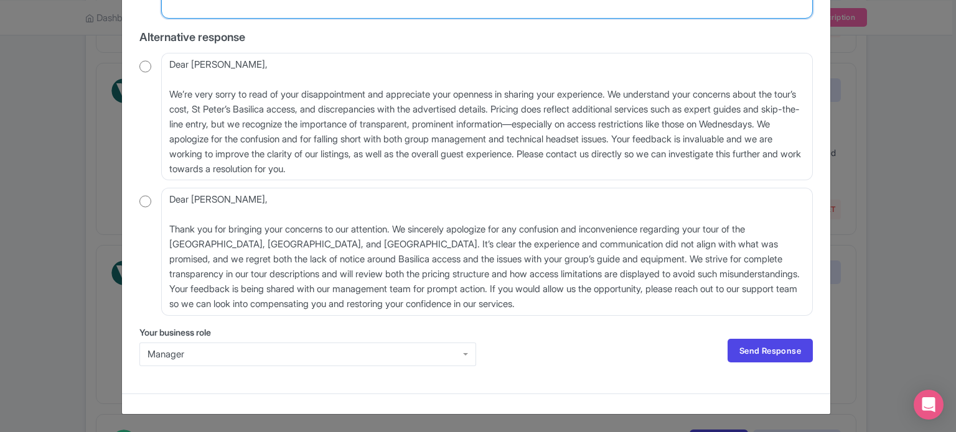
scroll to position [470, 0]
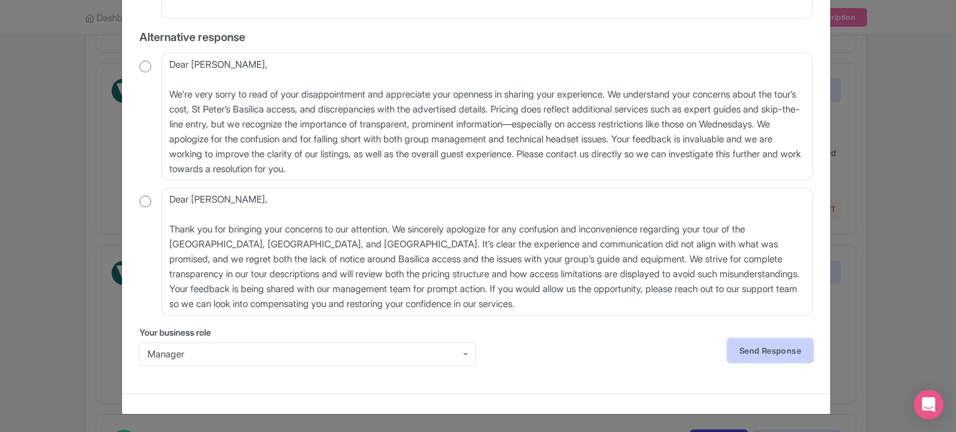
click at [745, 348] on link "Send Response" at bounding box center [769, 351] width 85 height 24
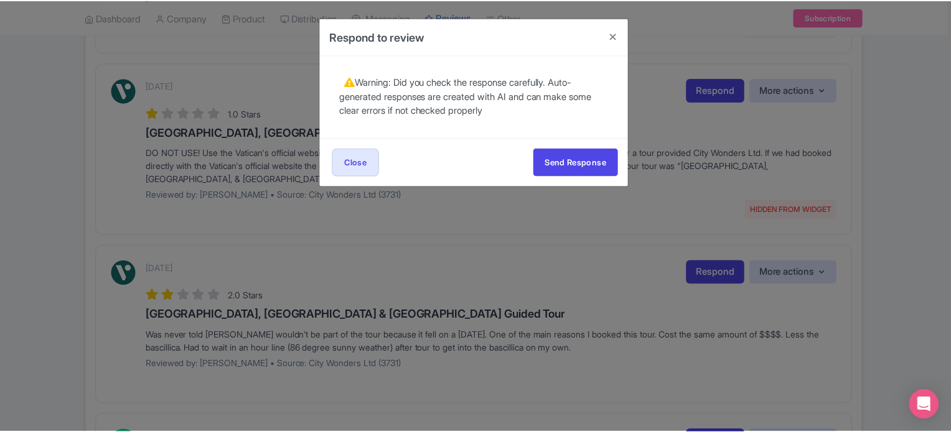
scroll to position [0, 0]
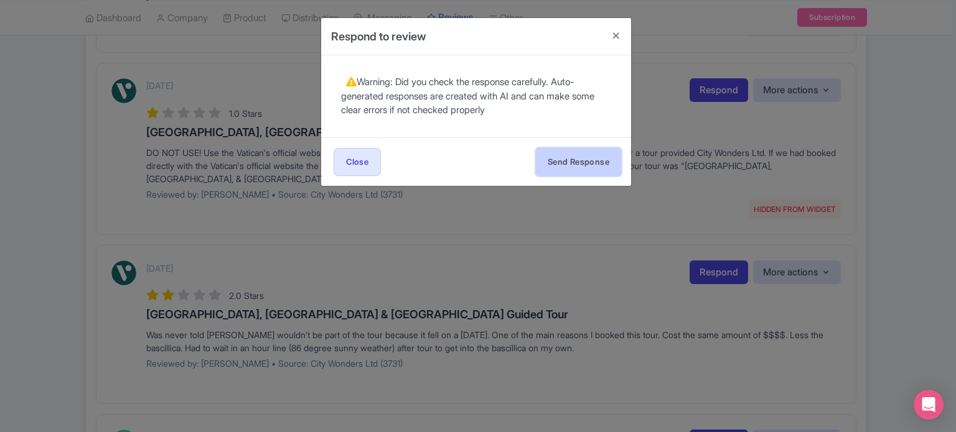
click at [553, 161] on button "Send Response" at bounding box center [578, 162] width 85 height 28
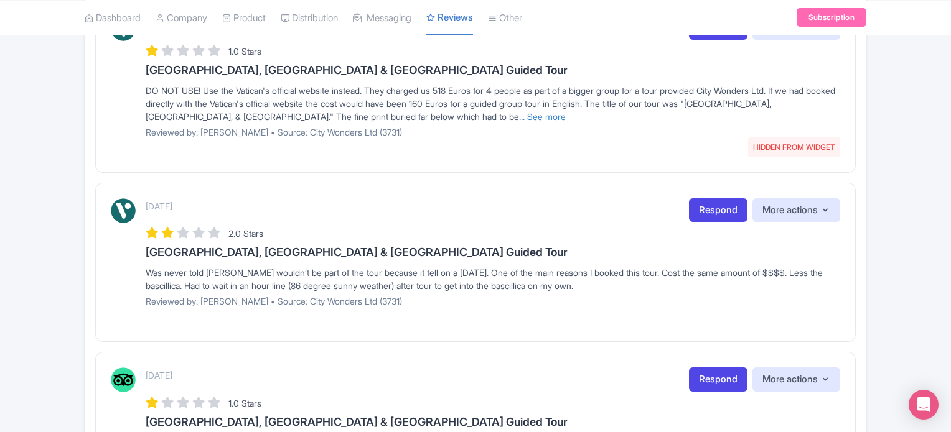
scroll to position [871, 0]
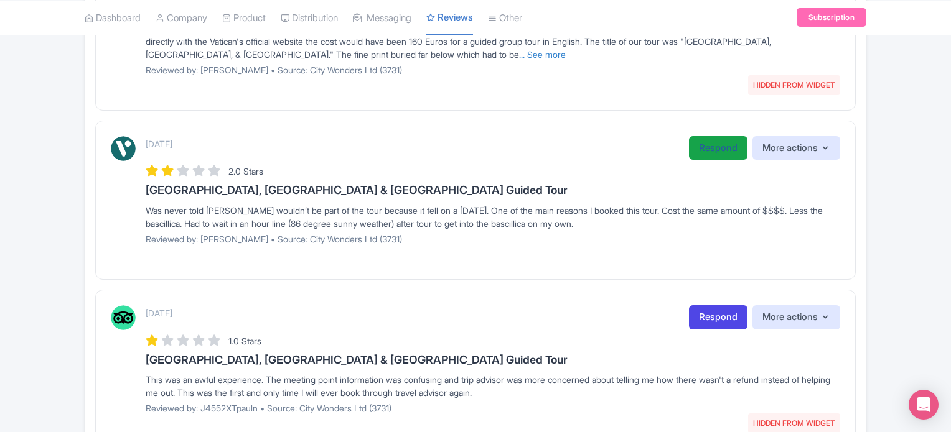
click at [695, 149] on link "Respond" at bounding box center [718, 148] width 58 height 24
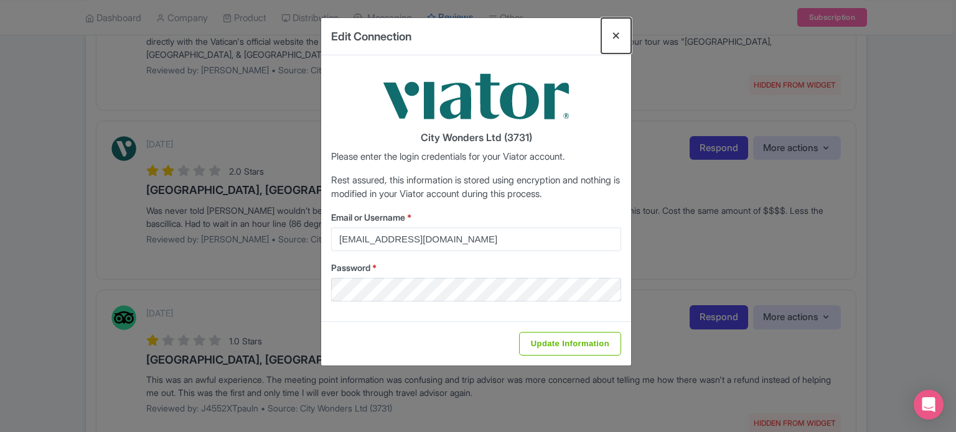
click at [613, 37] on button "Close" at bounding box center [616, 35] width 30 height 35
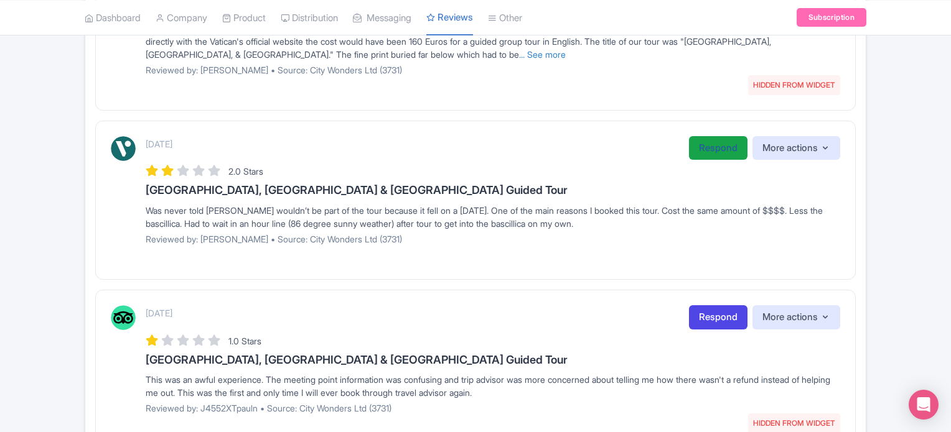
click at [712, 151] on link "Respond" at bounding box center [718, 148] width 58 height 24
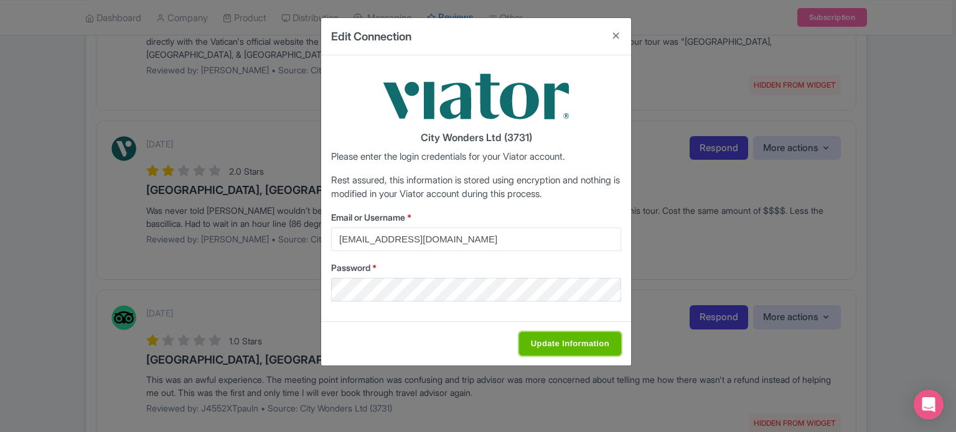
click at [560, 348] on input "Update Information" at bounding box center [570, 344] width 102 height 24
type input "Saving..."
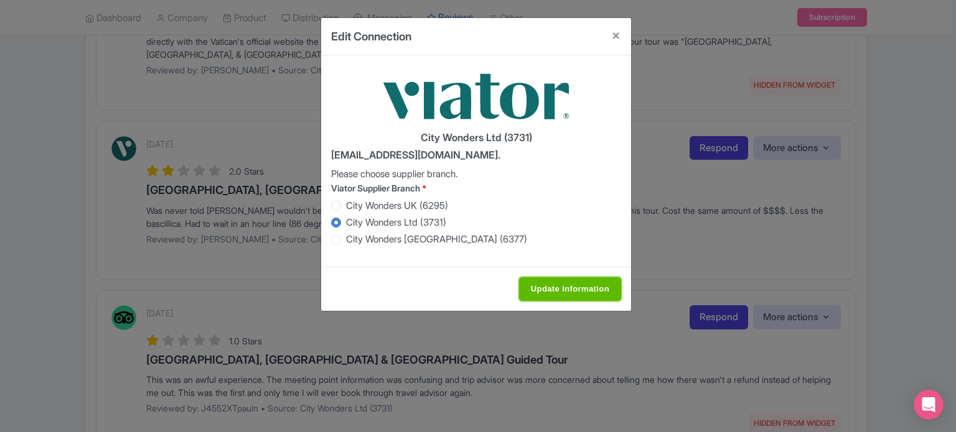
click at [565, 290] on input "Update Information" at bounding box center [570, 289] width 102 height 24
type input "Saving..."
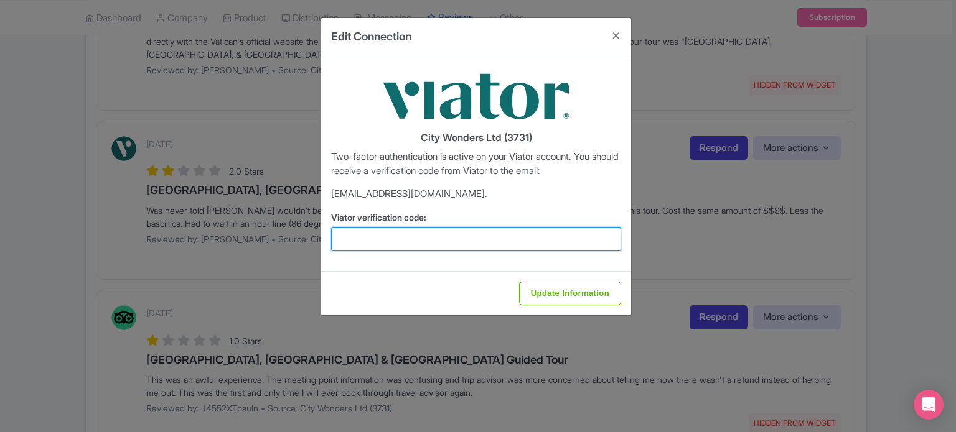
click at [386, 235] on input "Viator verification code:" at bounding box center [476, 240] width 290 height 24
paste input "945881"
type input "945881"
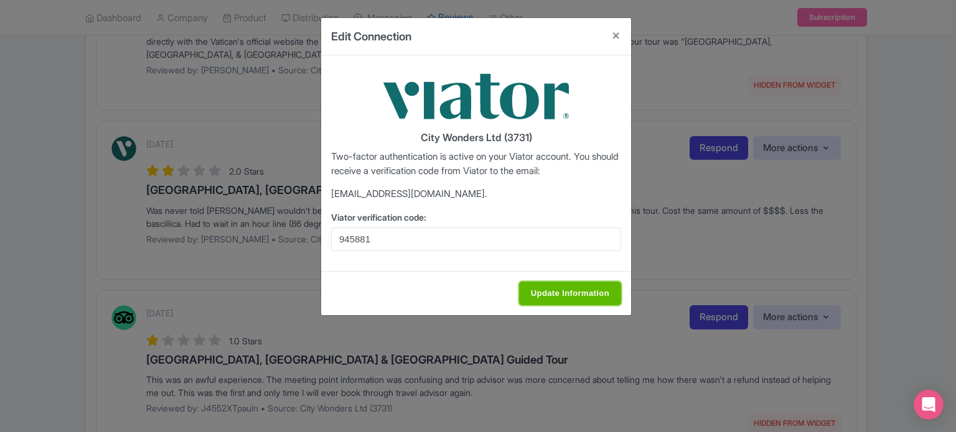
click at [560, 298] on input "Update Information" at bounding box center [570, 294] width 102 height 24
type input "Update Information"
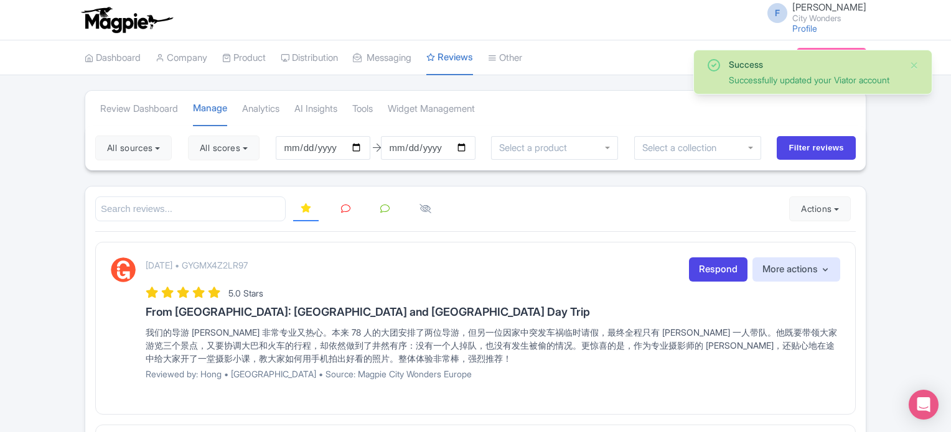
click at [233, 142] on button "All scores" at bounding box center [224, 148] width 72 height 25
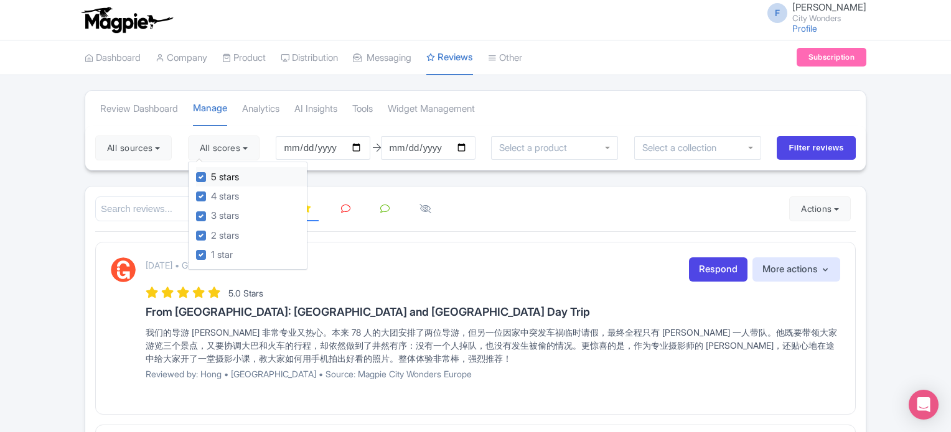
click at [211, 179] on label "5 stars" at bounding box center [225, 177] width 28 height 14
click at [211, 178] on input "5 stars" at bounding box center [215, 174] width 8 height 8
checkbox input "false"
click at [211, 193] on label "4 stars" at bounding box center [225, 197] width 28 height 14
click at [211, 193] on input "4 stars" at bounding box center [215, 193] width 8 height 8
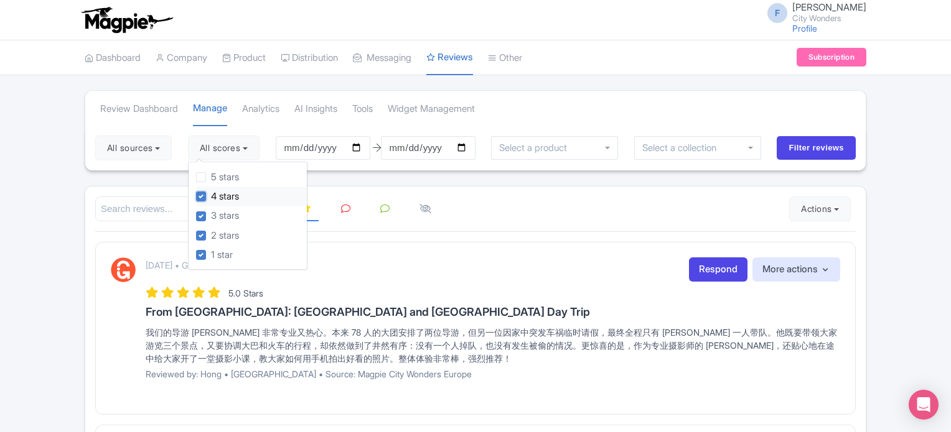
checkbox input "false"
click at [147, 153] on button "All sources" at bounding box center [133, 148] width 77 height 25
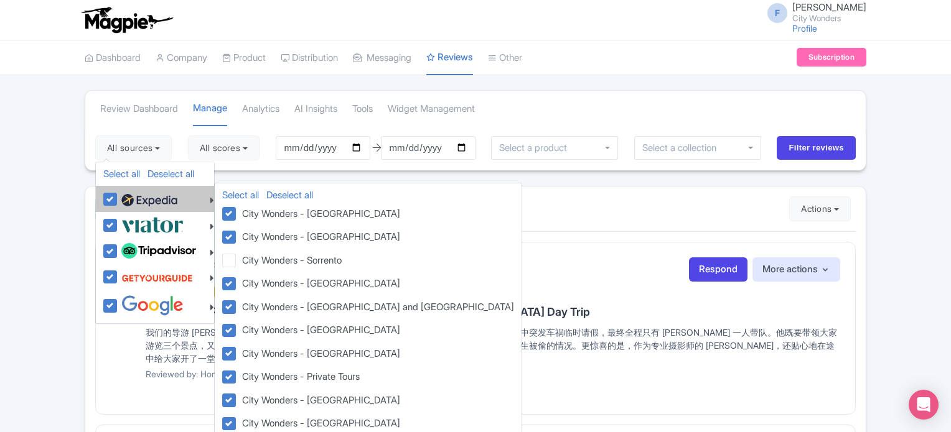
click at [118, 201] on label at bounding box center [147, 198] width 59 height 21
click at [118, 197] on input "checkbox" at bounding box center [122, 192] width 8 height 8
checkbox input "false"
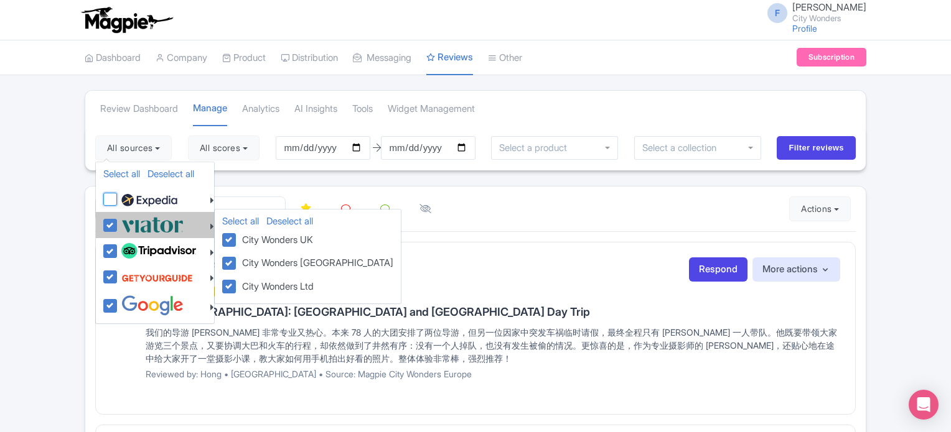
checkbox input "false"
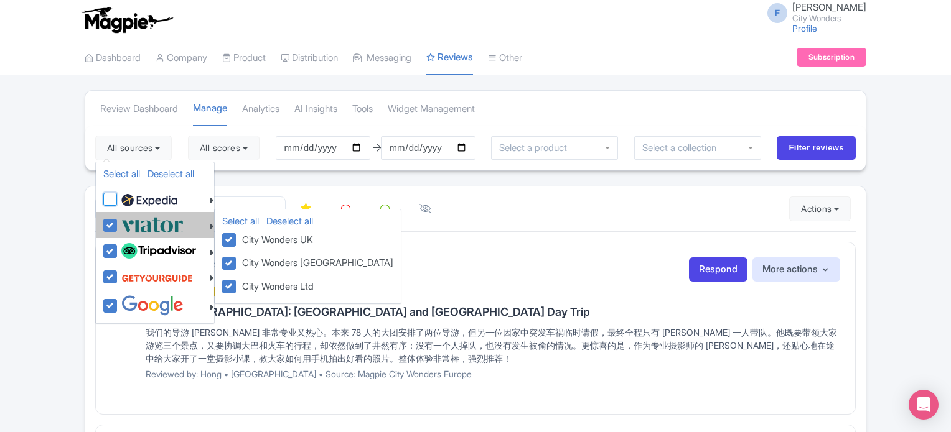
checkbox input "false"
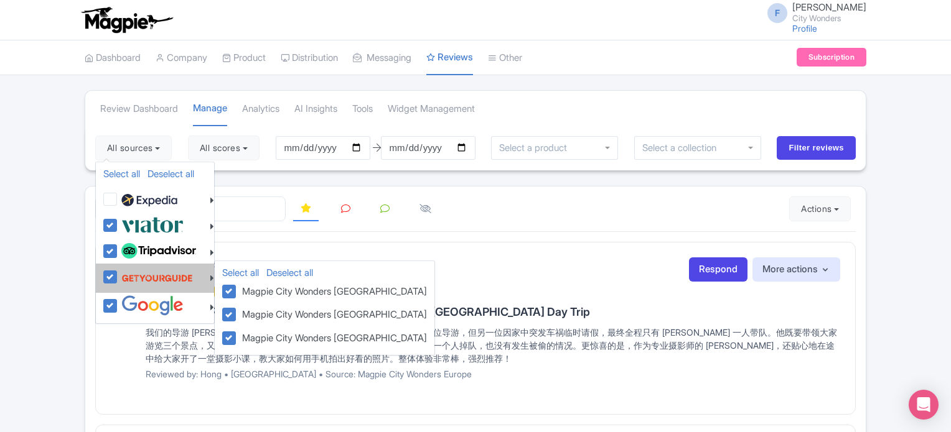
click at [118, 279] on label at bounding box center [155, 278] width 75 height 24
click at [118, 274] on input "checkbox" at bounding box center [122, 270] width 8 height 8
checkbox input "false"
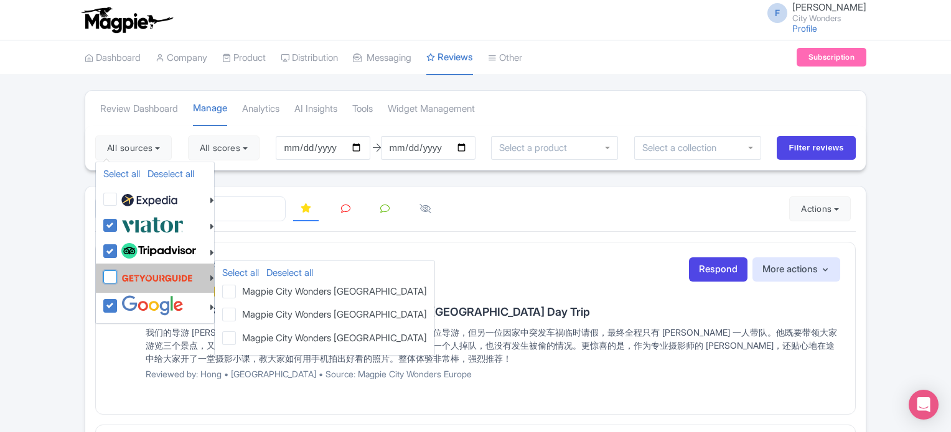
checkbox input "false"
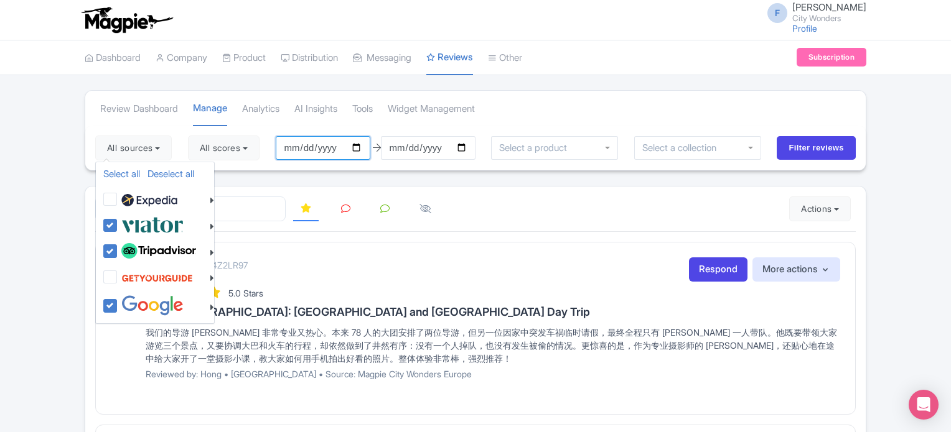
drag, startPoint x: 319, startPoint y: 148, endPoint x: 334, endPoint y: 146, distance: 15.7
click at [319, 147] on input "[DATE]" at bounding box center [323, 148] width 95 height 24
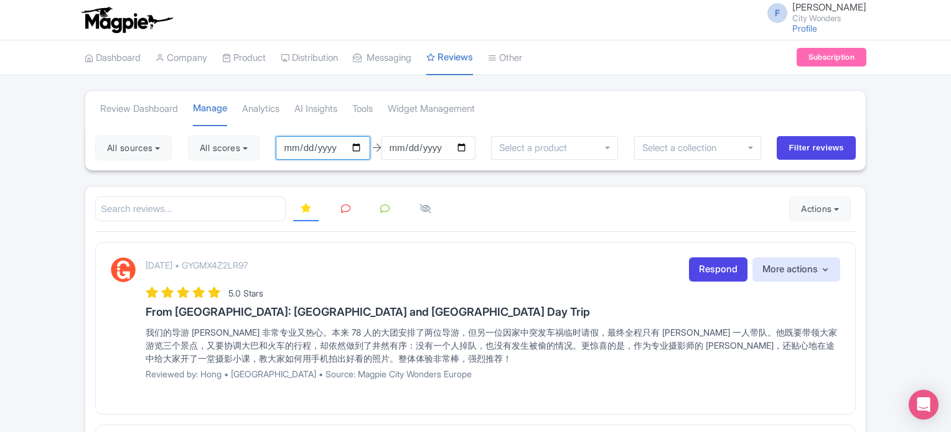
click at [360, 144] on input "[DATE]" at bounding box center [323, 148] width 95 height 24
type input "[DATE]"
click at [256, 151] on button "All scores" at bounding box center [224, 148] width 72 height 25
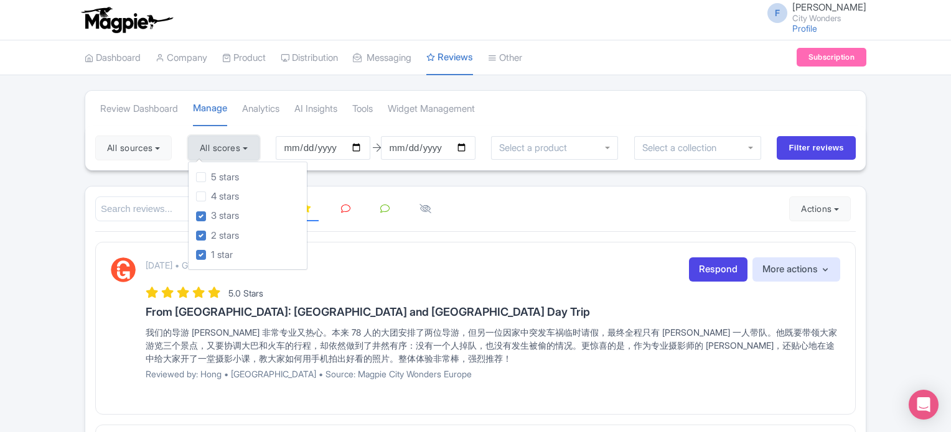
click at [256, 151] on button "All scores" at bounding box center [224, 148] width 72 height 25
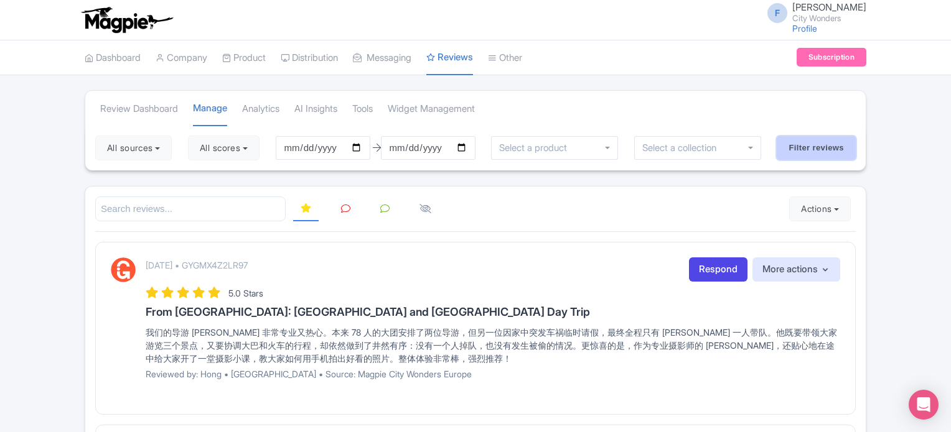
click at [808, 146] on input "Filter reviews" at bounding box center [815, 148] width 79 height 24
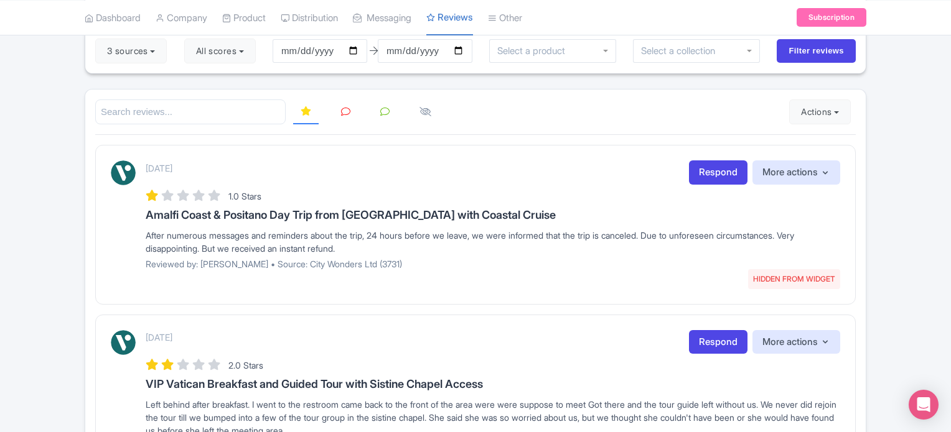
scroll to position [124, 0]
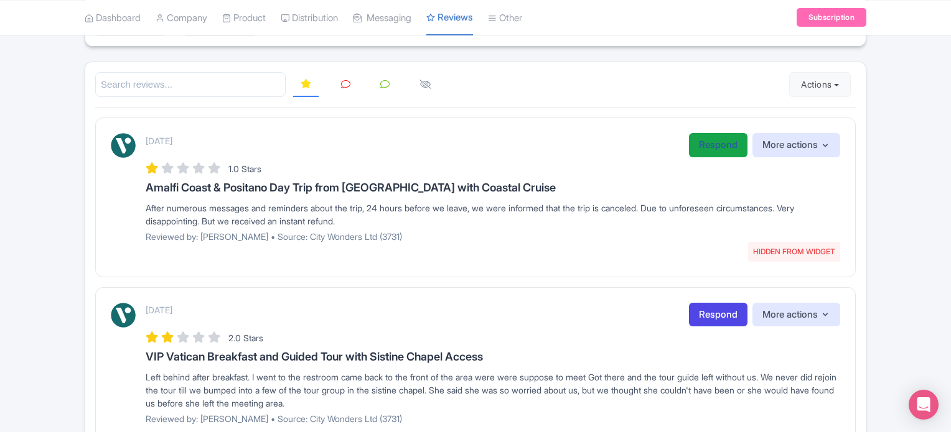
click at [709, 136] on link "Respond" at bounding box center [718, 145] width 58 height 24
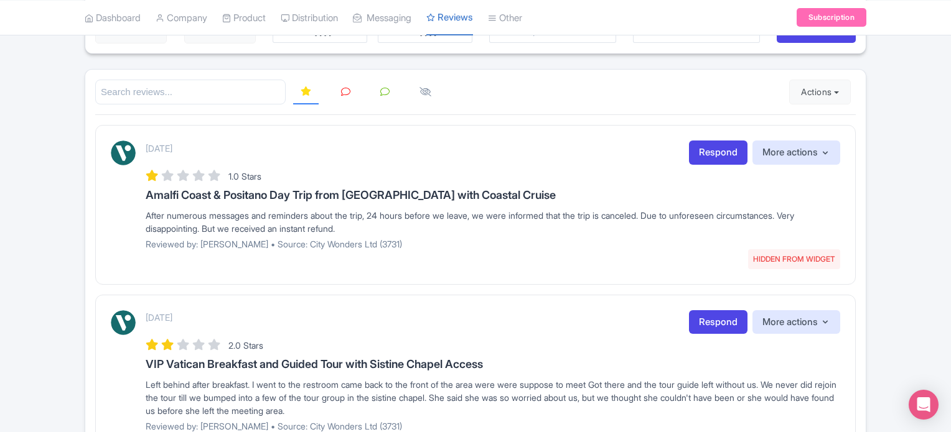
scroll to position [0, 0]
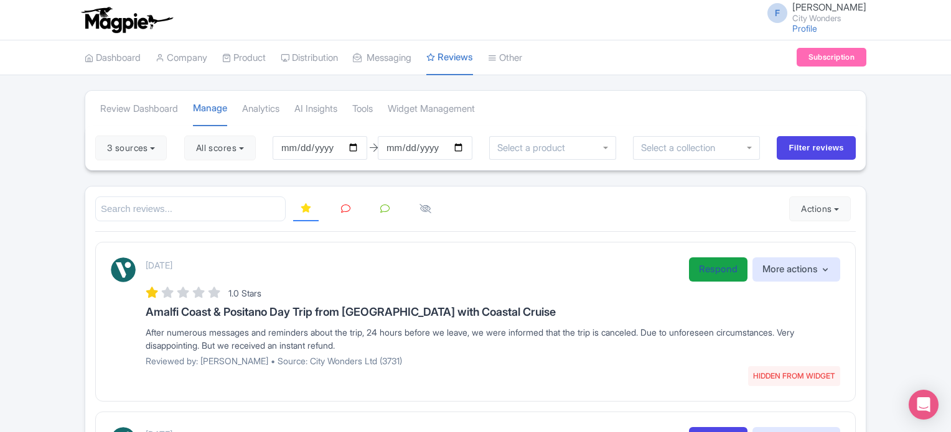
click at [717, 273] on link "Respond" at bounding box center [718, 270] width 58 height 24
click at [698, 265] on link "Respond" at bounding box center [718, 270] width 58 height 24
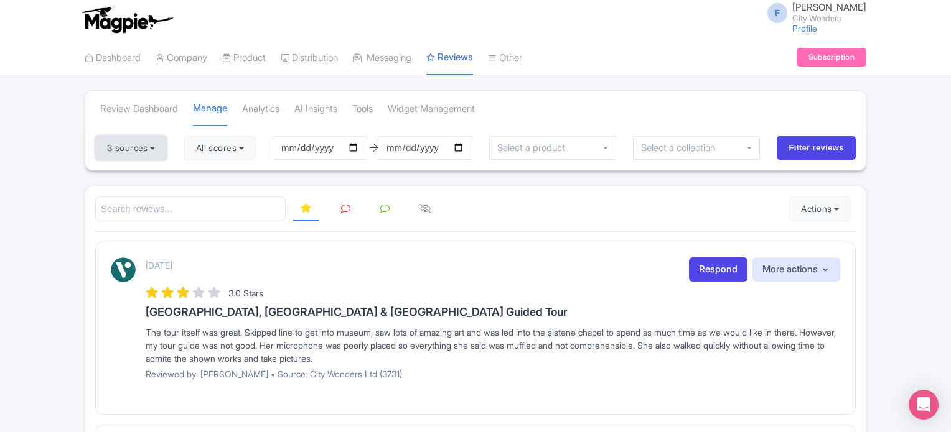
click at [148, 147] on button "3 sources" at bounding box center [131, 148] width 72 height 25
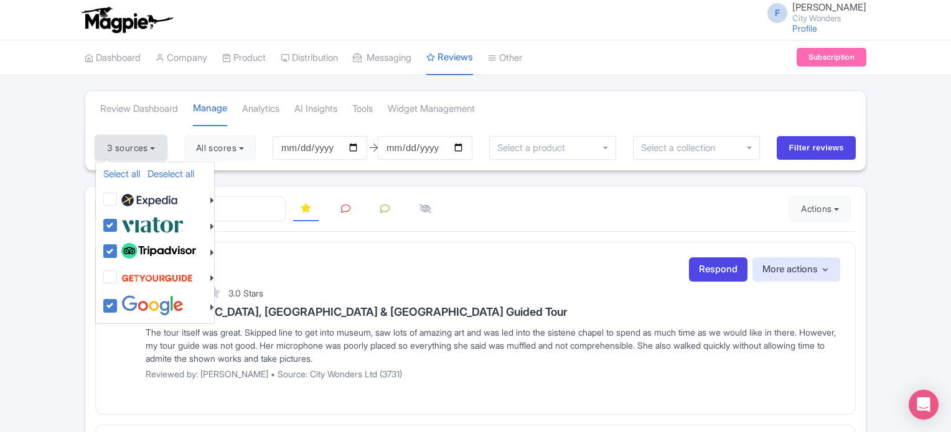
click at [148, 147] on button "3 sources" at bounding box center [131, 148] width 72 height 25
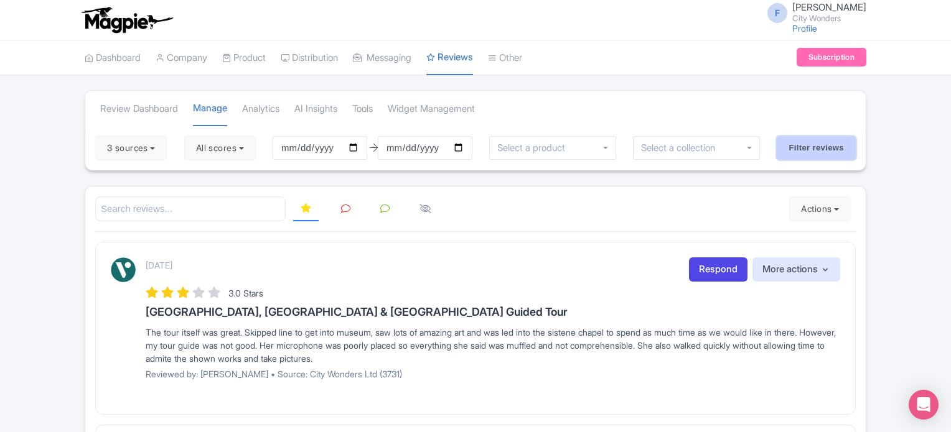
click at [822, 142] on input "Filter reviews" at bounding box center [815, 148] width 79 height 24
click at [695, 268] on link "Respond" at bounding box center [718, 270] width 58 height 24
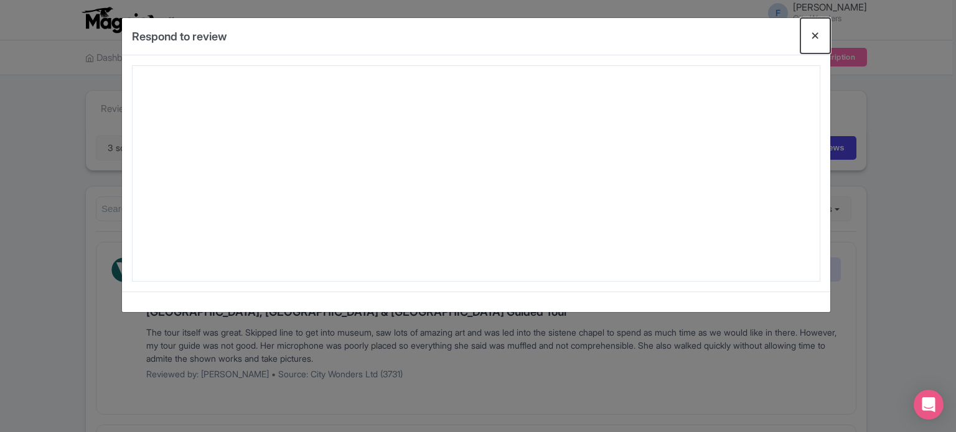
click at [808, 39] on button "Close" at bounding box center [815, 35] width 30 height 35
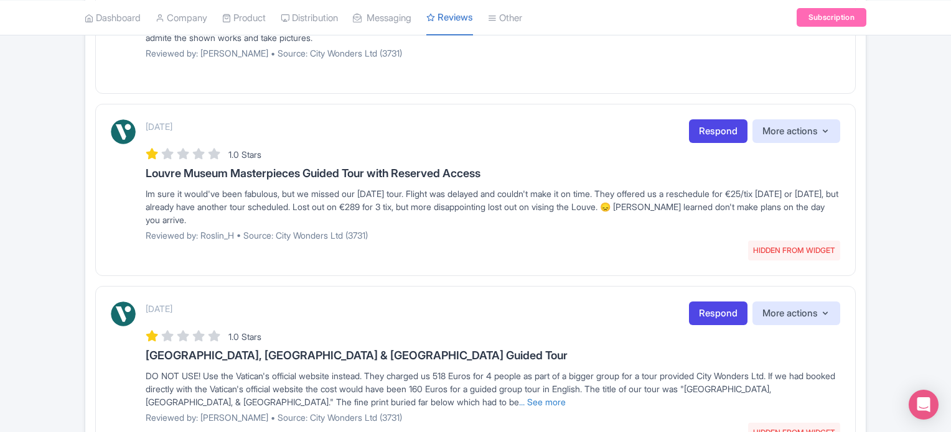
scroll to position [498, 0]
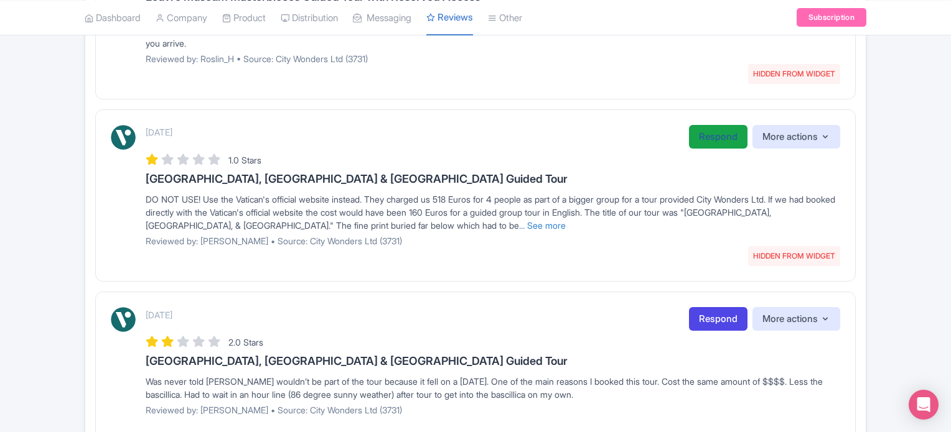
click at [697, 134] on link "Respond" at bounding box center [718, 137] width 58 height 24
click at [565, 221] on link "... See more" at bounding box center [542, 225] width 47 height 11
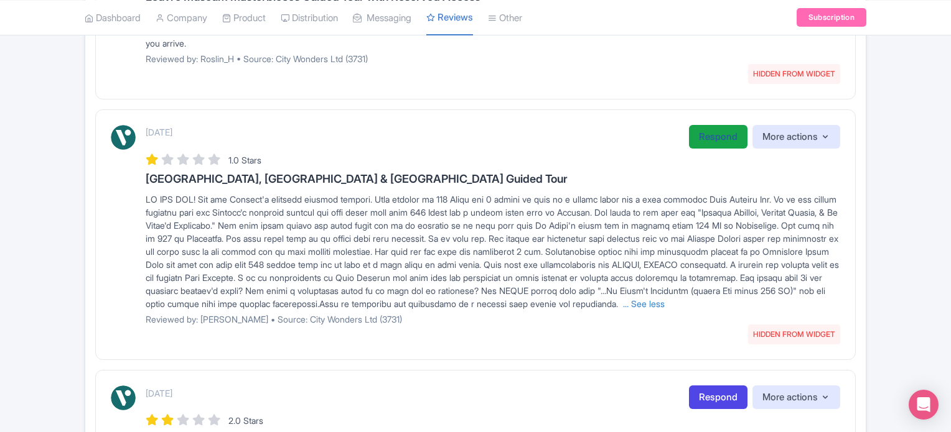
click at [714, 134] on link "Respond" at bounding box center [718, 137] width 58 height 24
